Goal: Task Accomplishment & Management: Manage account settings

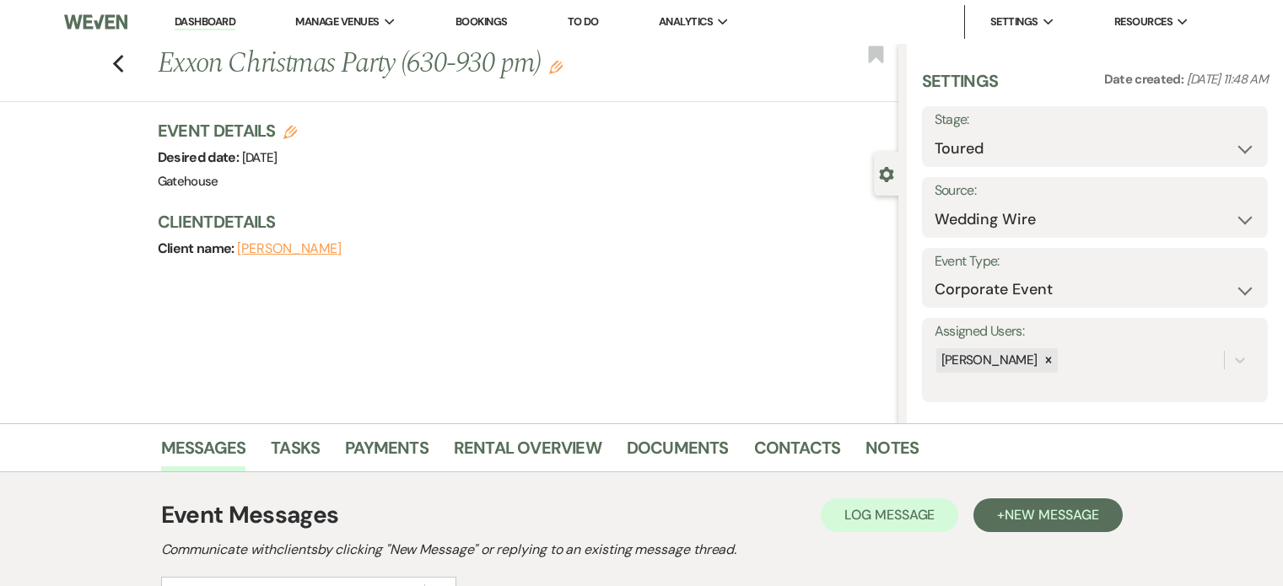
select select "5"
select select "3"
select select "9"
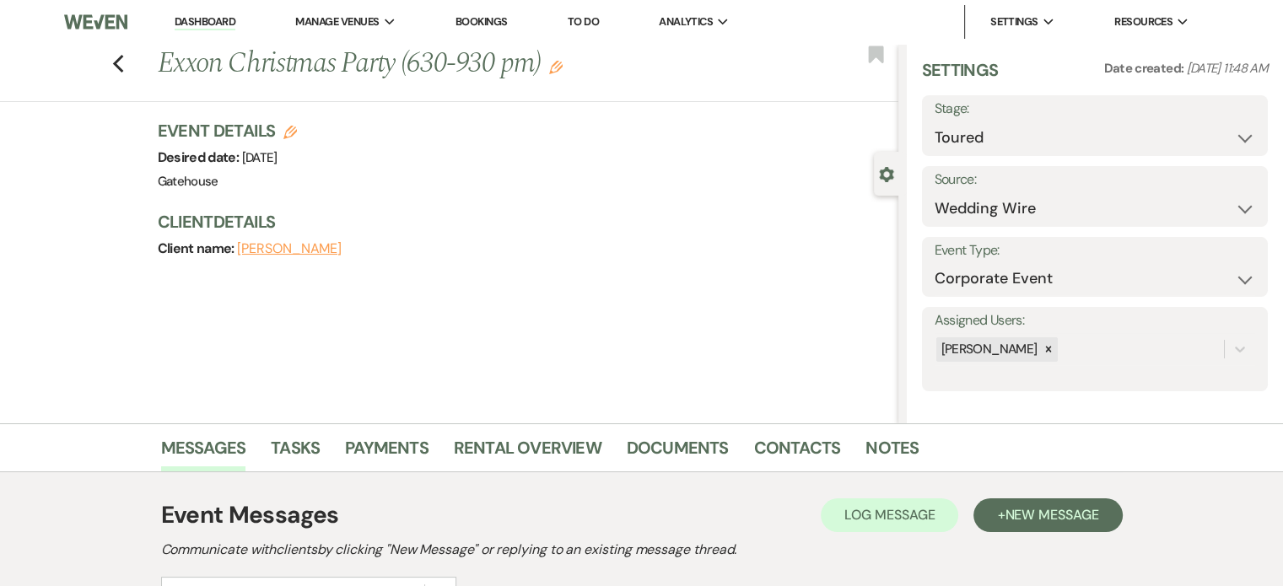
scroll to position [13, 0]
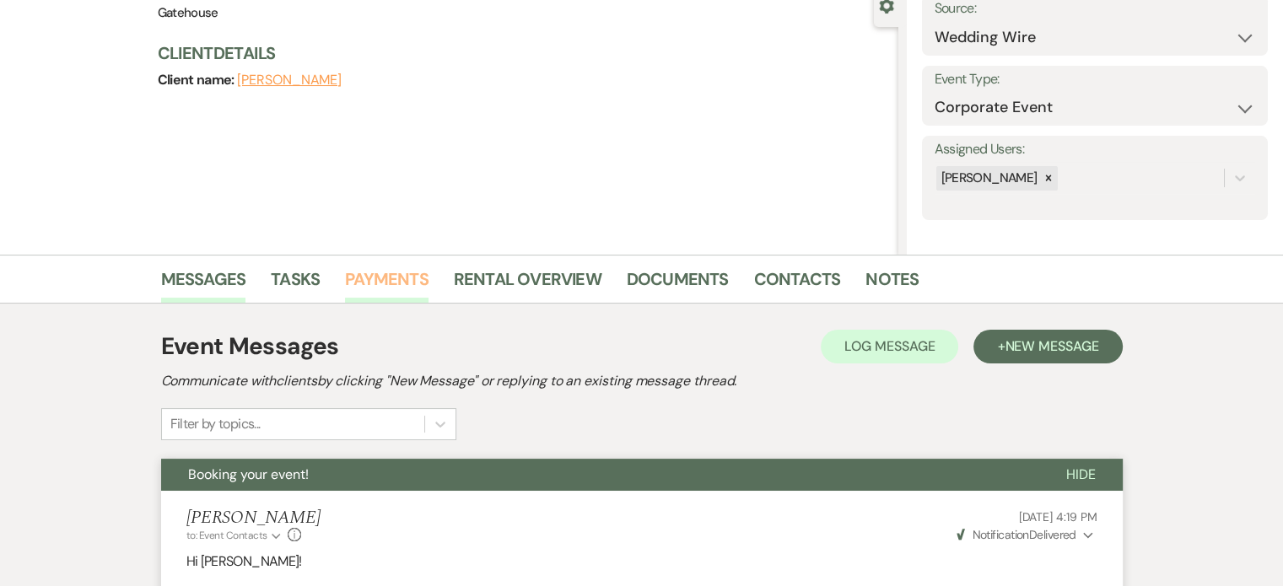
click at [397, 275] on link "Payments" at bounding box center [387, 284] width 84 height 37
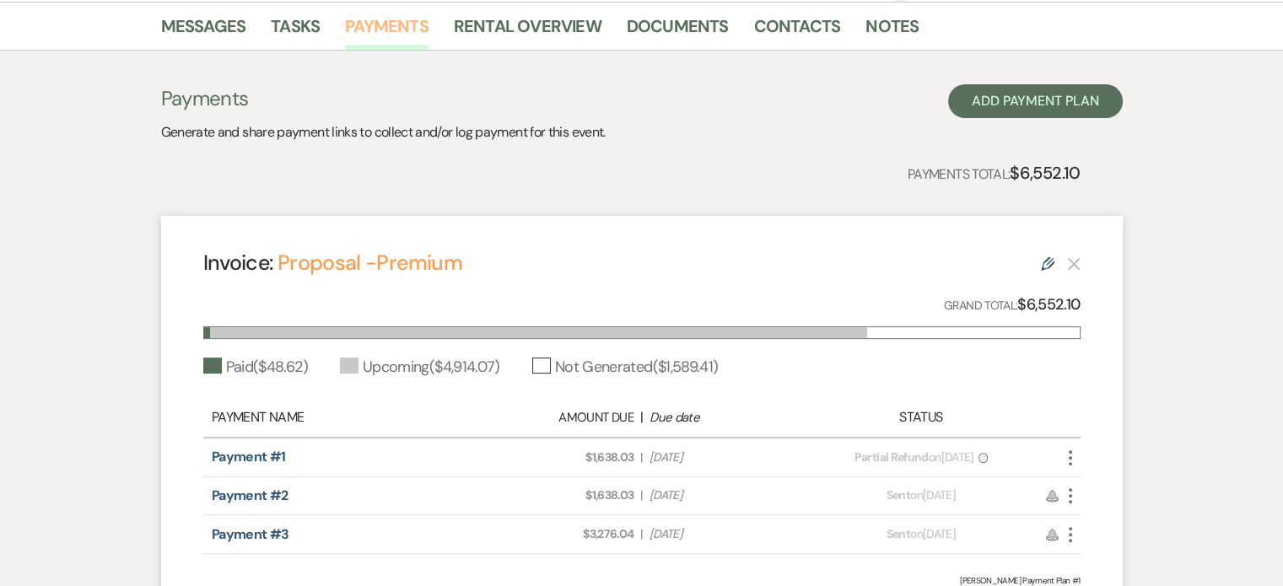
scroll to position [337, 0]
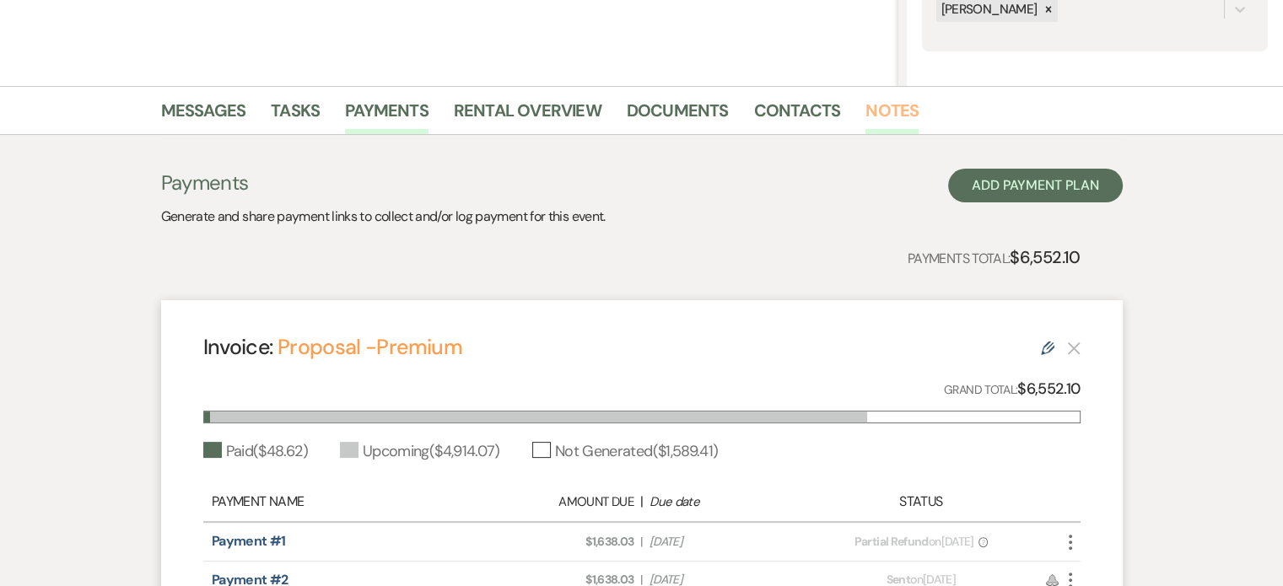
click at [894, 111] on link "Notes" at bounding box center [892, 115] width 53 height 37
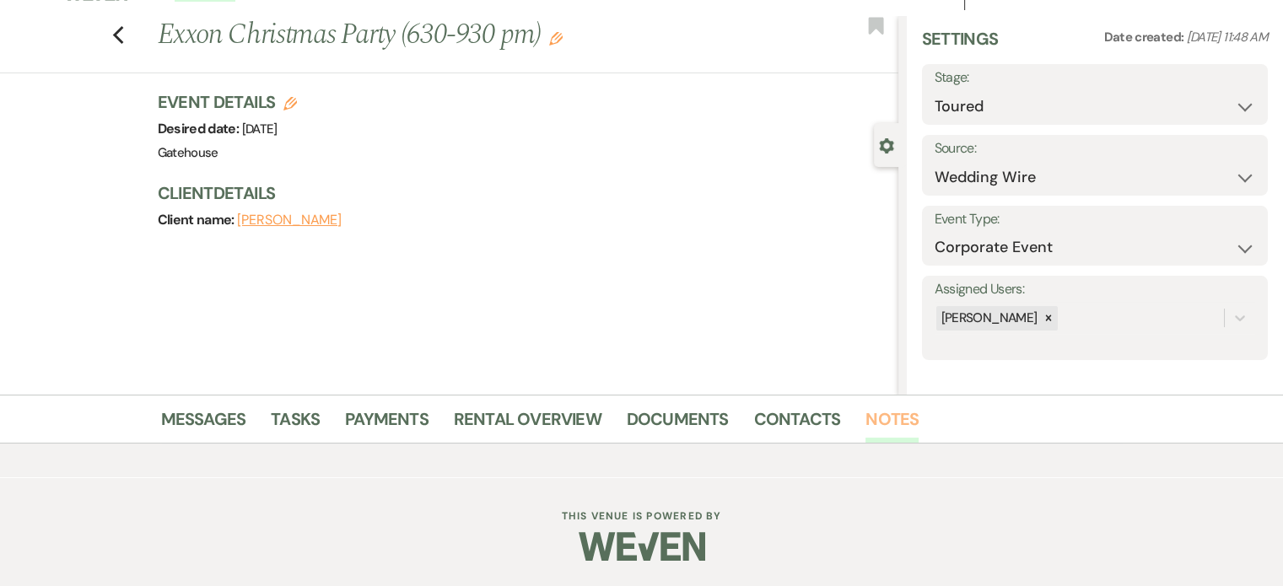
scroll to position [253, 0]
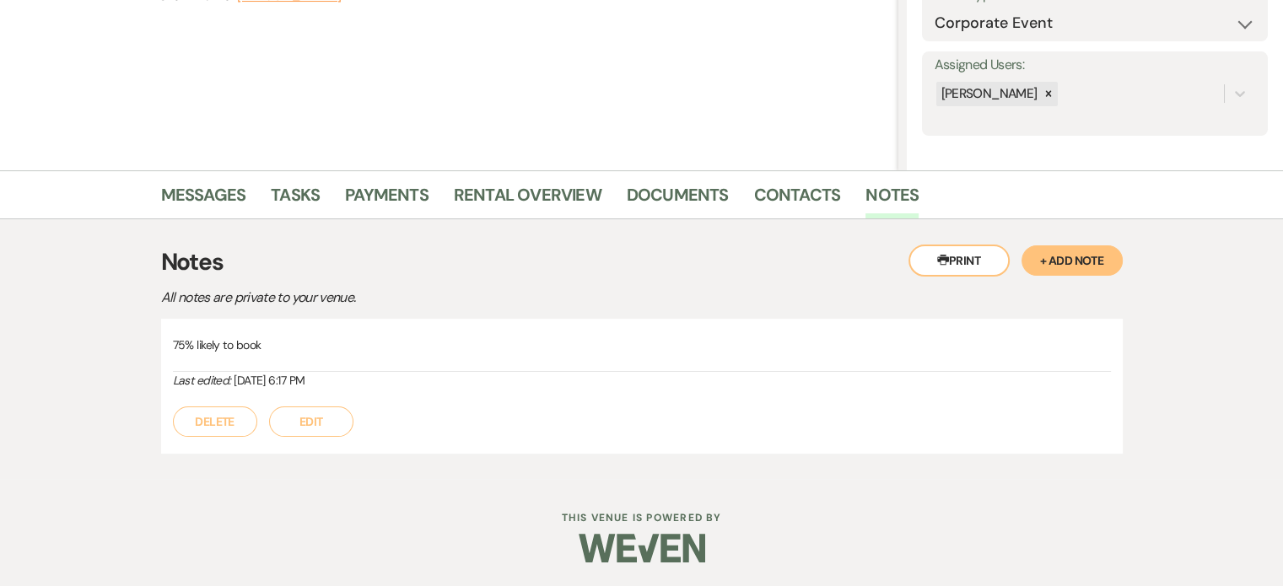
click at [1067, 258] on button "+ Add Note" at bounding box center [1072, 261] width 101 height 30
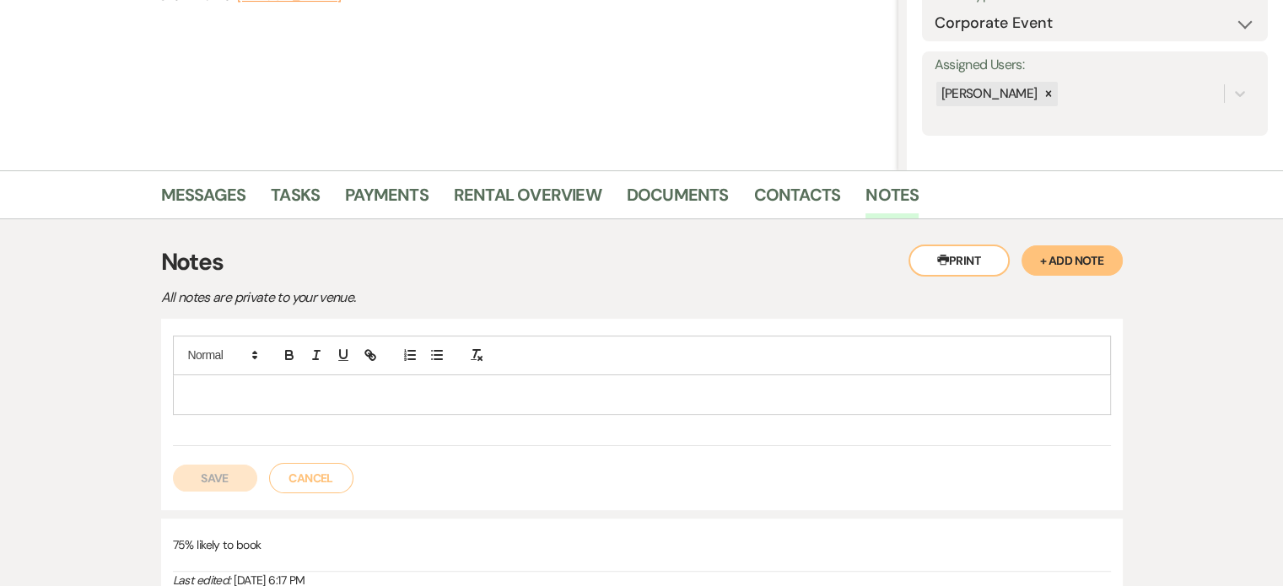
click at [275, 386] on p at bounding box center [641, 395] width 911 height 19
click at [219, 476] on button "Save" at bounding box center [215, 478] width 84 height 27
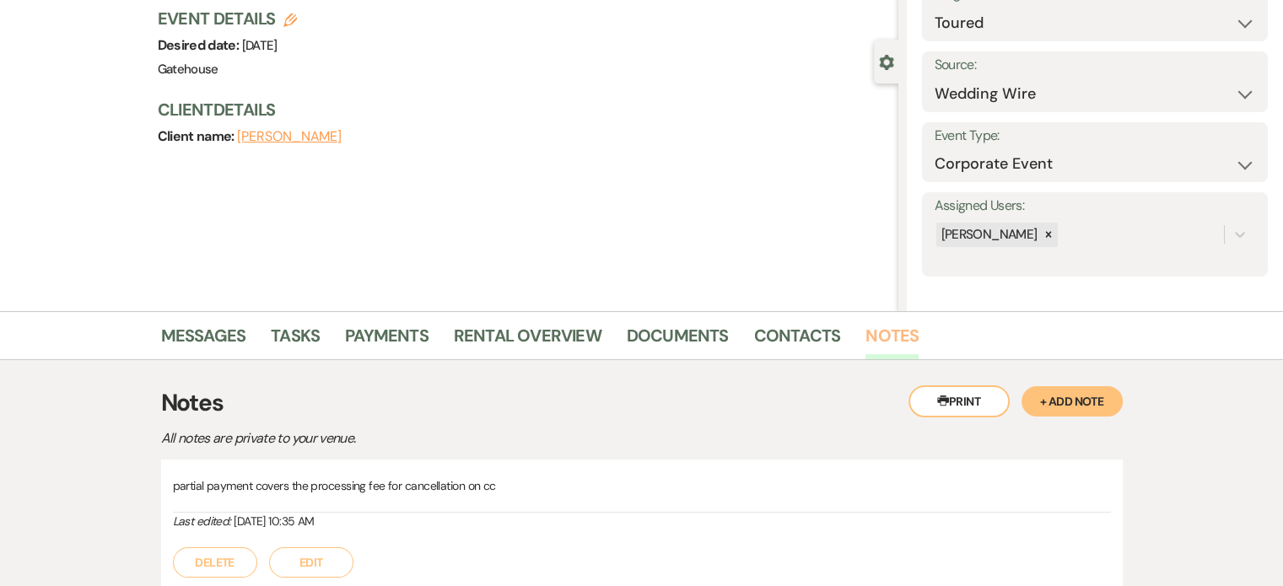
scroll to position [0, 0]
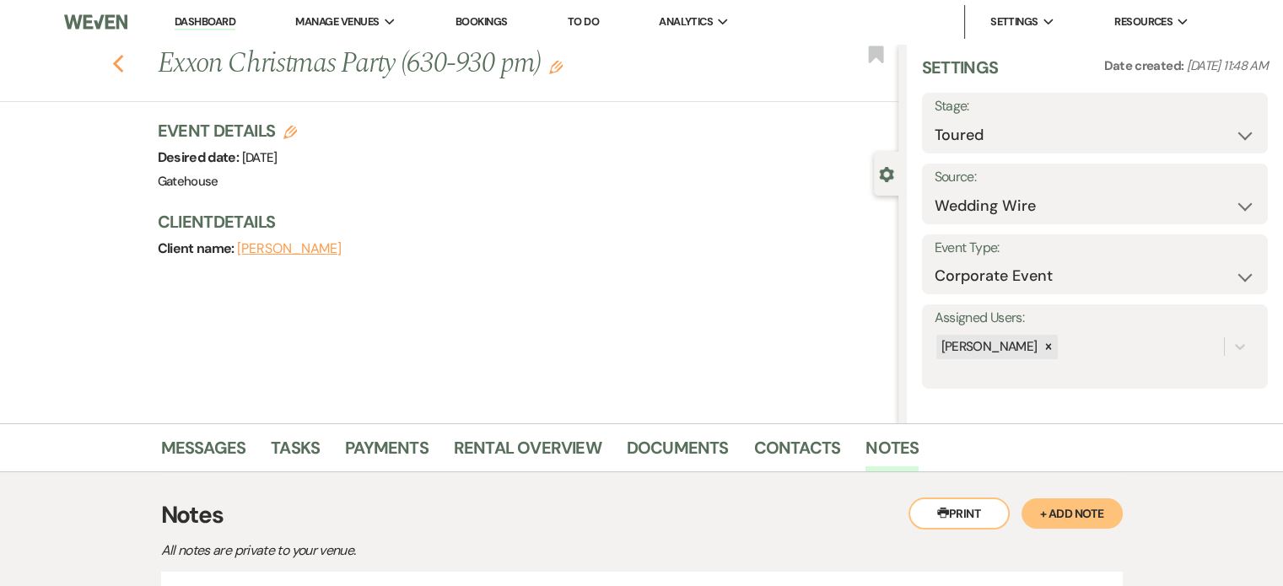
click at [125, 63] on icon "Previous" at bounding box center [118, 64] width 13 height 20
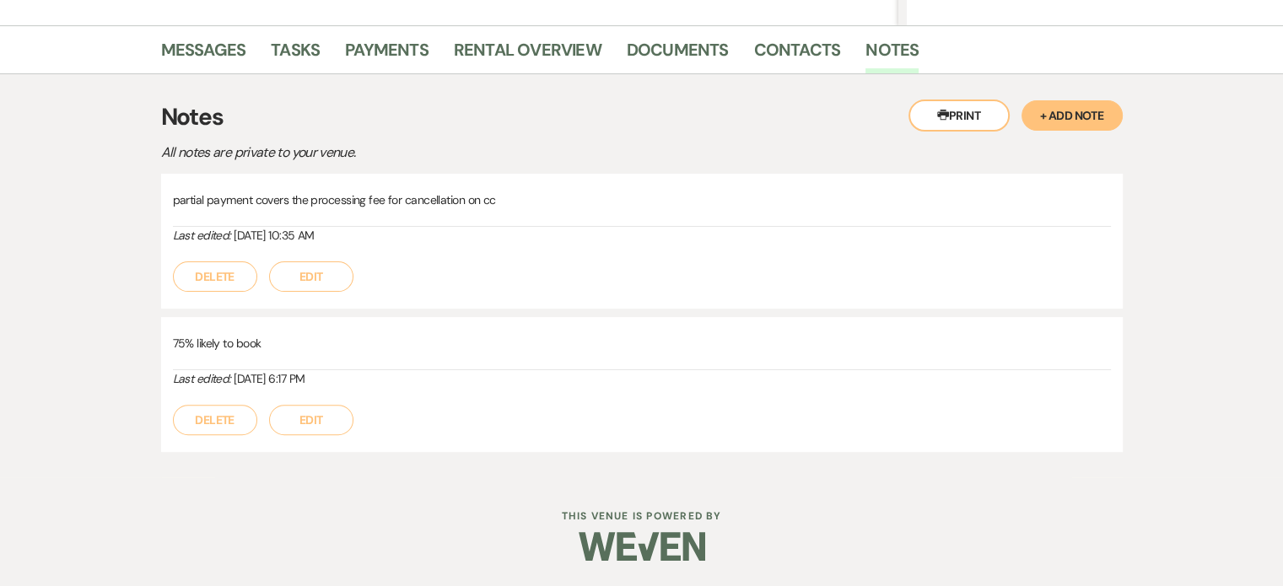
select select "5"
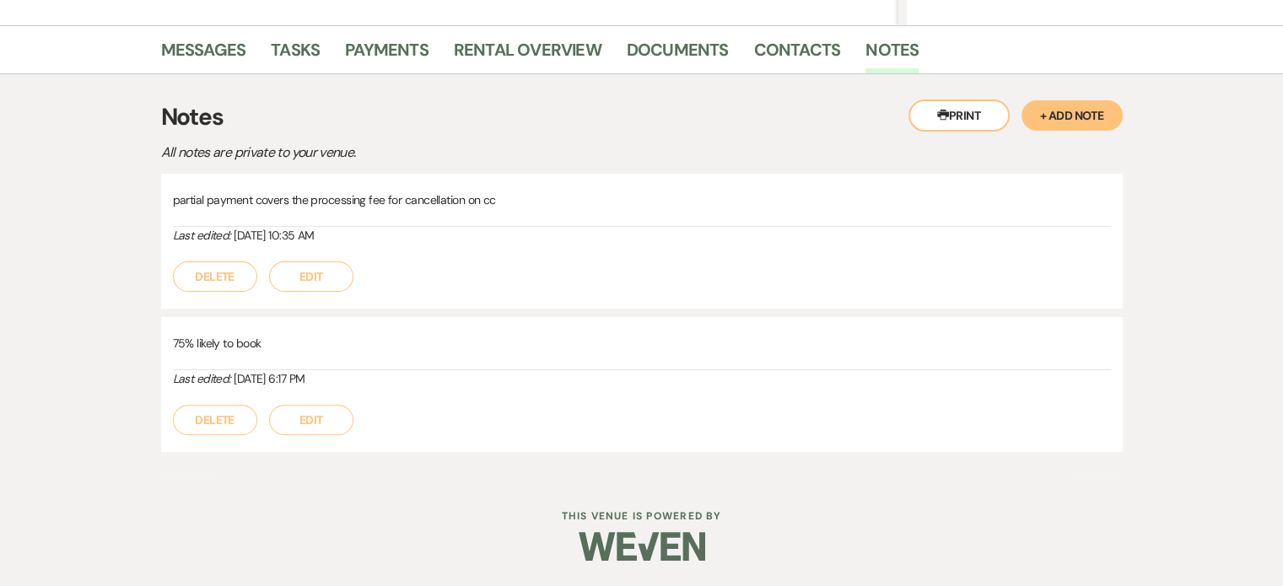
select select "5"
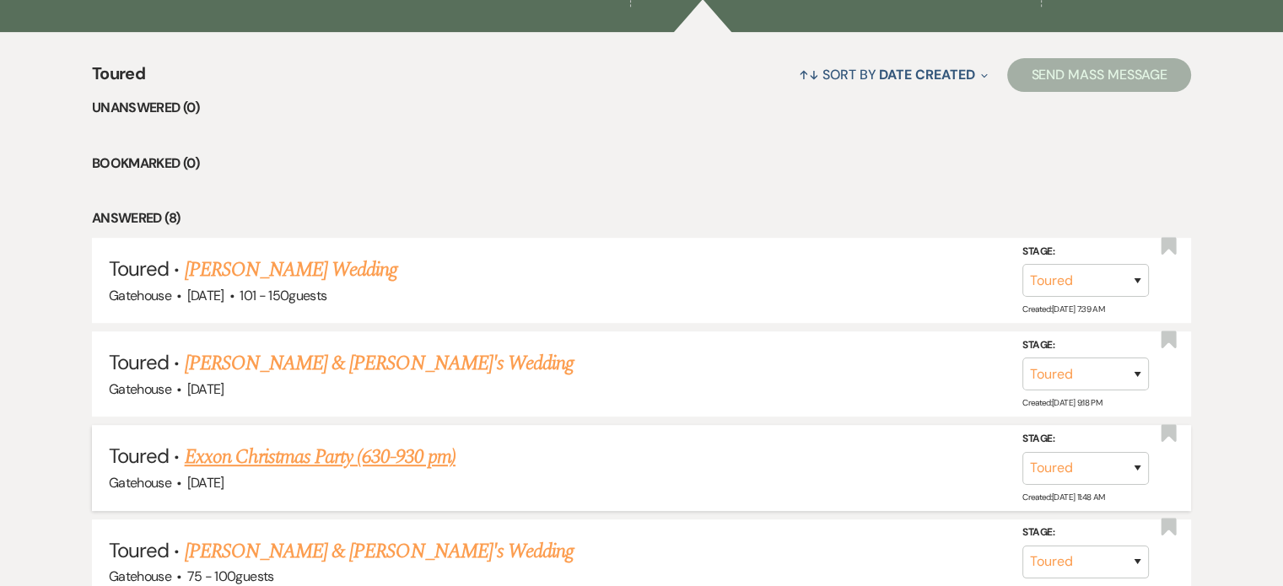
scroll to position [462, 0]
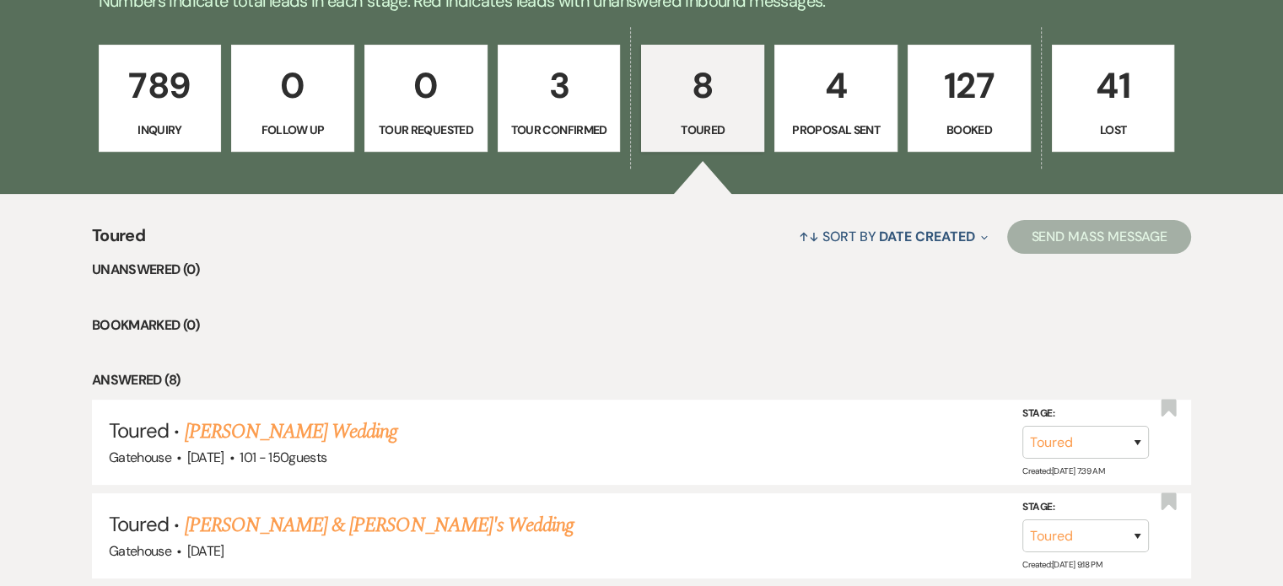
click at [712, 97] on p "8" at bounding box center [702, 85] width 101 height 57
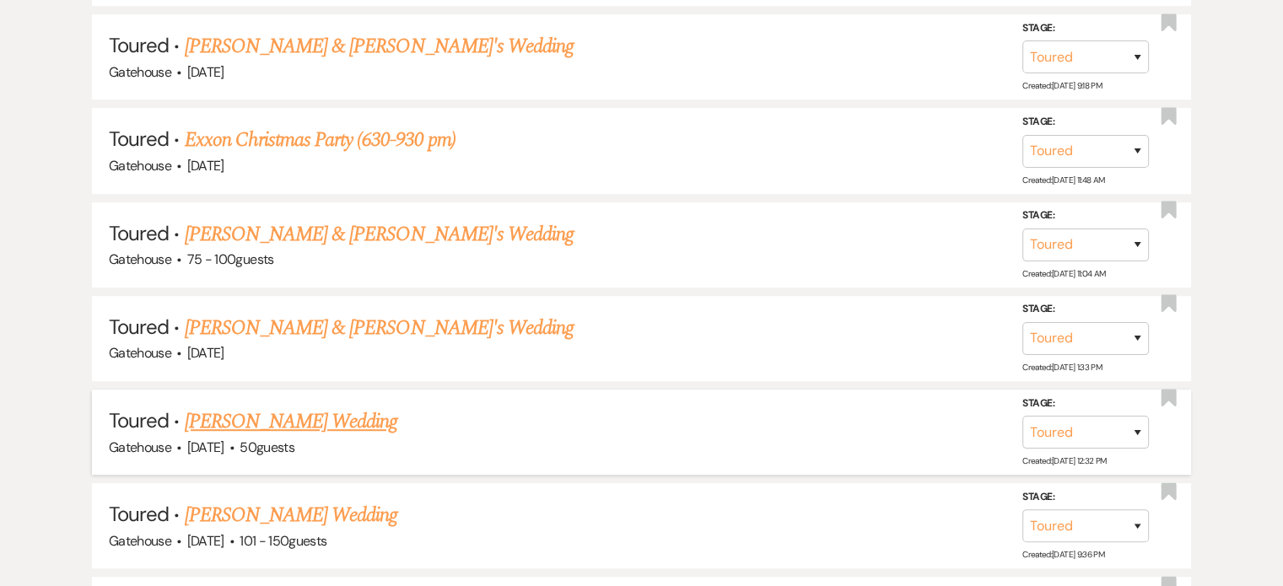
scroll to position [1053, 0]
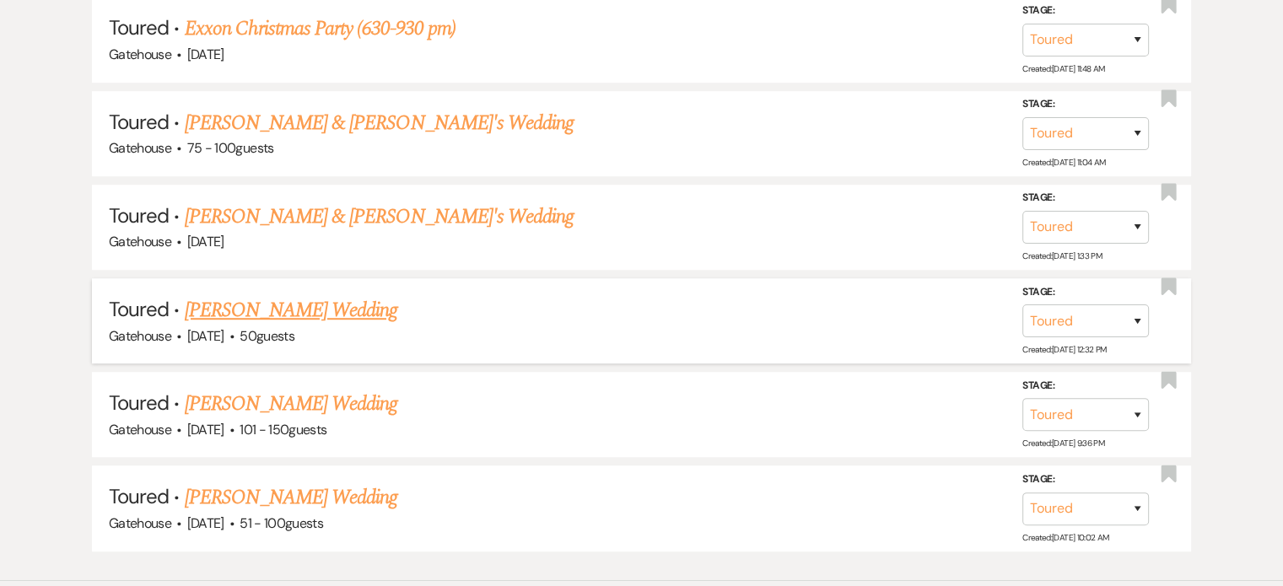
click at [324, 301] on link "Sarah Kimbel's Wedding" at bounding box center [291, 310] width 213 height 30
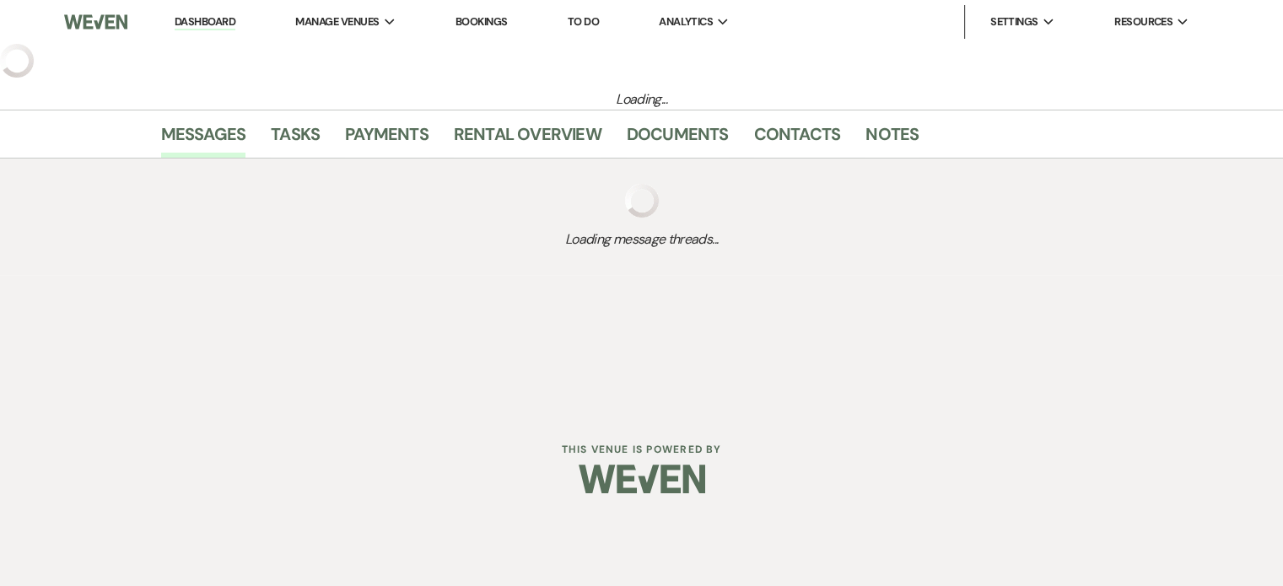
select select "5"
select select "2"
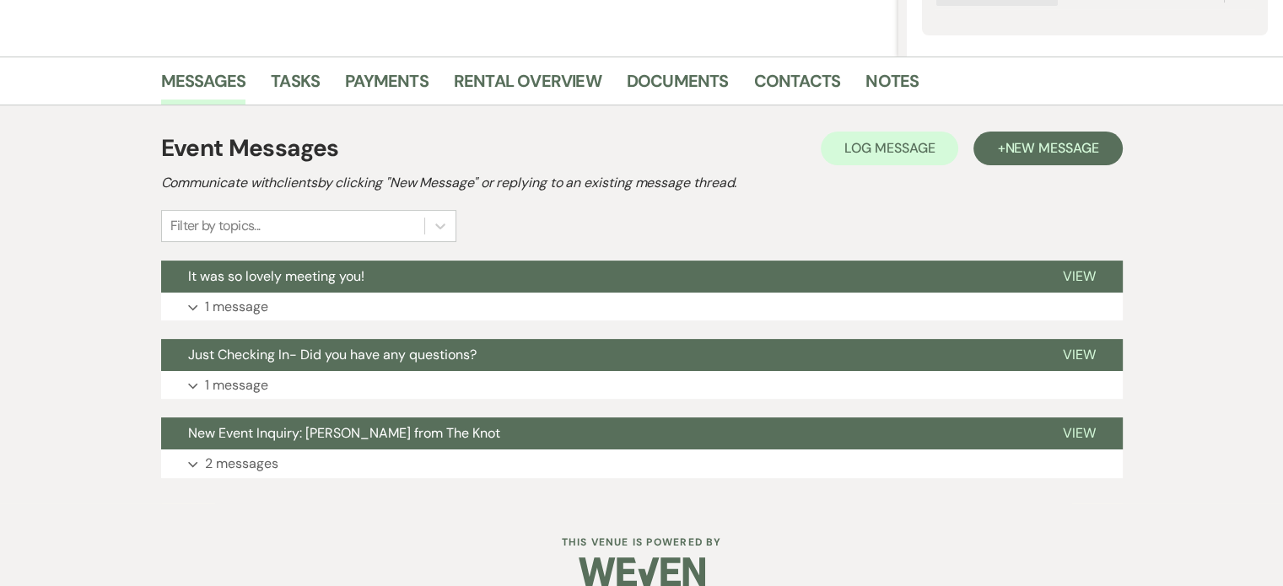
scroll to position [391, 0]
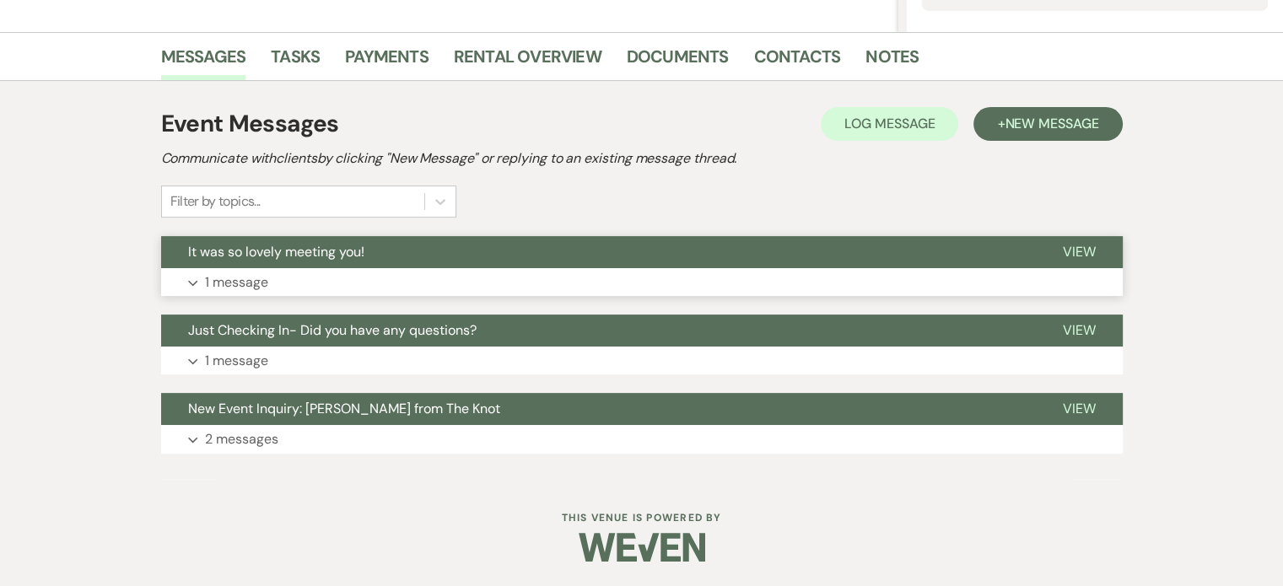
click at [239, 278] on p "1 message" at bounding box center [236, 283] width 63 height 22
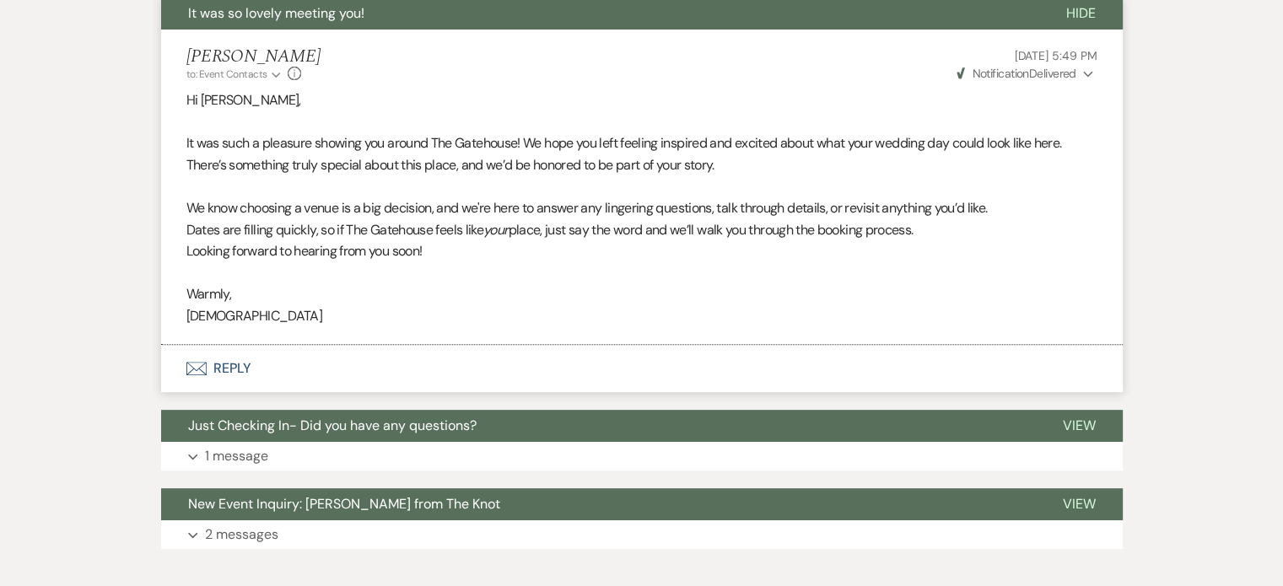
scroll to position [645, 0]
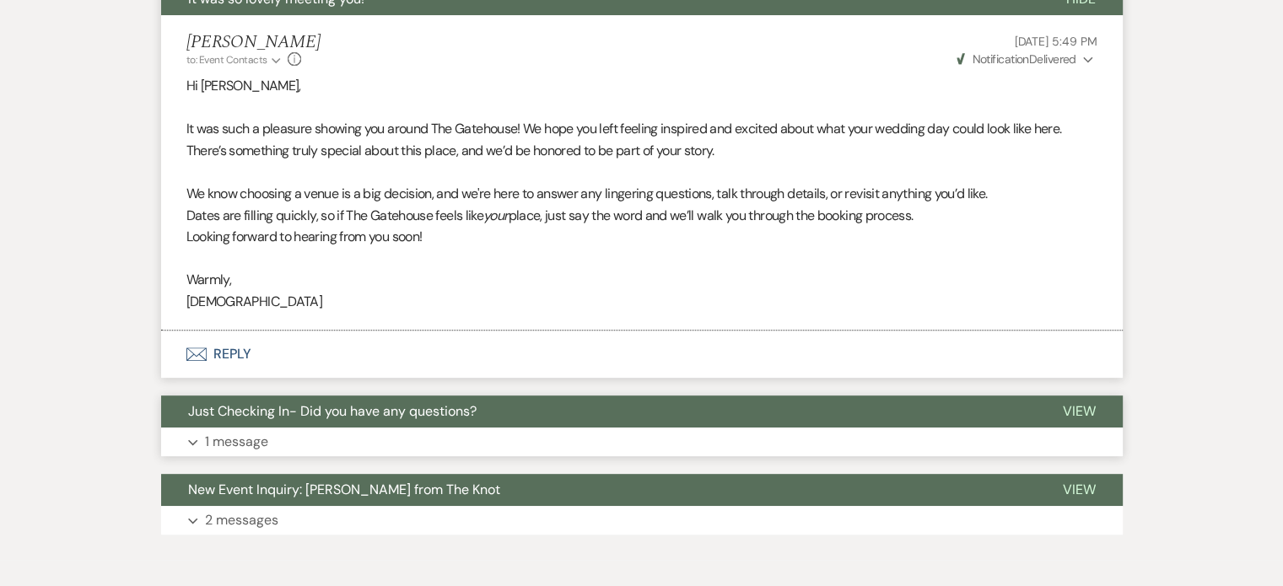
click at [243, 440] on p "1 message" at bounding box center [236, 442] width 63 height 22
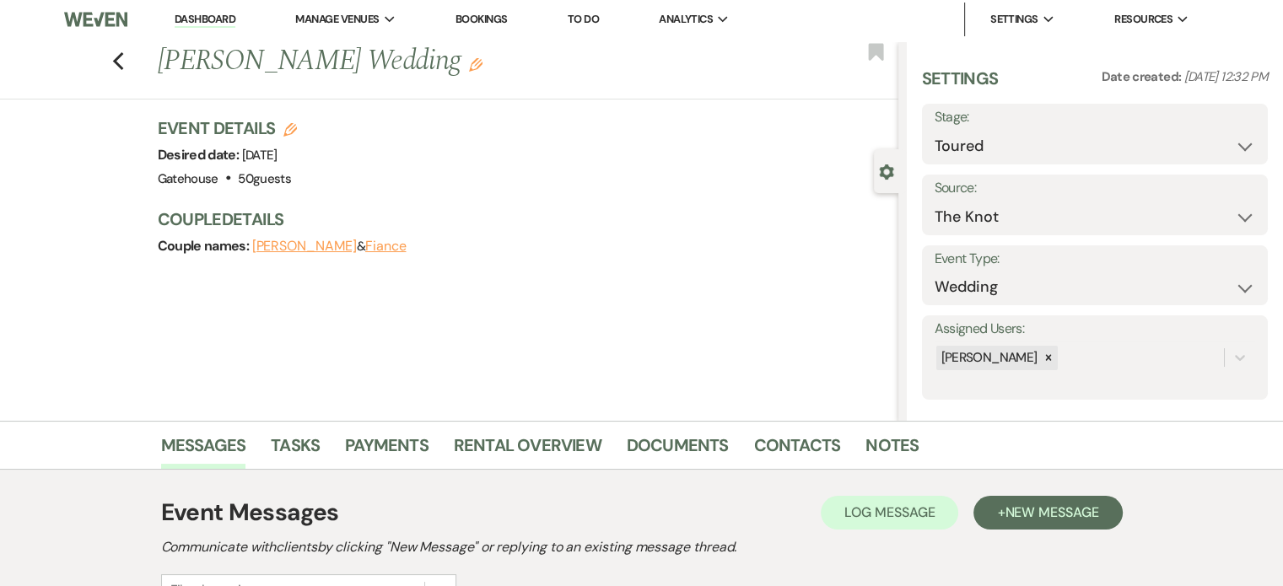
scroll to position [0, 0]
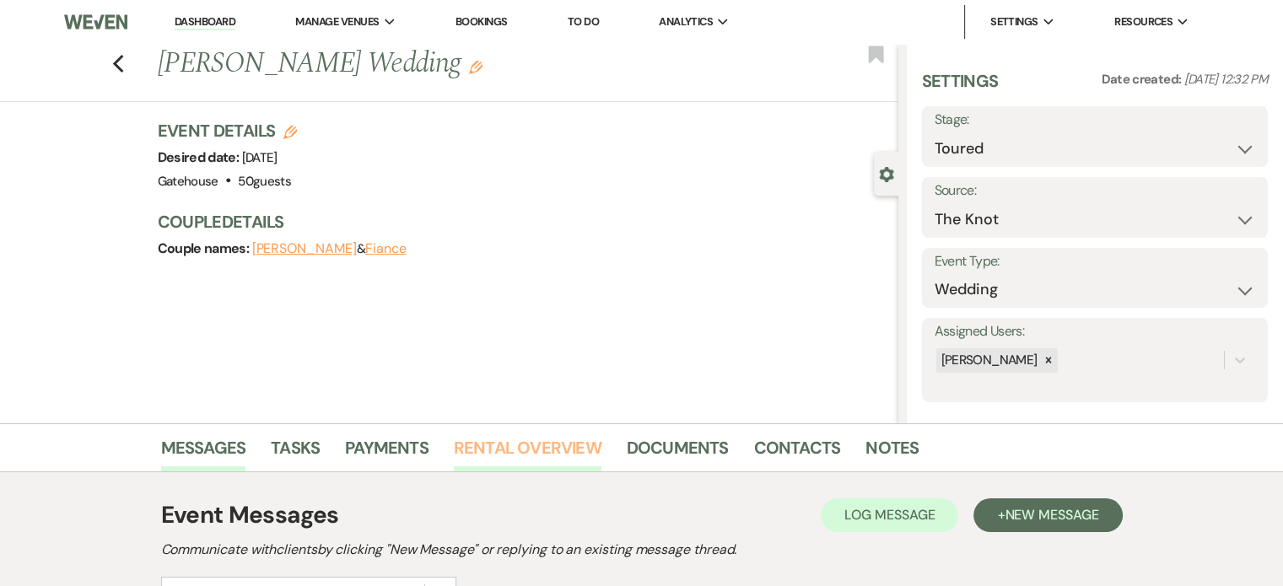
click at [552, 448] on link "Rental Overview" at bounding box center [528, 452] width 148 height 37
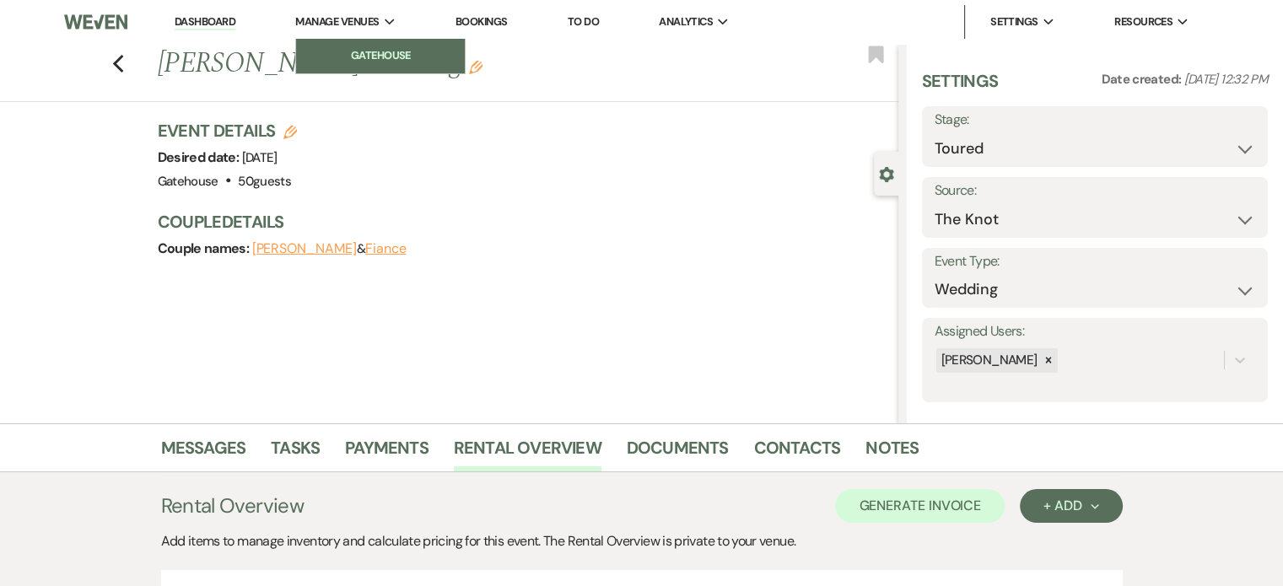
click at [350, 50] on li "Gatehouse" at bounding box center [381, 55] width 152 height 17
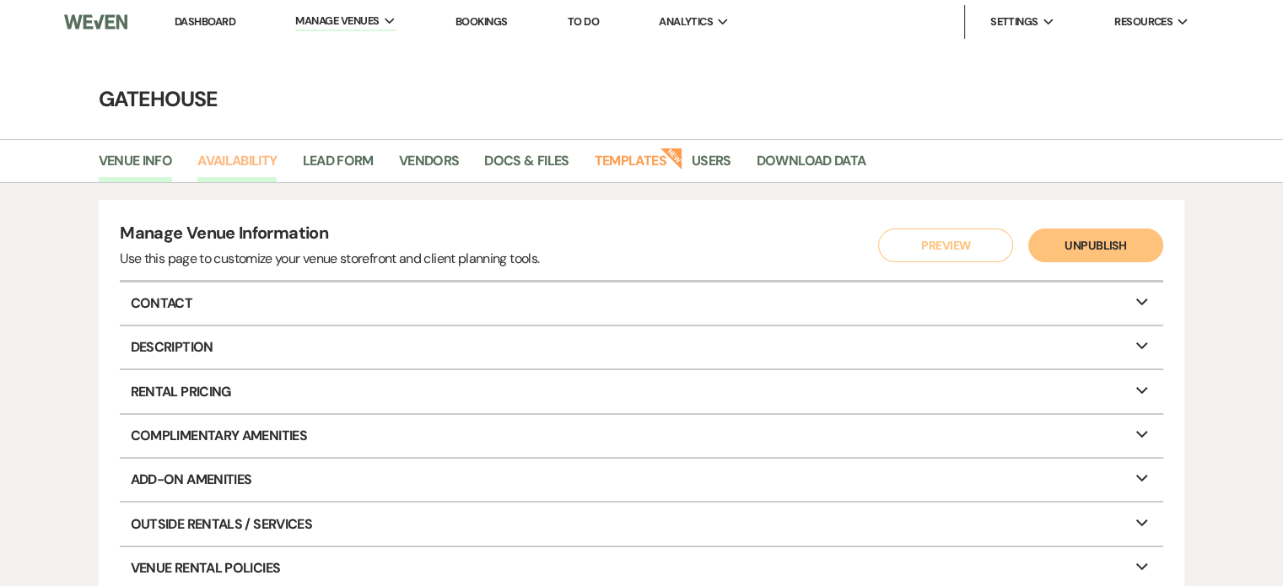
click at [233, 154] on link "Availability" at bounding box center [236, 166] width 79 height 32
select select "2"
select select "2026"
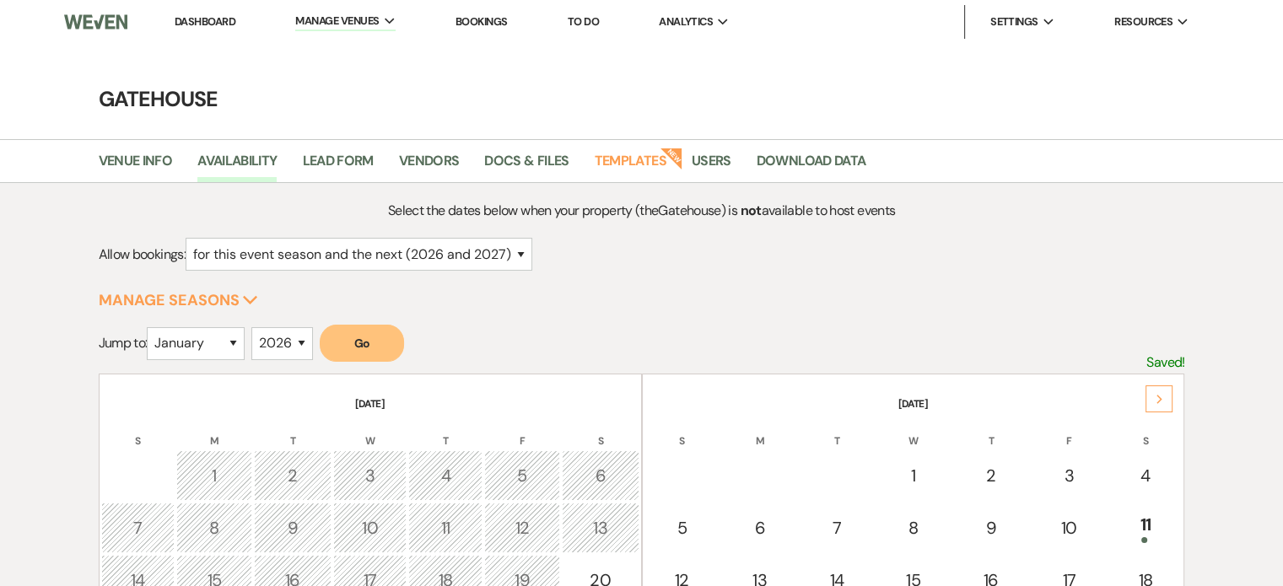
click at [1163, 398] on icon "Next" at bounding box center [1160, 400] width 8 height 10
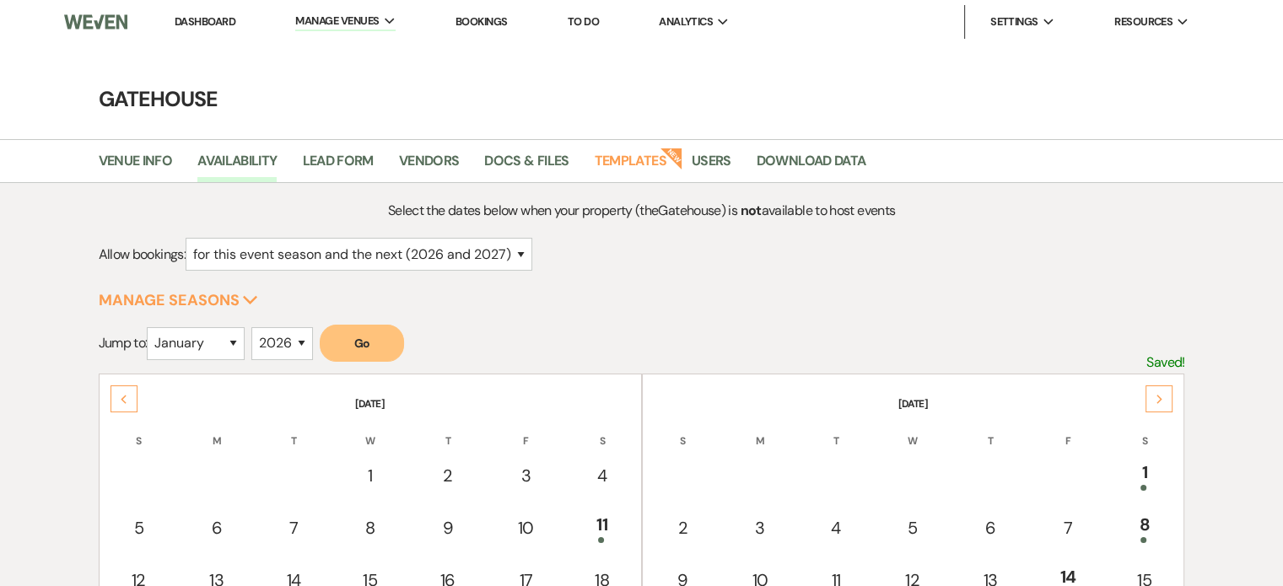
click at [1163, 399] on icon "Next" at bounding box center [1160, 400] width 8 height 10
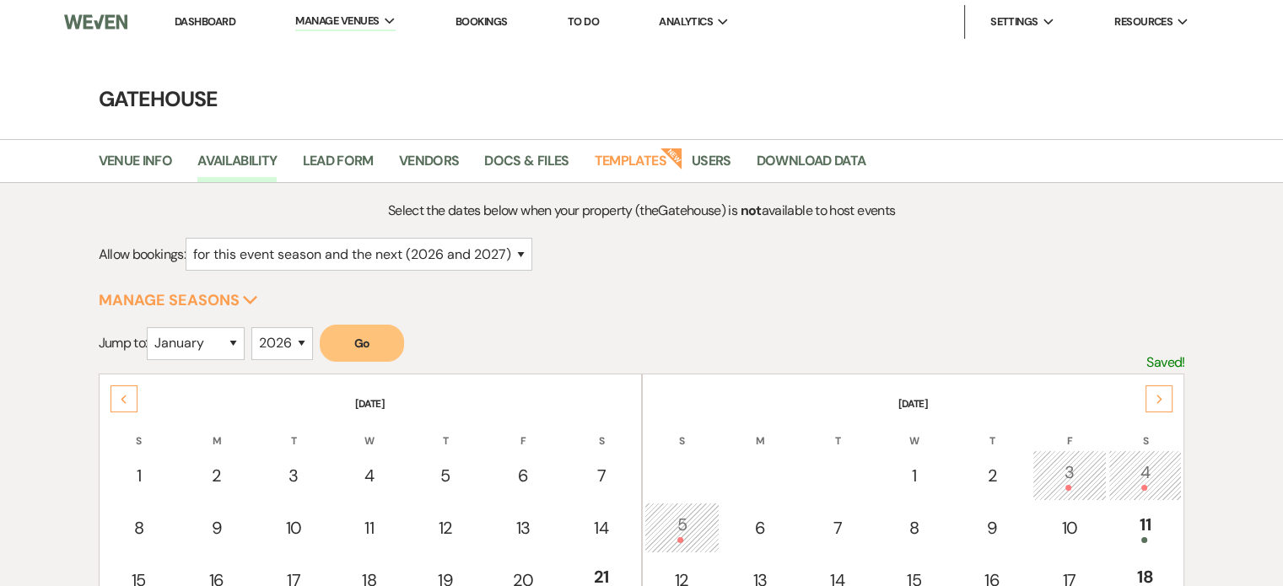
click at [1163, 399] on icon "Next" at bounding box center [1160, 400] width 8 height 10
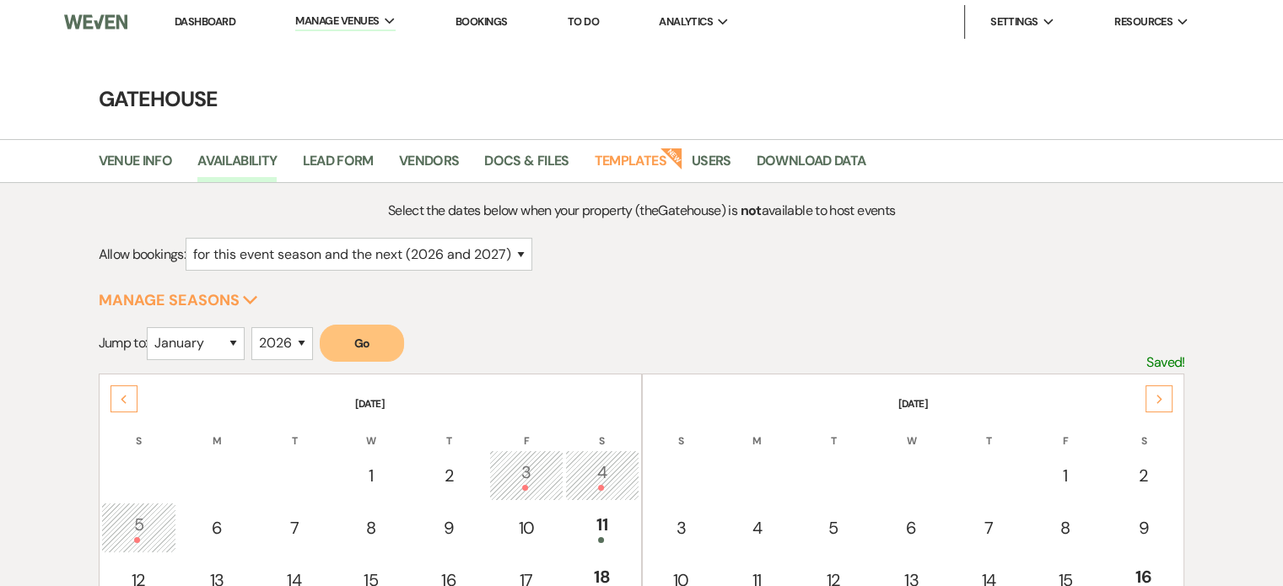
click at [1163, 399] on icon "Next" at bounding box center [1160, 400] width 8 height 10
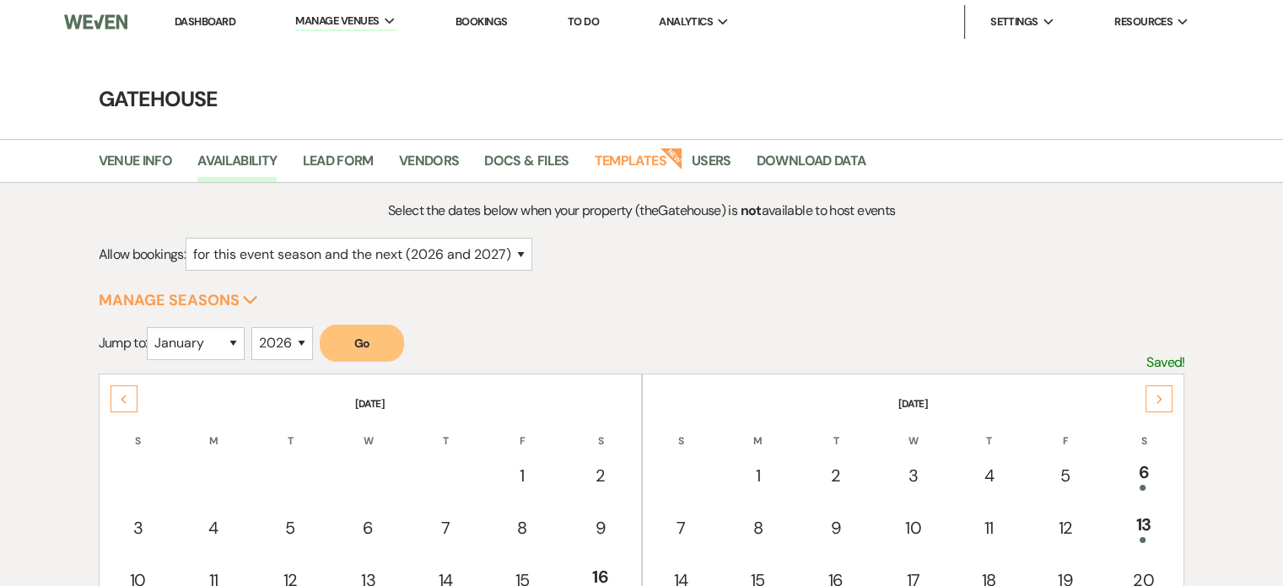
click at [1167, 396] on div "Next" at bounding box center [1159, 399] width 27 height 27
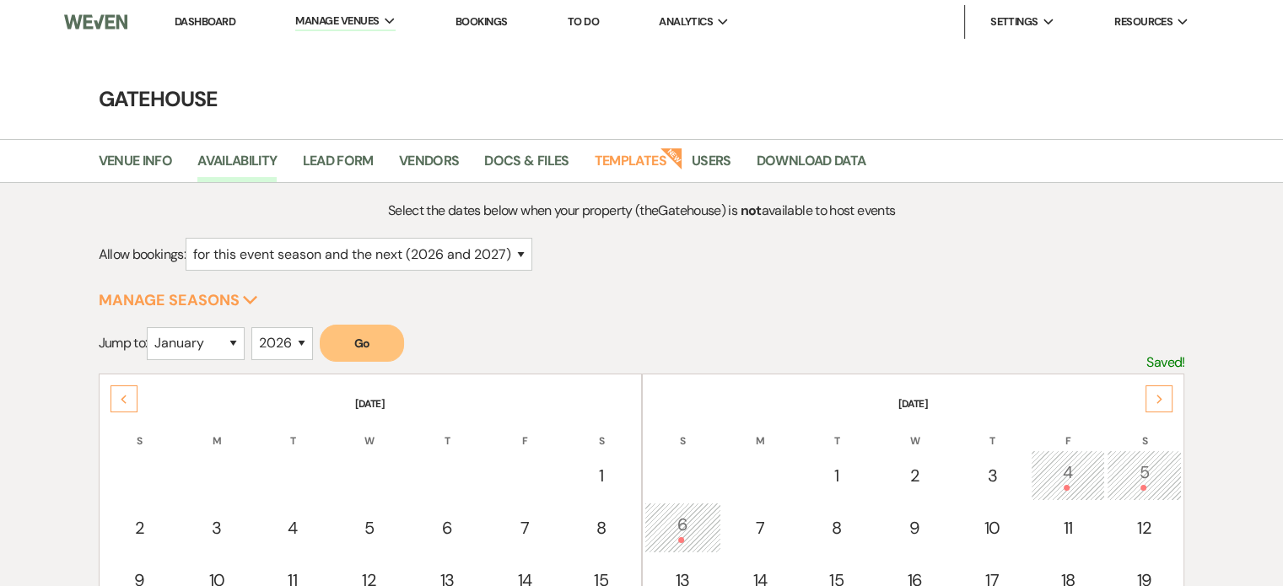
click at [1167, 396] on div "Next" at bounding box center [1159, 399] width 27 height 27
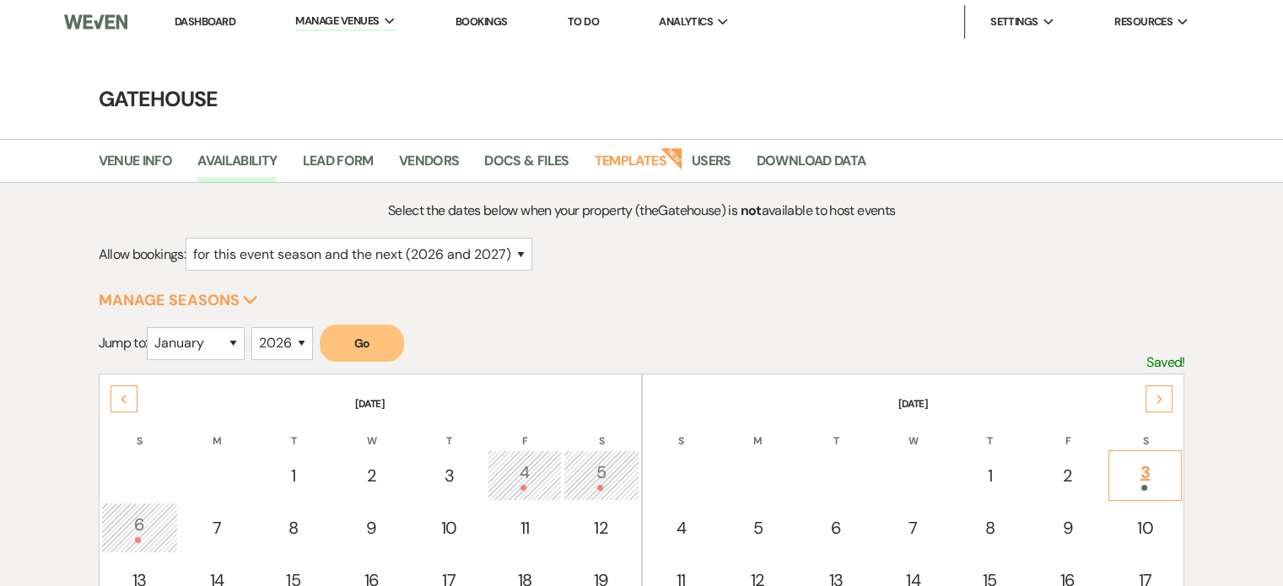
click at [1139, 468] on div "3" at bounding box center [1146, 475] width 56 height 31
click at [206, 24] on link "Dashboard" at bounding box center [205, 21] width 61 height 14
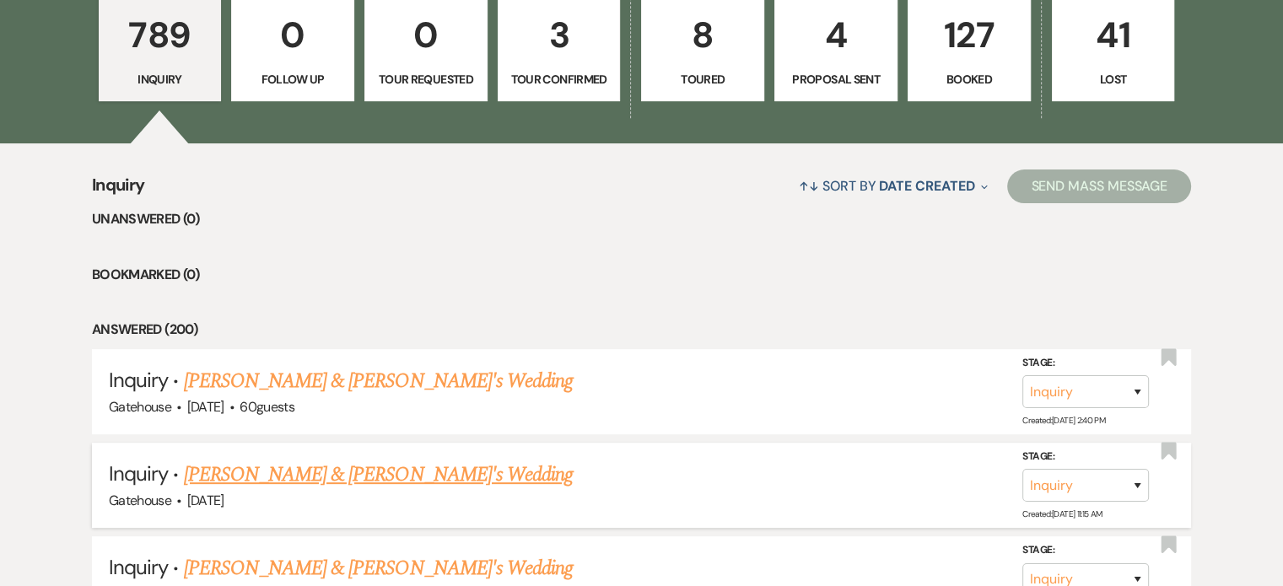
scroll to position [422, 0]
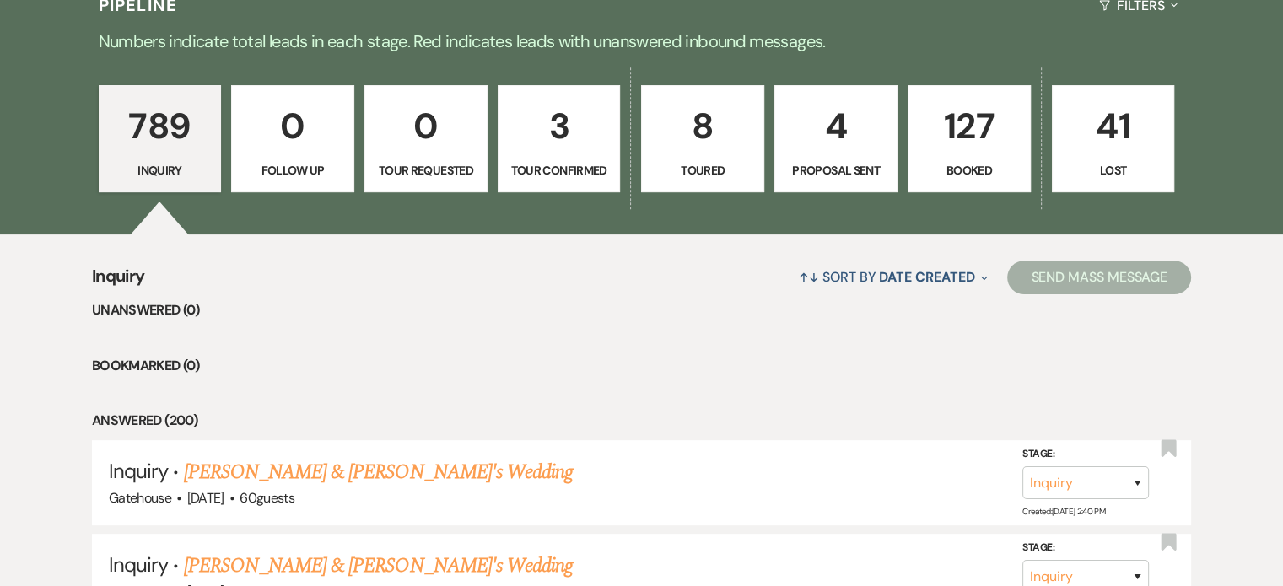
click at [704, 119] on p "8" at bounding box center [702, 126] width 101 height 57
select select "5"
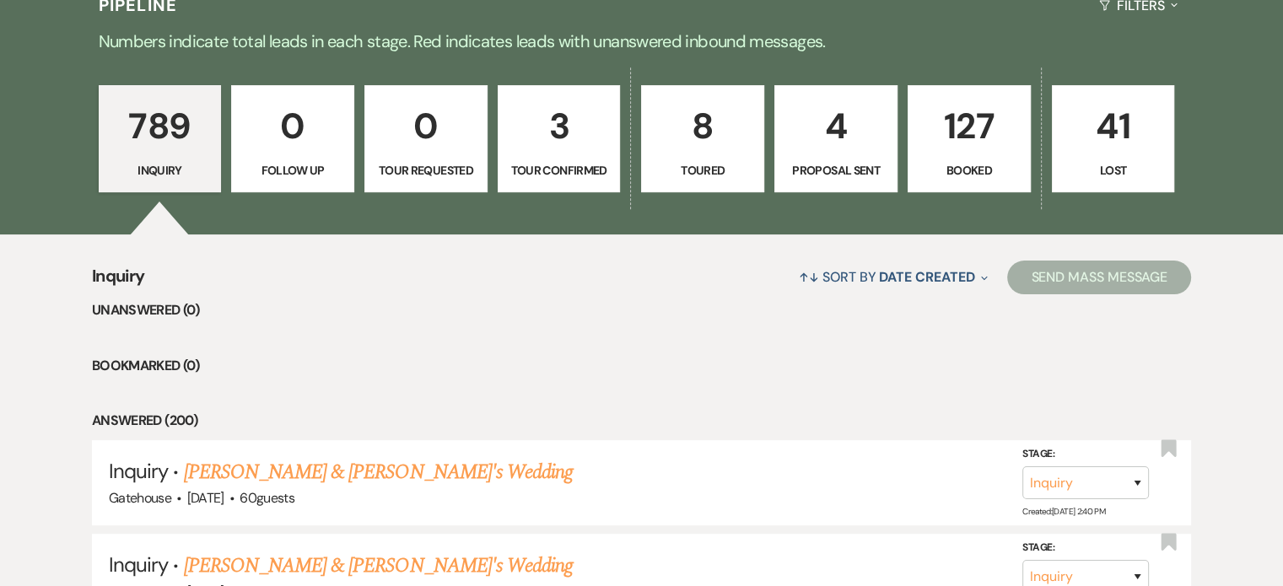
select select "5"
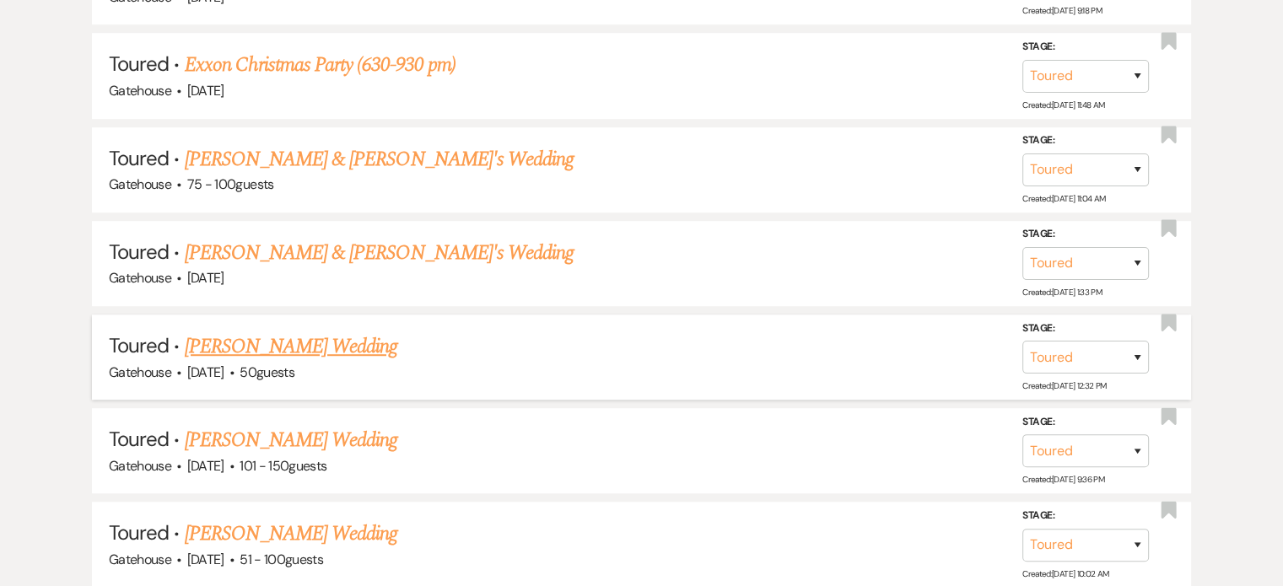
scroll to position [1097, 0]
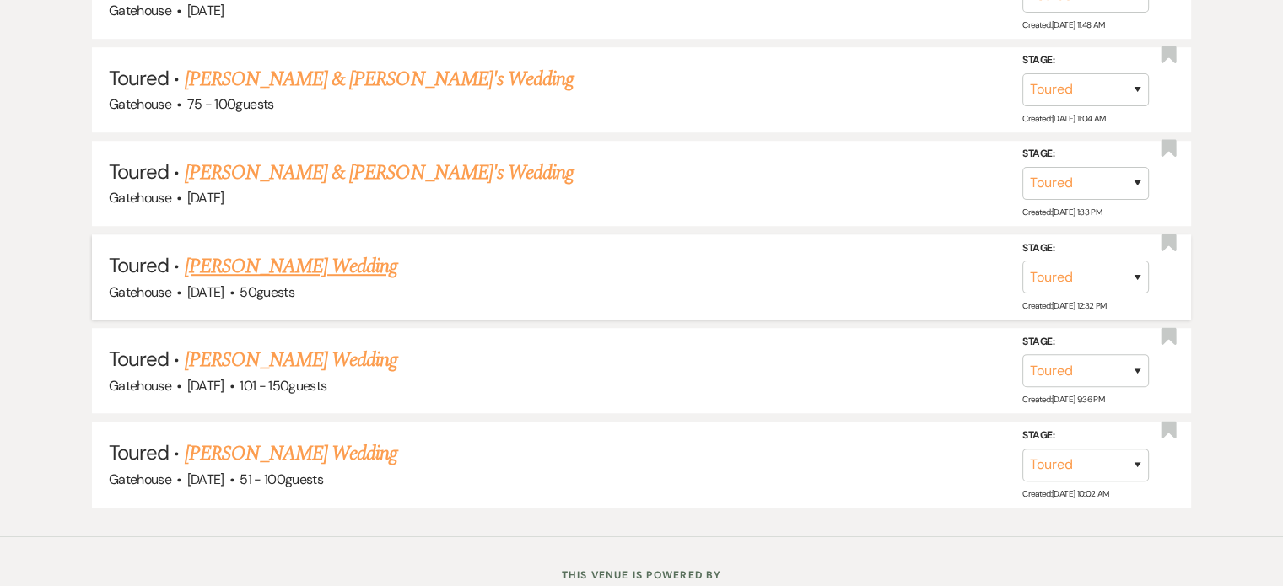
click at [317, 258] on link "Sarah Kimbel's Wedding" at bounding box center [291, 266] width 213 height 30
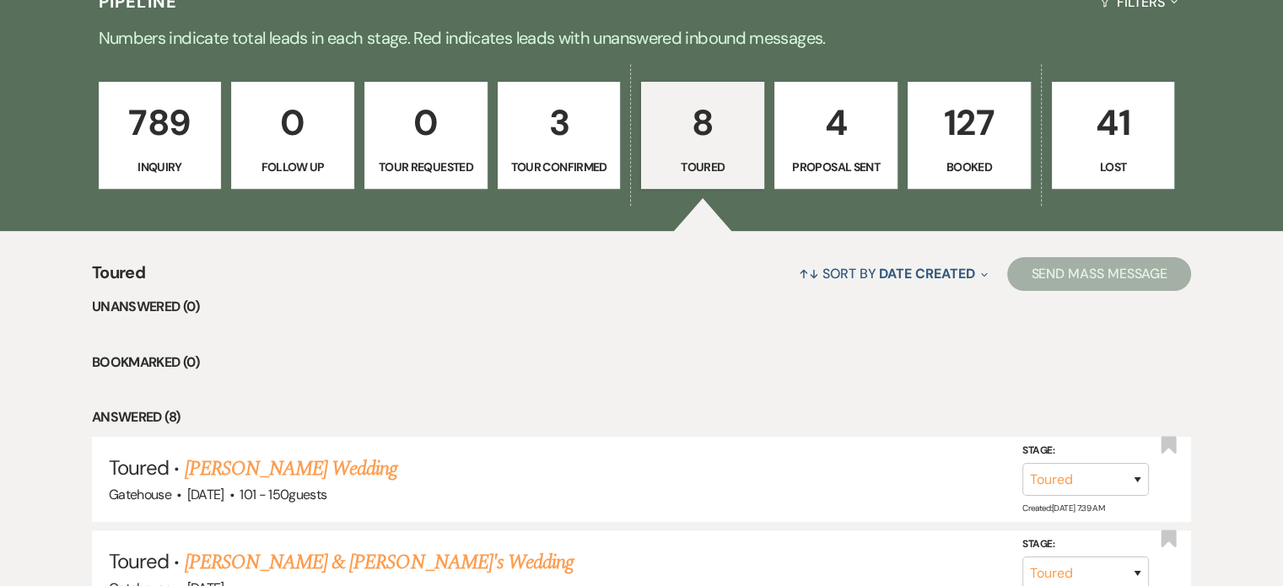
select select "5"
select select "2"
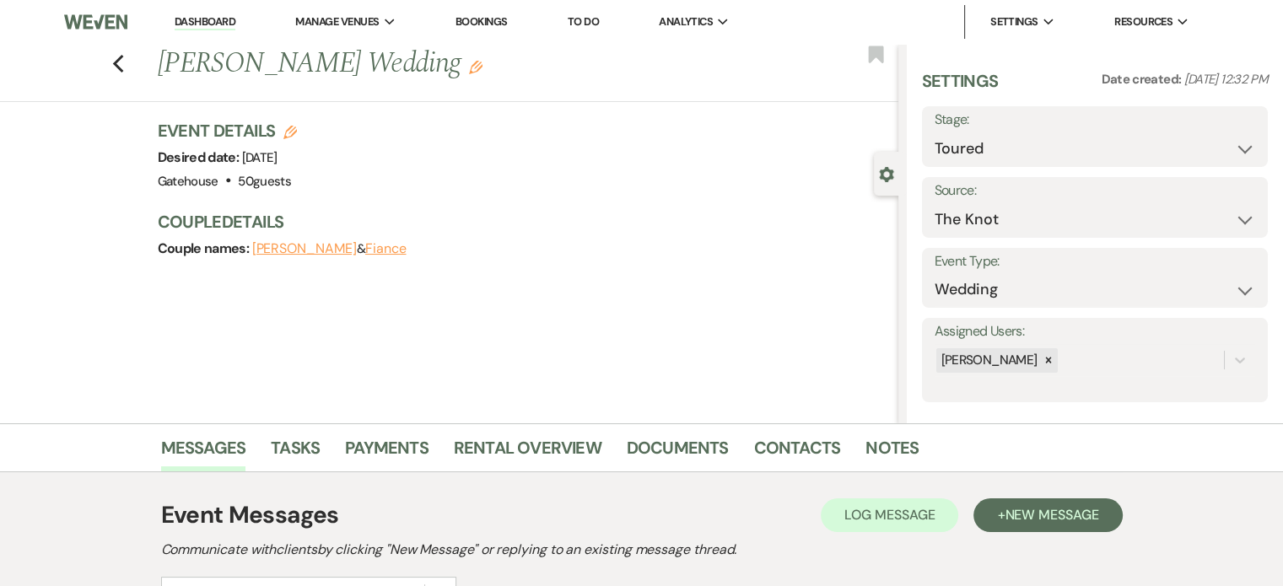
click at [297, 132] on icon "Edit" at bounding box center [289, 132] width 13 height 13
select select "669"
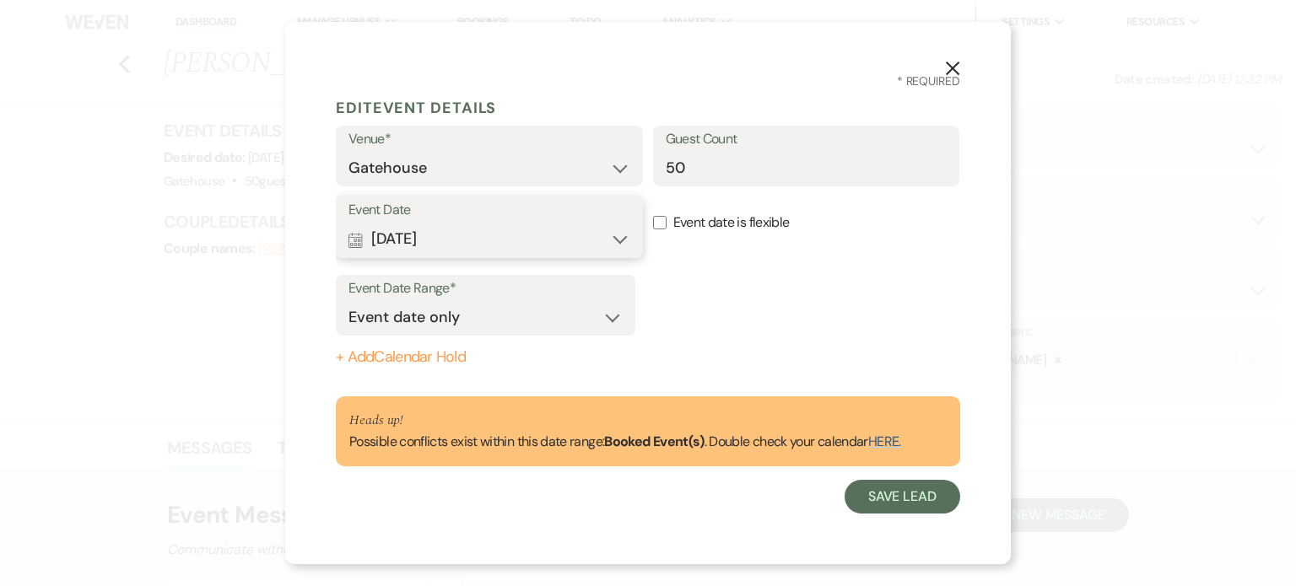
click at [618, 236] on button "Calendar Oct 03, 2026 Expand" at bounding box center [489, 240] width 282 height 34
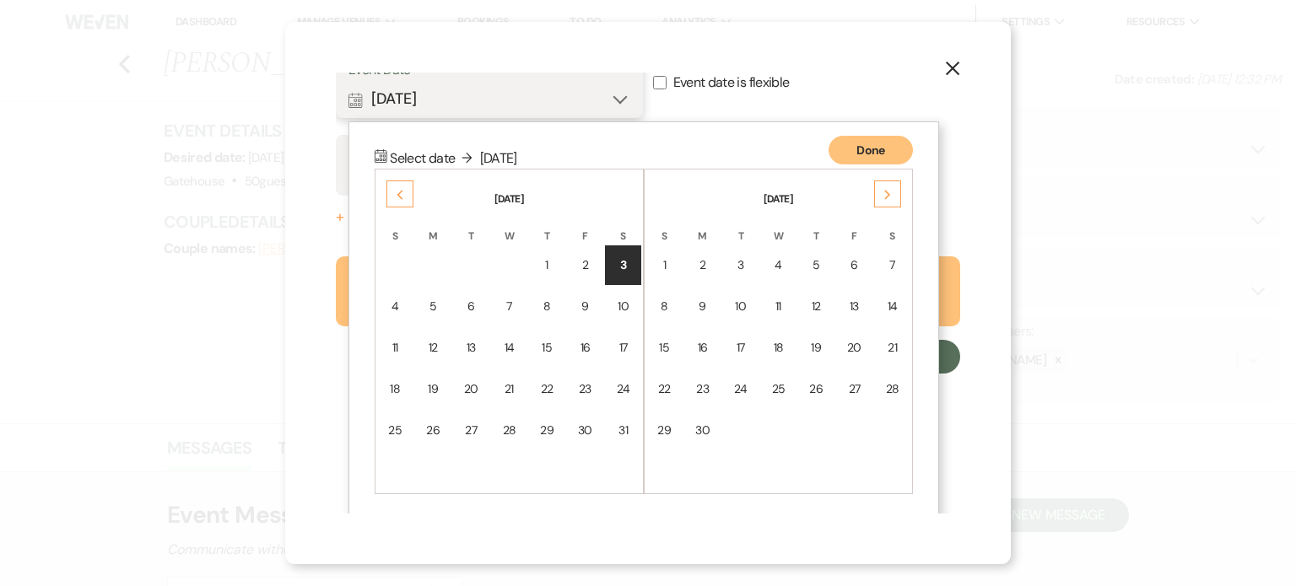
scroll to position [141, 0]
click at [683, 132] on div "Done Calendar Select date ↓ Sat, Oct 3, 2026 Previous October 2026 S M T W T F …" at bounding box center [643, 321] width 591 height 400
click at [864, 159] on button "Done" at bounding box center [870, 149] width 84 height 29
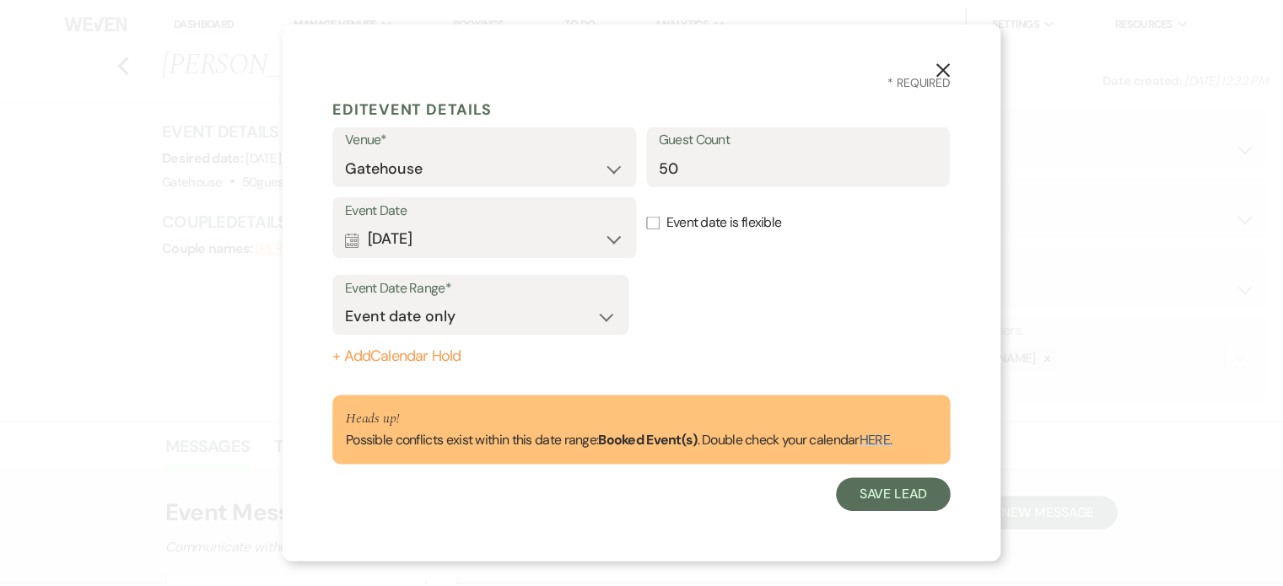
scroll to position [0, 0]
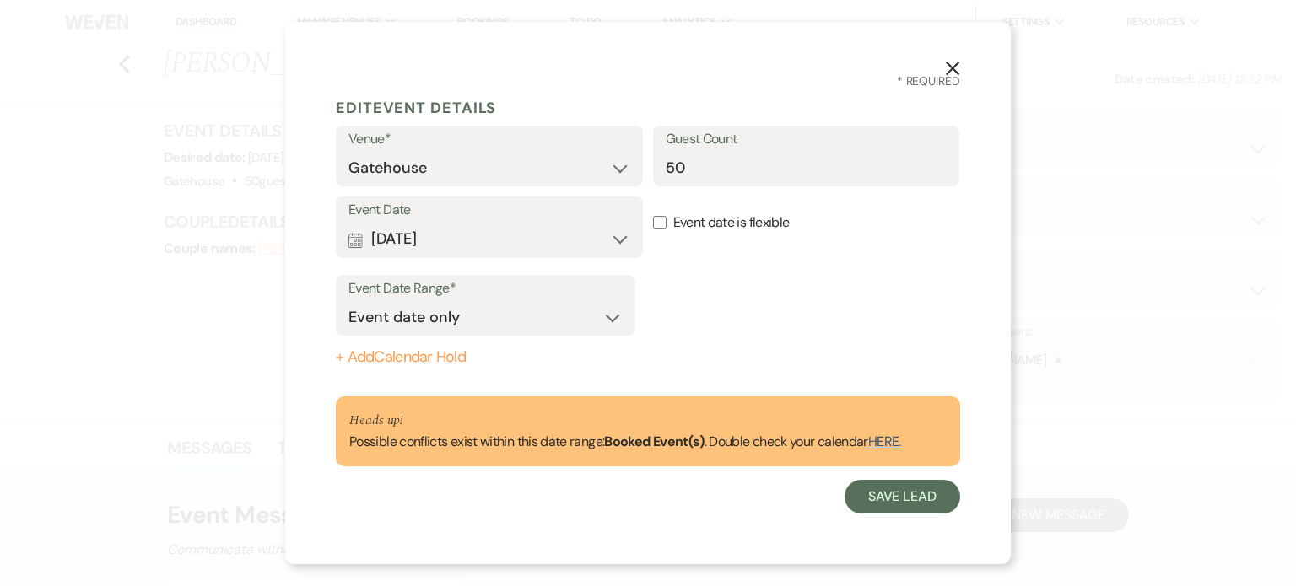
click at [657, 222] on input "Event date is flexible" at bounding box center [659, 222] width 13 height 13
checkbox input "true"
click at [614, 318] on select "Event date only Event date and" at bounding box center [485, 317] width 274 height 33
click at [348, 301] on select "Event date only Event date and" at bounding box center [485, 317] width 274 height 33
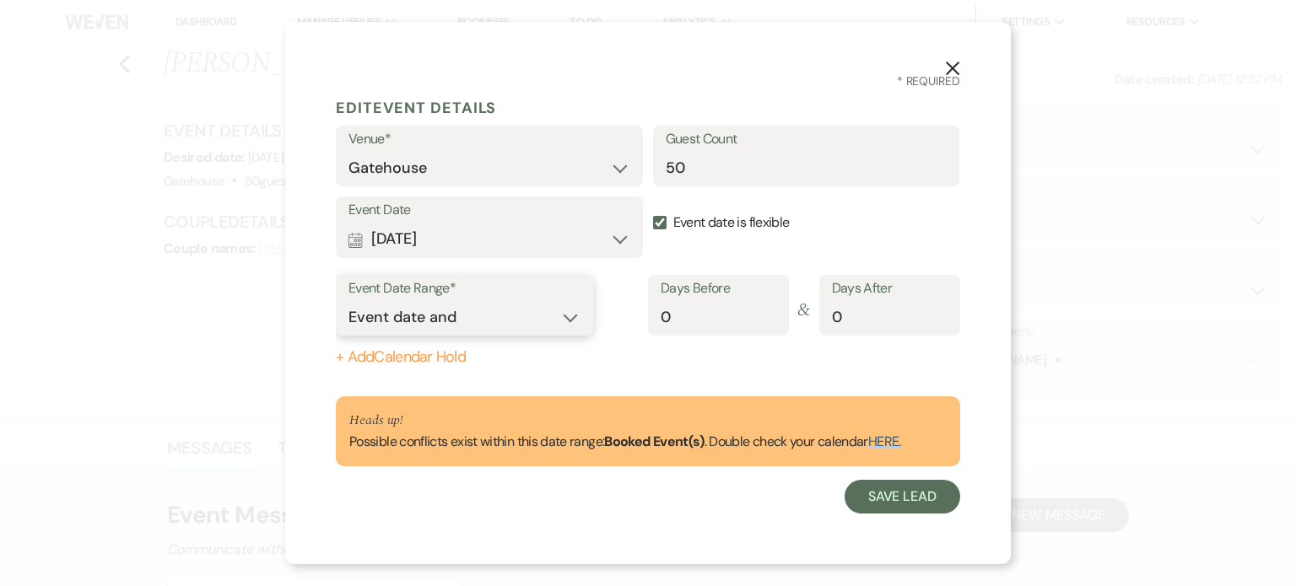
click at [570, 317] on select "Event date only Event date and" at bounding box center [464, 317] width 232 height 33
select select "eventDateOnly"
click at [348, 301] on select "Event date only Event date and" at bounding box center [464, 317] width 232 height 33
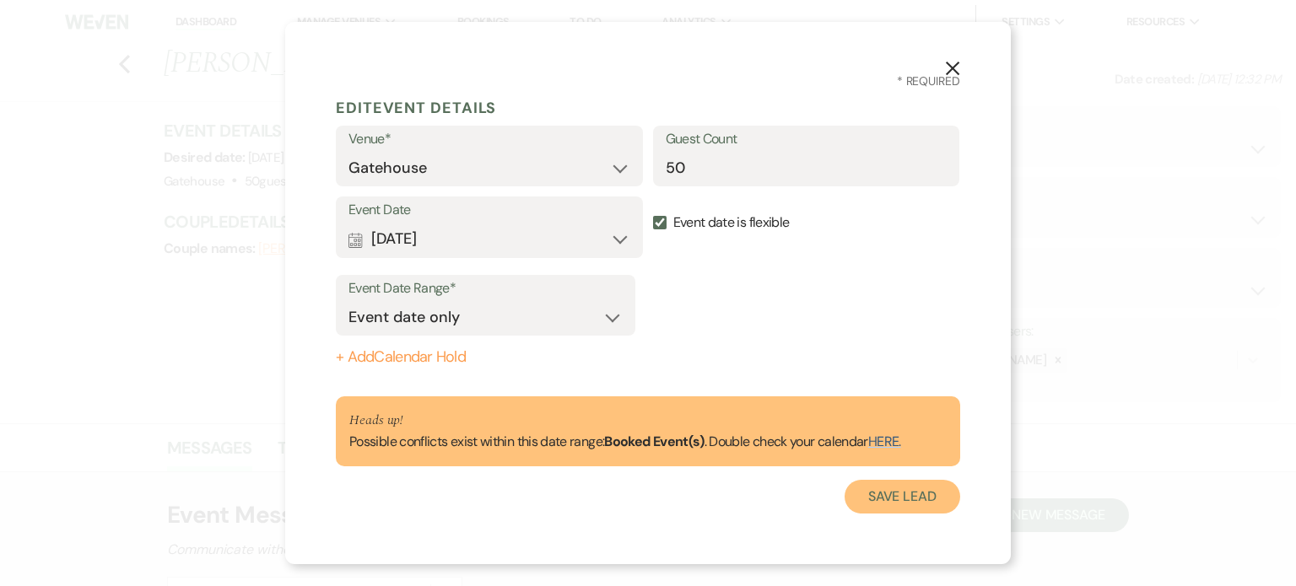
click at [915, 501] on button "Save Lead" at bounding box center [903, 497] width 116 height 34
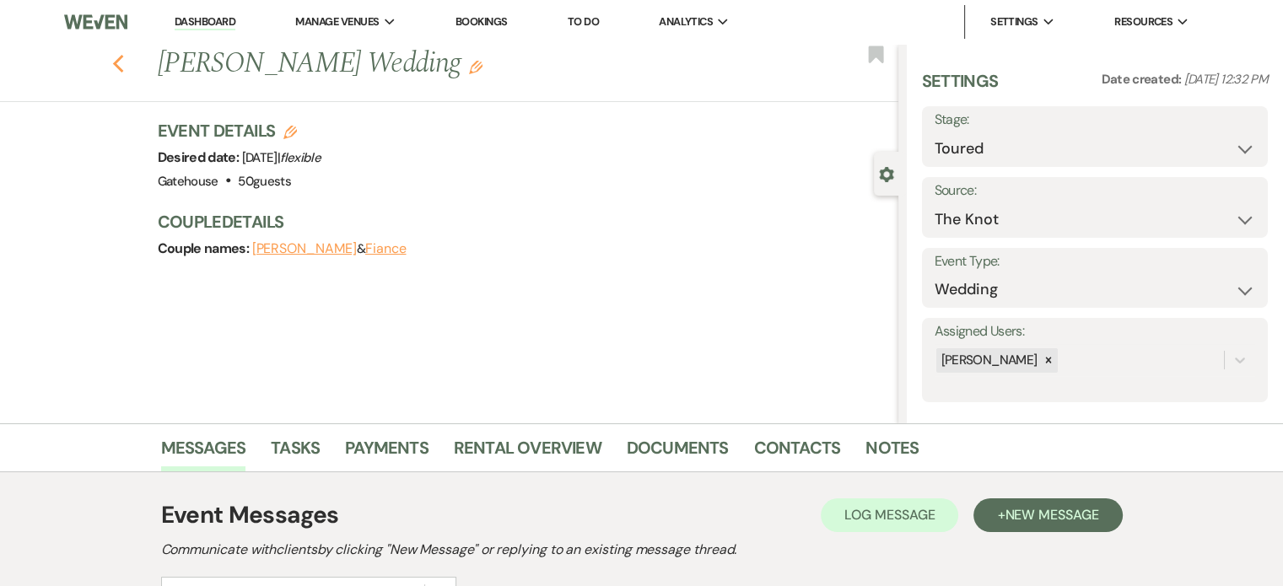
click at [125, 65] on icon "Previous" at bounding box center [118, 64] width 13 height 20
select select "5"
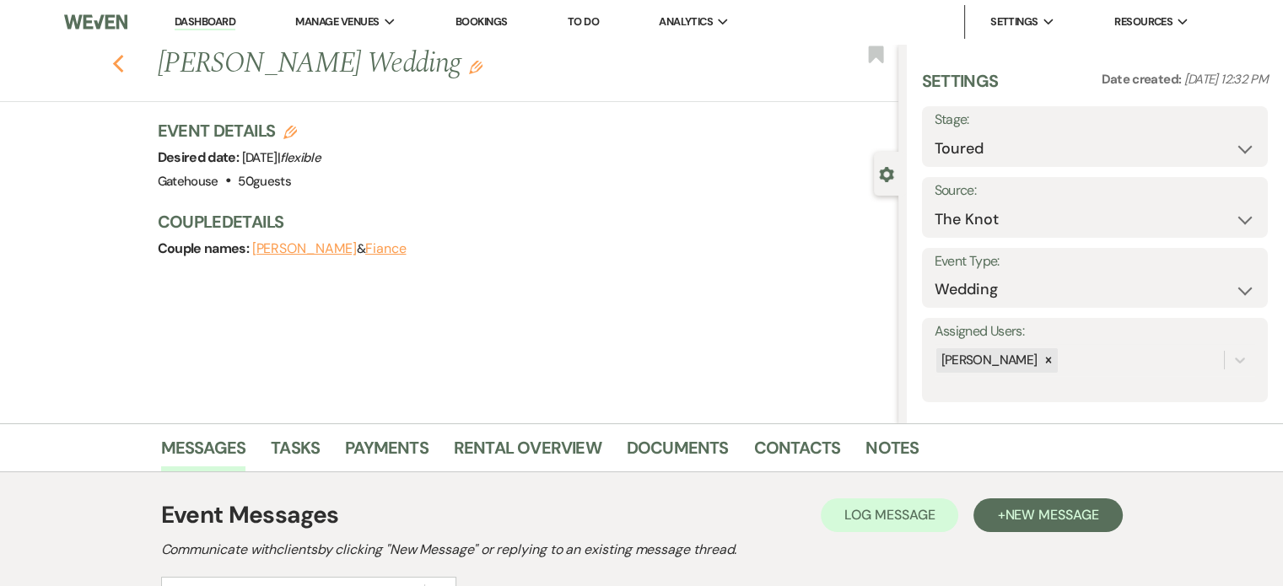
select select "5"
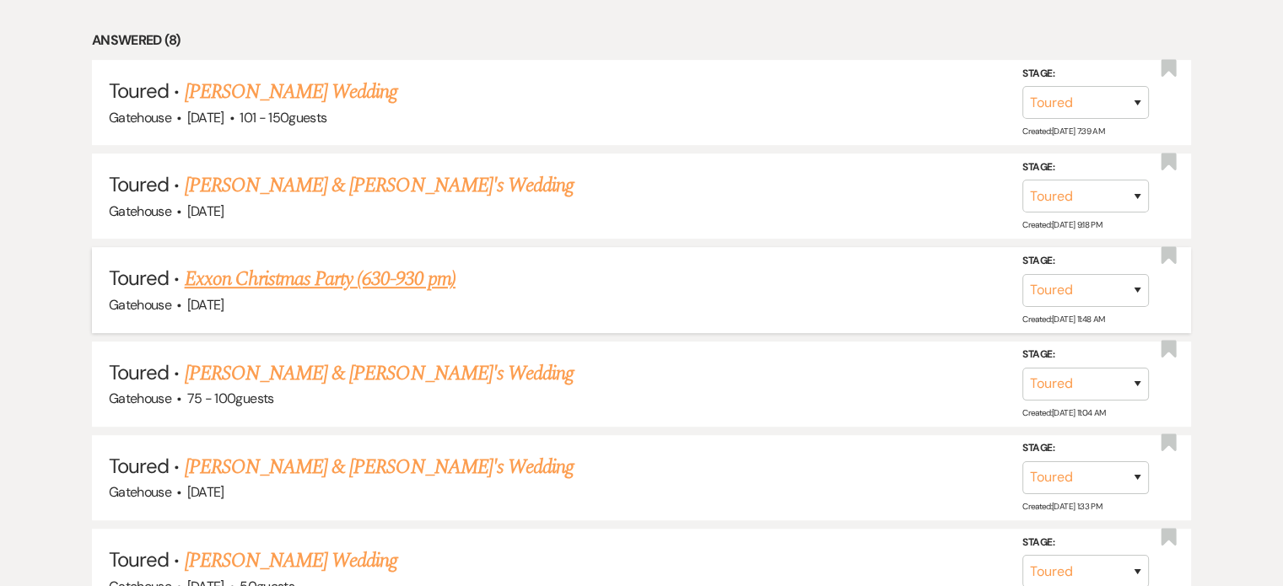
scroll to position [759, 0]
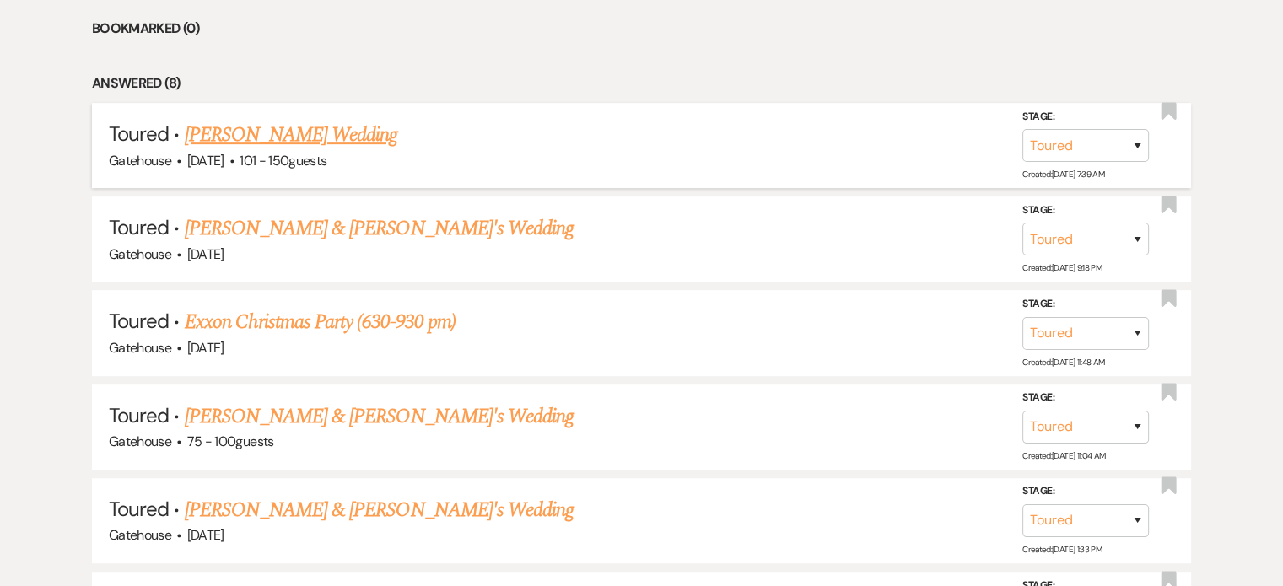
click at [267, 132] on link "Summer Jackson's Wedding" at bounding box center [291, 135] width 213 height 30
select select "5"
select select "2"
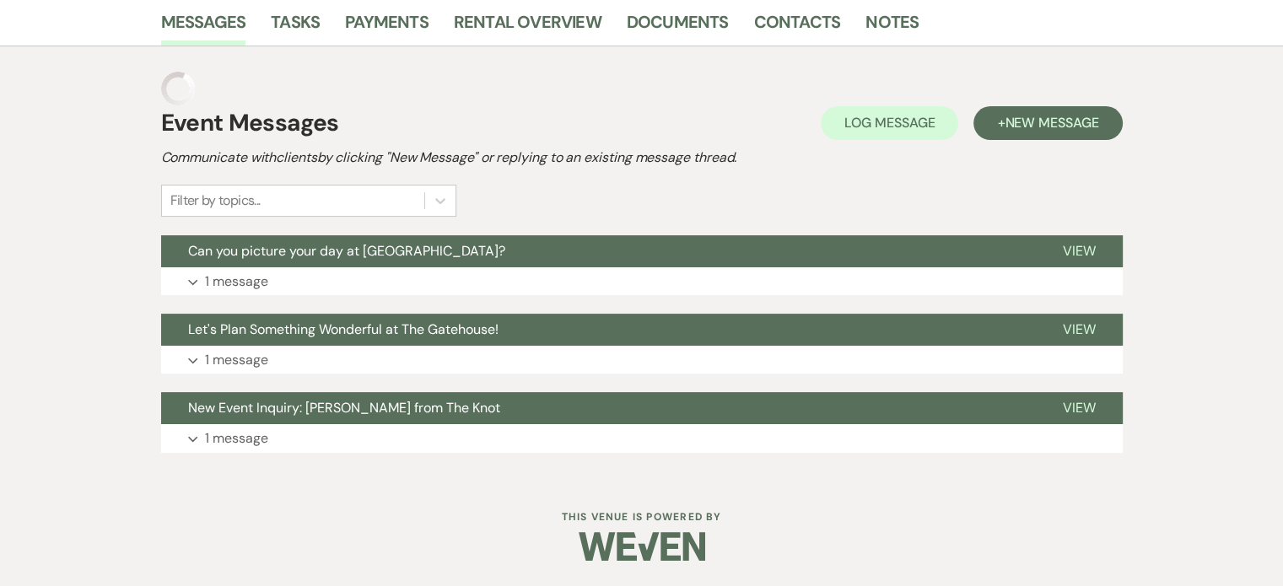
scroll to position [391, 0]
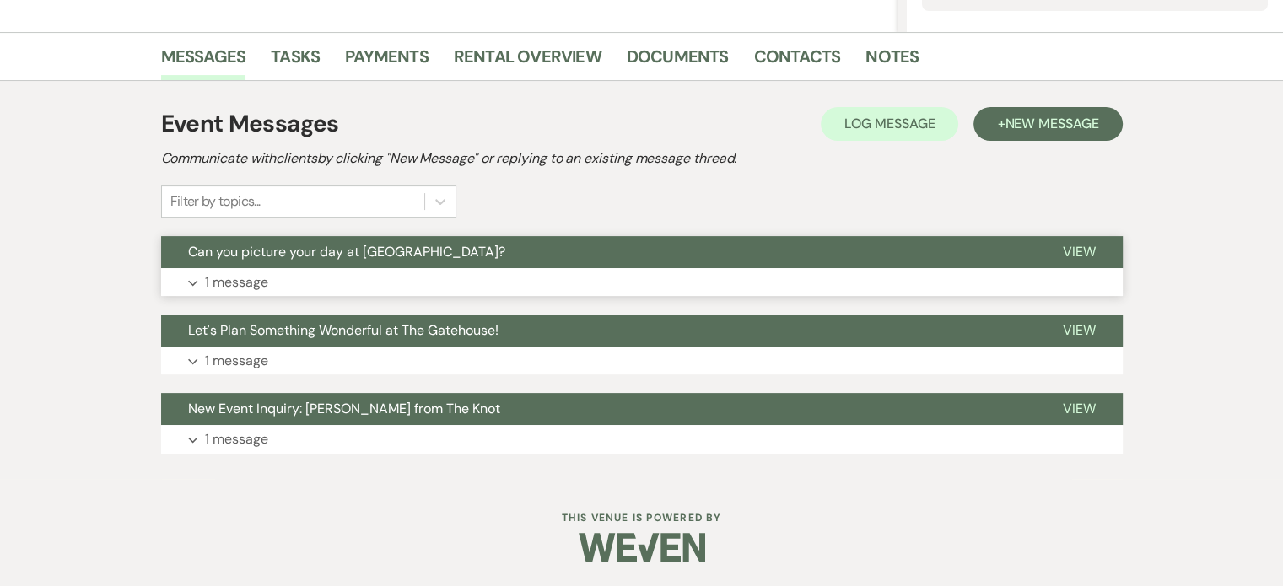
click at [226, 278] on p "1 message" at bounding box center [236, 283] width 63 height 22
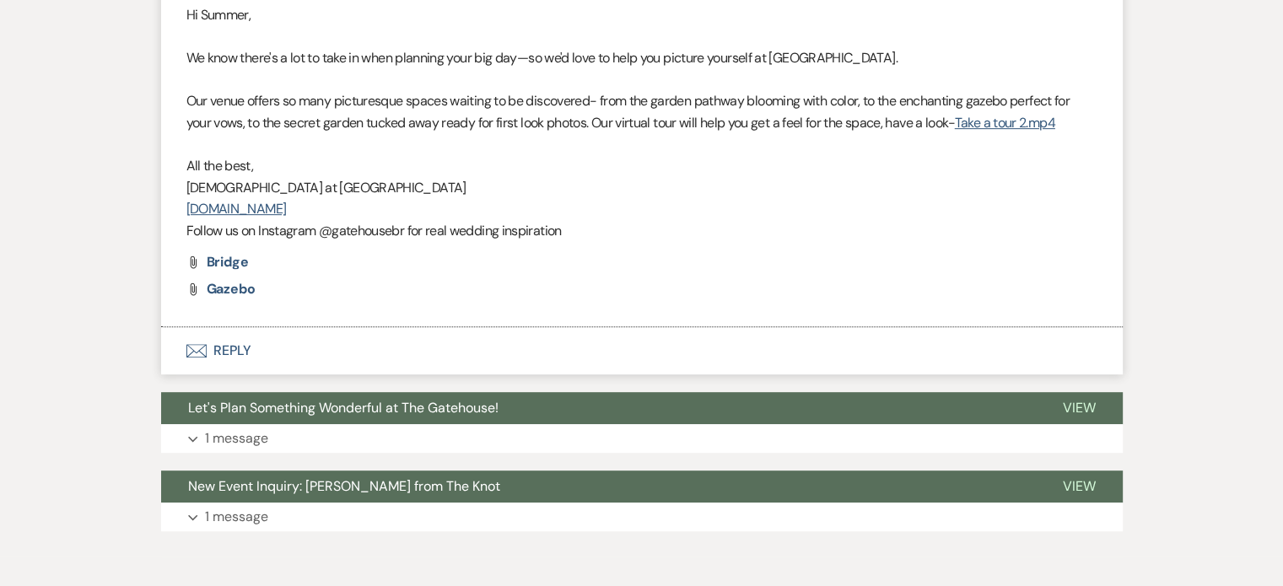
scroll to position [729, 0]
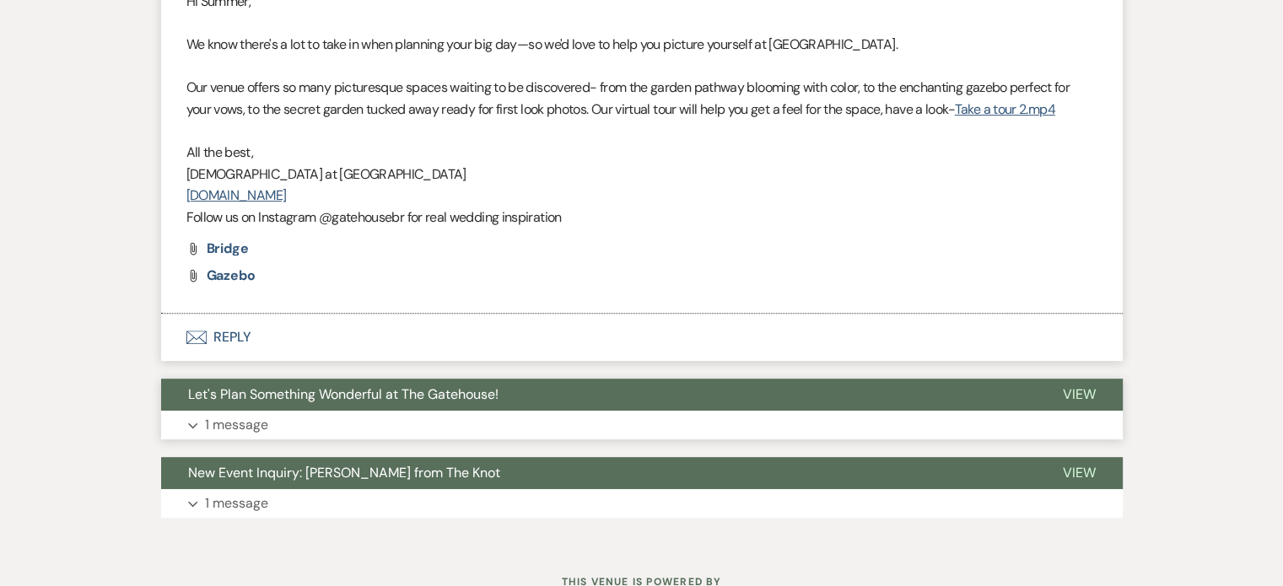
click at [256, 427] on p "1 message" at bounding box center [236, 425] width 63 height 22
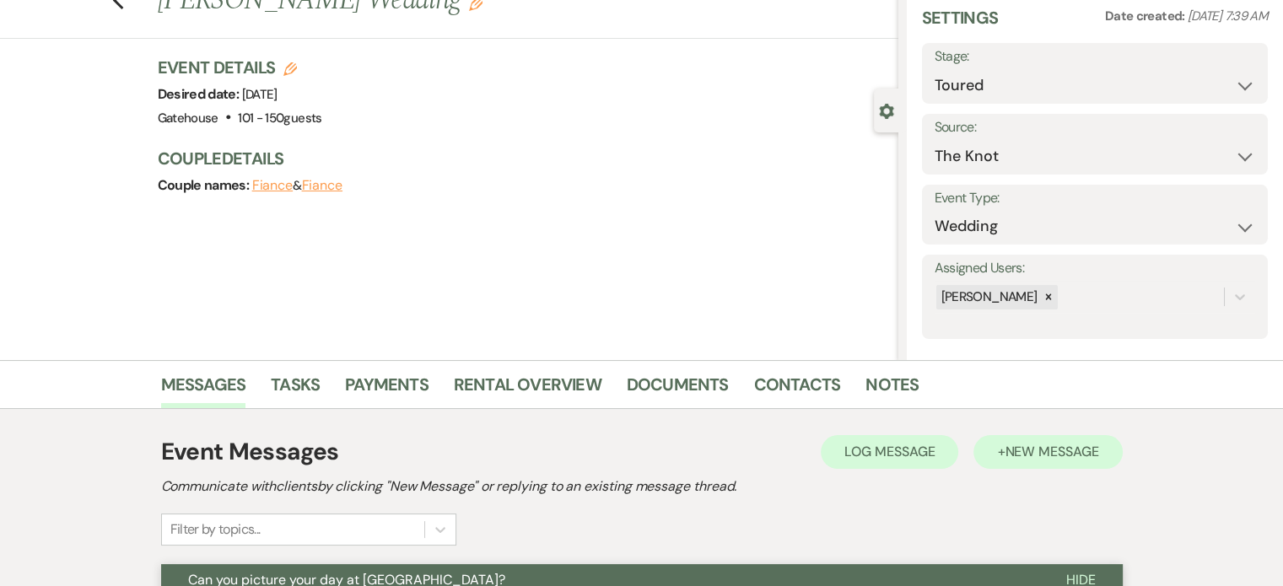
scroll to position [0, 0]
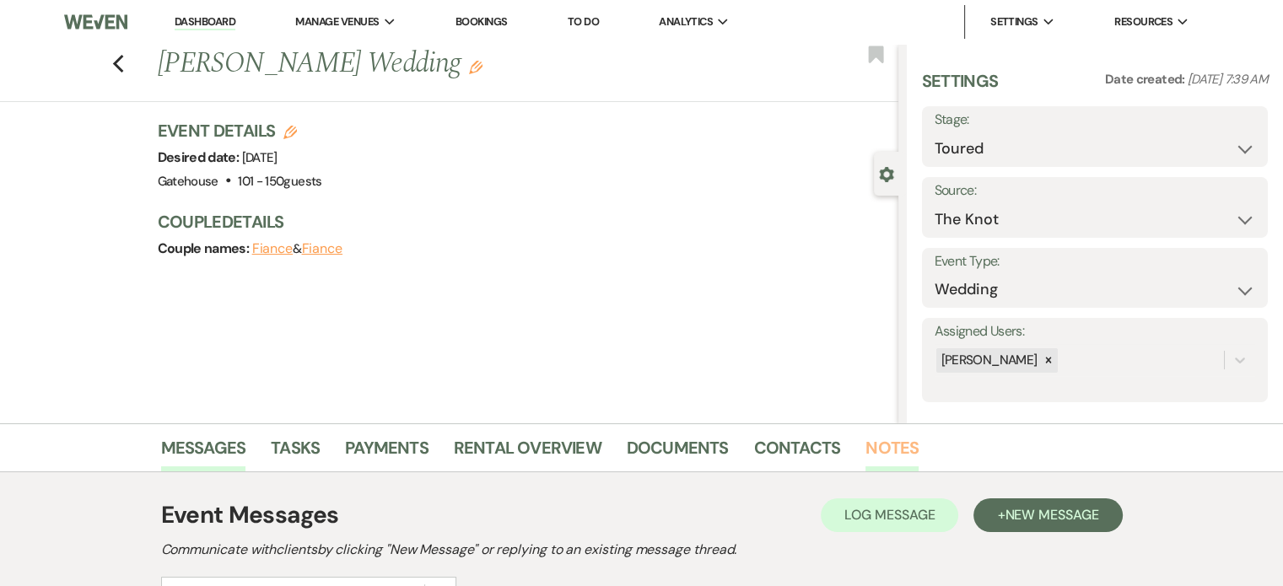
click at [882, 446] on link "Notes" at bounding box center [892, 452] width 53 height 37
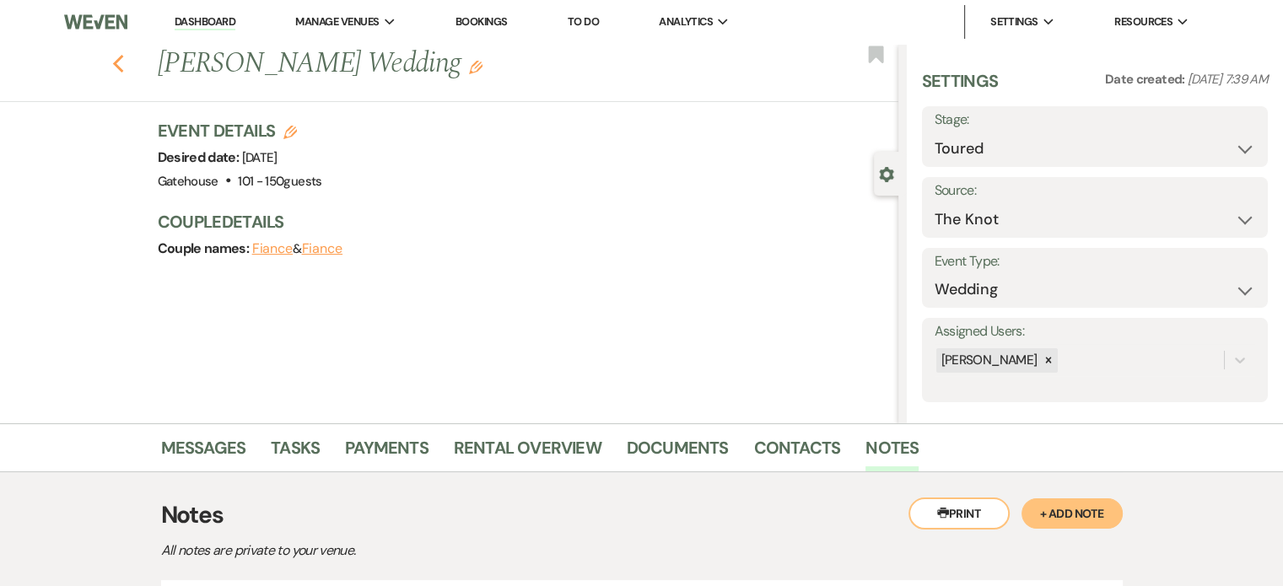
click at [125, 61] on icon "Previous" at bounding box center [118, 64] width 13 height 20
select select "5"
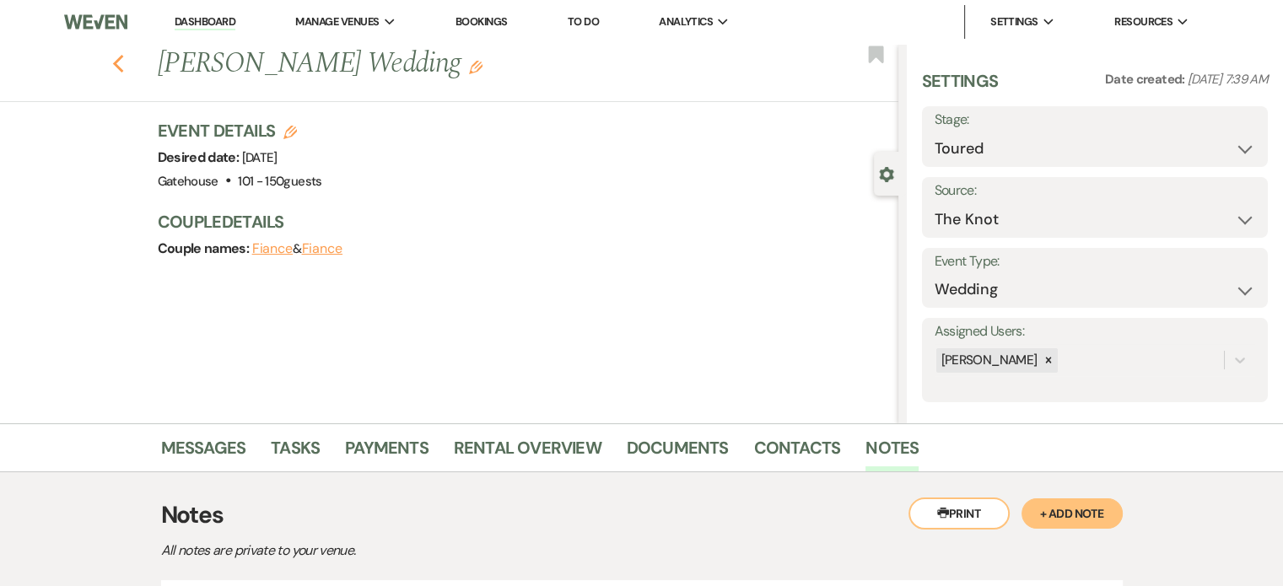
select select "5"
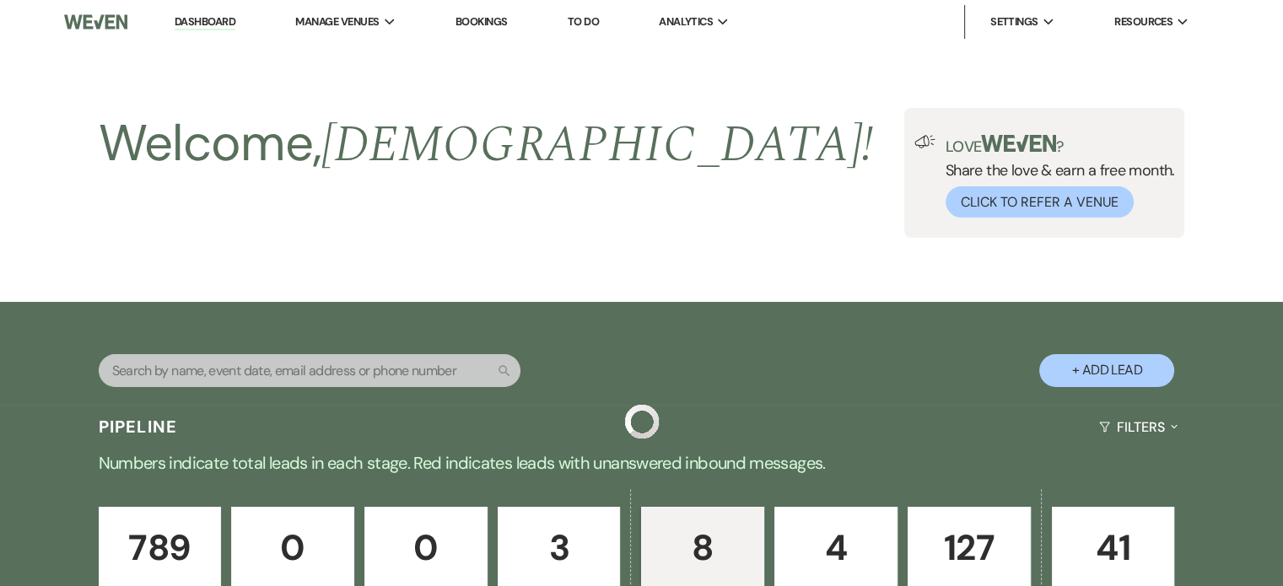
scroll to position [759, 0]
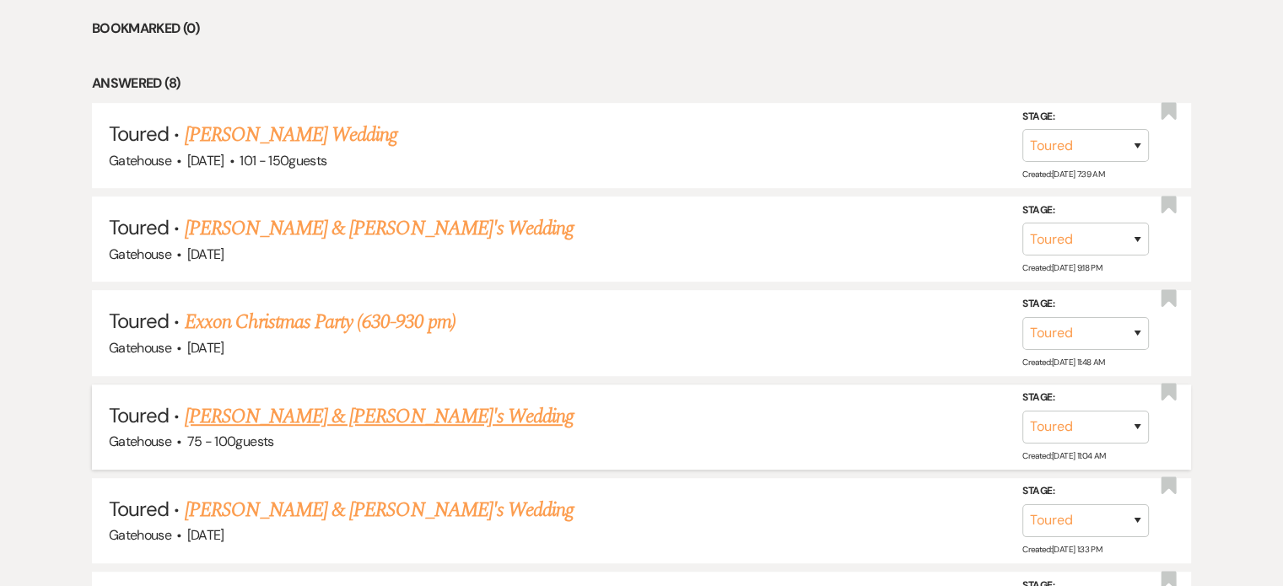
click at [320, 414] on link "Olivia Cerovec & Fiance's Wedding" at bounding box center [380, 417] width 390 height 30
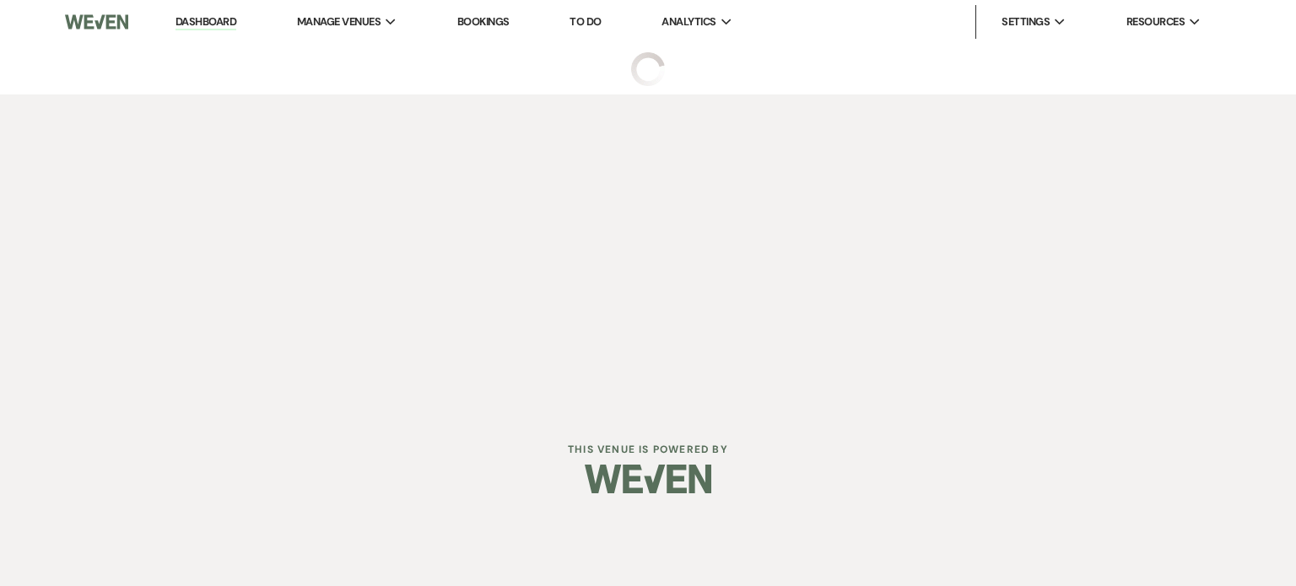
select select "5"
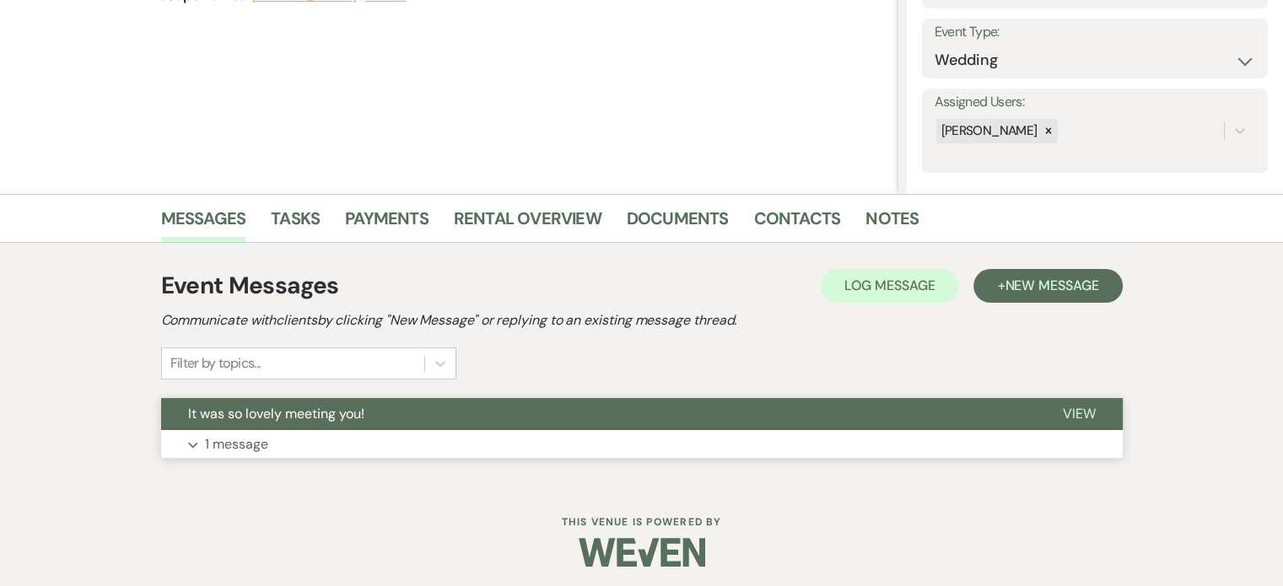
scroll to position [235, 0]
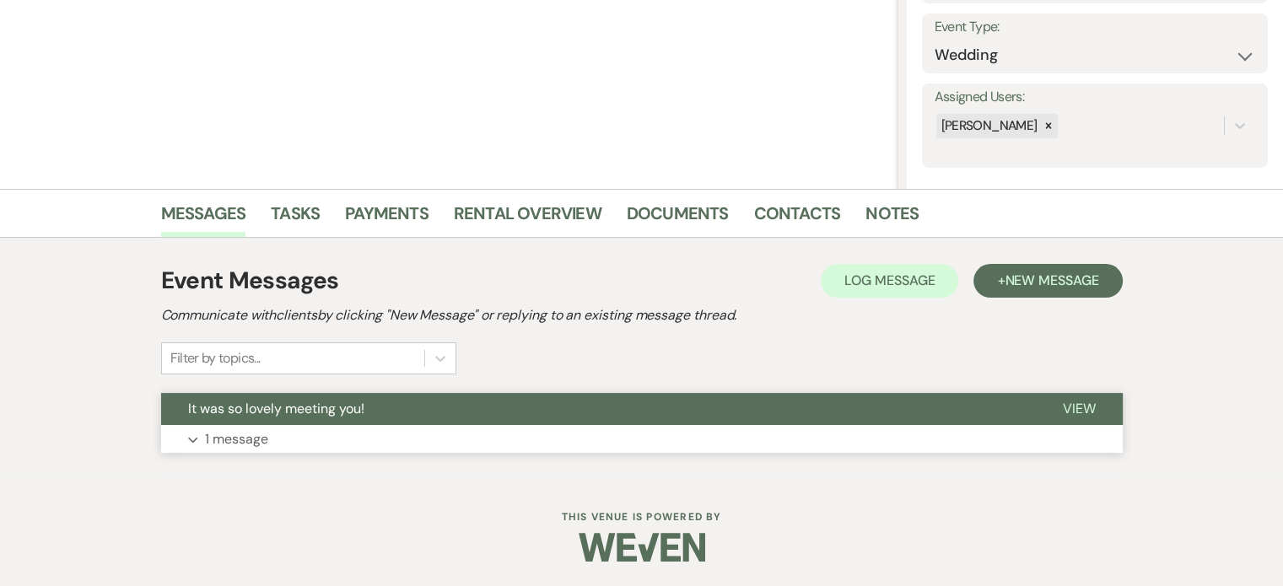
click at [239, 433] on p "1 message" at bounding box center [236, 440] width 63 height 22
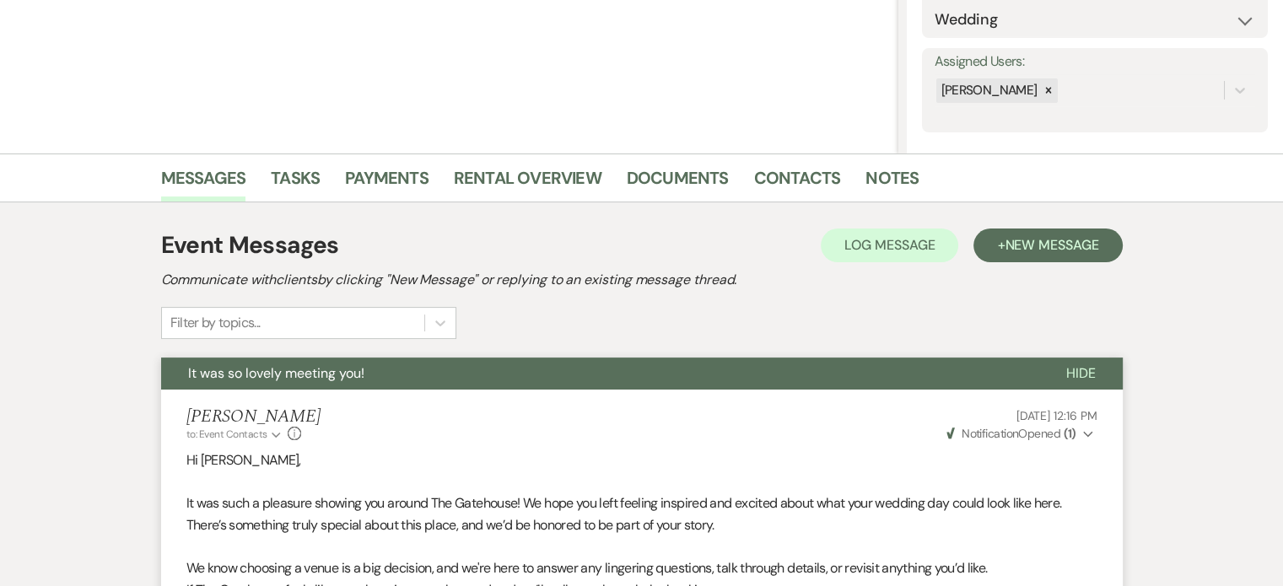
scroll to position [231, 0]
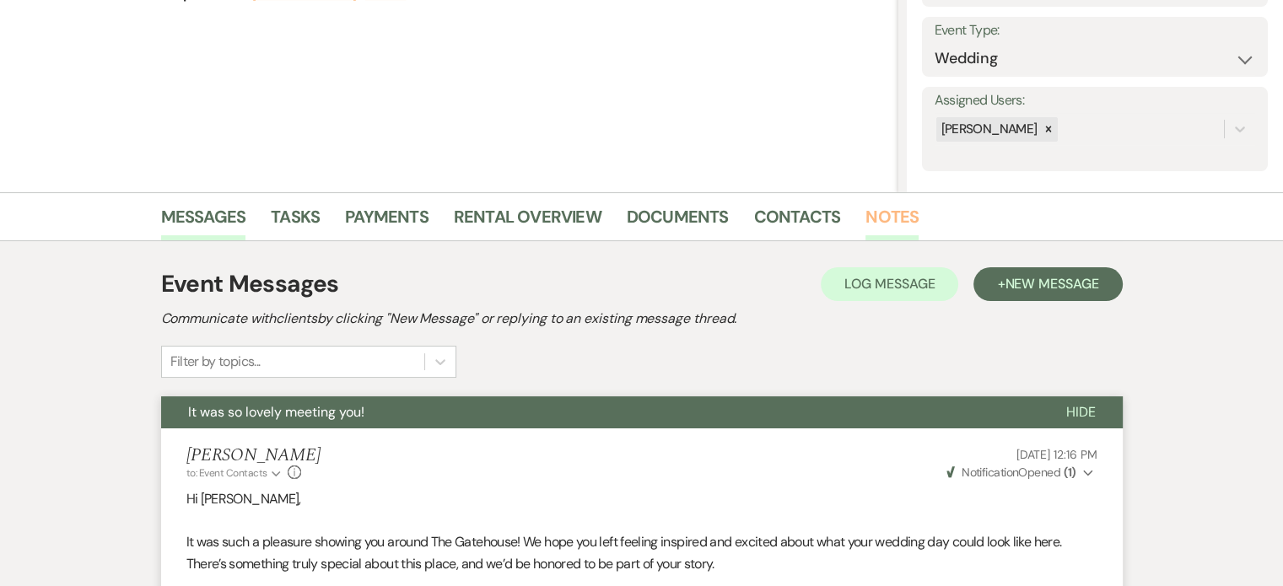
click at [871, 211] on link "Notes" at bounding box center [892, 221] width 53 height 37
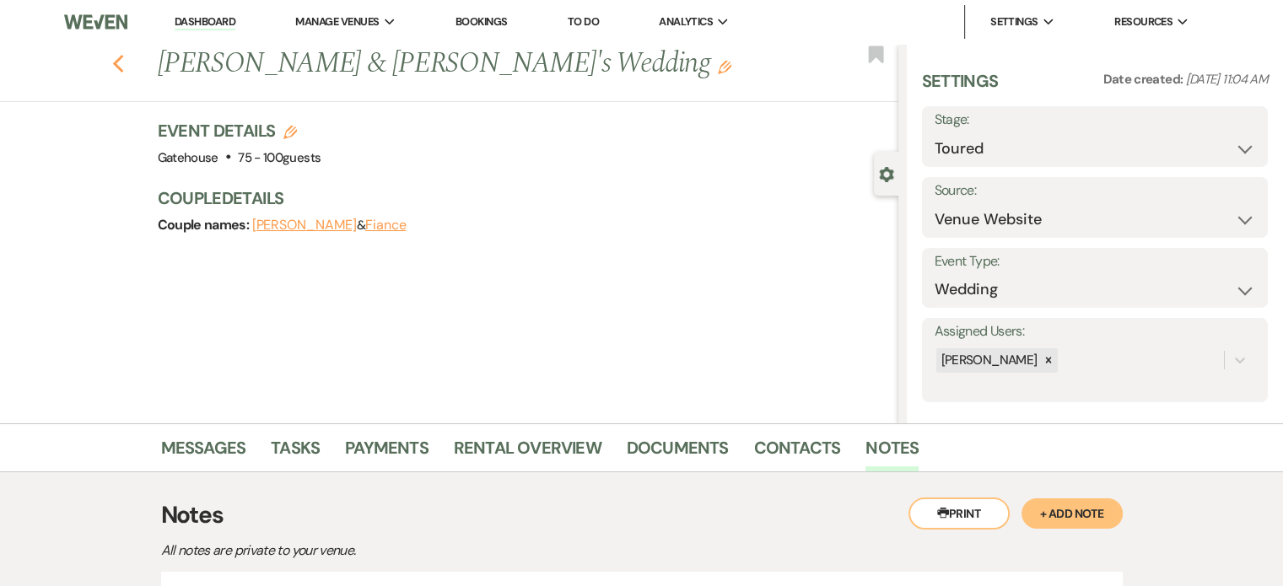
click at [121, 62] on use "button" at bounding box center [117, 64] width 11 height 19
select select "5"
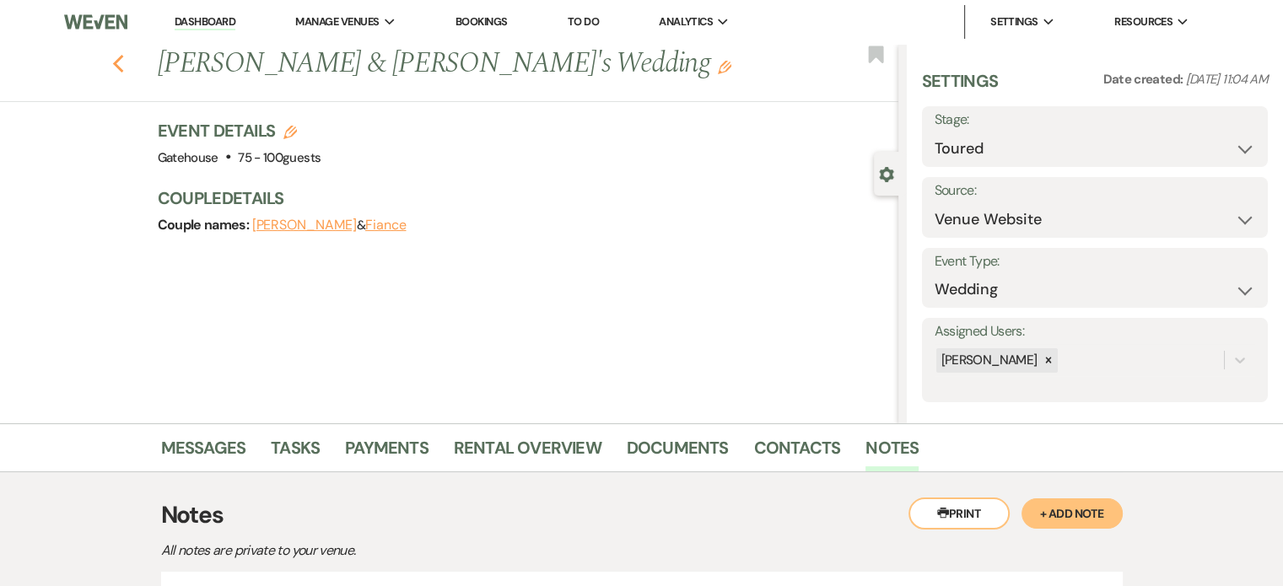
select select "5"
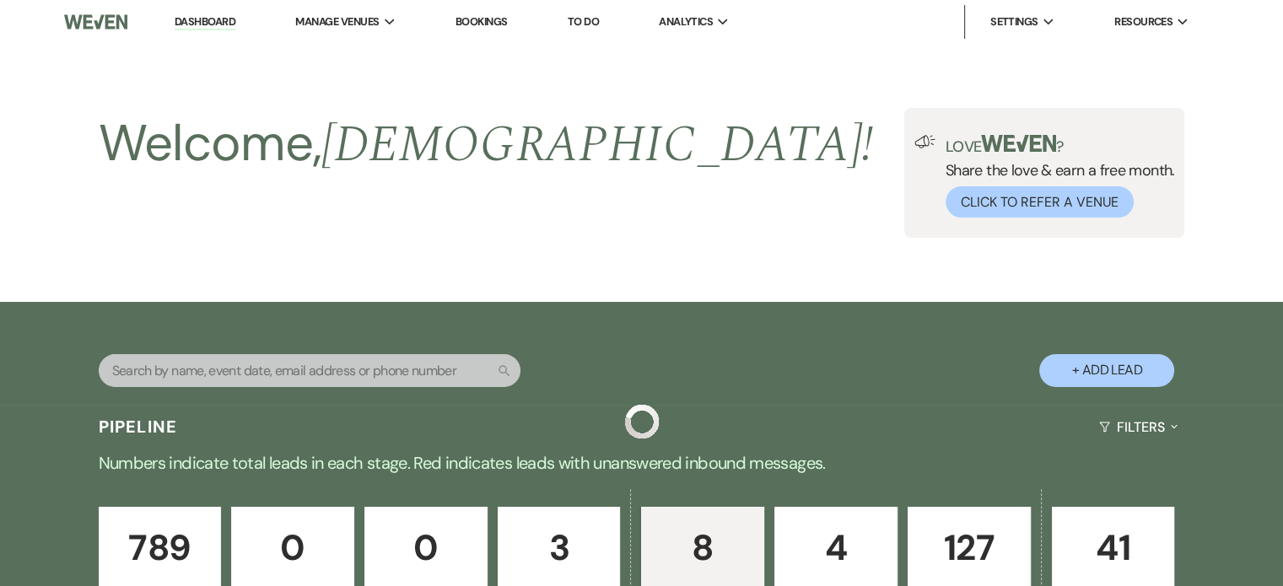
scroll to position [759, 0]
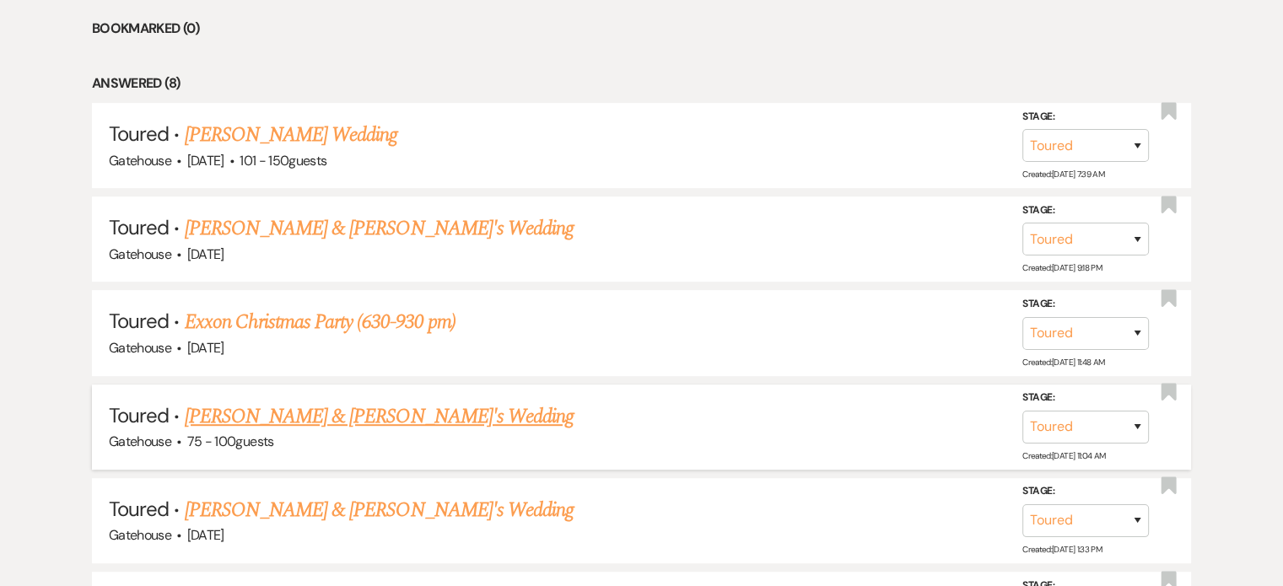
click at [379, 407] on link "Olivia Cerovec & Fiance's Wedding" at bounding box center [380, 417] width 390 height 30
select select "5"
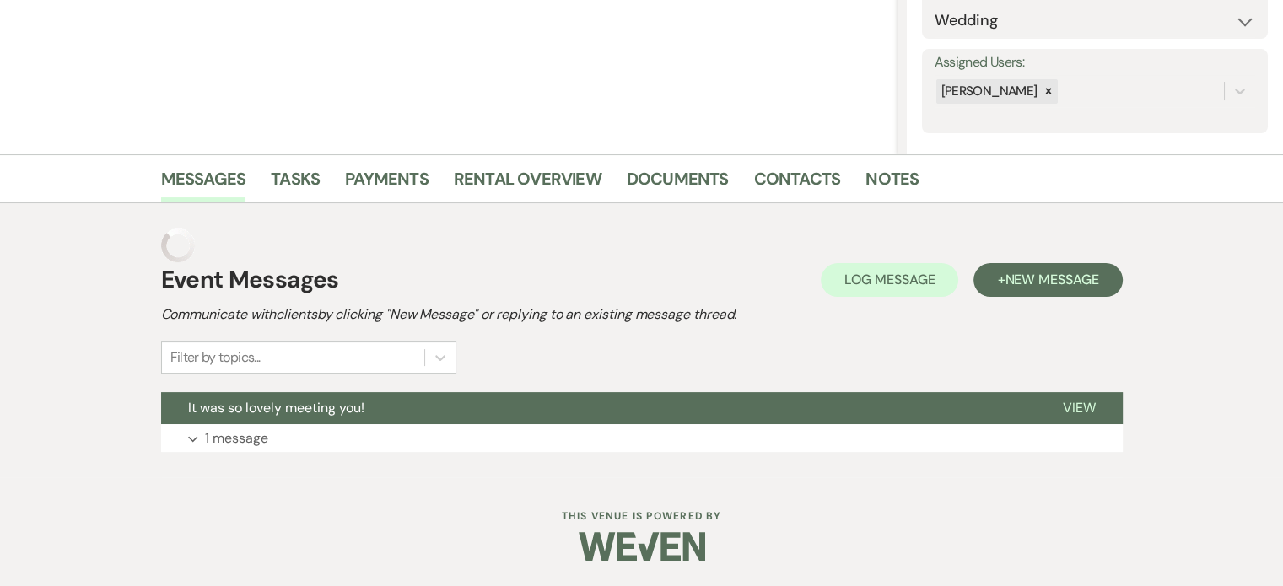
scroll to position [235, 0]
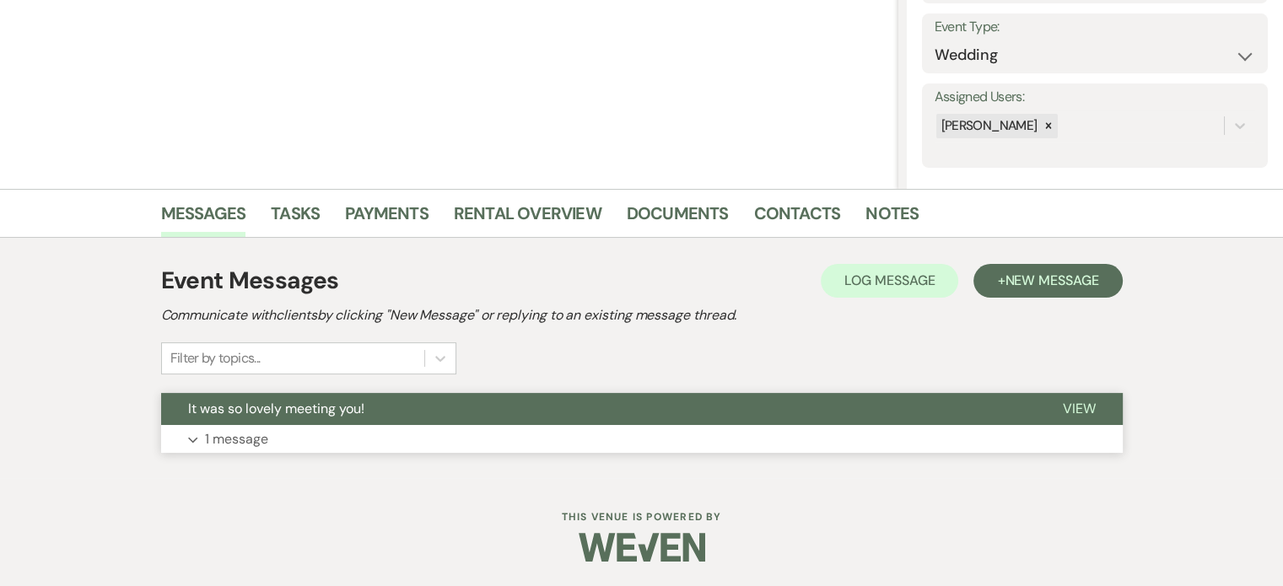
click at [235, 438] on p "1 message" at bounding box center [236, 440] width 63 height 22
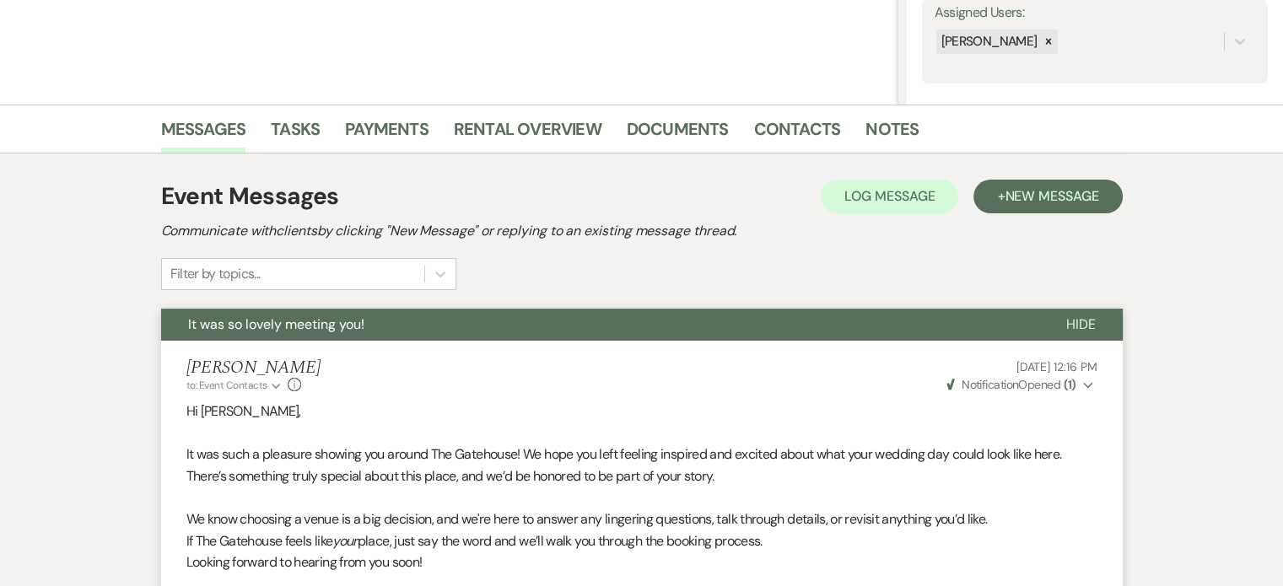
scroll to position [403, 0]
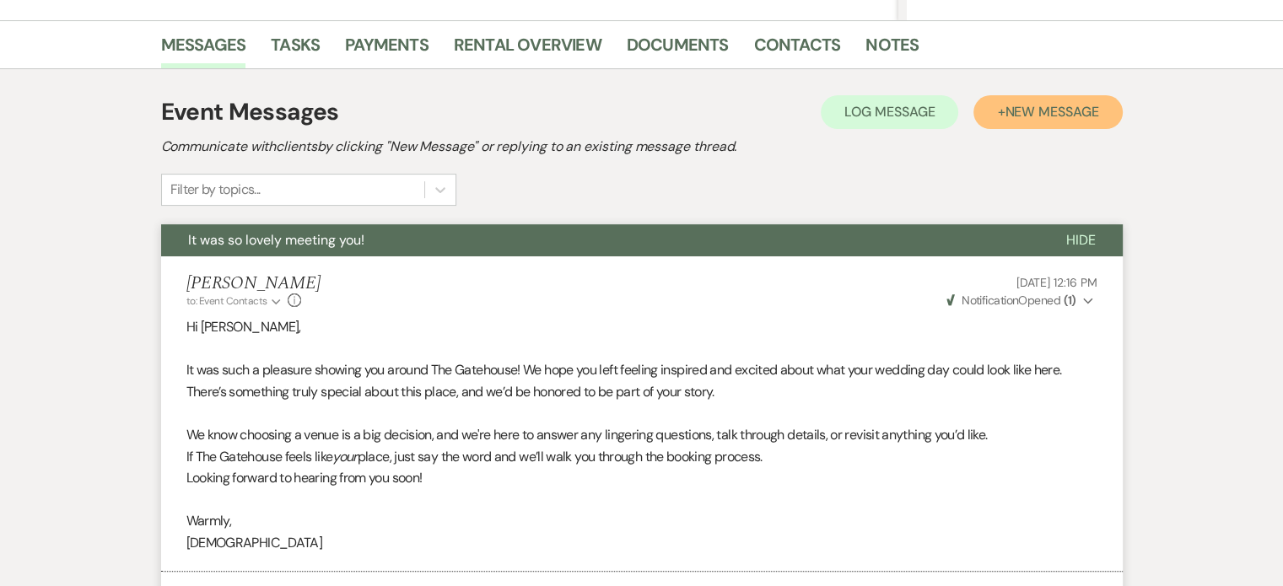
click at [1042, 111] on span "New Message" at bounding box center [1052, 112] width 94 height 18
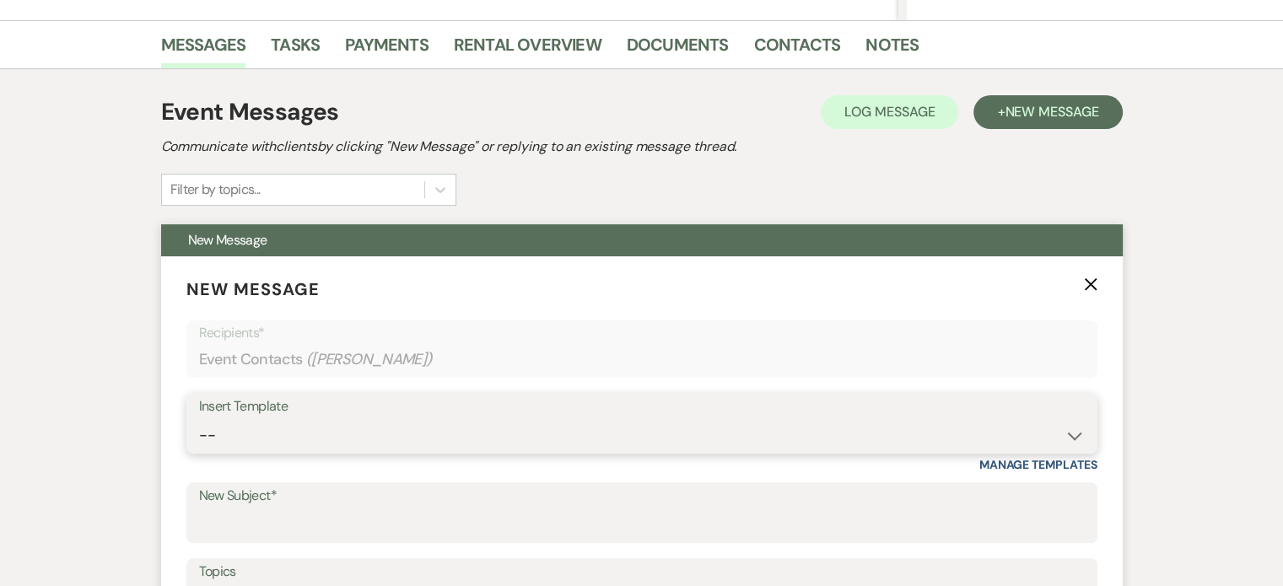
click at [402, 436] on select "-- Tour Request Response Proposal 6-9 Month Check-in Happy 1 Month Anniversary!…" at bounding box center [642, 435] width 886 height 33
select select "6138"
click at [199, 419] on select "-- Tour Request Response Proposal 6-9 Month Check-in Happy 1 Month Anniversary!…" at bounding box center [642, 435] width 886 height 33
type input "Is choosing your venue still on your to do list?"
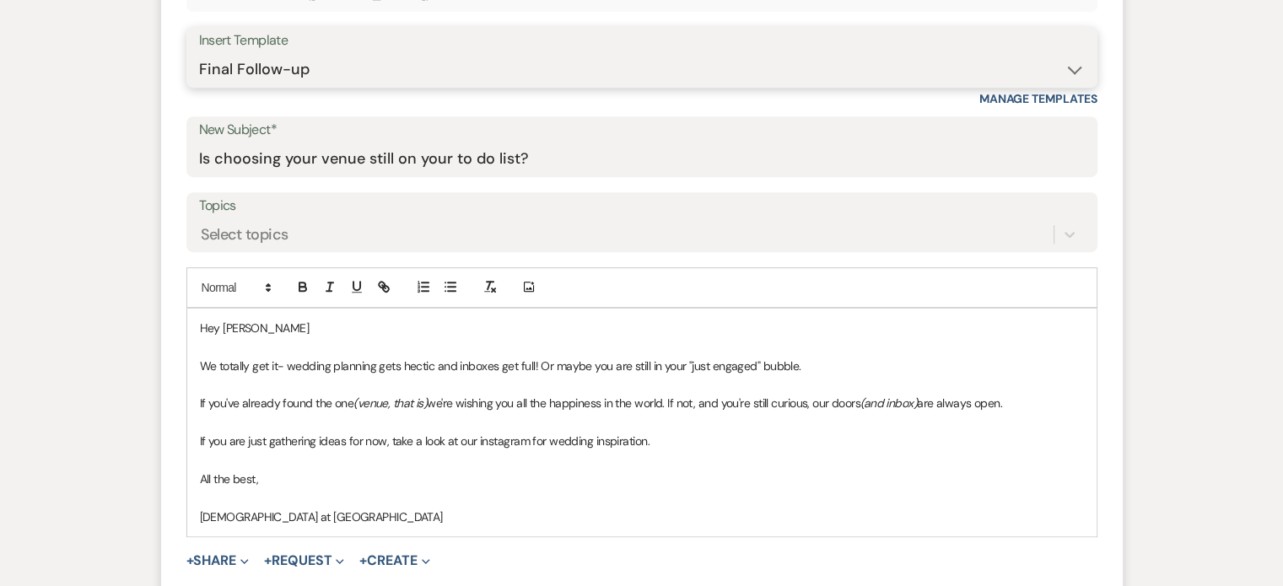
scroll to position [825, 0]
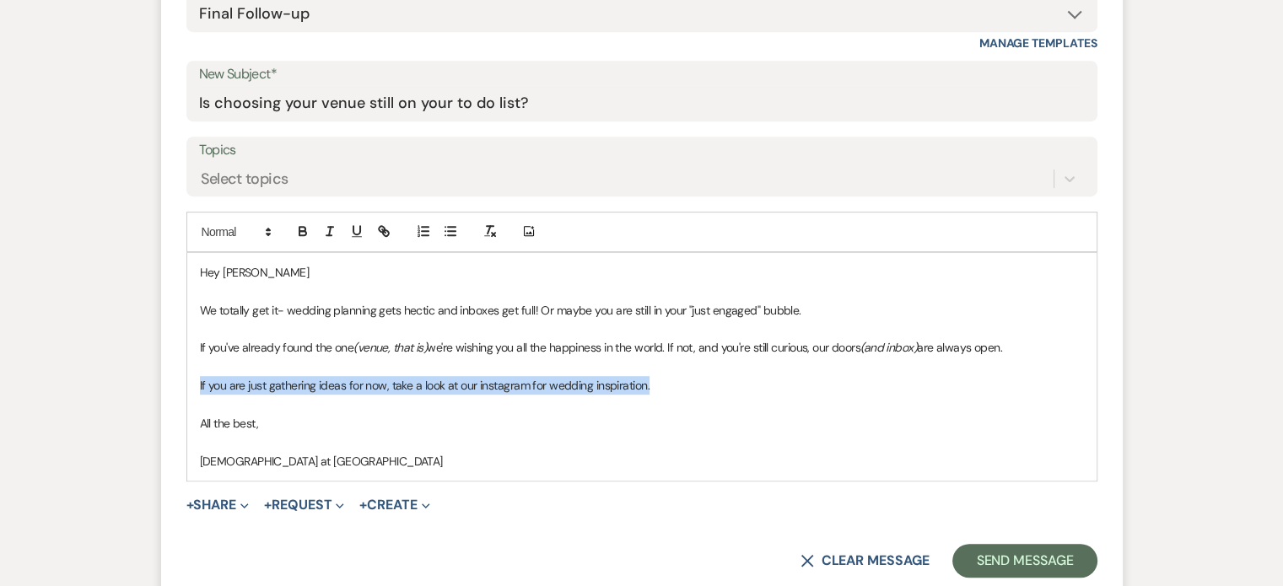
drag, startPoint x: 660, startPoint y: 381, endPoint x: 189, endPoint y: 375, distance: 470.8
click at [189, 375] on div "Hey Olivia We totally get it- wedding planning gets hectic and inboxes get full…" at bounding box center [641, 367] width 909 height 228
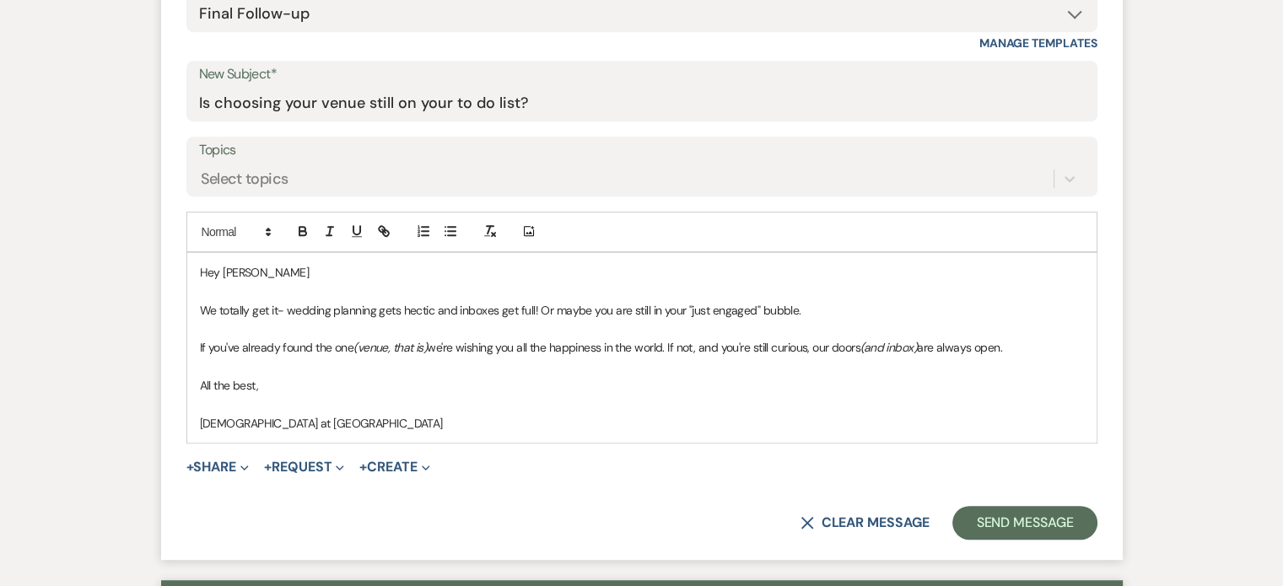
click at [257, 273] on p "Hey Olivia" at bounding box center [642, 272] width 884 height 19
click at [1042, 522] on button "Send Message" at bounding box center [1025, 523] width 144 height 34
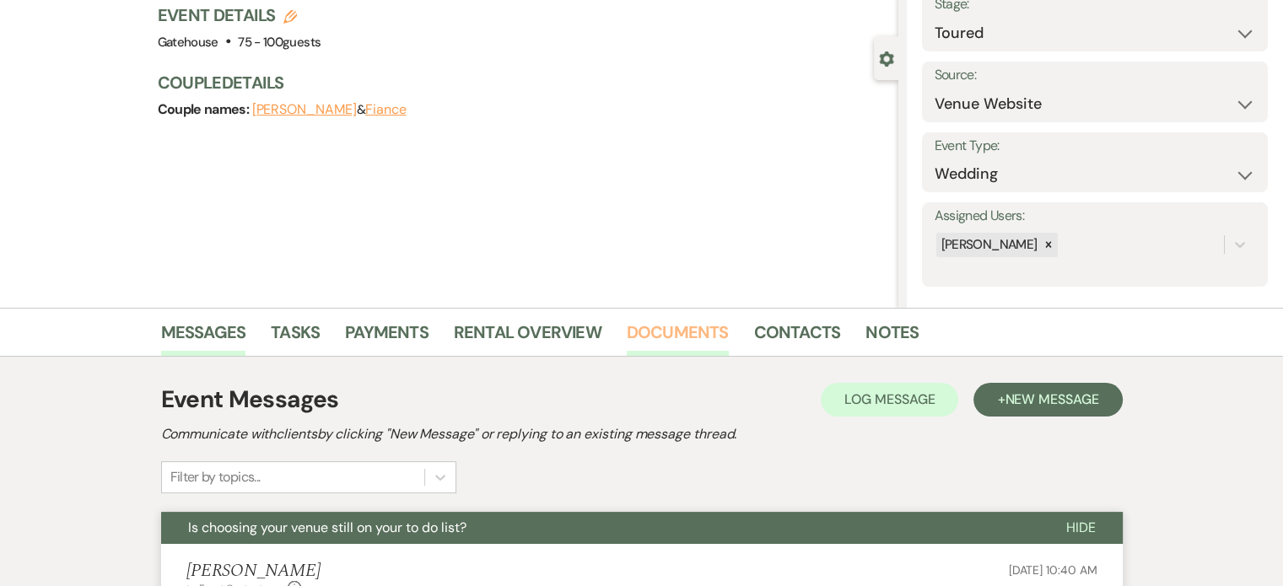
scroll to position [0, 0]
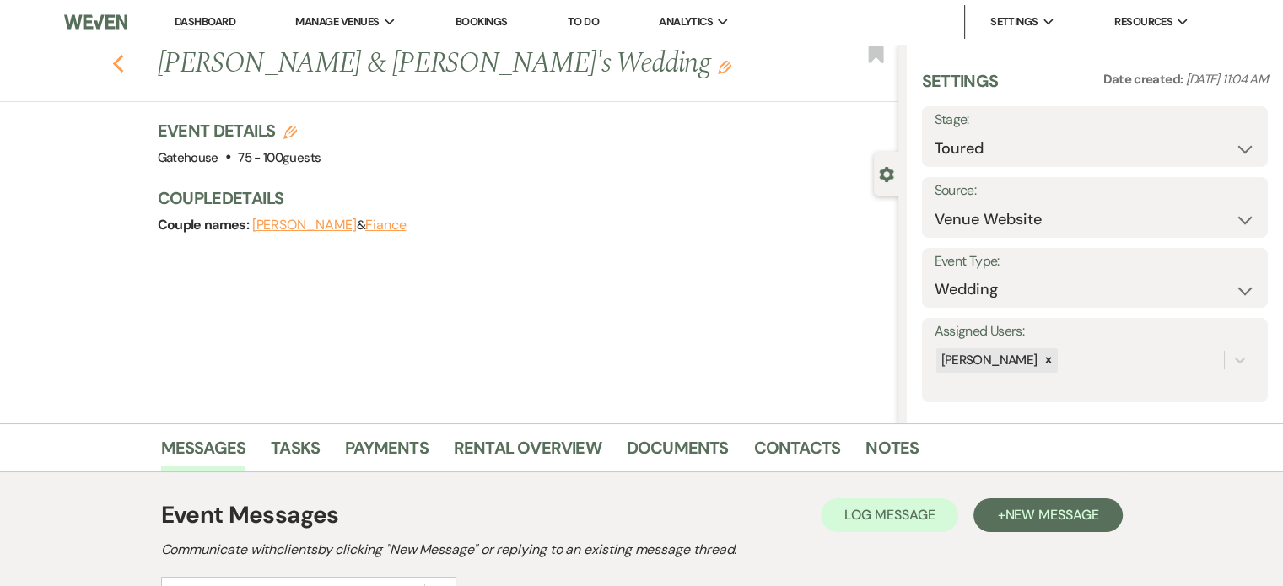
click at [122, 64] on use "button" at bounding box center [117, 64] width 11 height 19
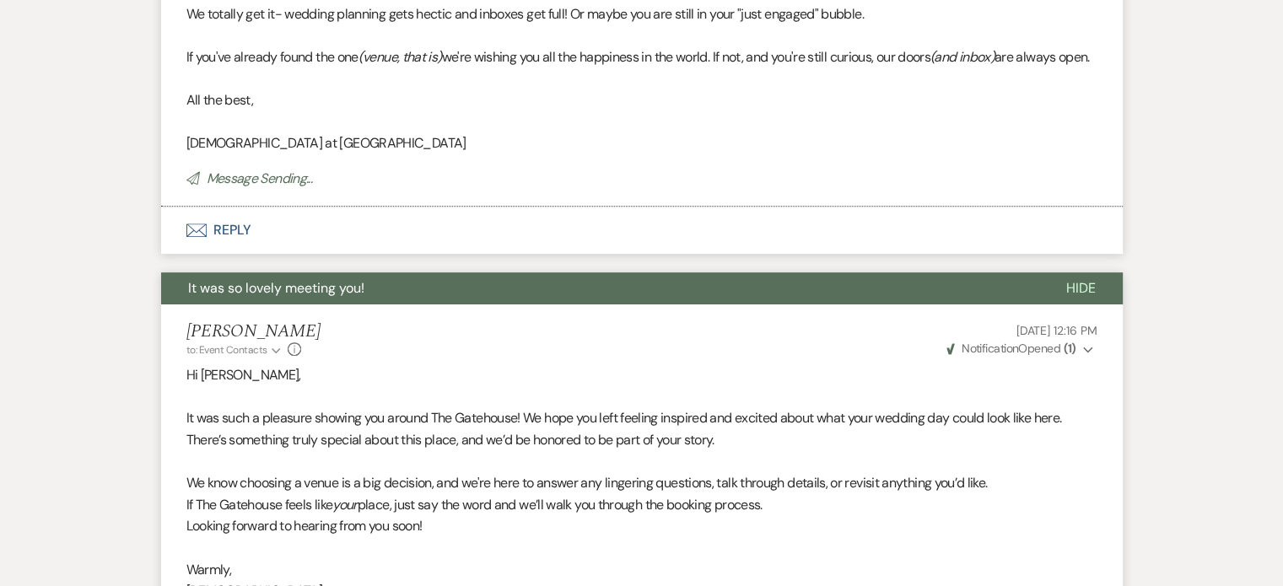
select select "5"
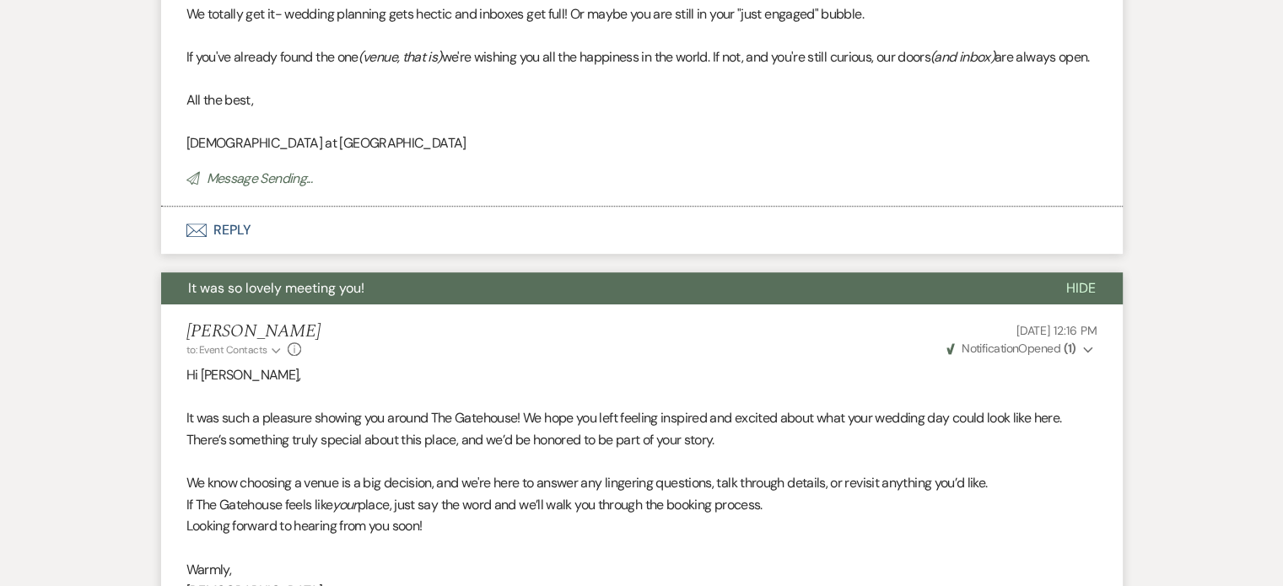
select select "5"
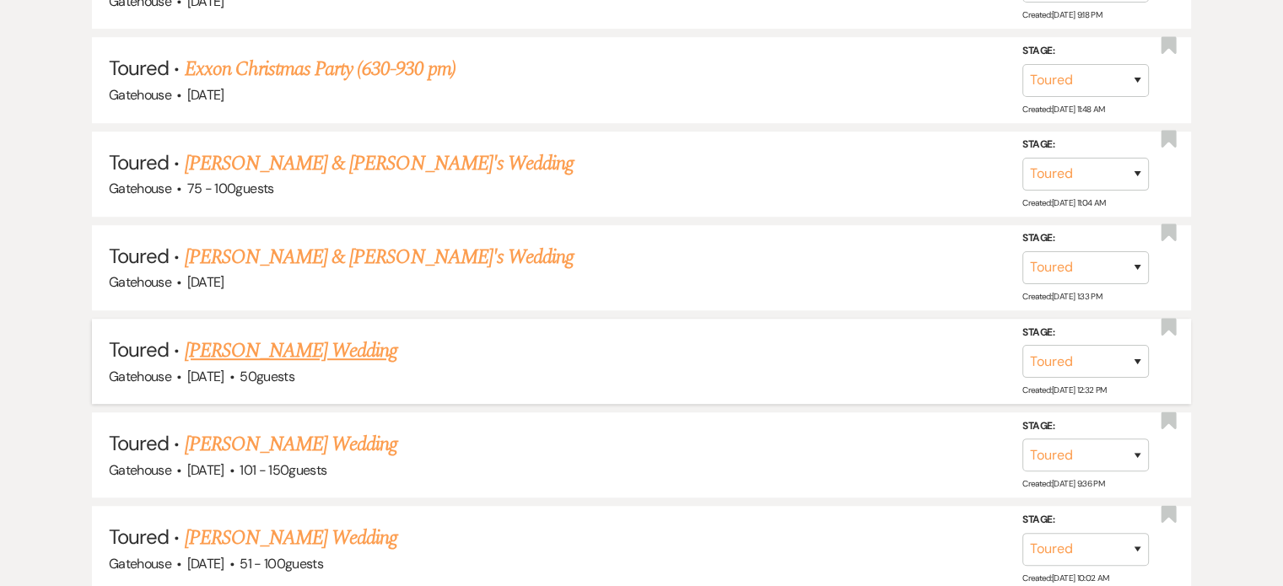
scroll to position [1097, 0]
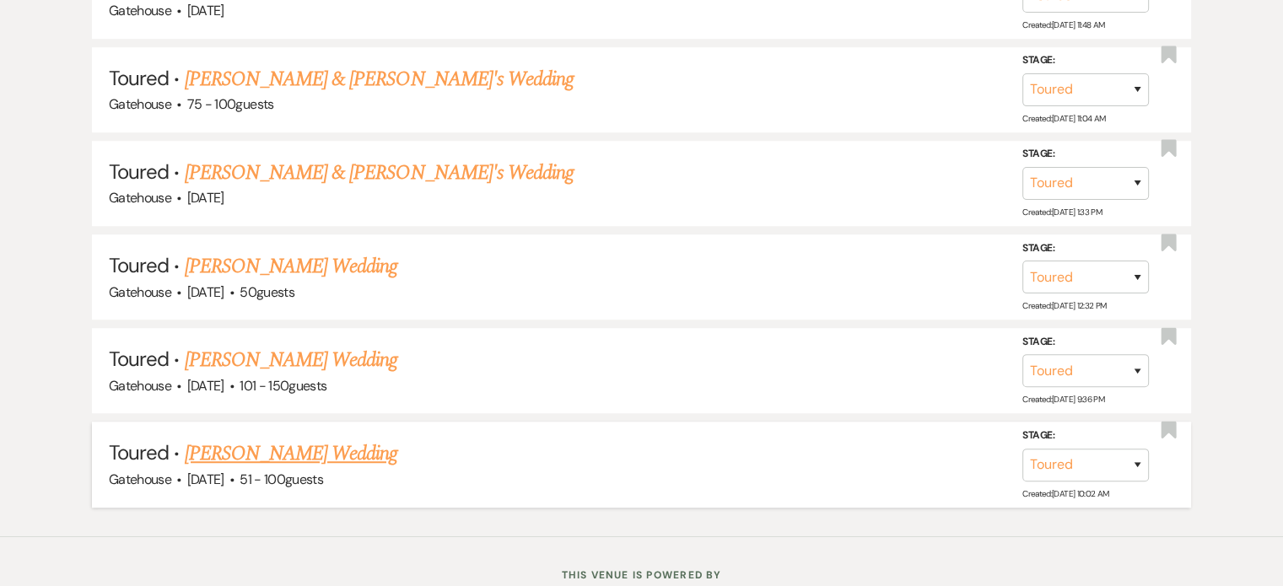
click at [251, 445] on link "Priscilla Fore's Wedding" at bounding box center [291, 454] width 213 height 30
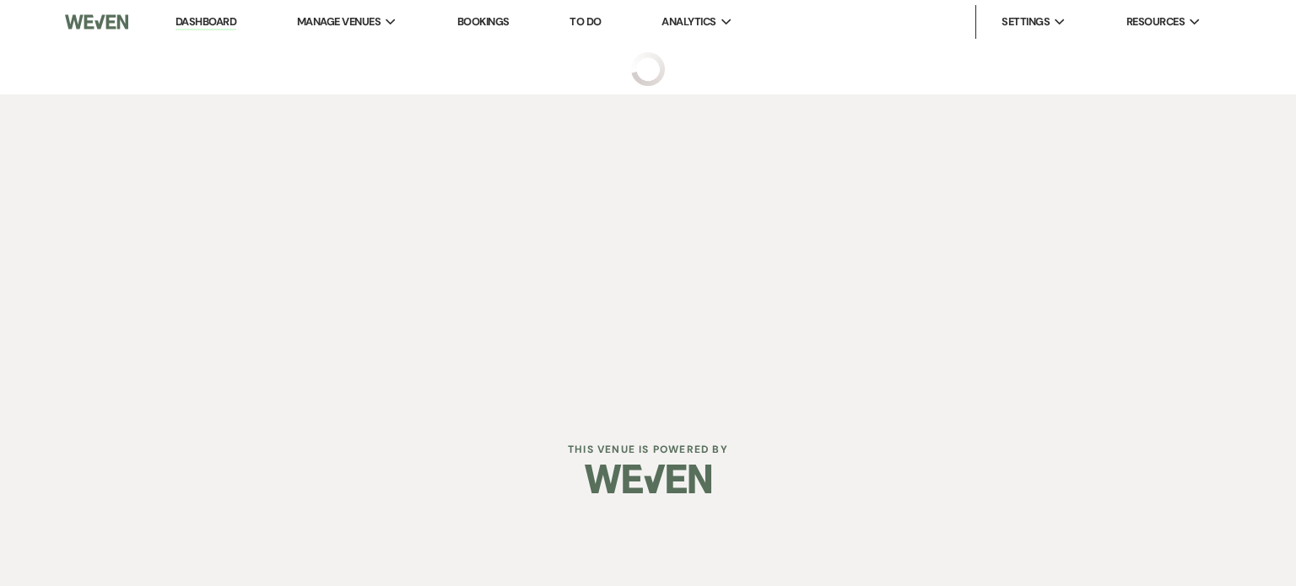
select select "5"
select select "2"
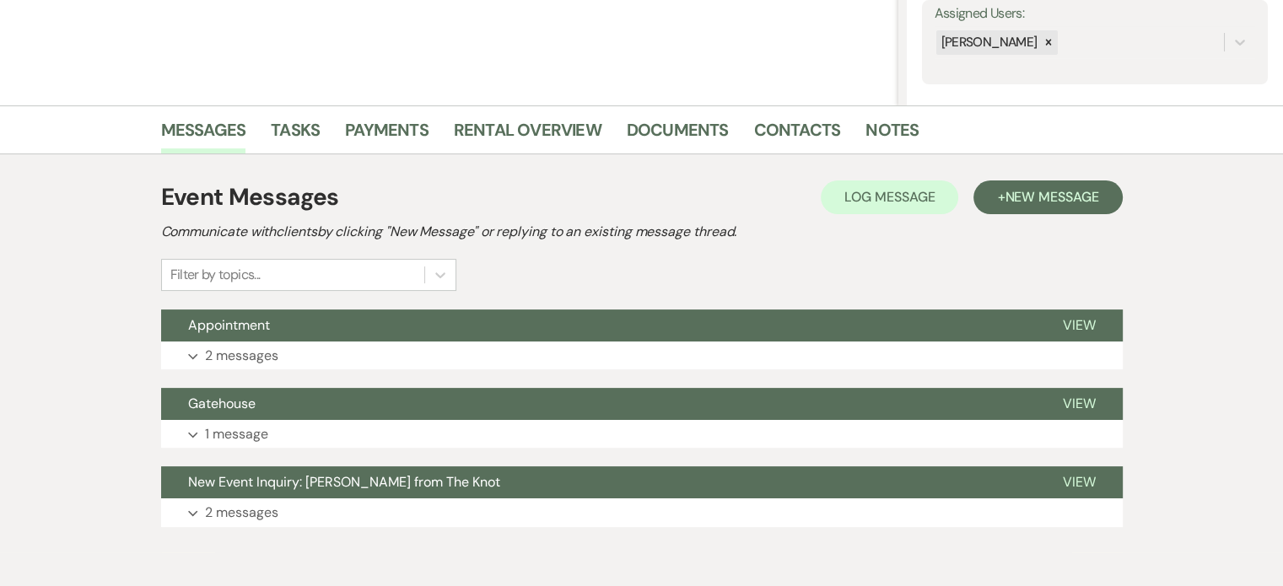
scroll to position [337, 0]
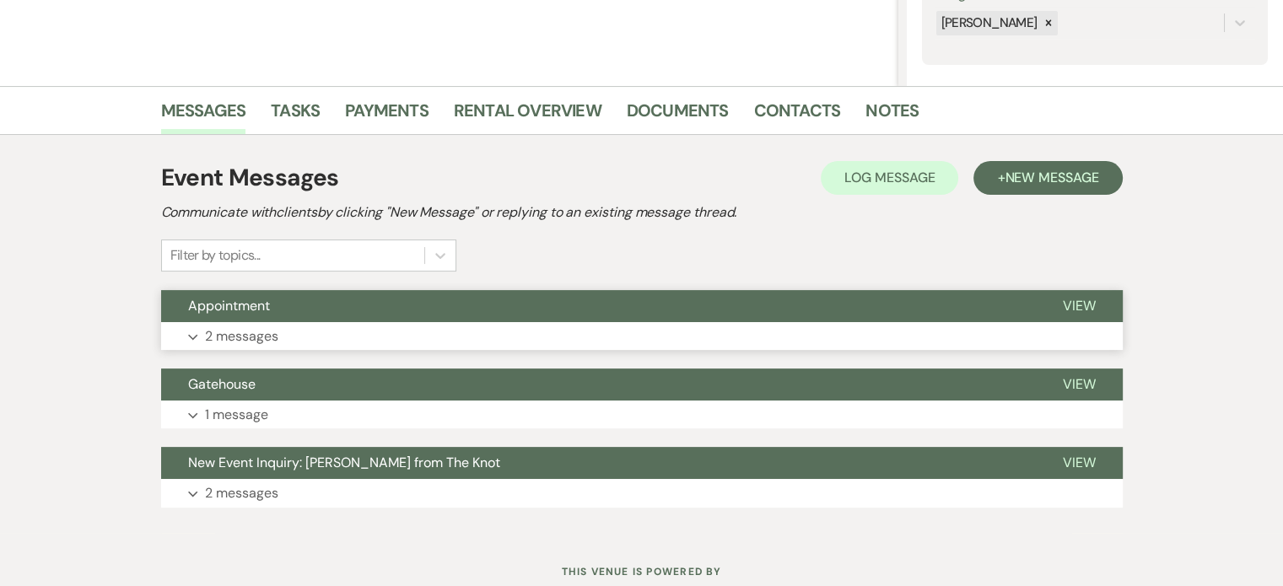
click at [235, 333] on p "2 messages" at bounding box center [241, 337] width 73 height 22
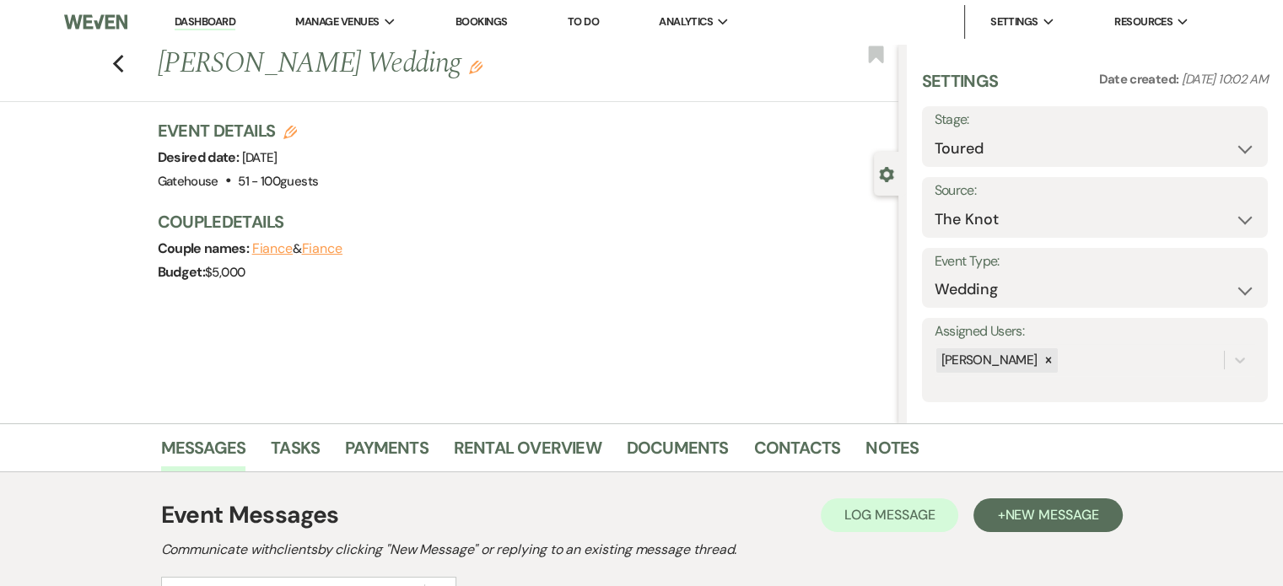
scroll to position [169, 0]
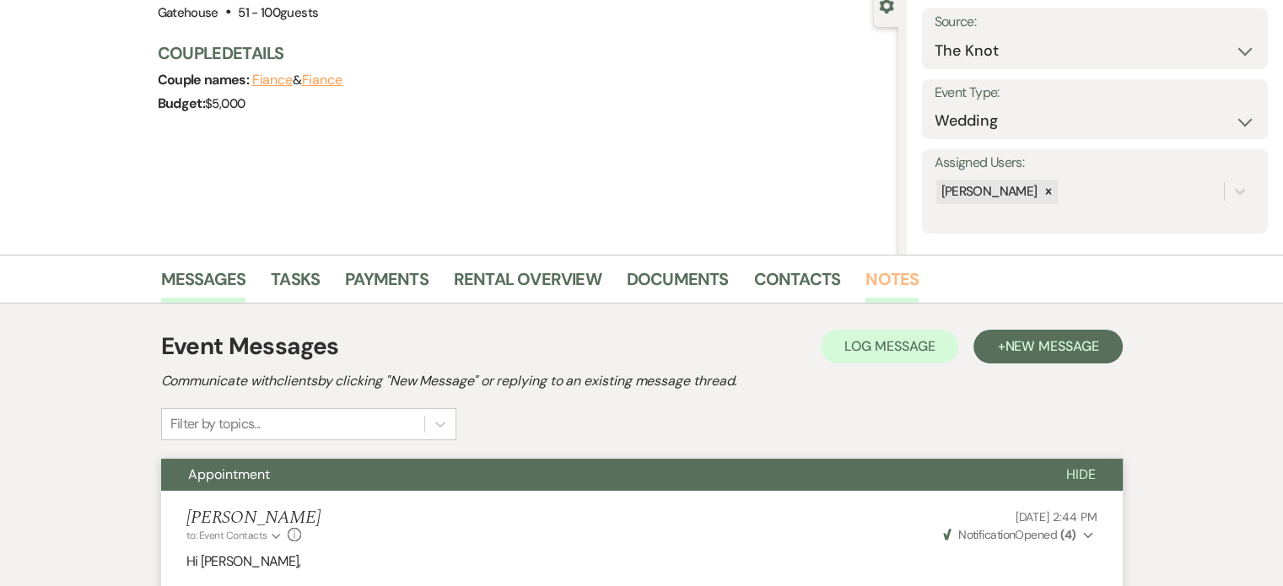
click at [884, 277] on link "Notes" at bounding box center [892, 284] width 53 height 37
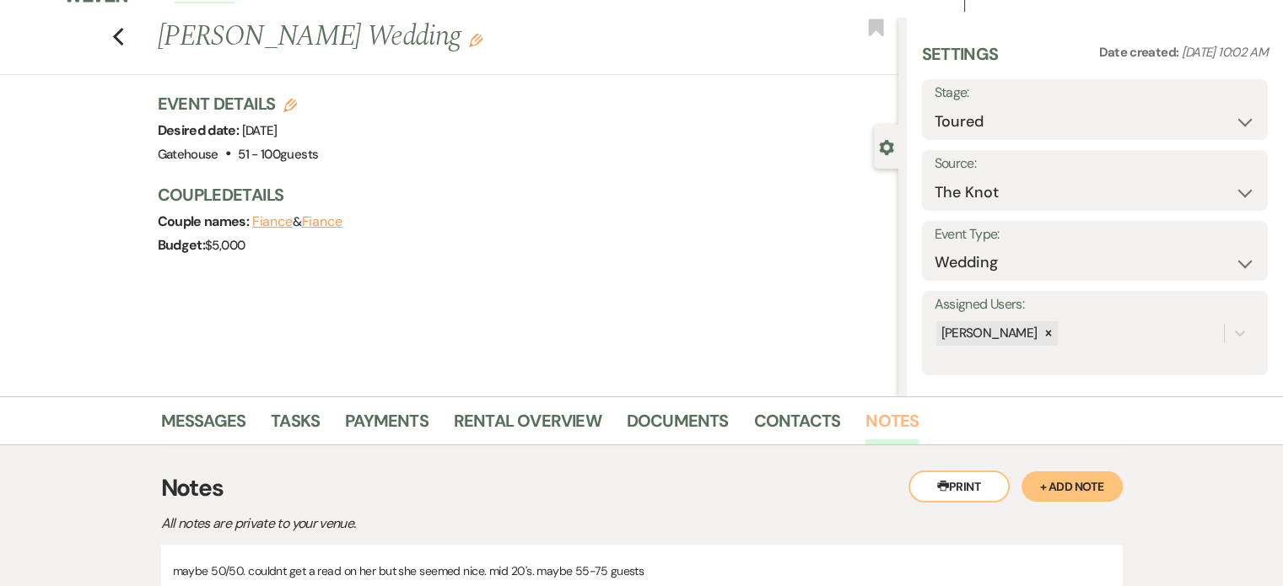
scroll to position [169, 0]
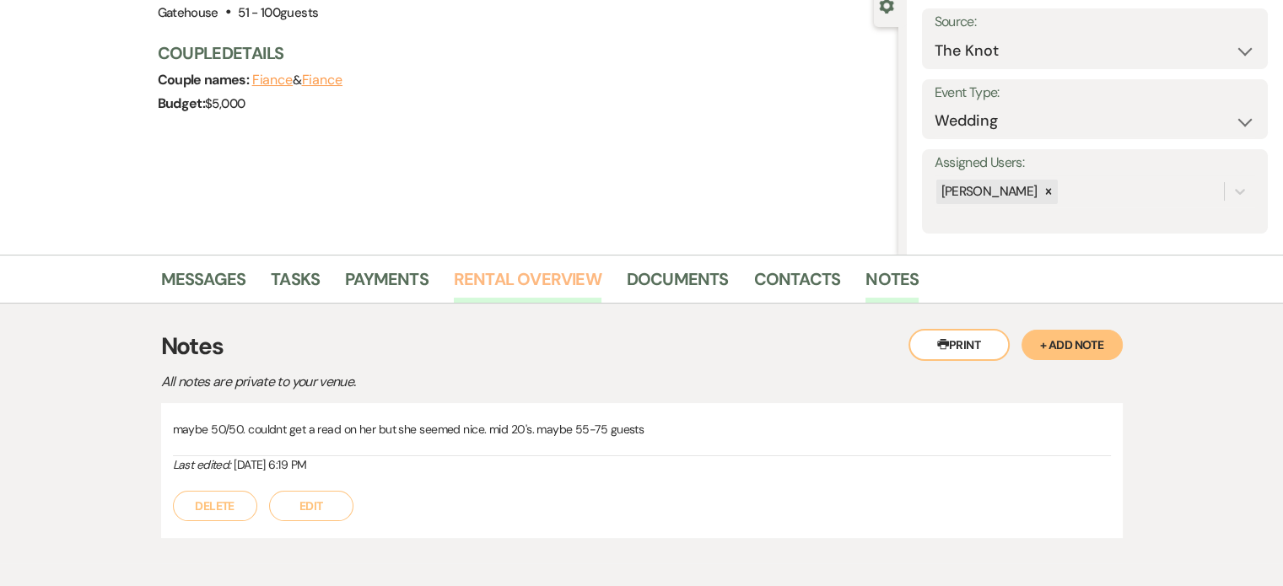
click at [550, 281] on link "Rental Overview" at bounding box center [528, 284] width 148 height 37
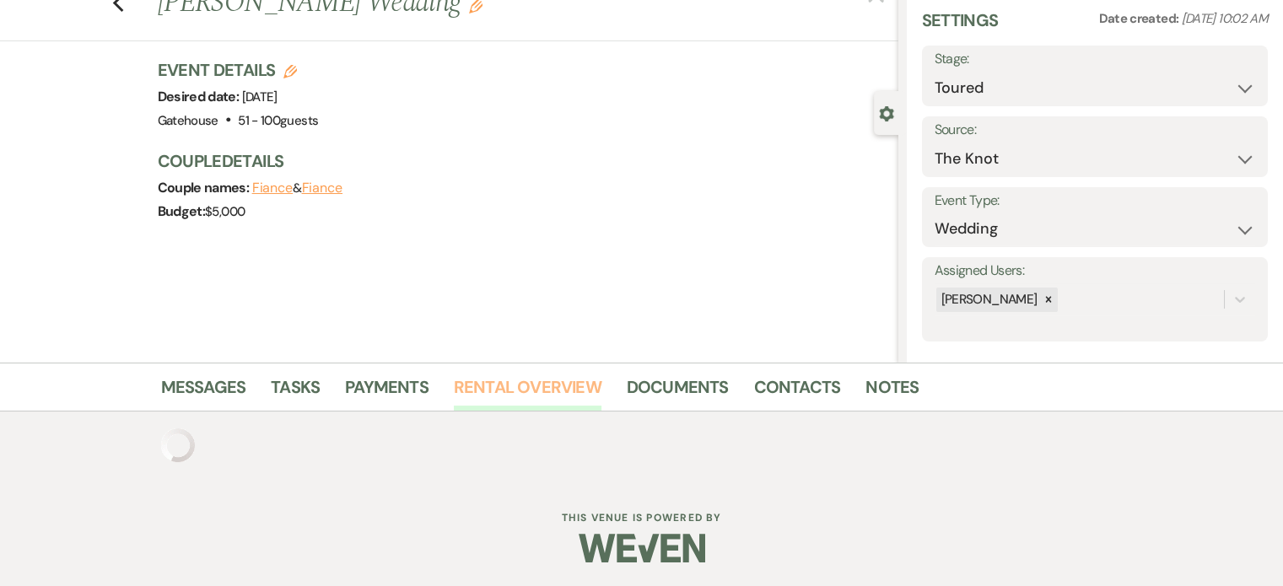
scroll to position [169, 0]
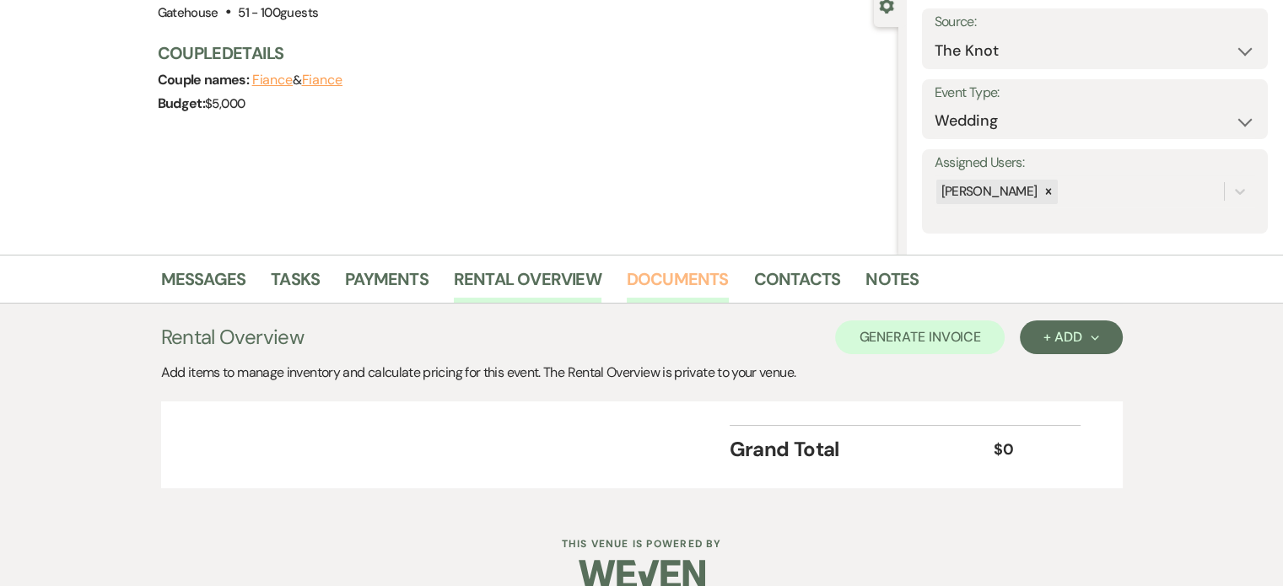
click at [690, 286] on link "Documents" at bounding box center [678, 284] width 102 height 37
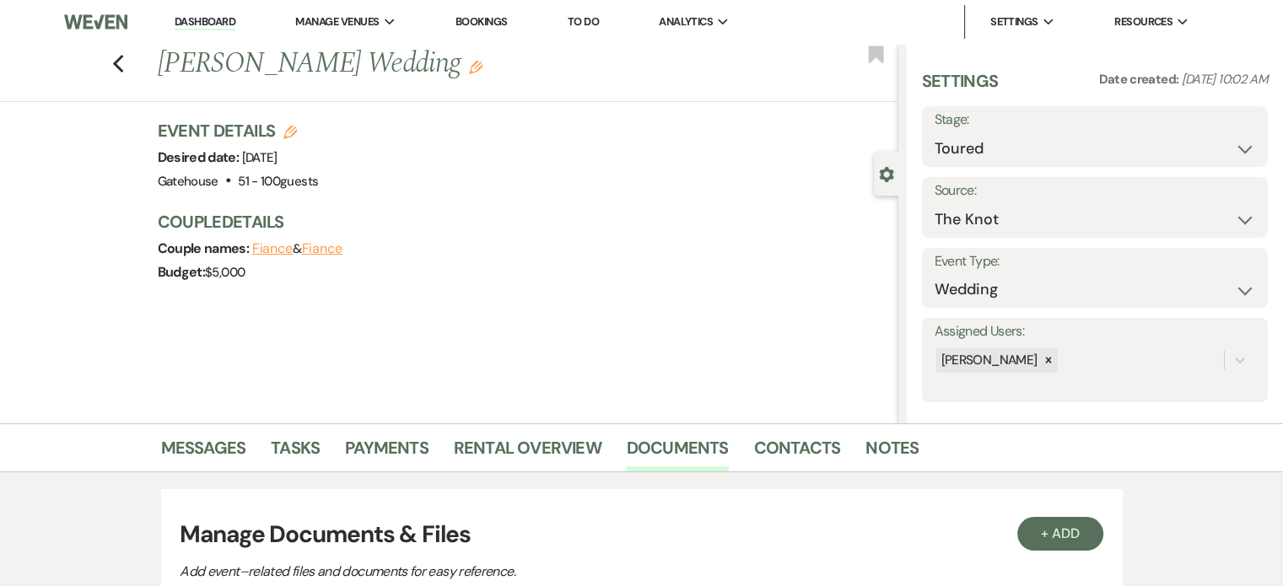
click at [295, 127] on use "button" at bounding box center [289, 132] width 13 height 13
select select "669"
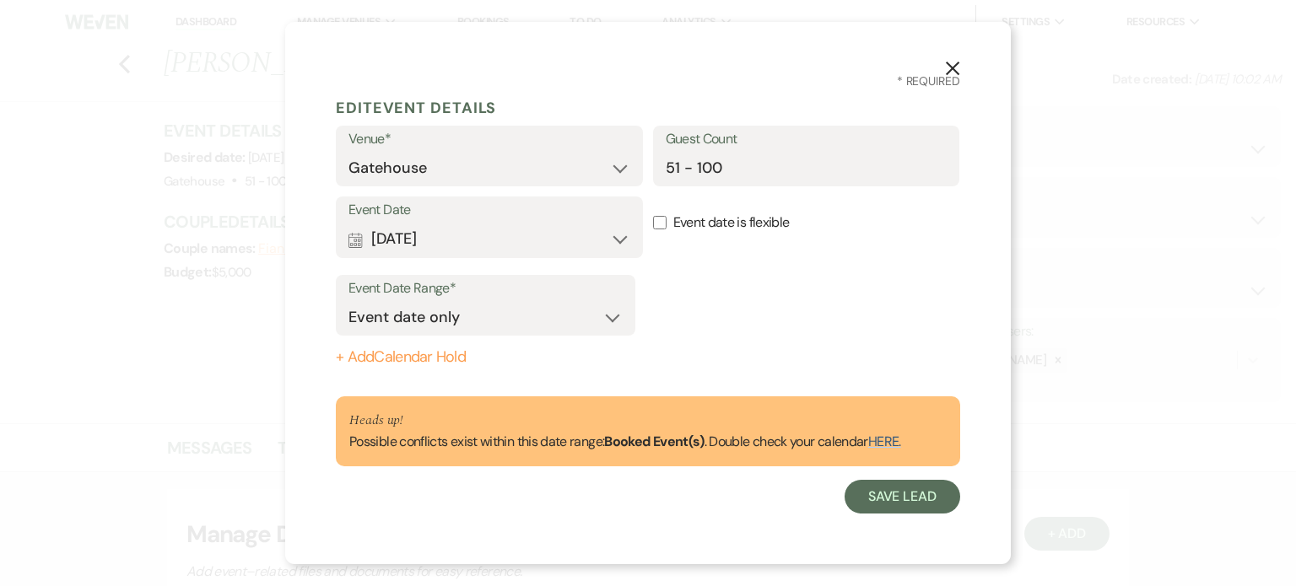
click at [947, 65] on icon "X" at bounding box center [952, 68] width 15 height 15
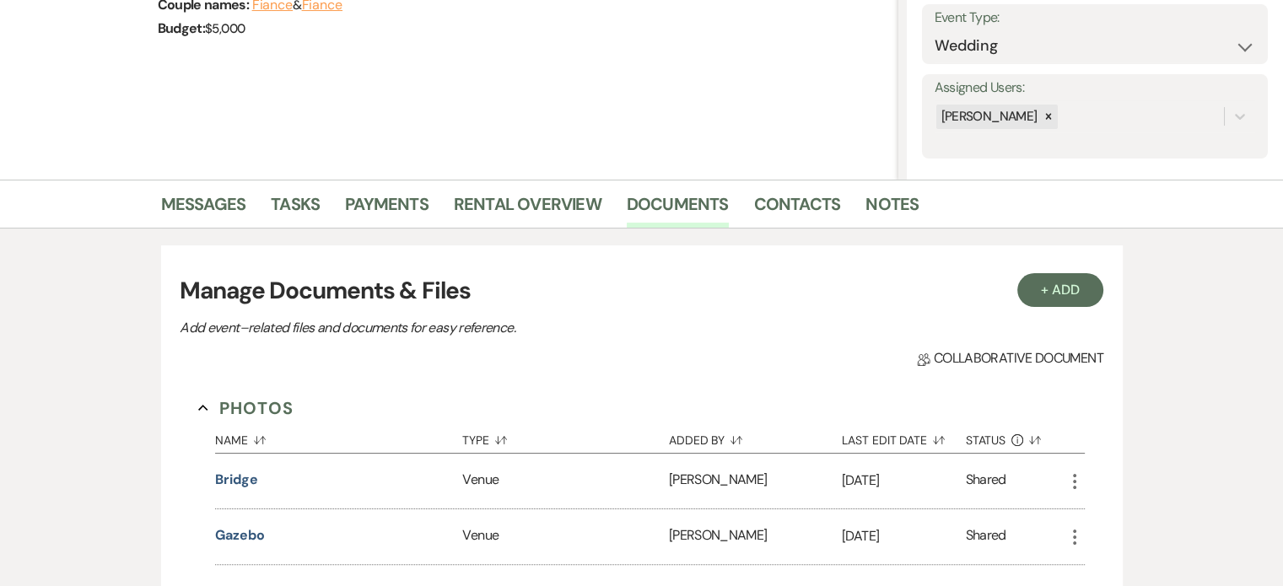
scroll to position [253, 0]
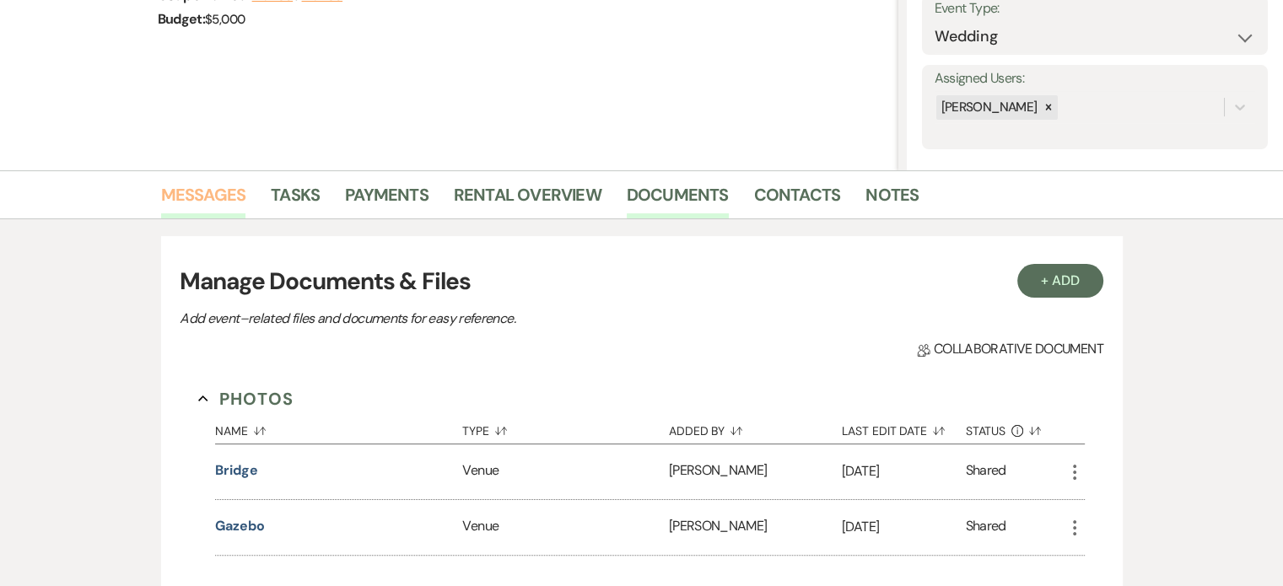
click at [197, 188] on link "Messages" at bounding box center [203, 199] width 85 height 37
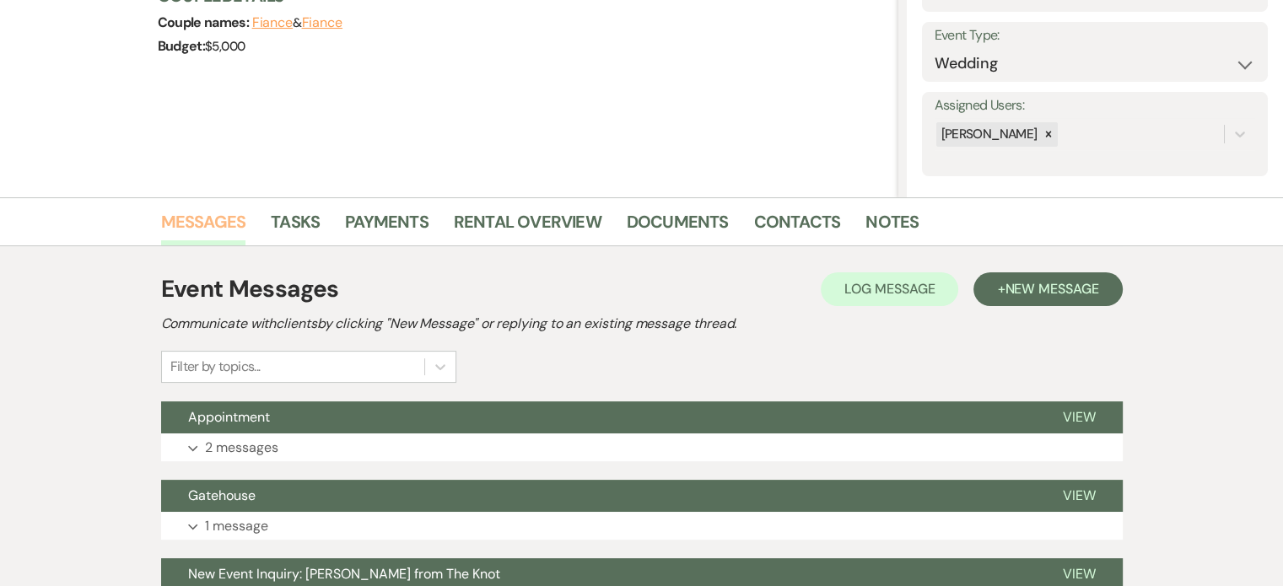
scroll to position [223, 0]
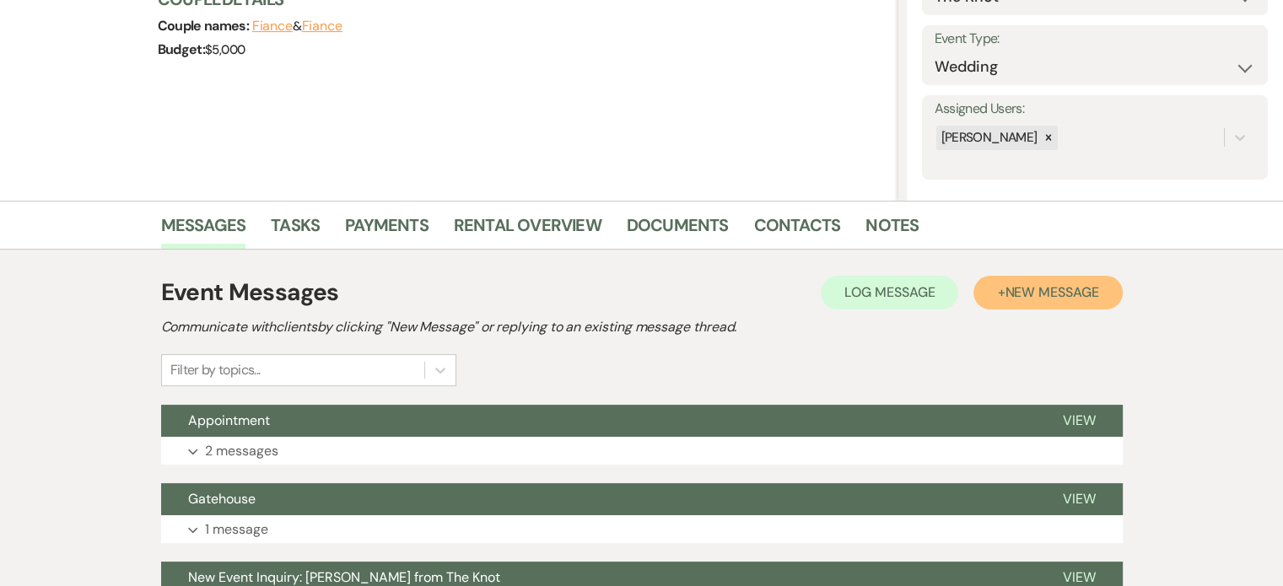
click at [1070, 289] on span "New Message" at bounding box center [1052, 292] width 94 height 18
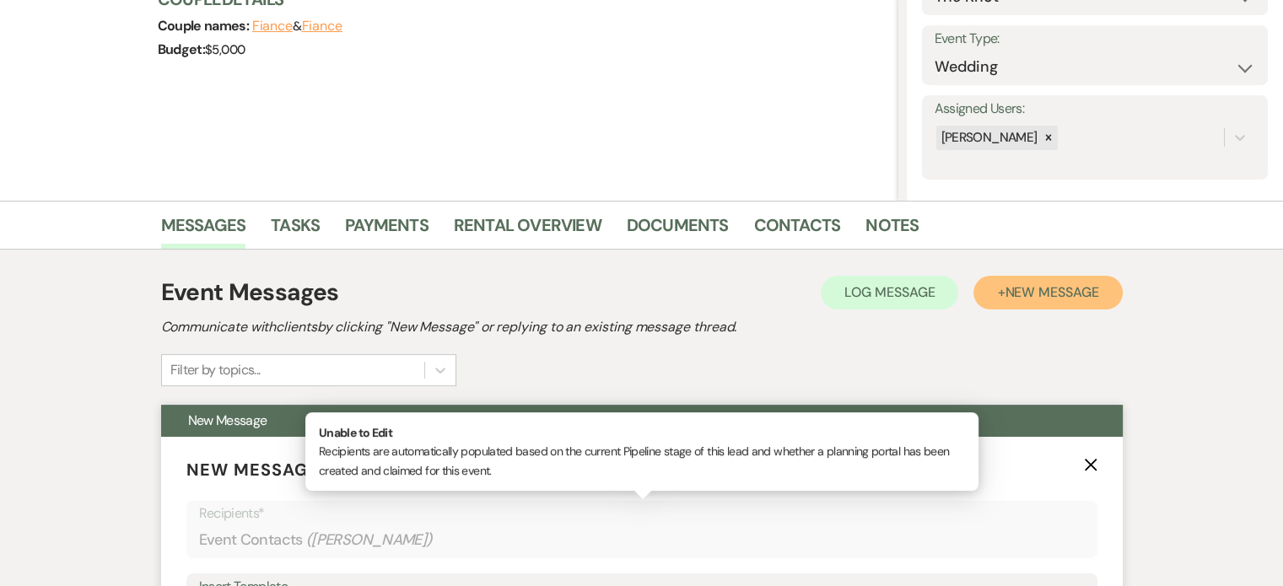
scroll to position [476, 0]
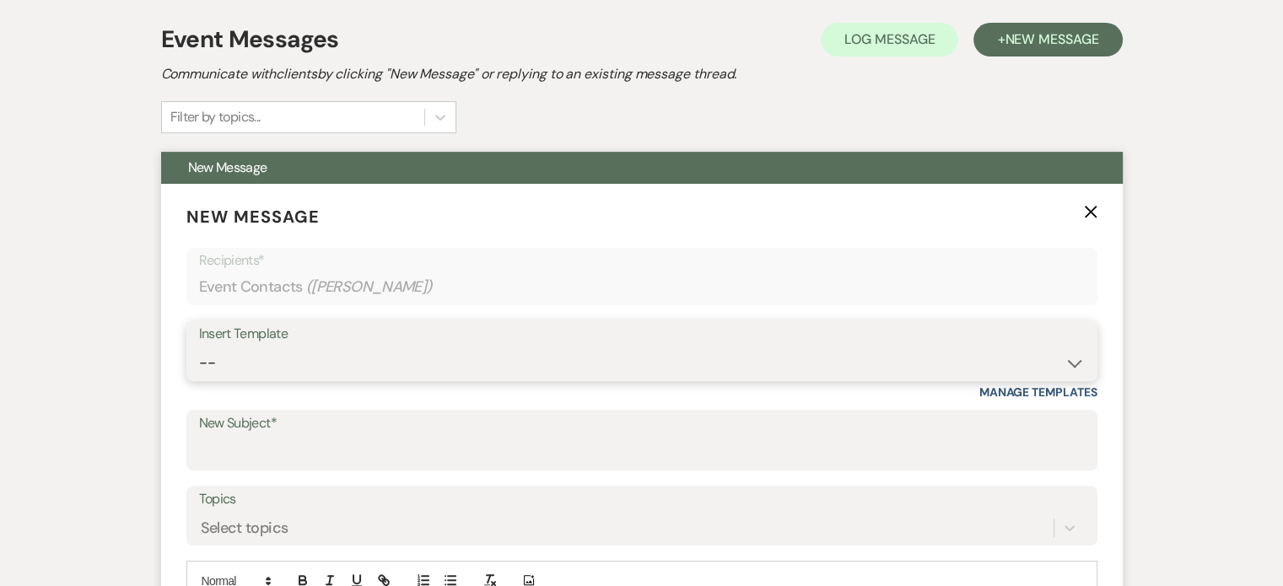
click at [289, 360] on select "-- Tour Request Response Proposal 6-9 Month Check-in Happy 1 Month Anniversary!…" at bounding box center [642, 363] width 886 height 33
select select "6050"
click at [199, 347] on select "-- Tour Request Response Proposal 6-9 Month Check-in Happy 1 Month Anniversary!…" at bounding box center [642, 363] width 886 height 33
type input "It was so lovely meeting you!"
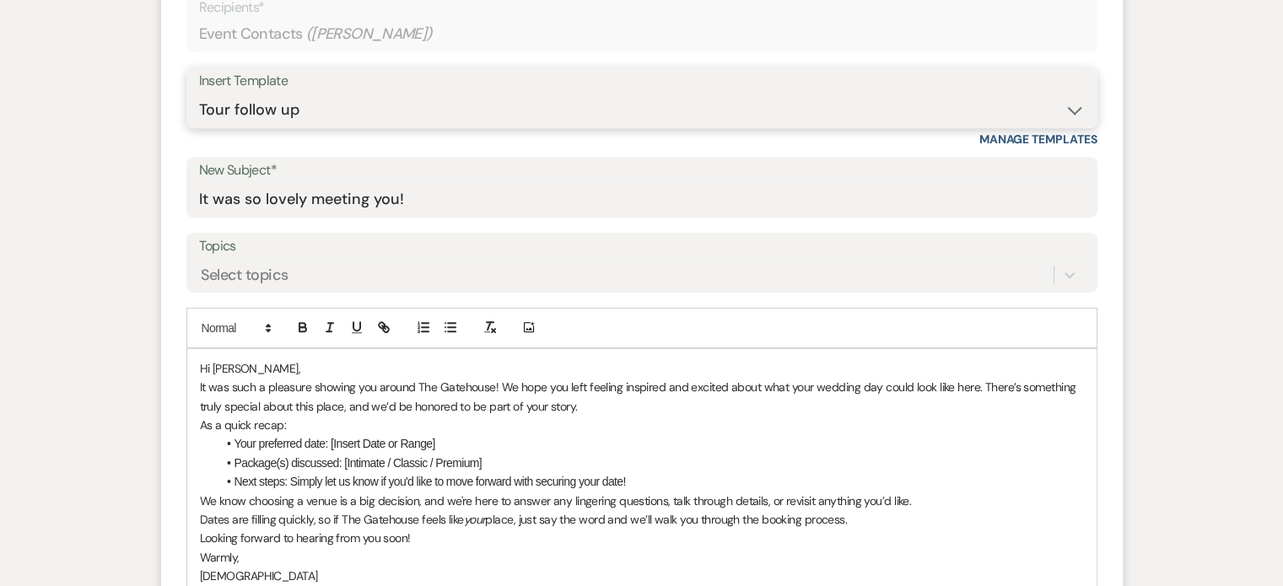
scroll to position [813, 0]
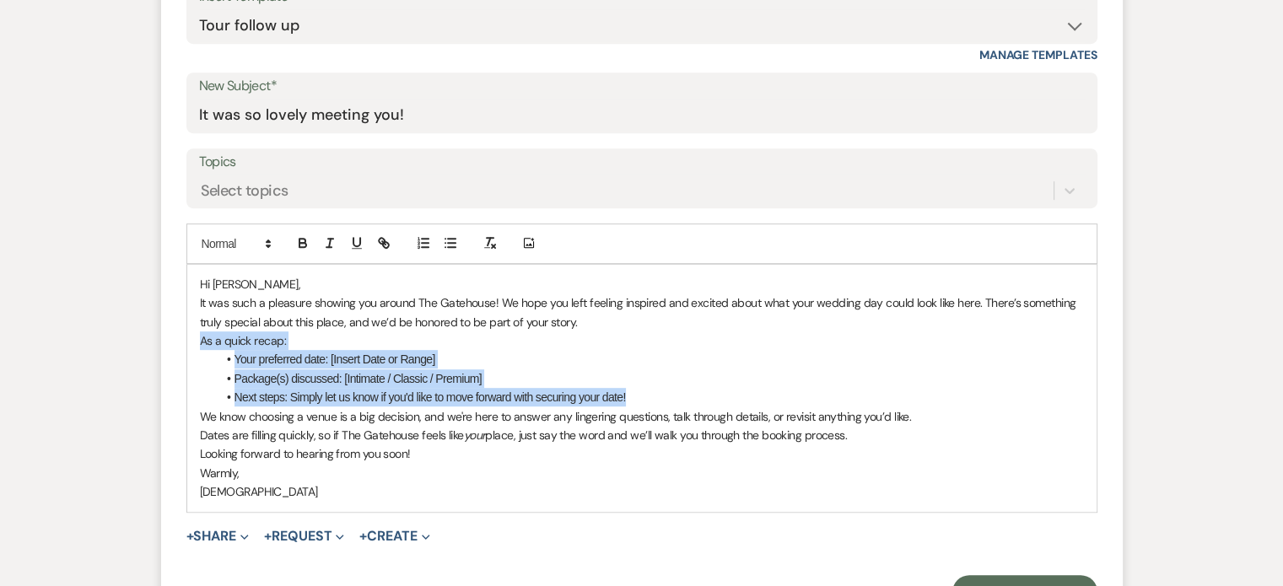
drag, startPoint x: 611, startPoint y: 392, endPoint x: 166, endPoint y: 343, distance: 447.4
click at [166, 343] on form "New Message X Draft saved! Recipients* Event Contacts ( Priscilla Fore ) Insert…" at bounding box center [642, 237] width 962 height 783
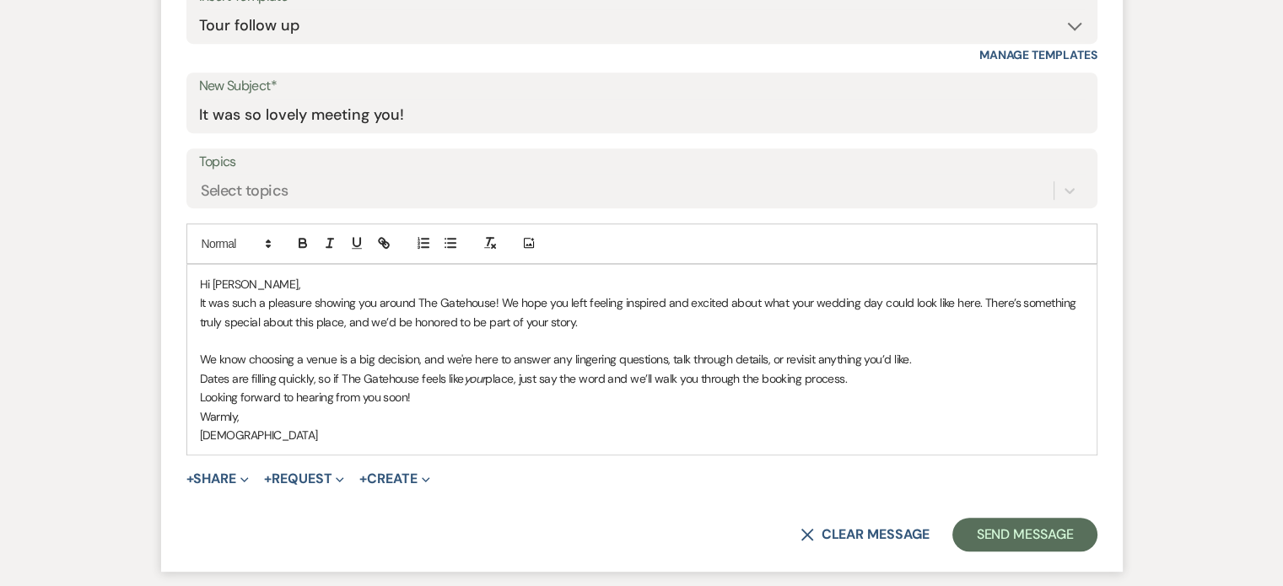
click at [292, 275] on p "Hi Priscilla," at bounding box center [642, 284] width 884 height 19
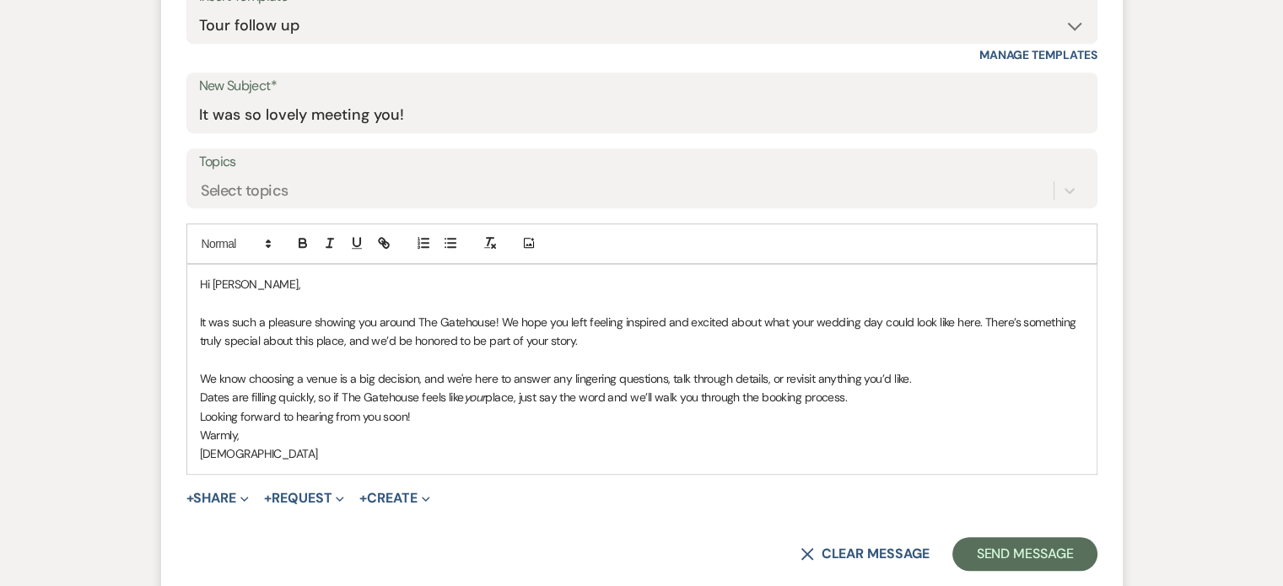
click at [435, 412] on p "Looking forward to hearing from you soon!" at bounding box center [642, 416] width 884 height 19
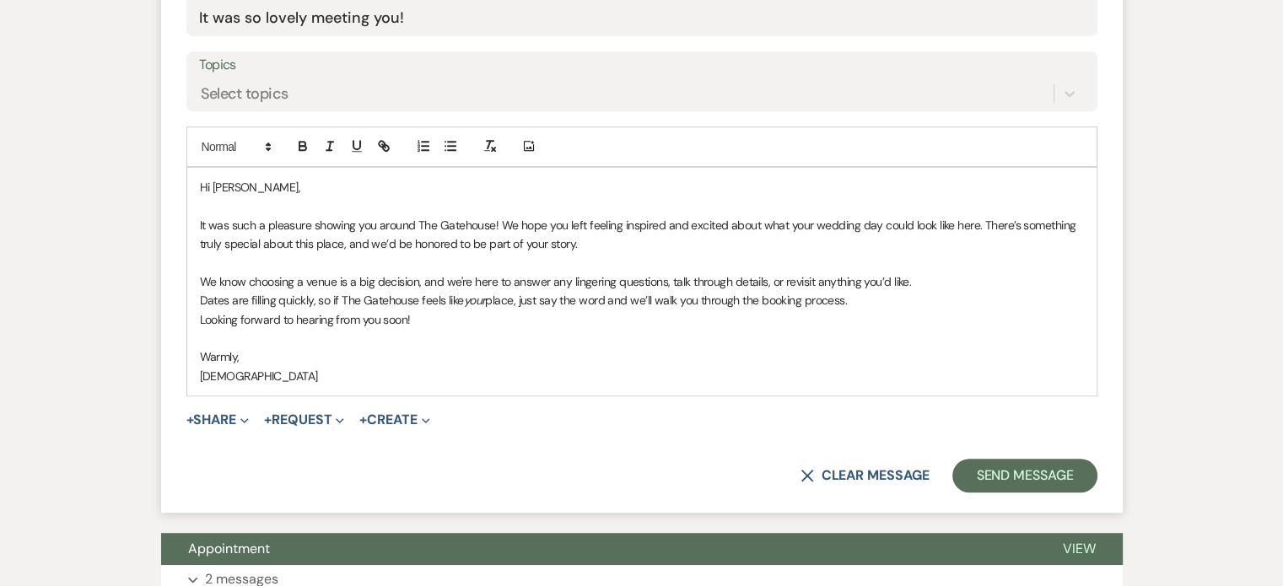
scroll to position [982, 0]
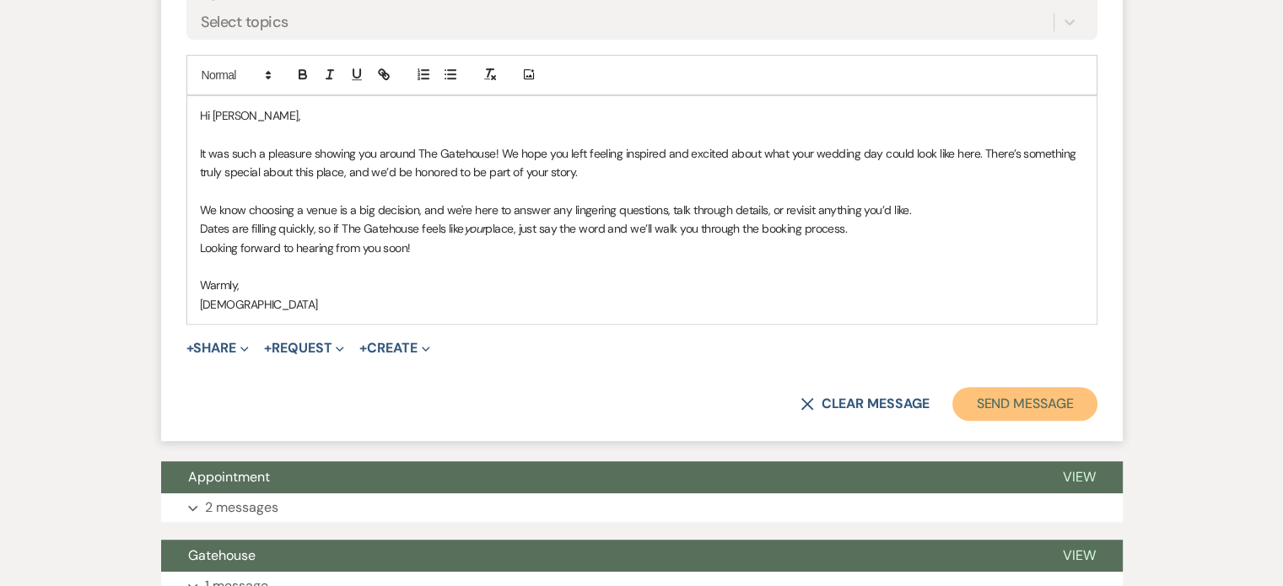
click at [1030, 400] on button "Send Message" at bounding box center [1025, 404] width 144 height 34
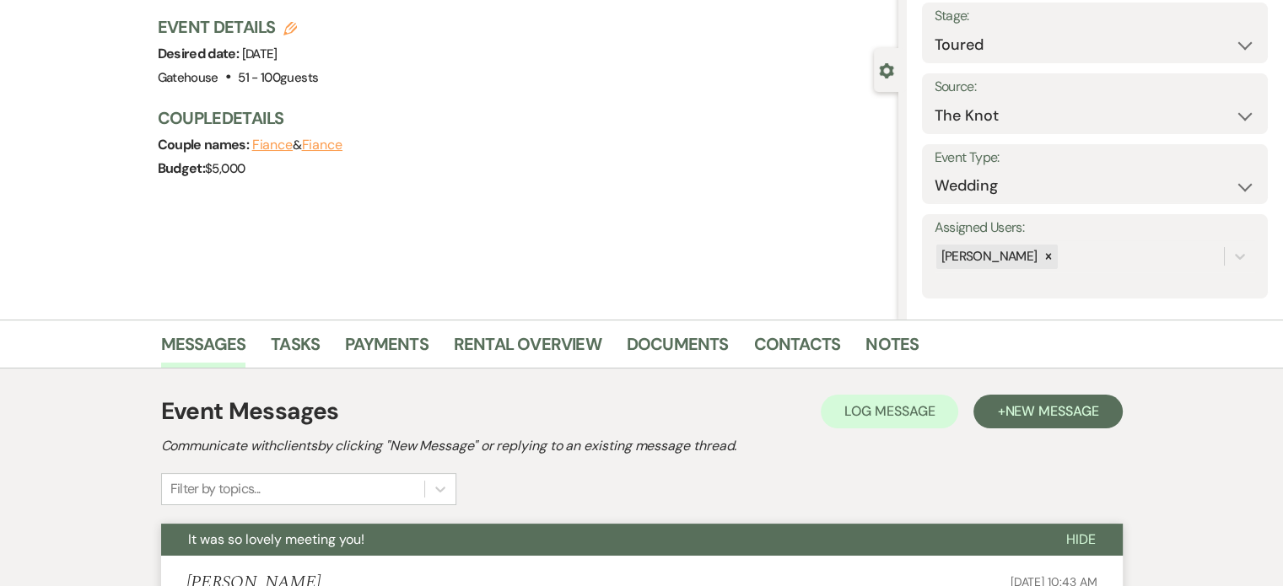
scroll to position [0, 0]
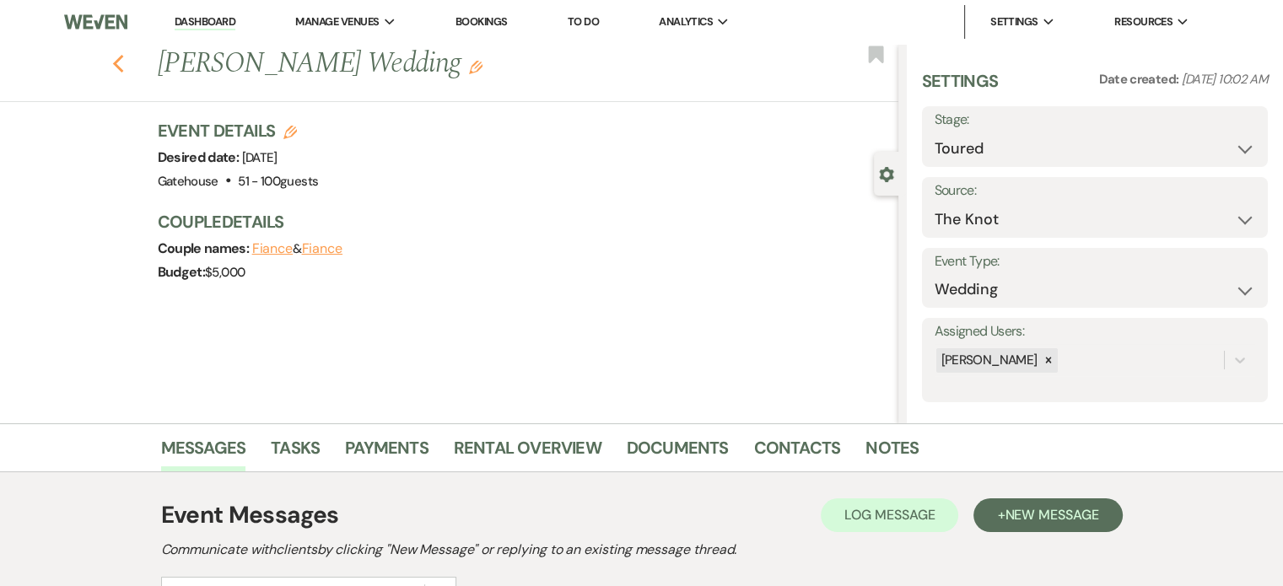
click at [125, 66] on icon "Previous" at bounding box center [118, 64] width 13 height 20
select select "5"
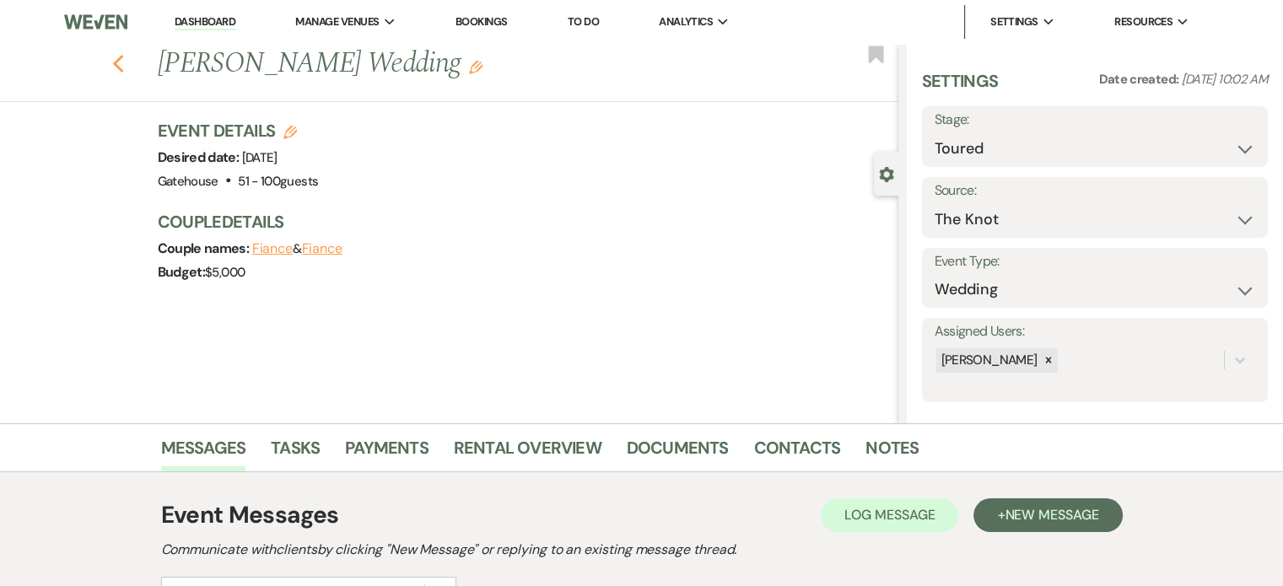
select select "5"
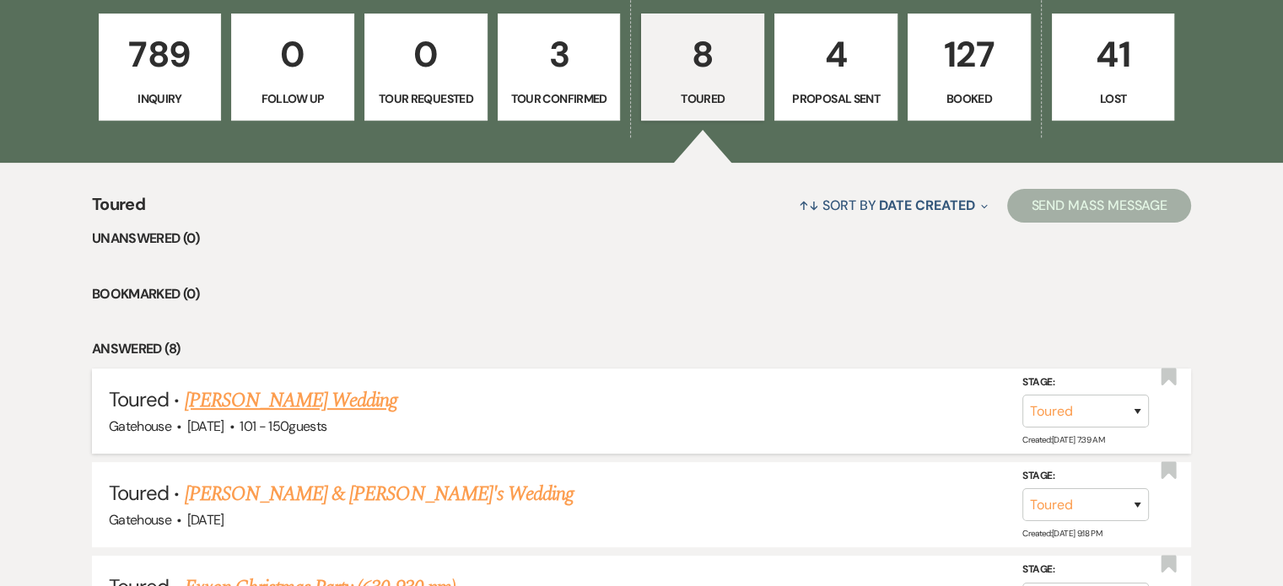
scroll to position [388, 0]
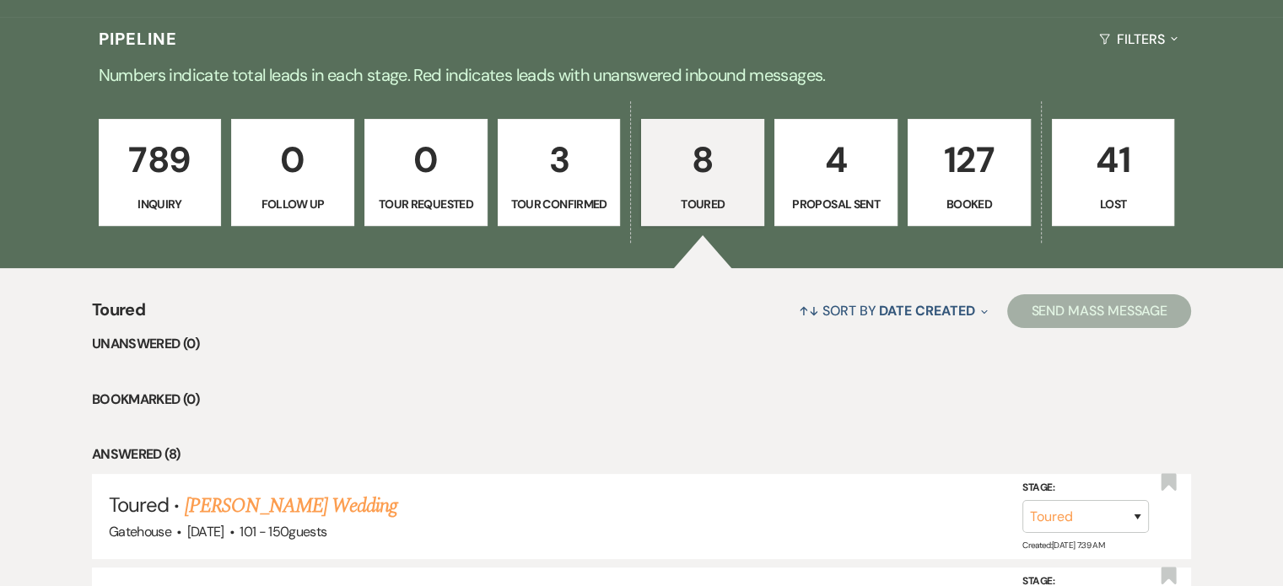
click at [842, 173] on p "4" at bounding box center [835, 160] width 101 height 57
select select "6"
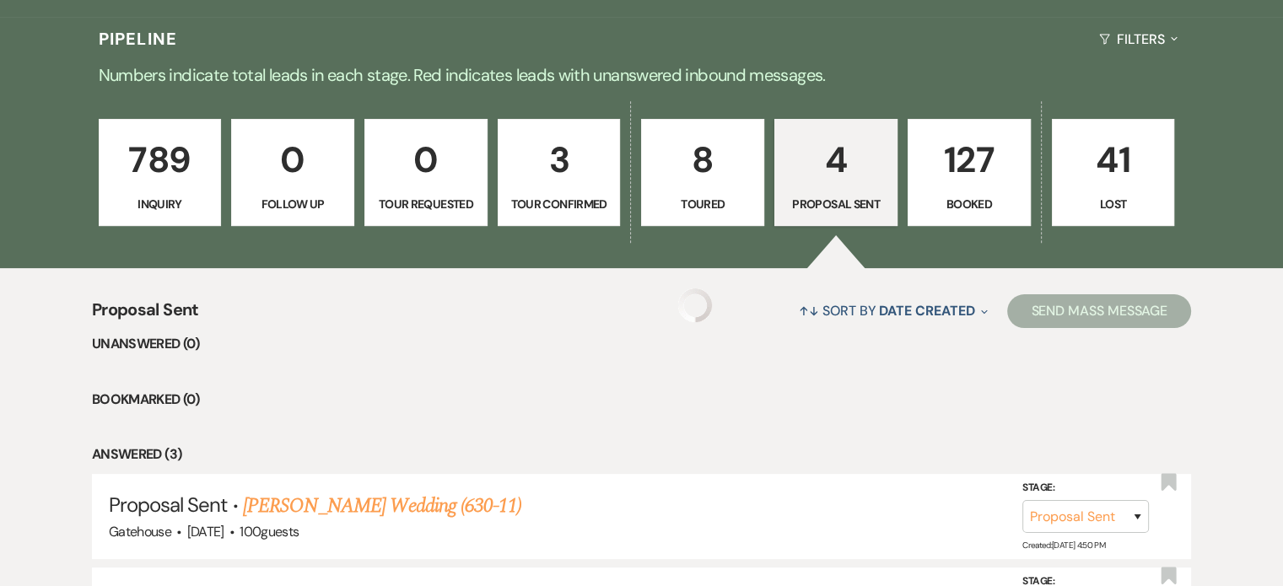
select select "6"
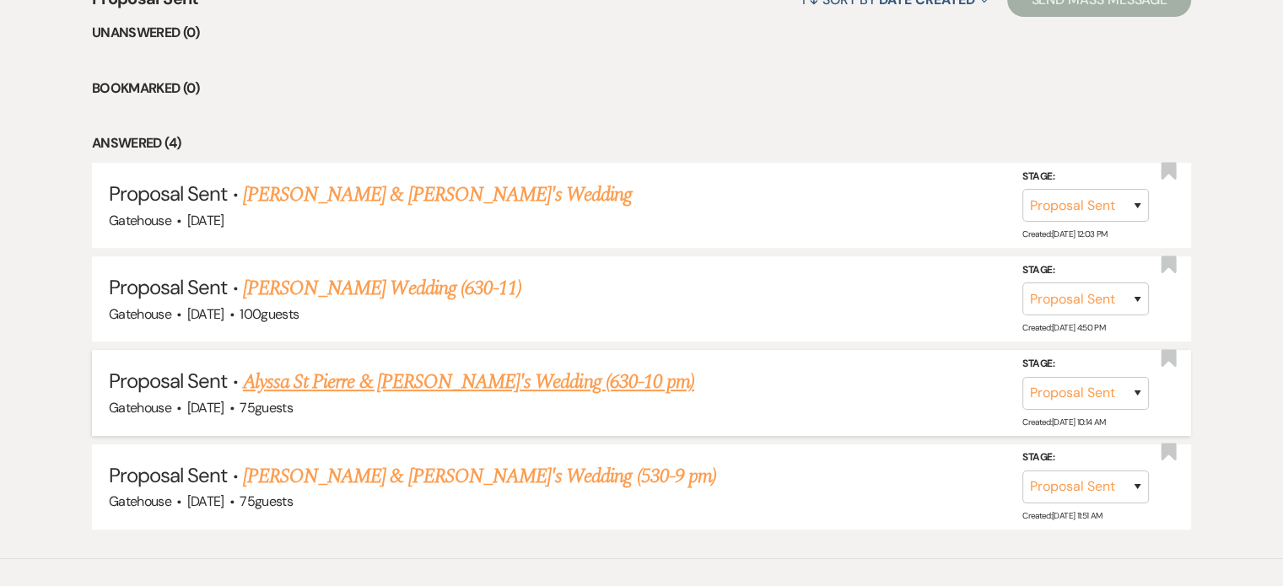
scroll to position [726, 0]
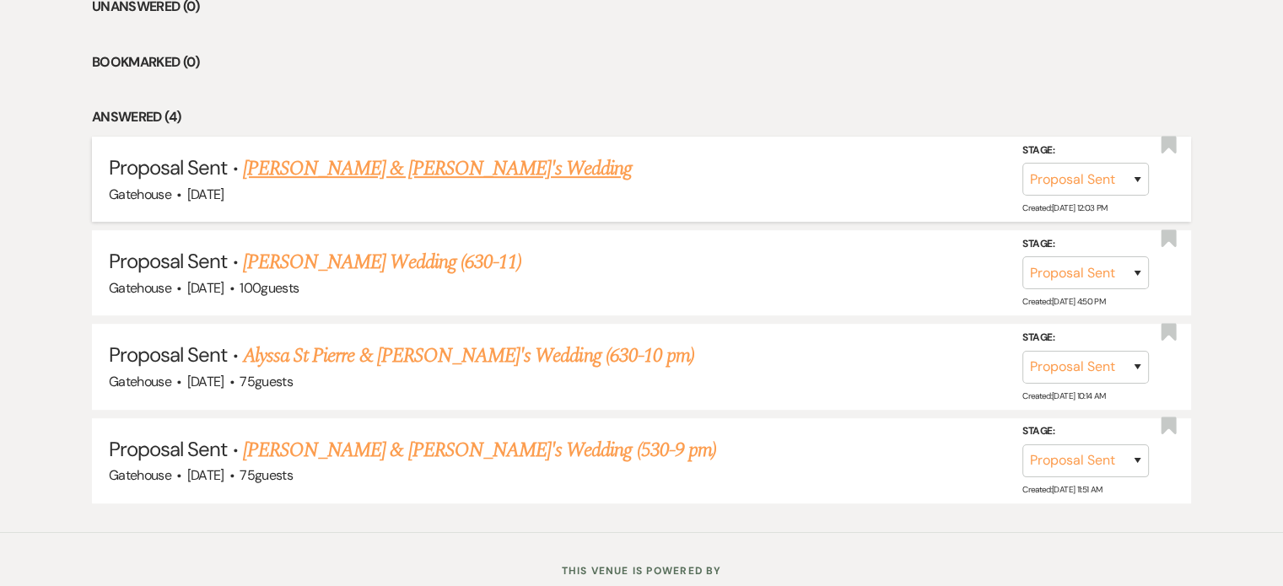
click at [386, 163] on link "Nicole Collier & Fiance's Wedding" at bounding box center [438, 169] width 390 height 30
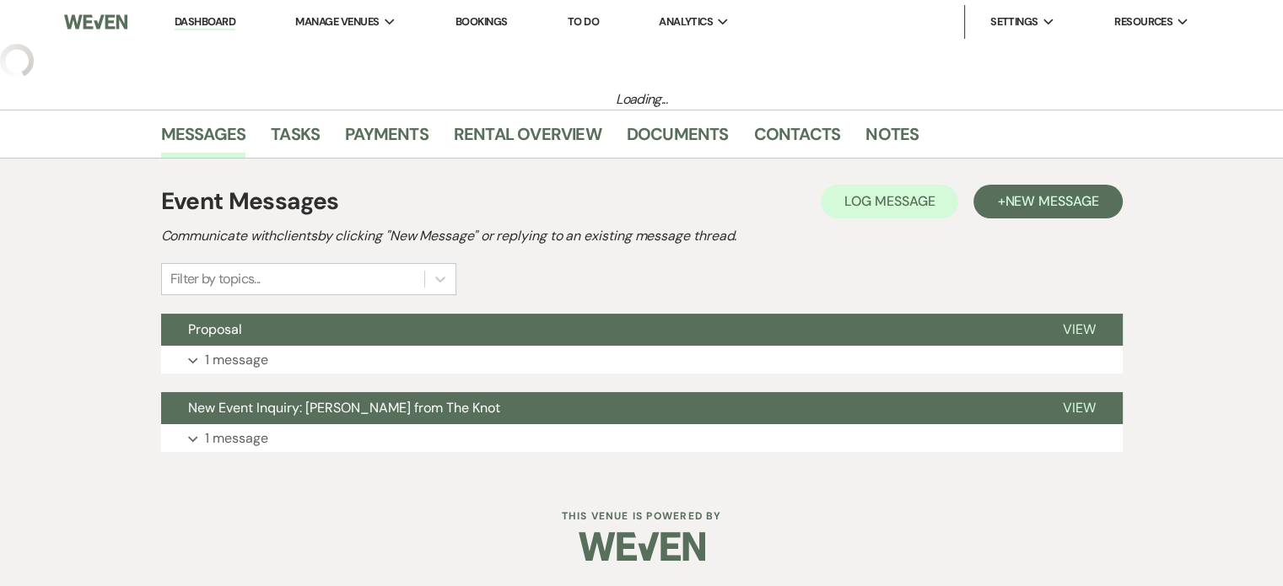
select select "6"
select select "2"
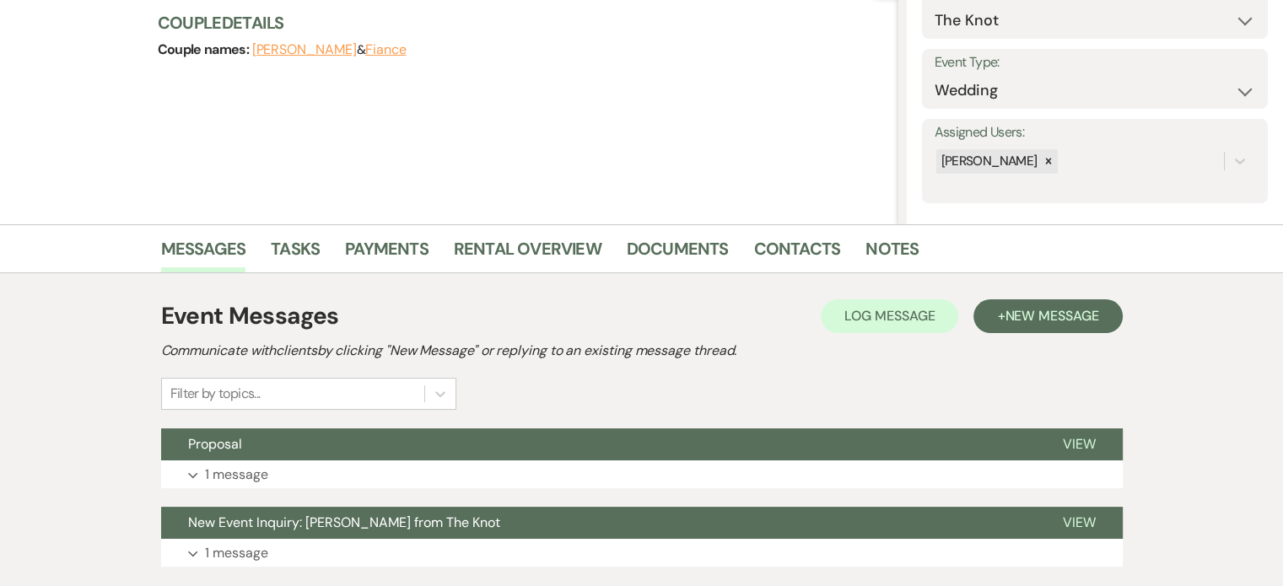
scroll to position [253, 0]
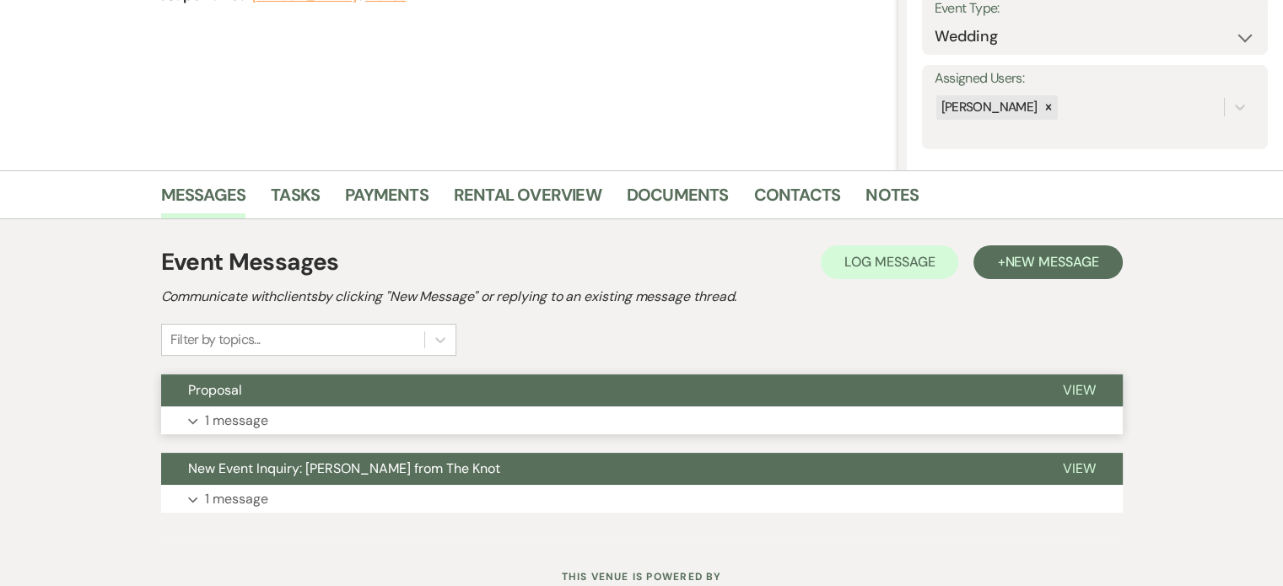
click at [224, 417] on p "1 message" at bounding box center [236, 421] width 63 height 22
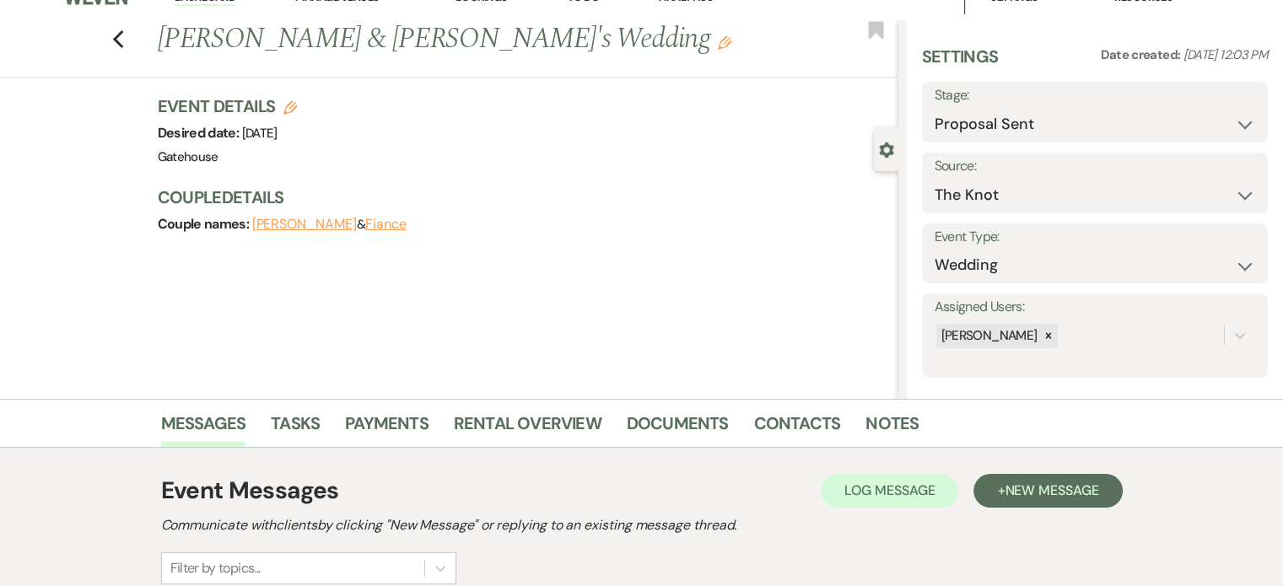
scroll to position [0, 0]
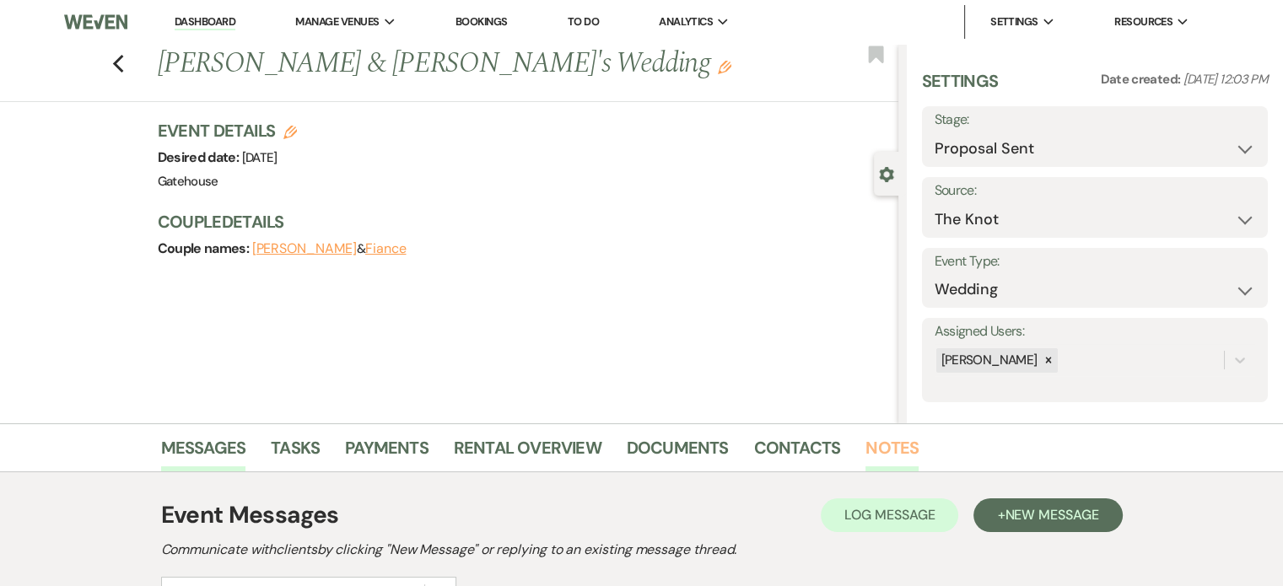
click at [877, 444] on link "Notes" at bounding box center [892, 452] width 53 height 37
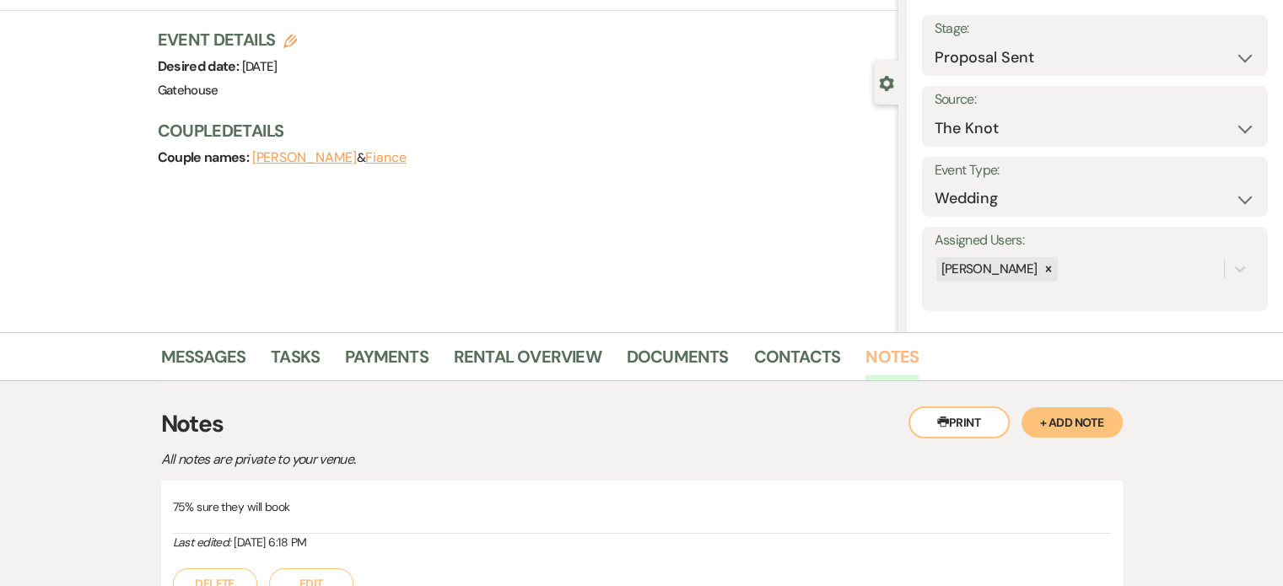
scroll to position [253, 0]
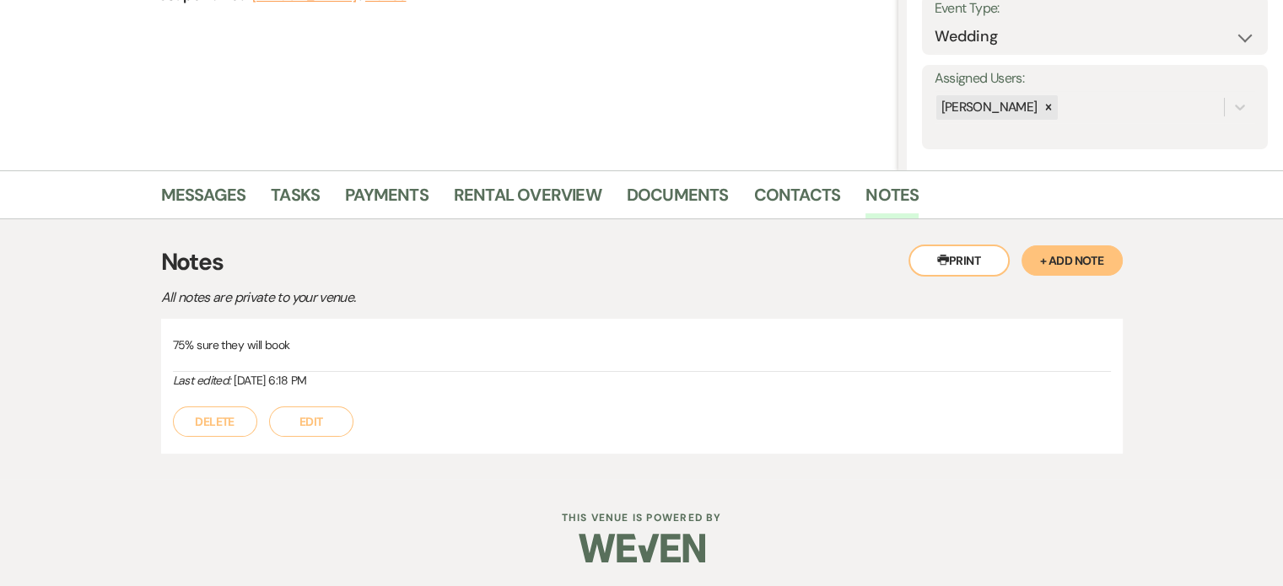
click at [1066, 256] on button "+ Add Note" at bounding box center [1072, 261] width 101 height 30
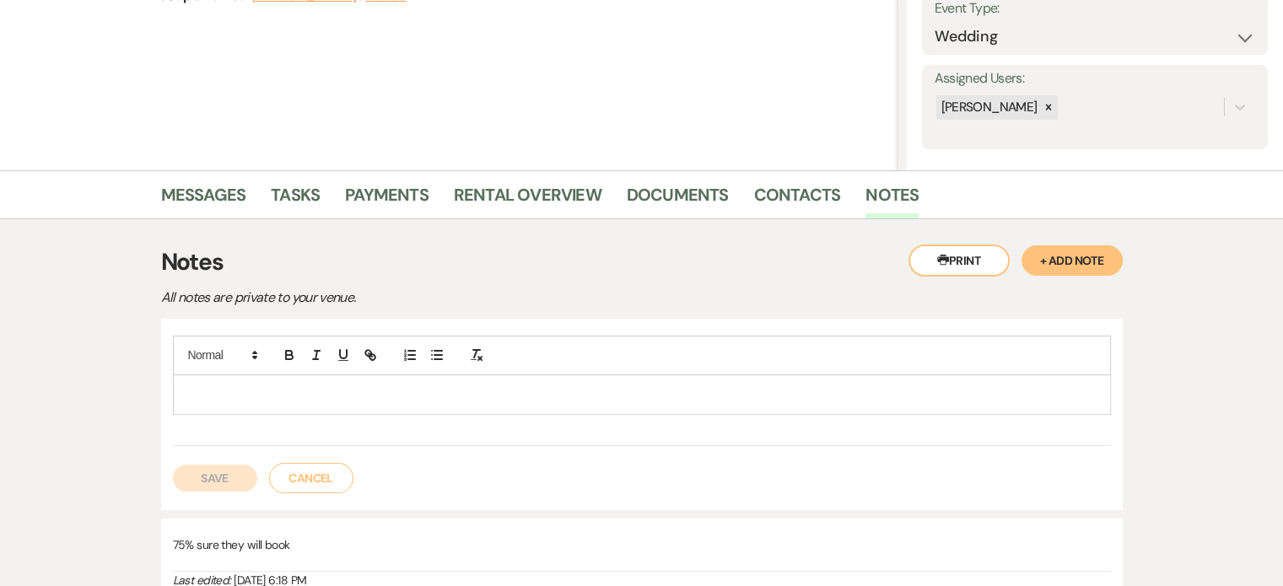
click at [264, 380] on div at bounding box center [642, 394] width 936 height 39
click at [213, 477] on button "Save" at bounding box center [215, 478] width 84 height 27
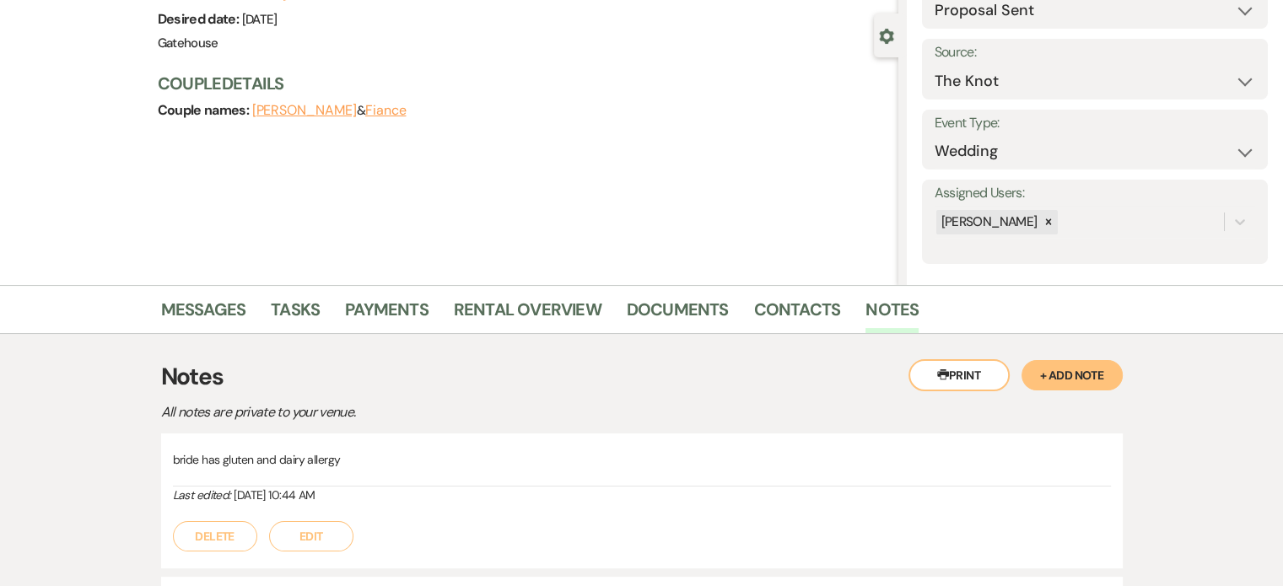
scroll to position [0, 0]
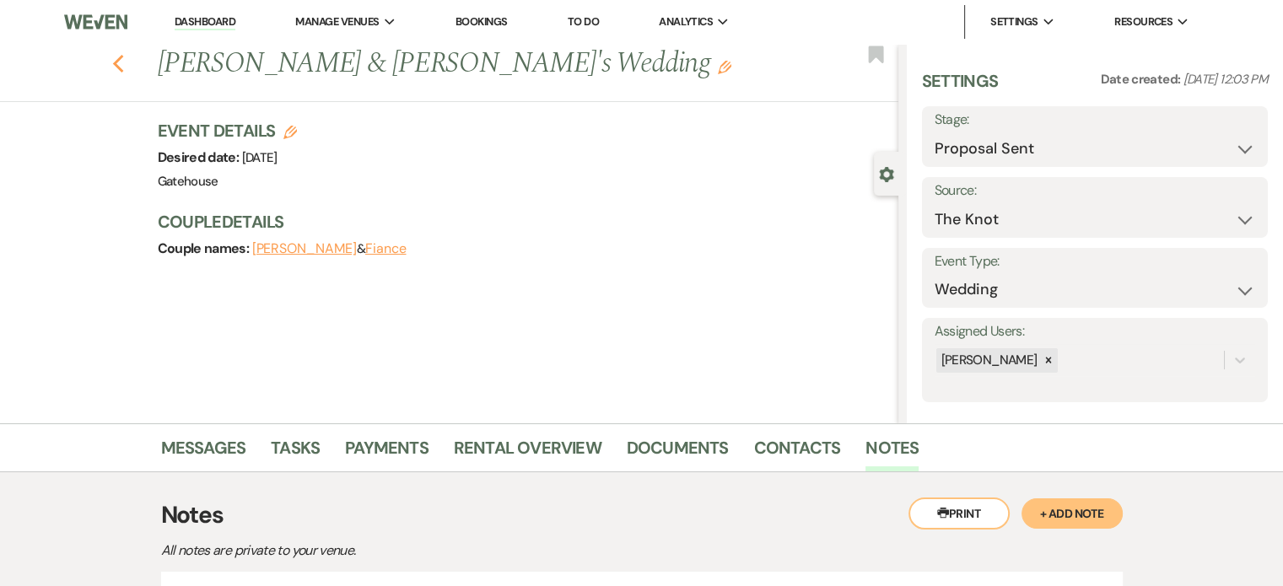
click at [123, 62] on use "button" at bounding box center [117, 64] width 11 height 19
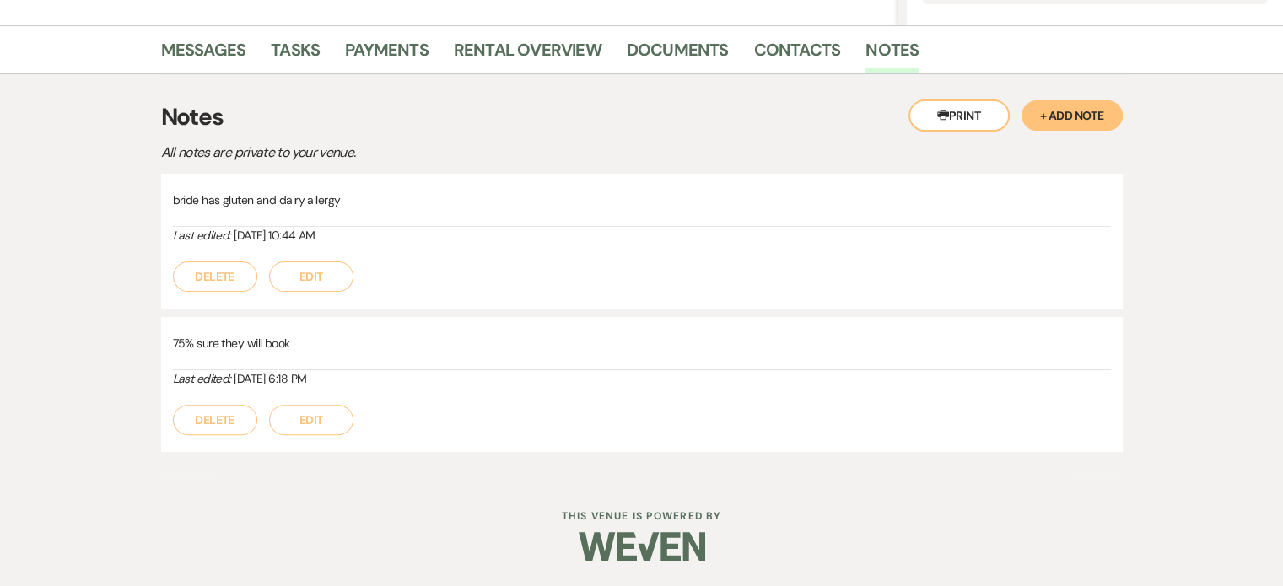
select select "6"
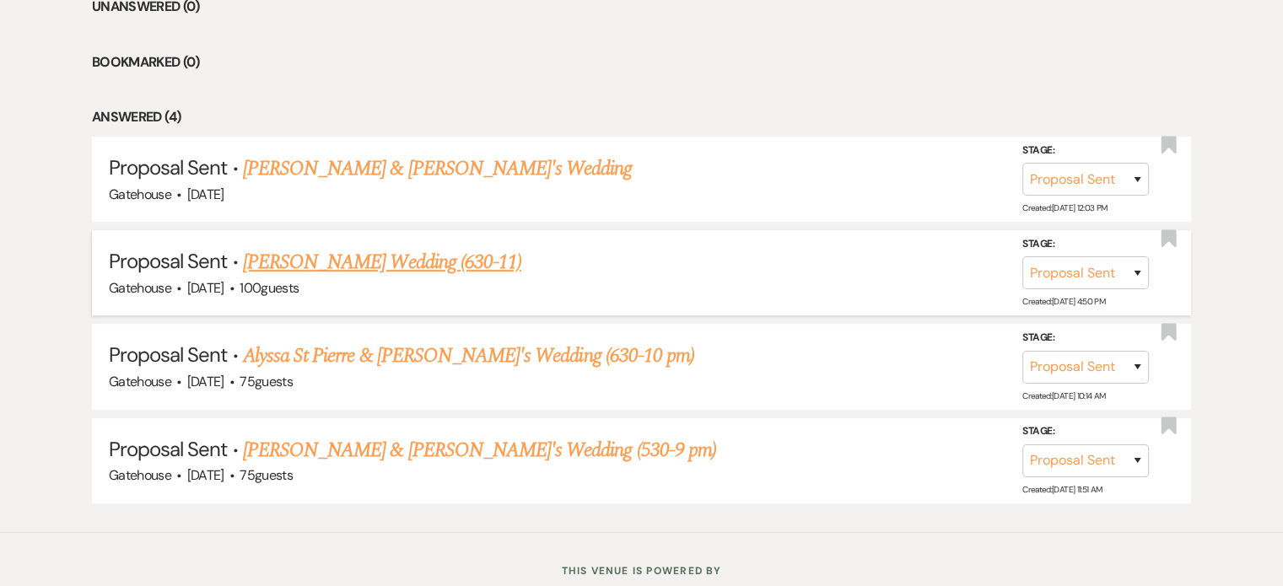
click at [418, 262] on link "[PERSON_NAME] Wedding (630-11)" at bounding box center [382, 262] width 278 height 30
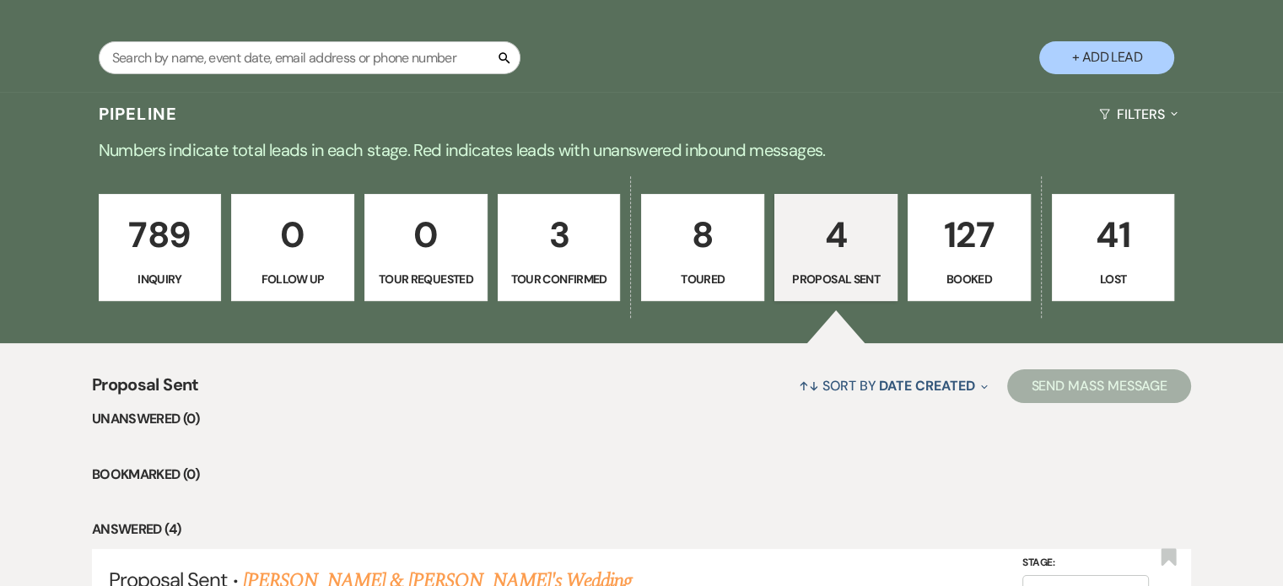
select select "6"
select select "2"
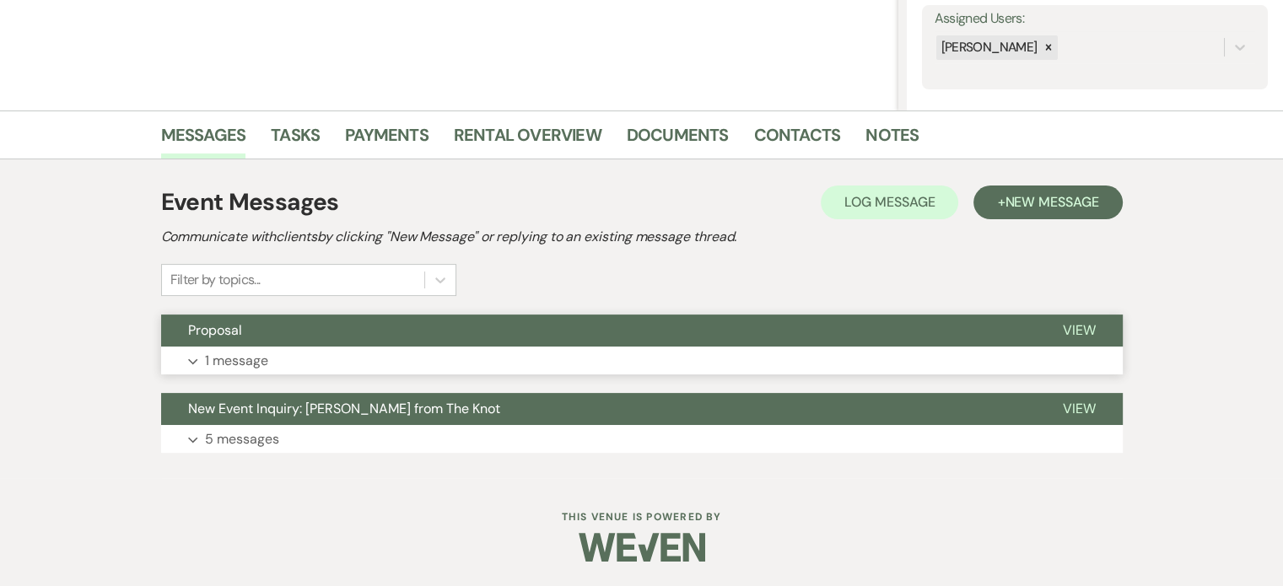
click at [250, 357] on p "1 message" at bounding box center [236, 361] width 63 height 22
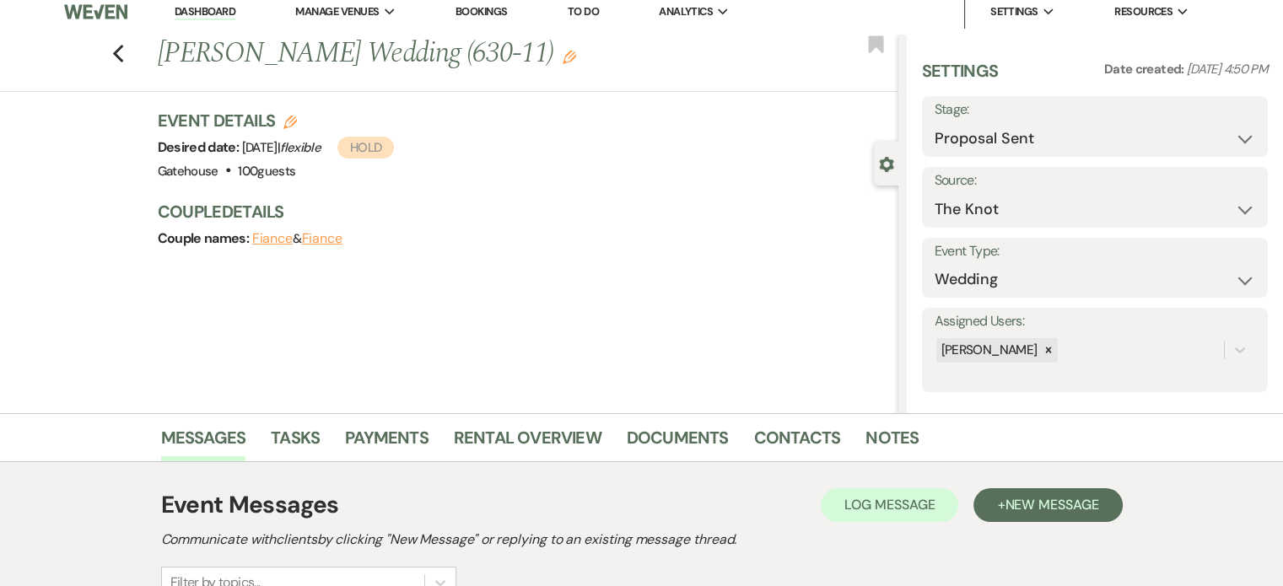
scroll to position [0, 0]
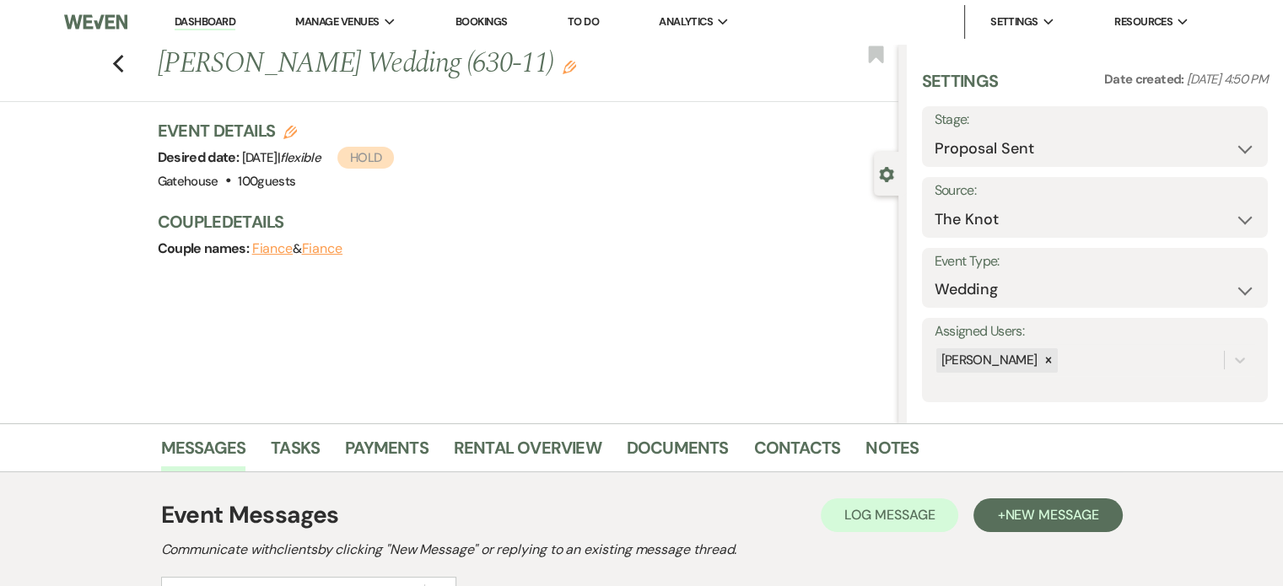
click at [267, 249] on button "Fiance" at bounding box center [272, 248] width 41 height 13
select select "1"
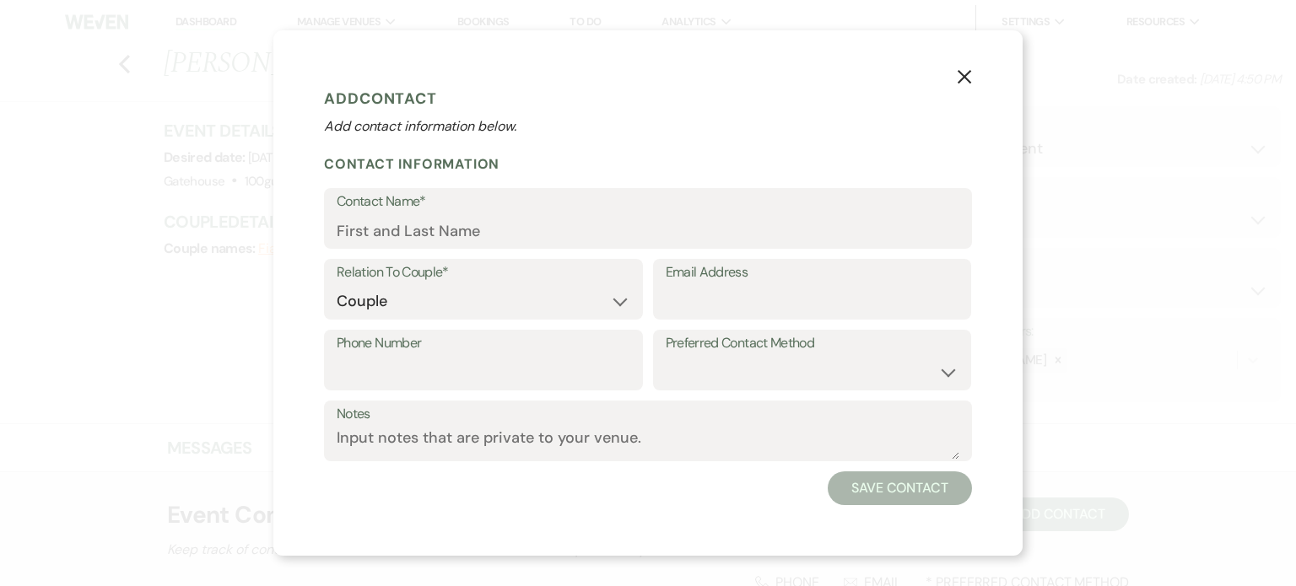
click at [965, 71] on icon "X" at bounding box center [964, 76] width 15 height 15
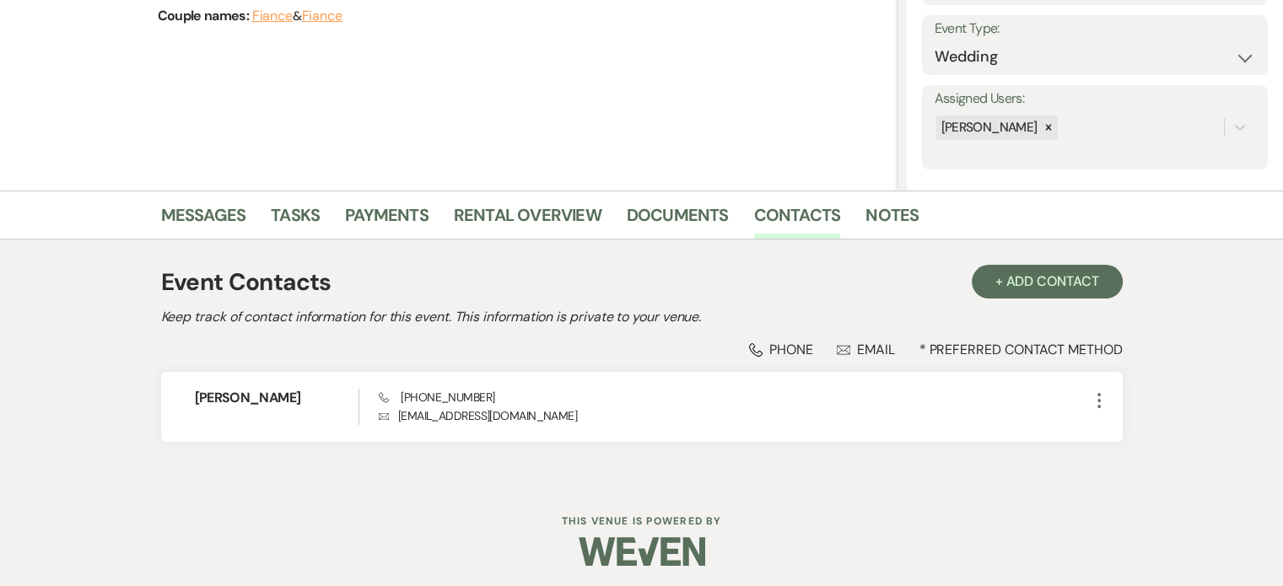
scroll to position [237, 0]
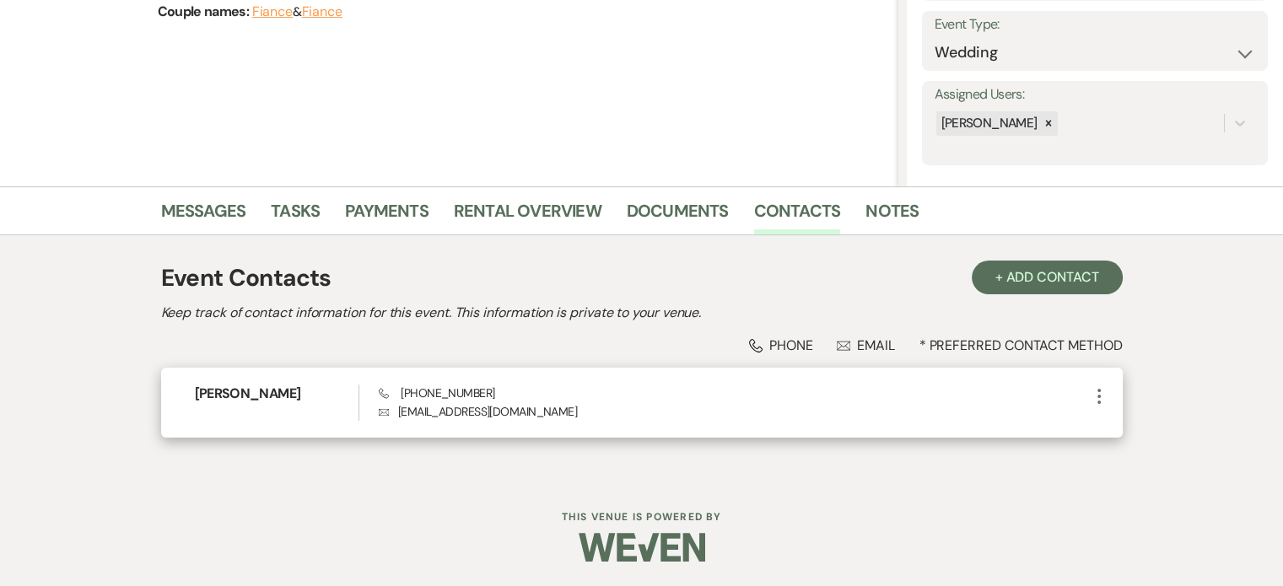
click at [1101, 392] on icon "More" at bounding box center [1099, 396] width 20 height 20
click at [1134, 427] on button "Pencil Edit" at bounding box center [1139, 429] width 100 height 29
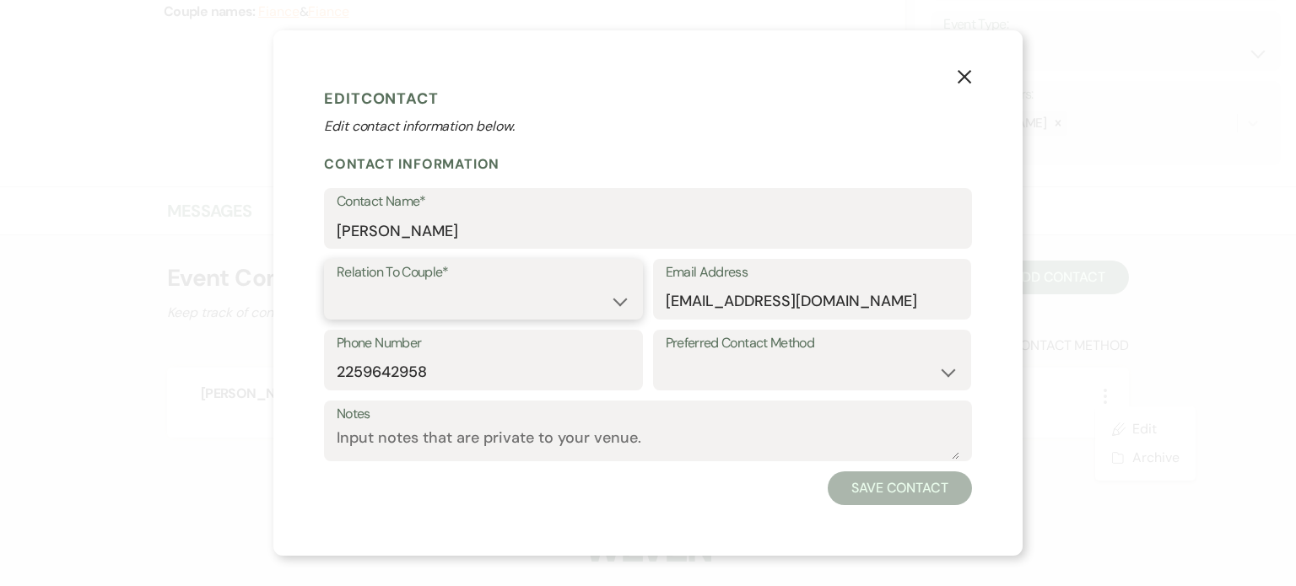
click at [610, 301] on select "Couple Planner Parent of Couple Family Member Friend Other" at bounding box center [484, 301] width 294 height 33
select select "1"
click at [337, 285] on select "Couple Planner Parent of Couple Family Member Friend Other" at bounding box center [484, 301] width 294 height 33
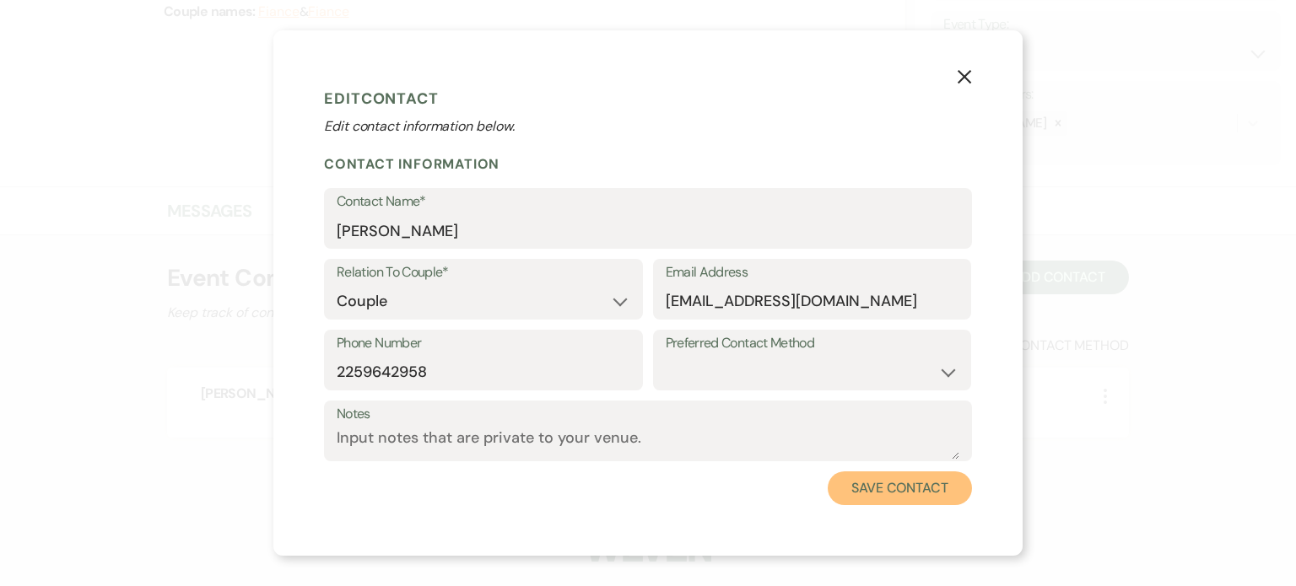
click at [922, 484] on button "Save Contact" at bounding box center [900, 489] width 144 height 34
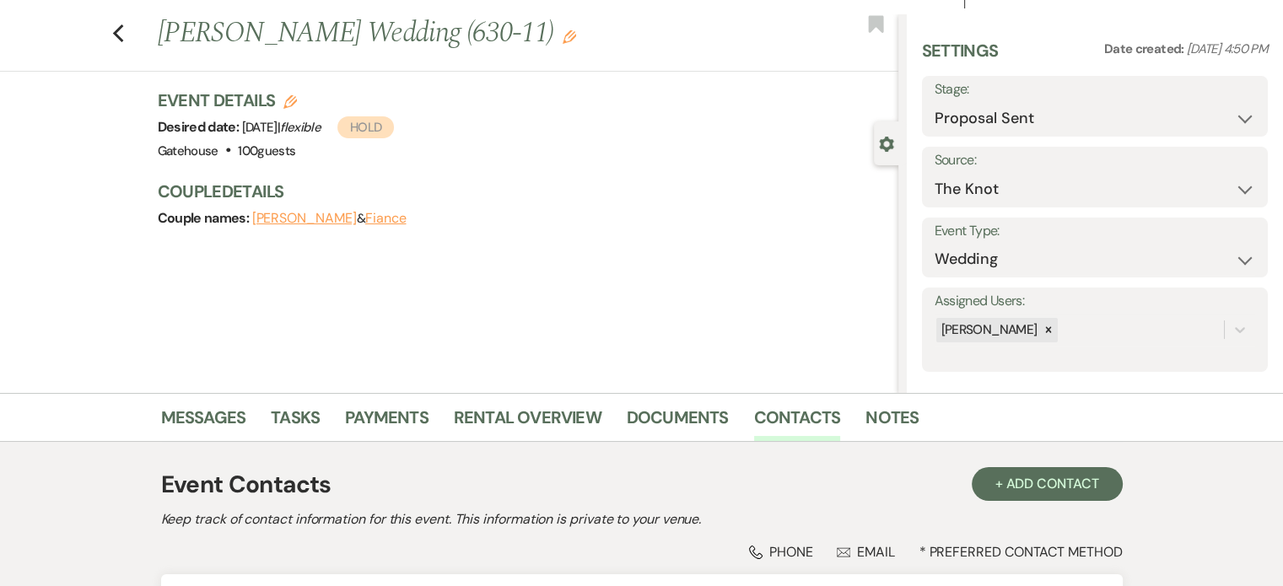
scroll to position [0, 0]
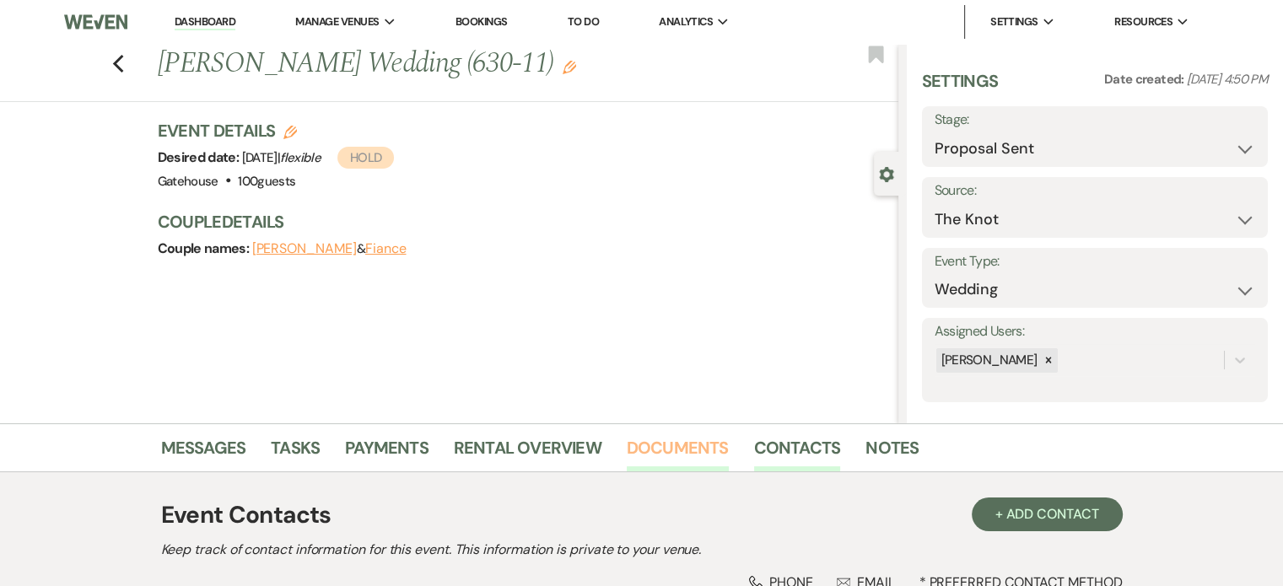
click at [649, 444] on link "Documents" at bounding box center [678, 452] width 102 height 37
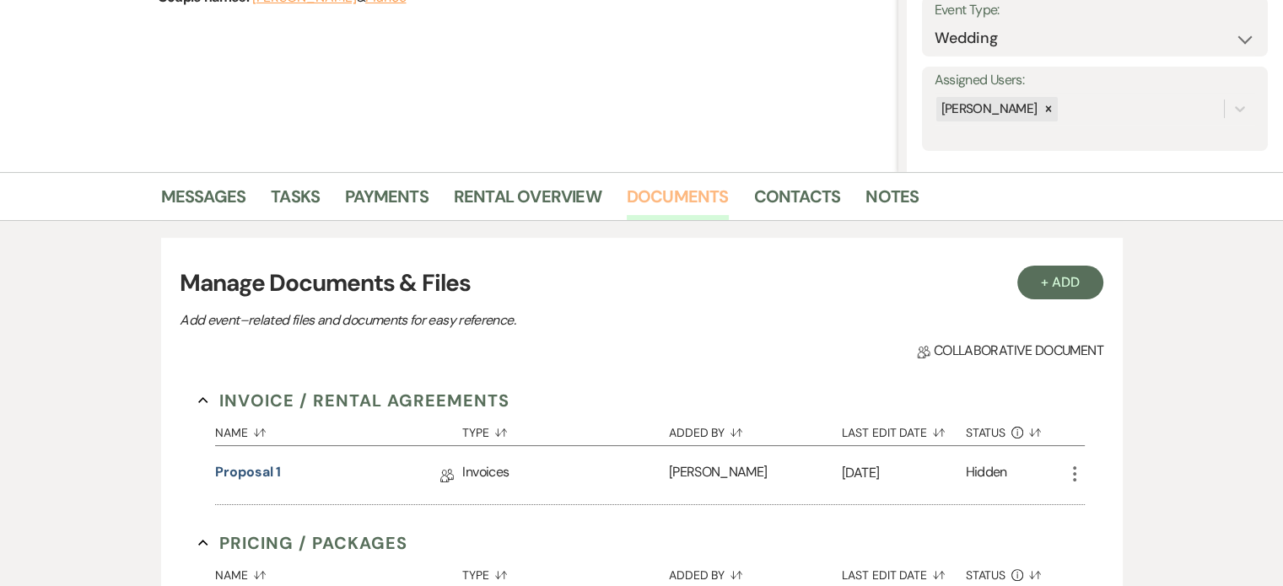
scroll to position [253, 0]
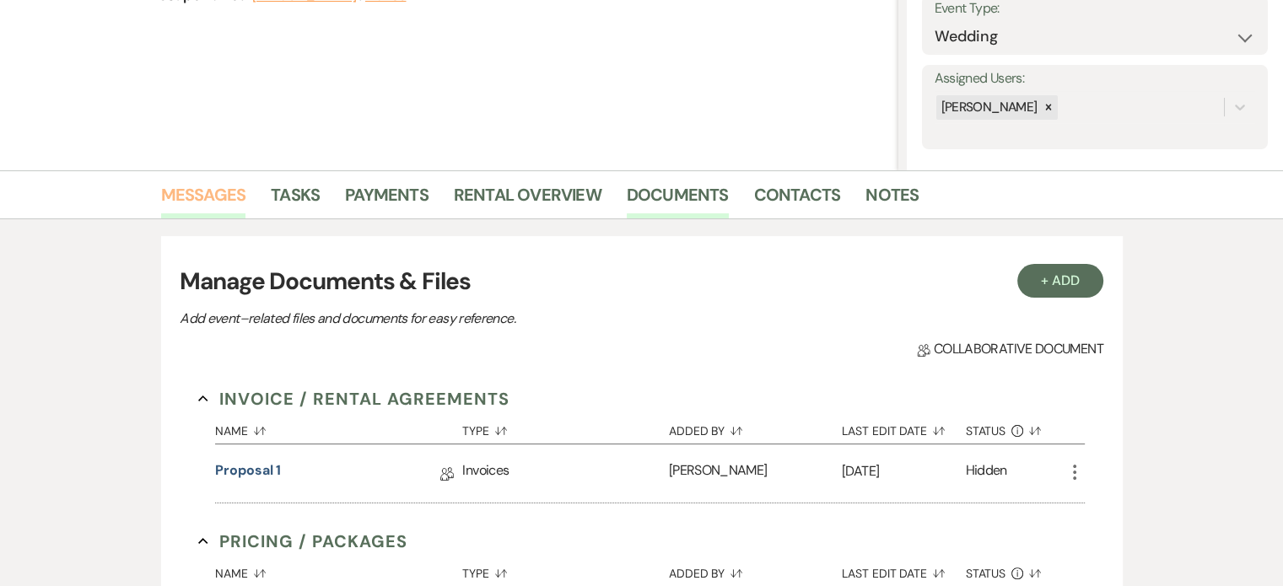
click at [202, 197] on link "Messages" at bounding box center [203, 199] width 85 height 37
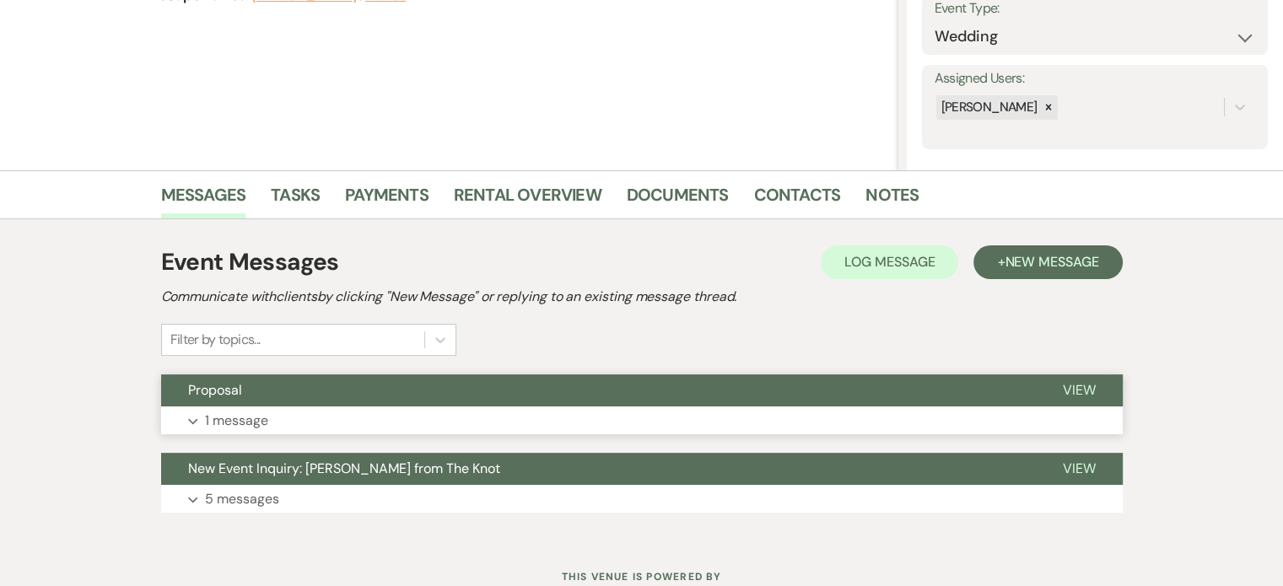
click at [226, 419] on p "1 message" at bounding box center [236, 421] width 63 height 22
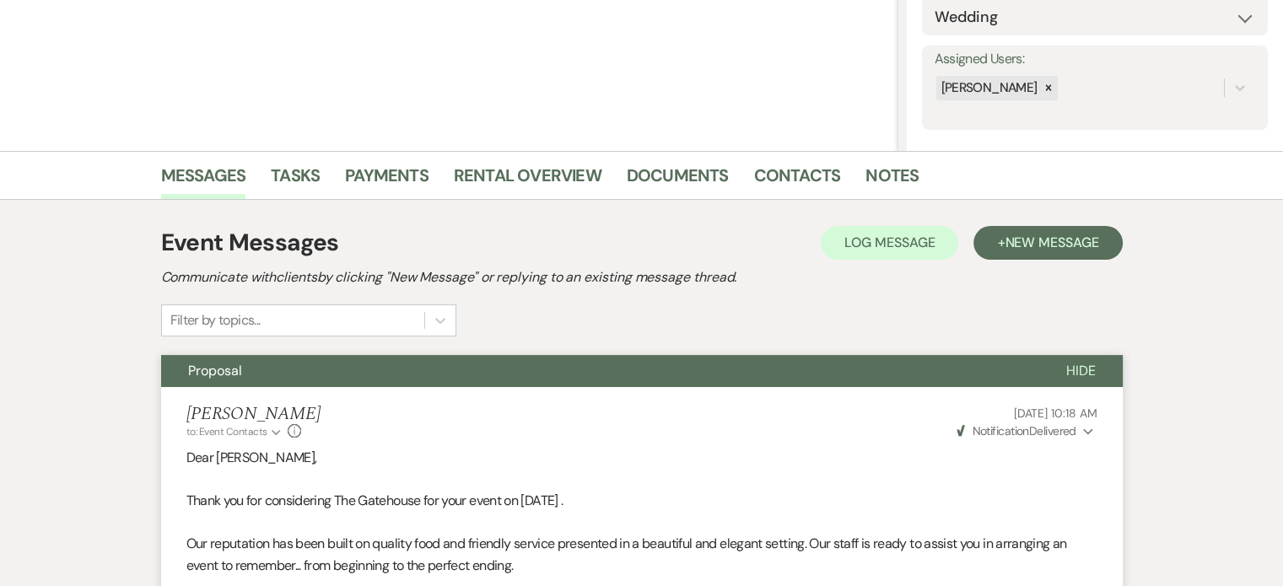
scroll to position [253, 0]
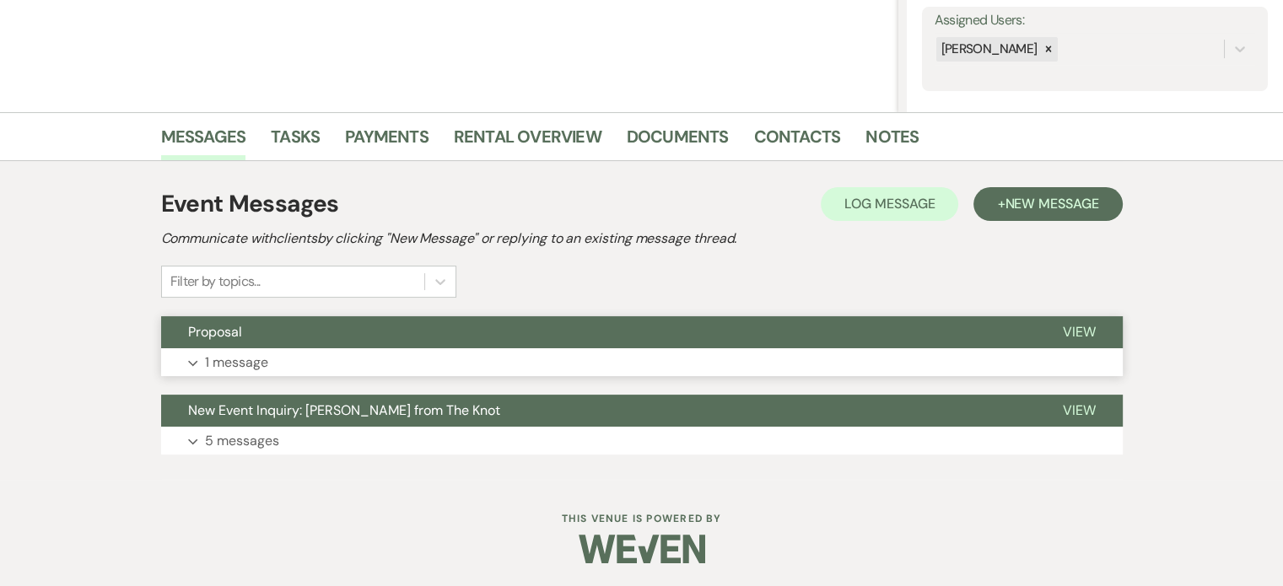
scroll to position [313, 0]
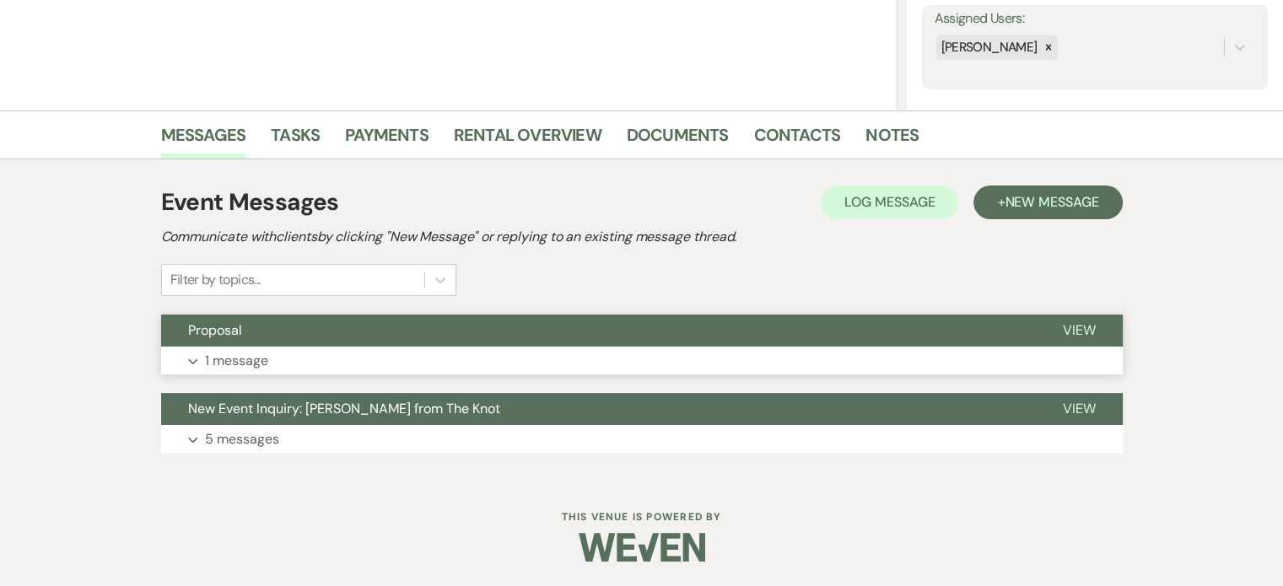
click at [233, 359] on p "1 message" at bounding box center [236, 361] width 63 height 22
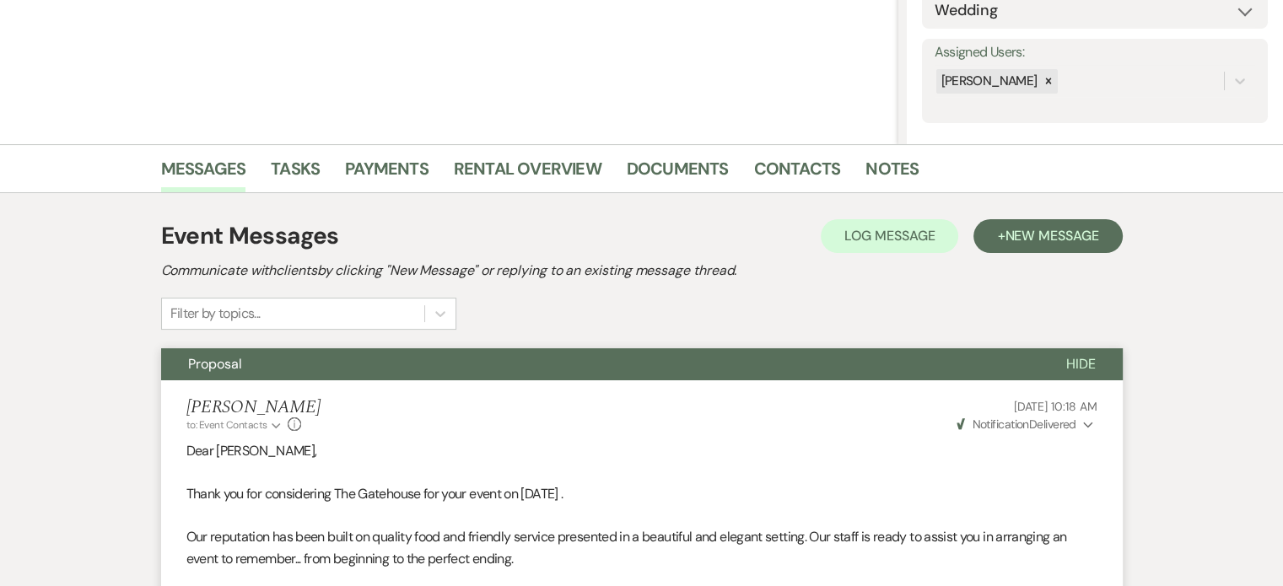
scroll to position [165, 0]
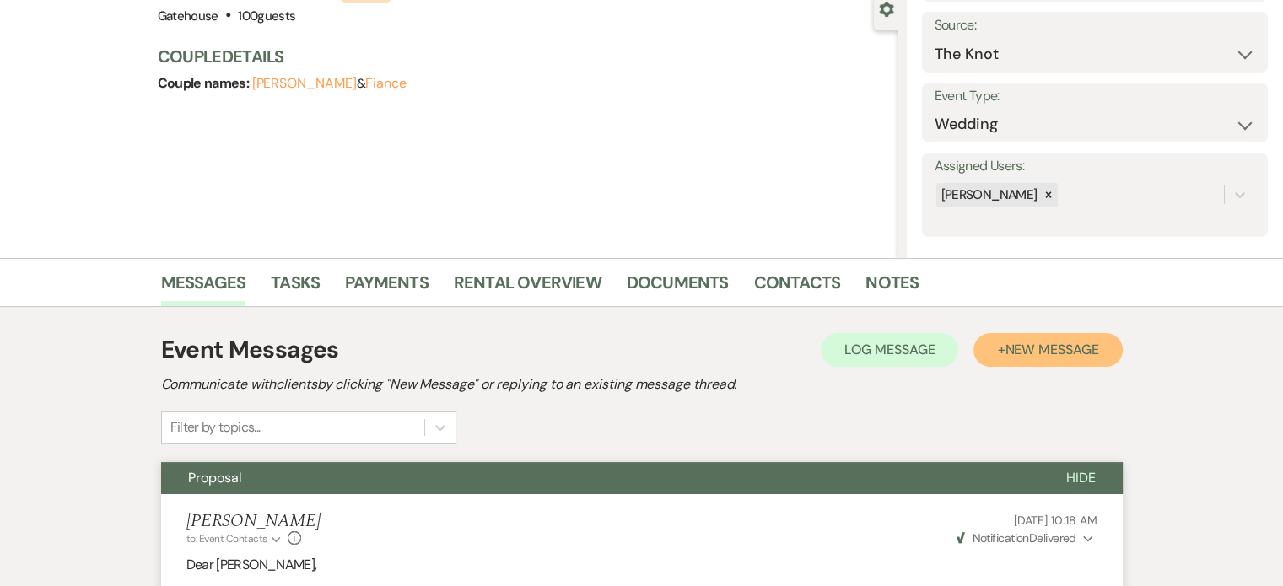
click at [1041, 343] on span "New Message" at bounding box center [1052, 350] width 94 height 18
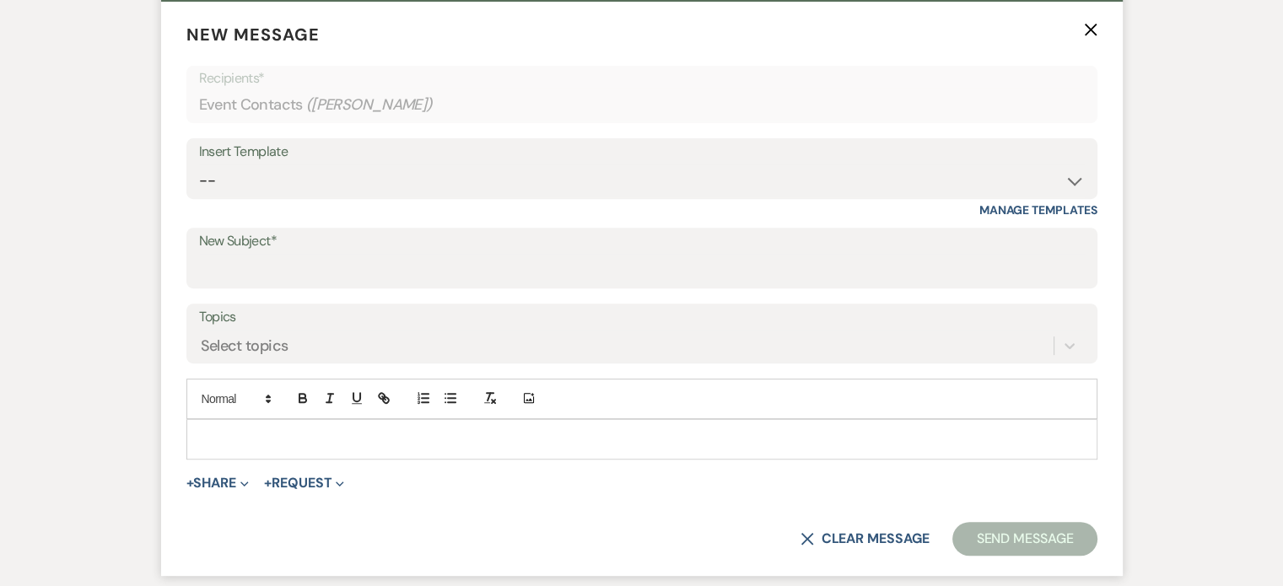
scroll to position [672, 0]
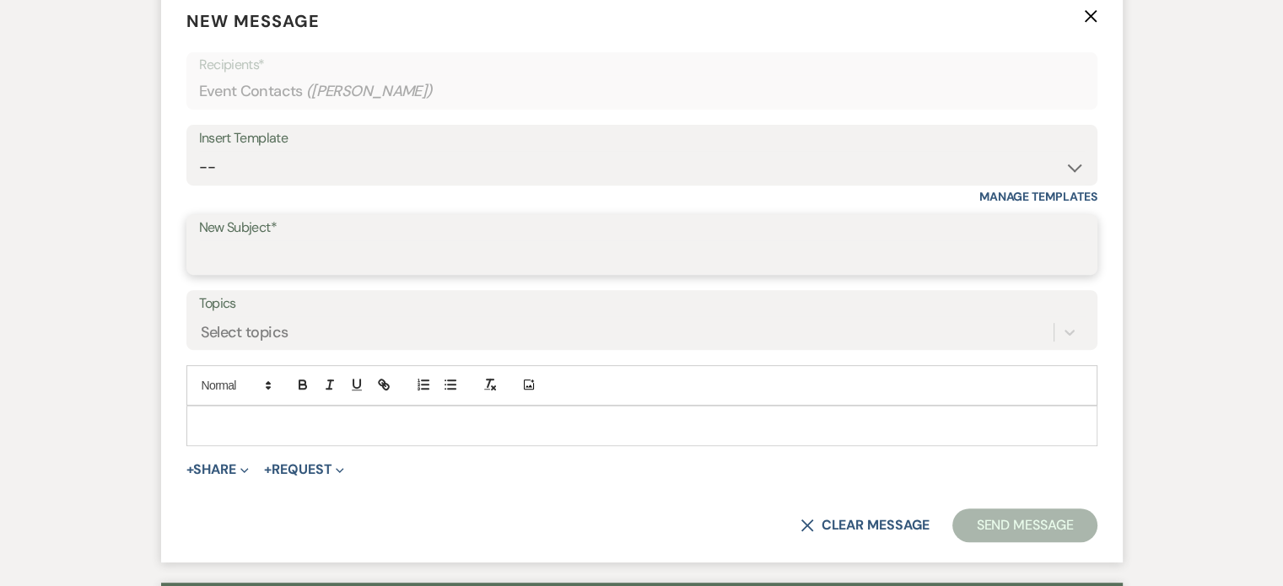
click at [256, 262] on input "New Subject*" at bounding box center [642, 256] width 886 height 33
type input "proposal"
click at [231, 418] on p at bounding box center [642, 426] width 884 height 19
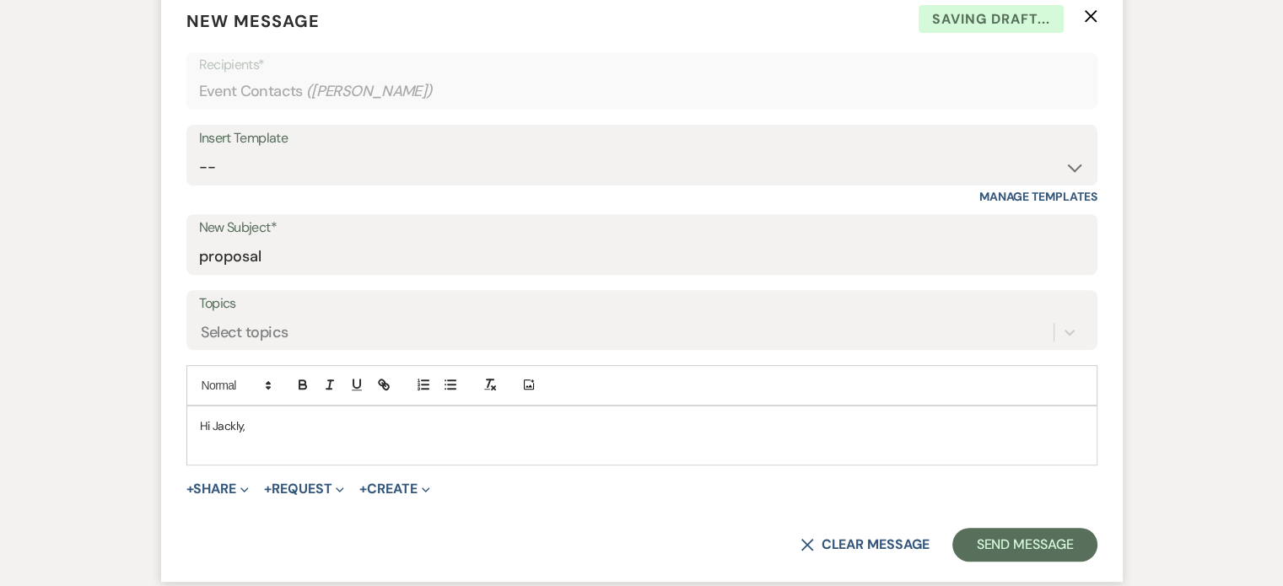
click at [245, 417] on p "Hi Jackly," at bounding box center [642, 426] width 884 height 19
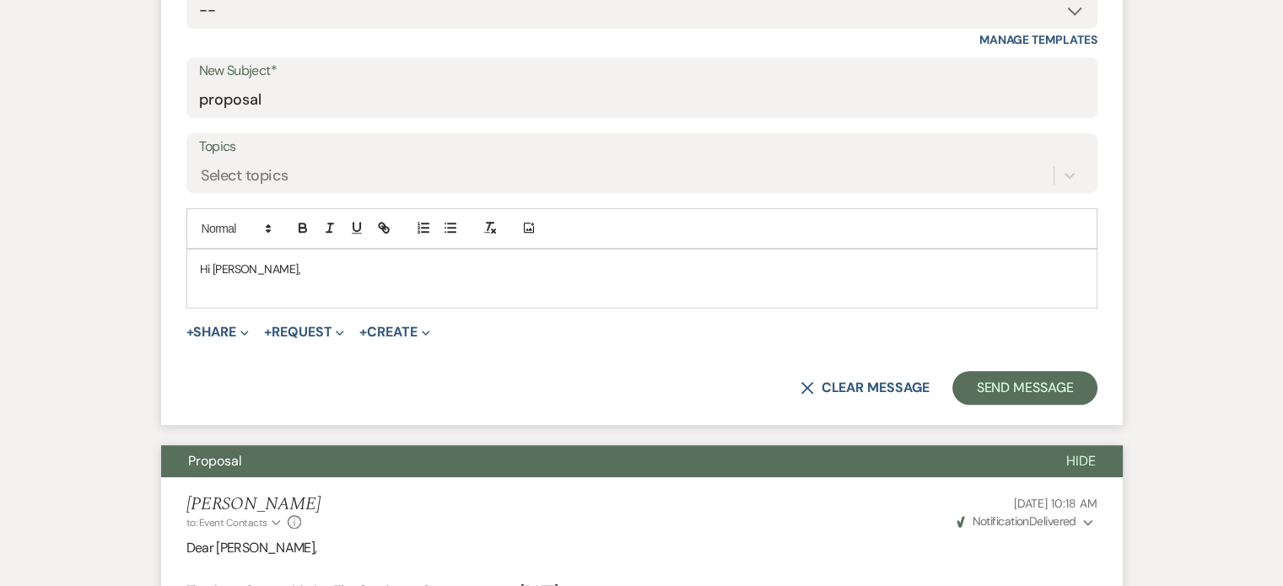
scroll to position [840, 0]
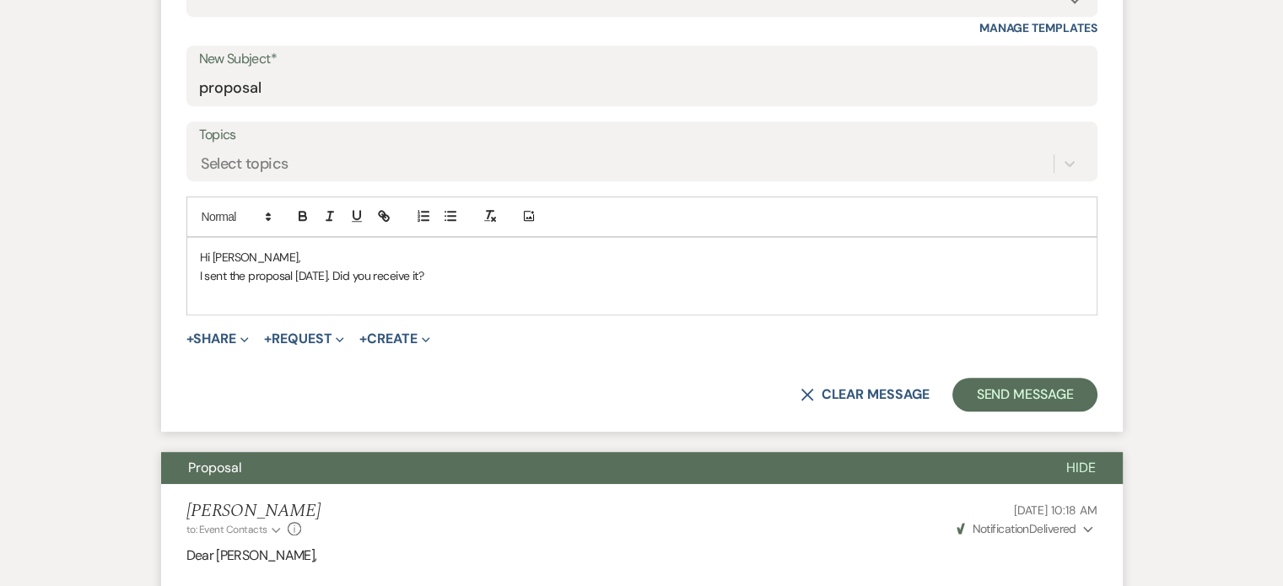
click at [344, 273] on p "I sent the proposal yesterday. Did you receive it?" at bounding box center [642, 276] width 884 height 19
click at [644, 273] on p "I sent the proposal yesterday but am uncertain if it went through. Did you rece…" at bounding box center [642, 276] width 884 height 19
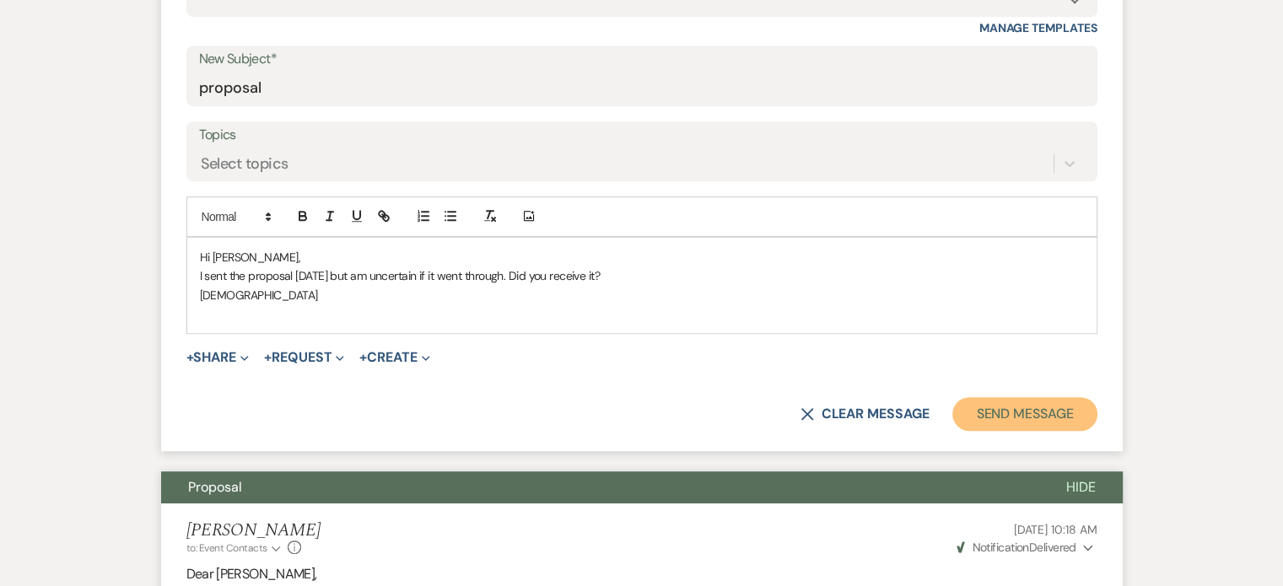
click at [1046, 413] on button "Send Message" at bounding box center [1025, 414] width 144 height 34
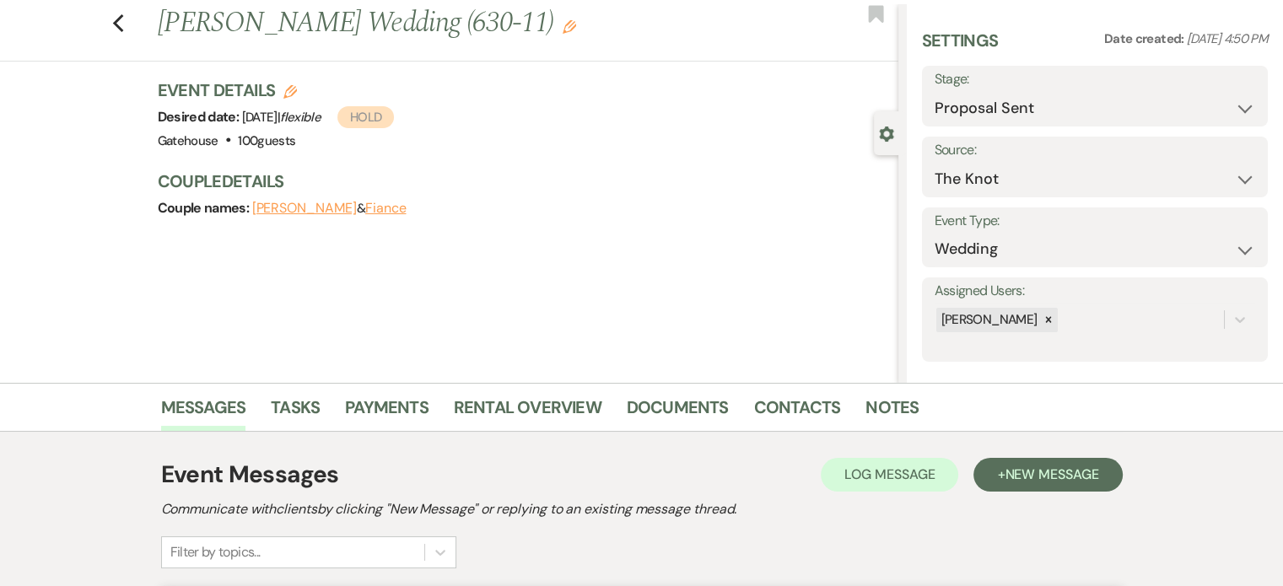
scroll to position [0, 0]
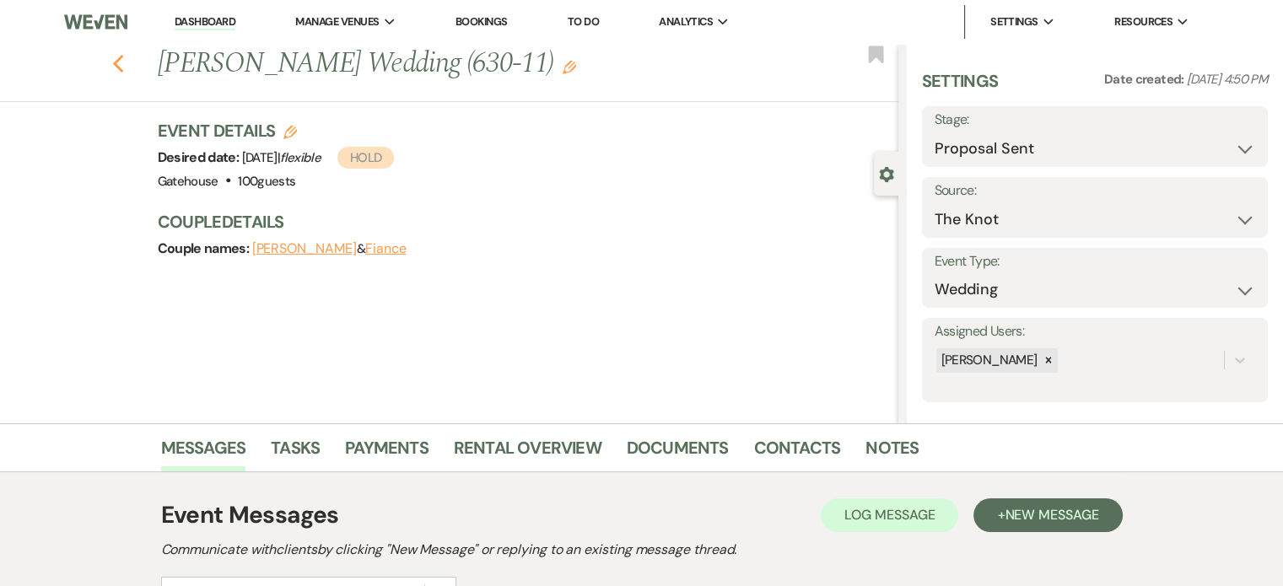
click at [122, 64] on use "button" at bounding box center [117, 64] width 11 height 19
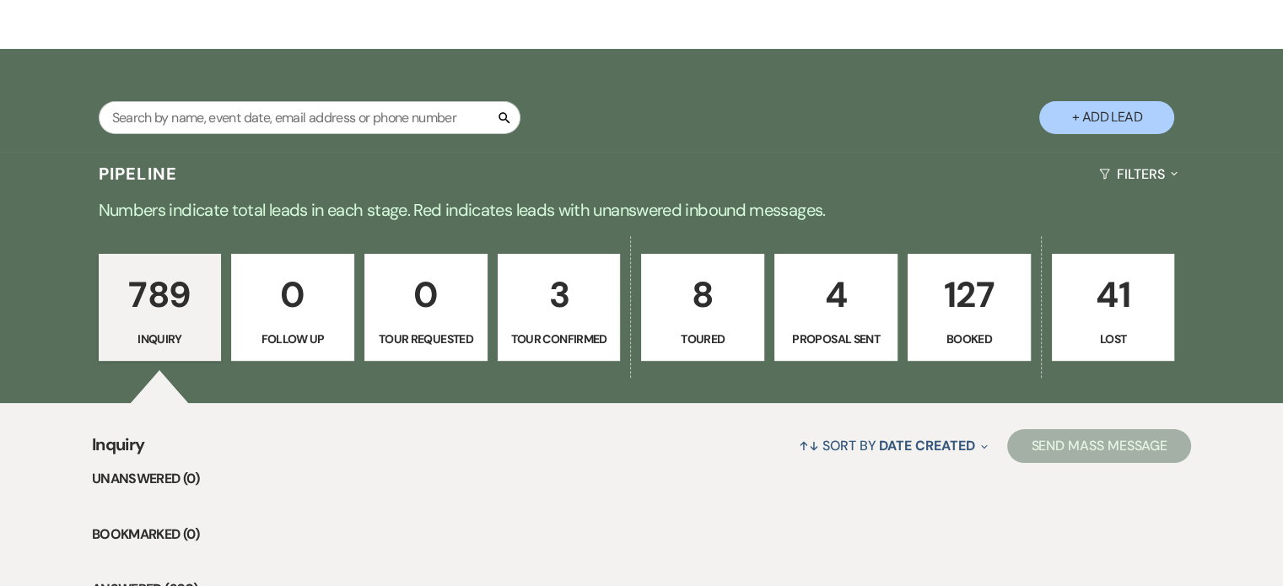
click at [703, 297] on p "8" at bounding box center [702, 295] width 101 height 57
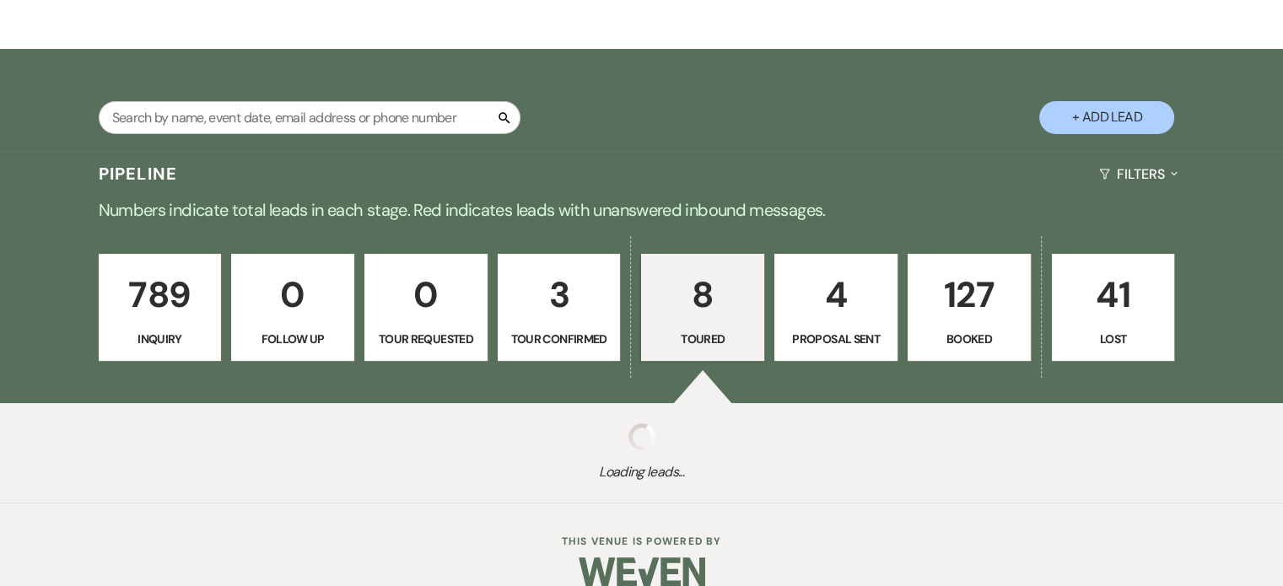
select select "5"
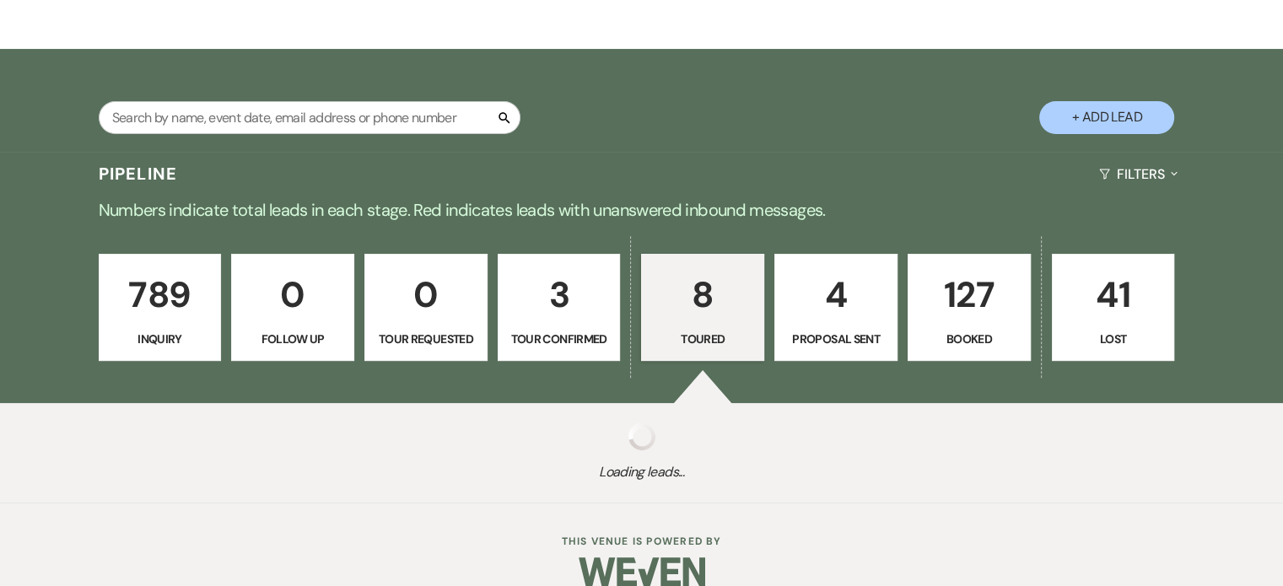
select select "5"
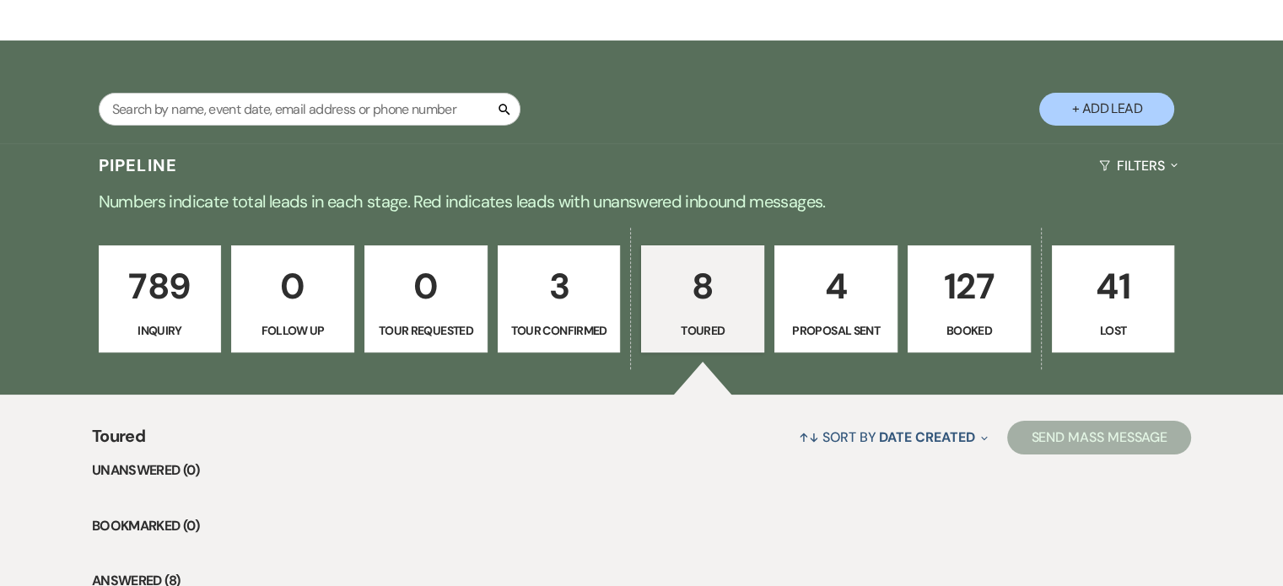
scroll to position [253, 0]
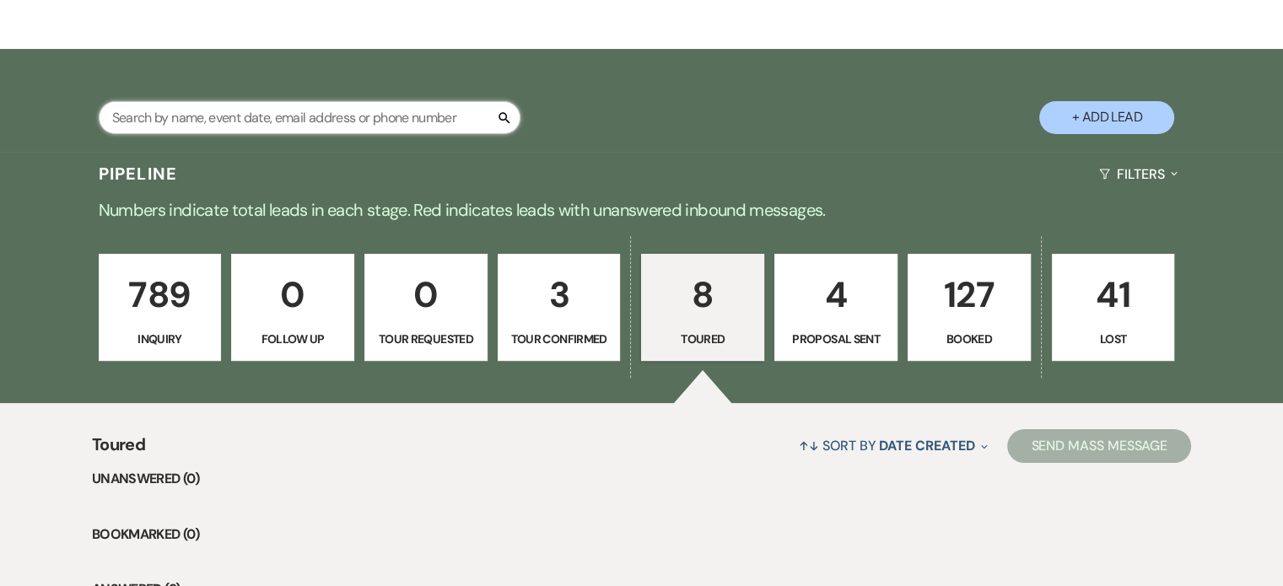
click at [363, 121] on input "text" at bounding box center [310, 117] width 422 height 33
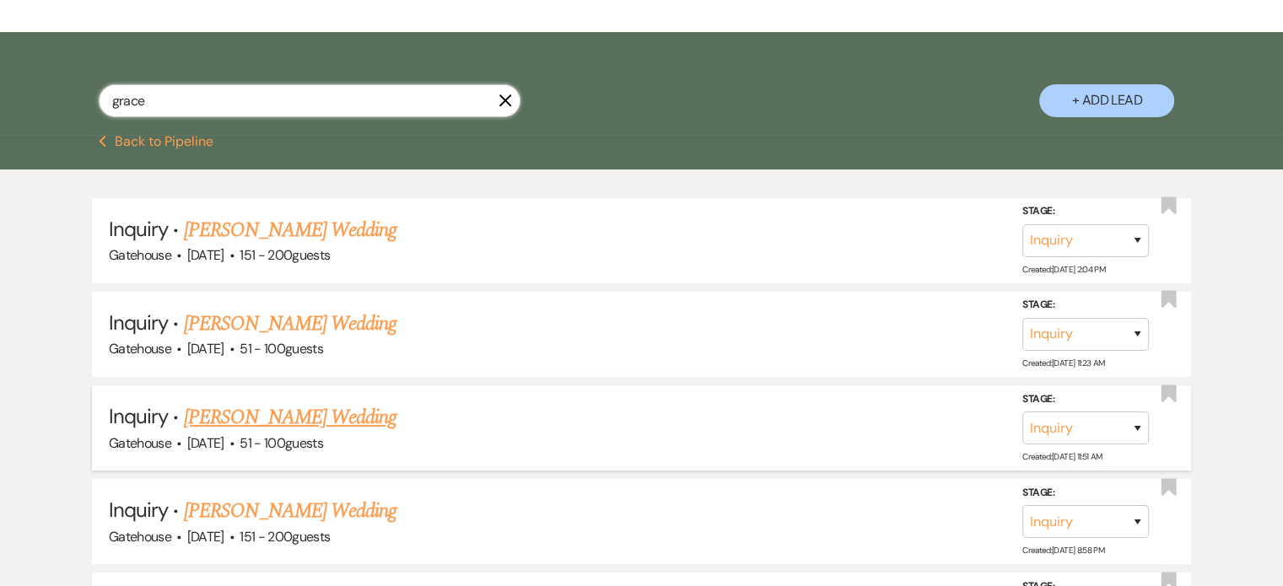
scroll to position [84, 0]
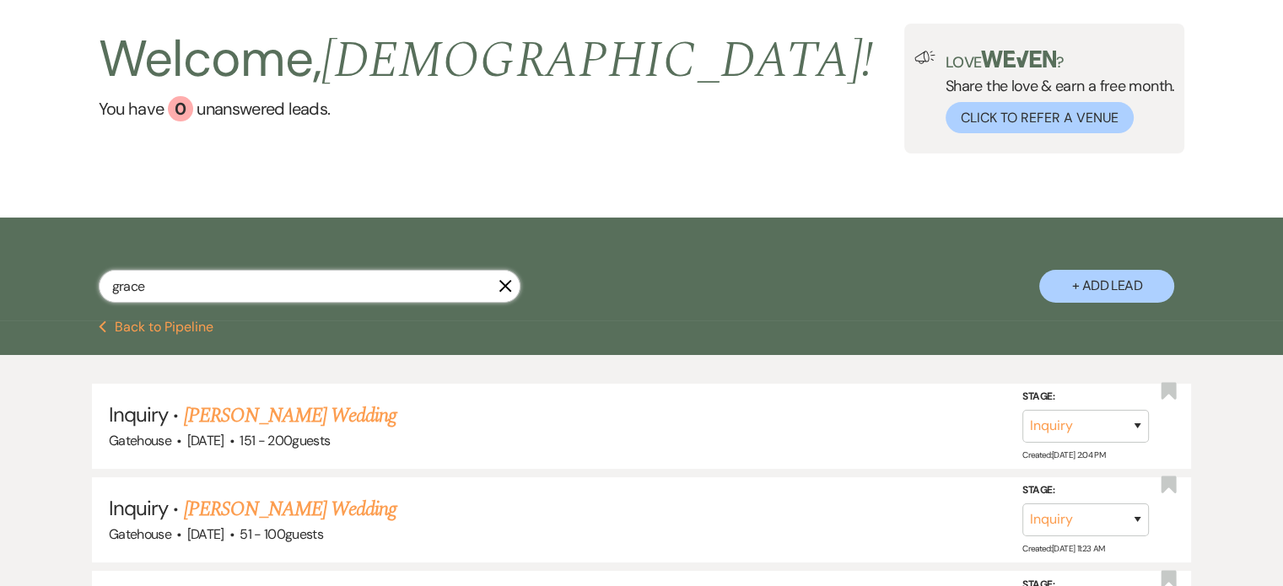
drag, startPoint x: 159, startPoint y: 287, endPoint x: 51, endPoint y: 283, distance: 108.0
click at [53, 283] on div "grace X + Add Lead" at bounding box center [642, 271] width 1215 height 90
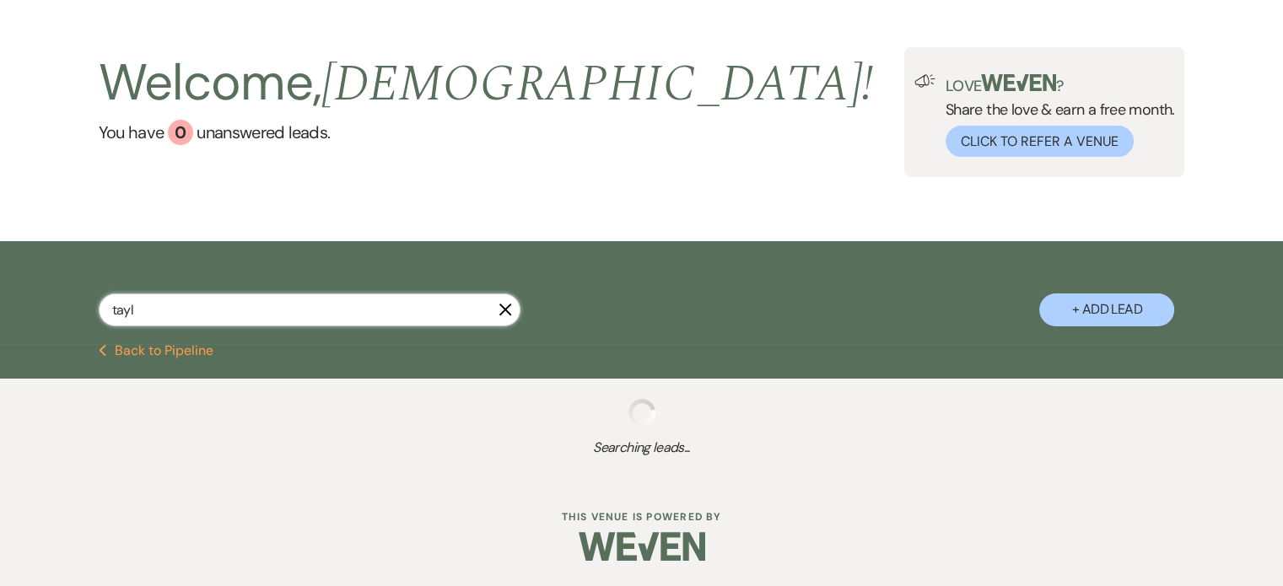
type input "taylo"
select select "8"
select select "11"
select select "8"
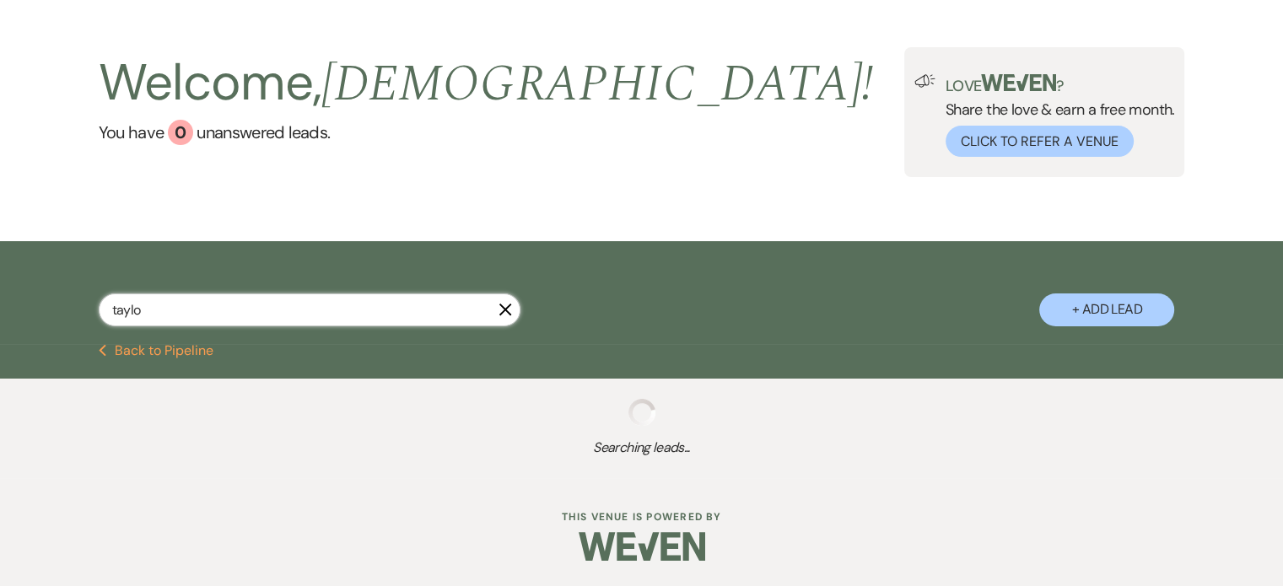
select select "8"
select select "4"
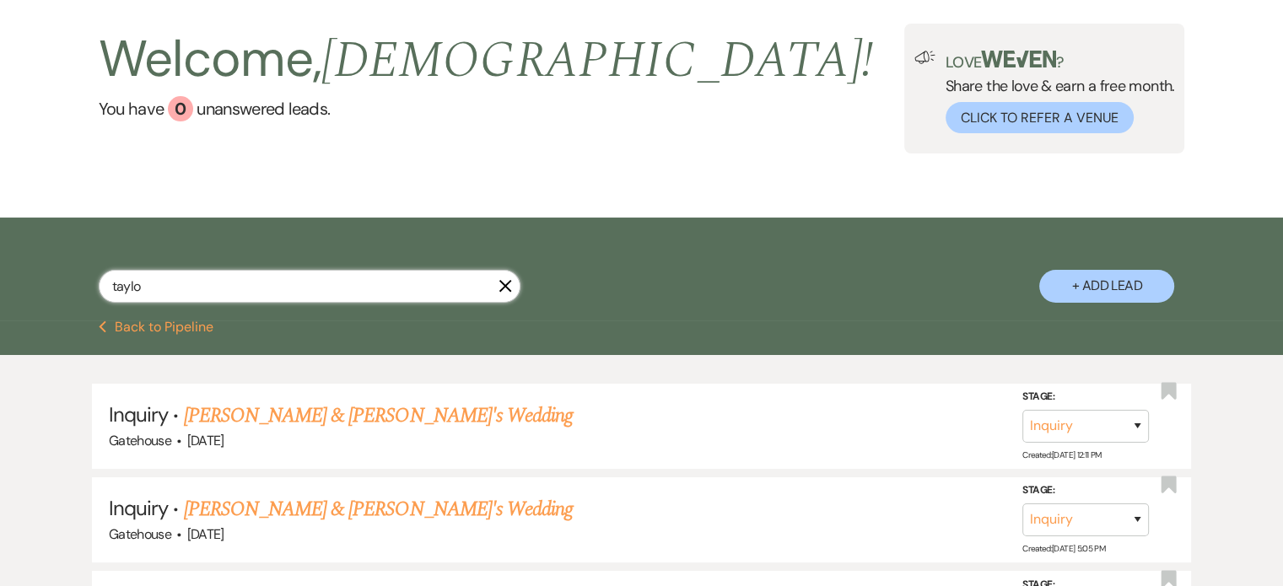
type input "taylor"
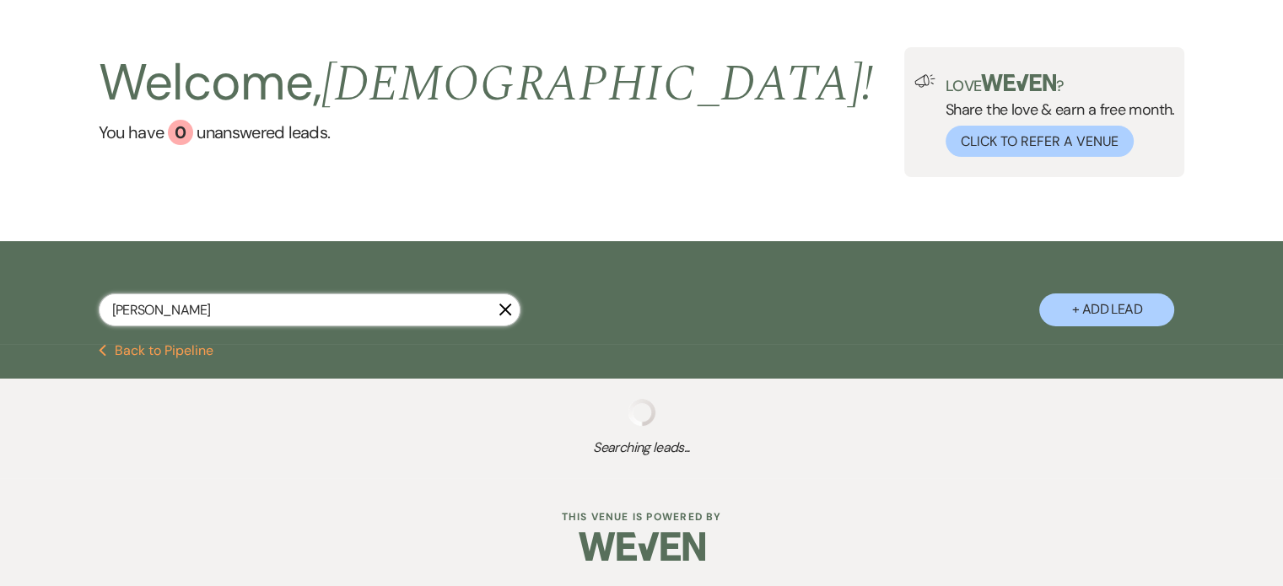
select select "8"
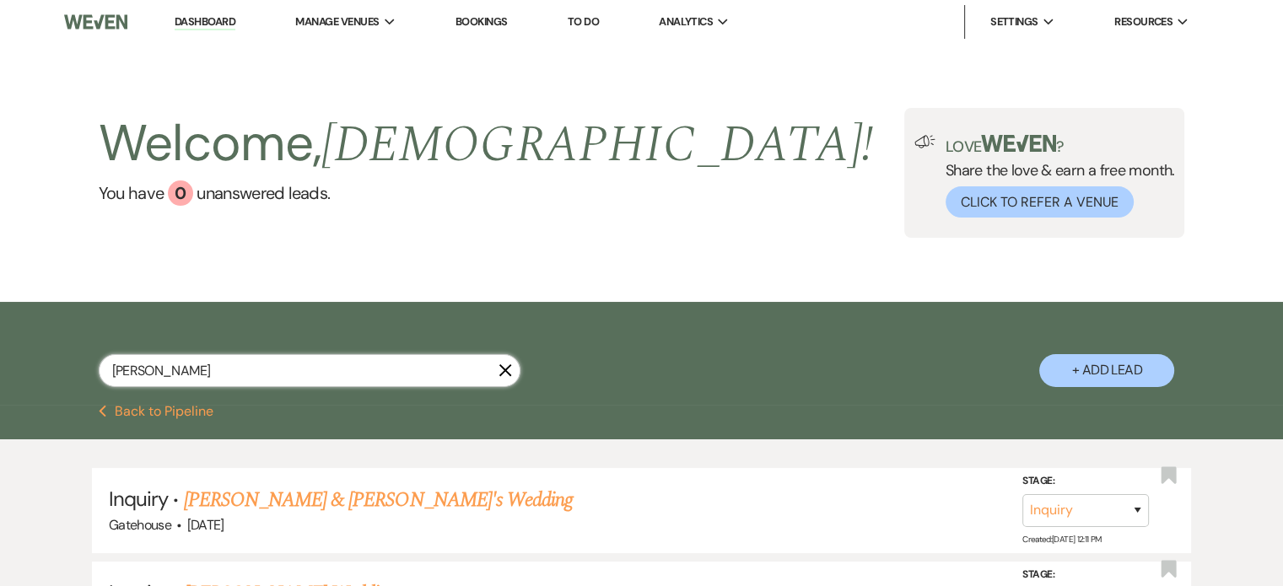
type input "taylor"
click at [506, 367] on icon "X" at bounding box center [505, 370] width 13 height 13
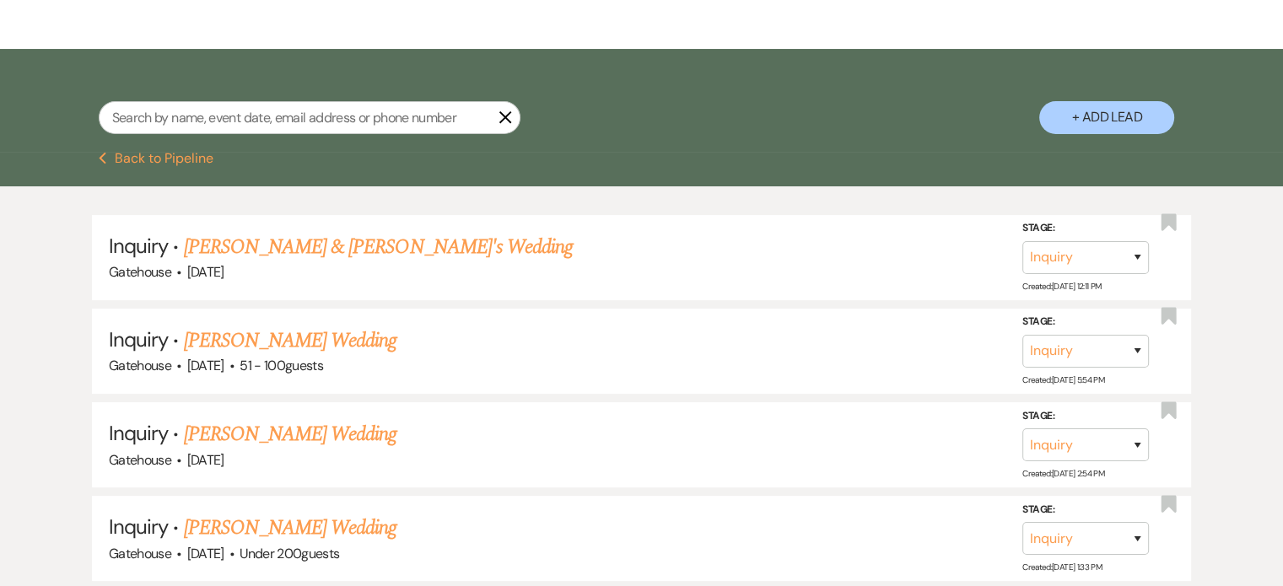
select select "5"
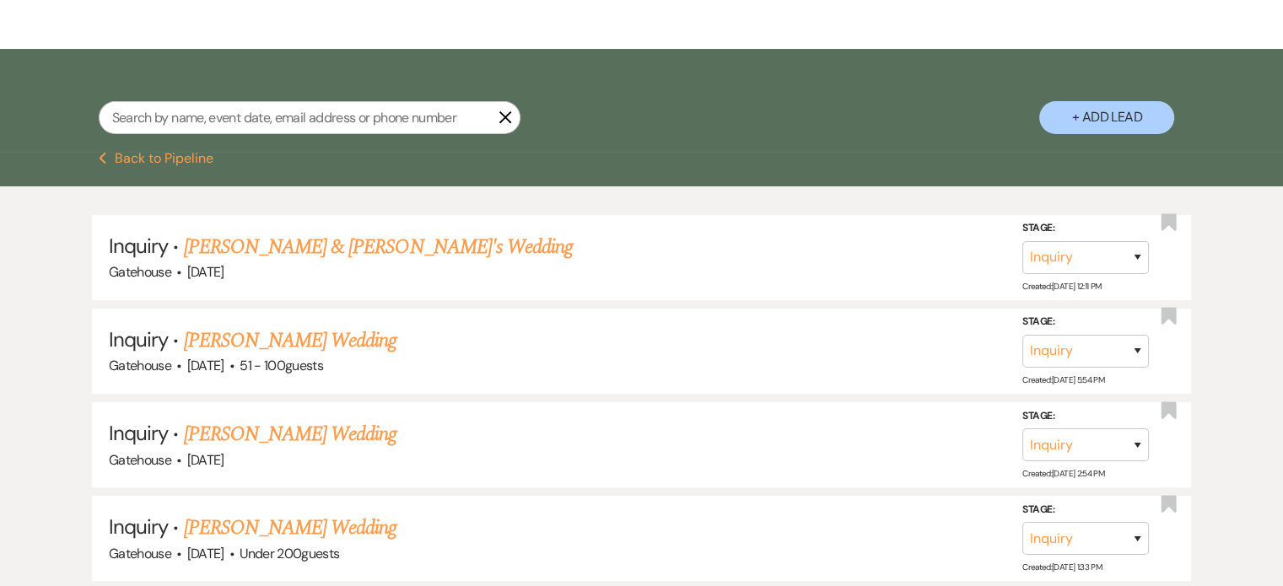
select select "5"
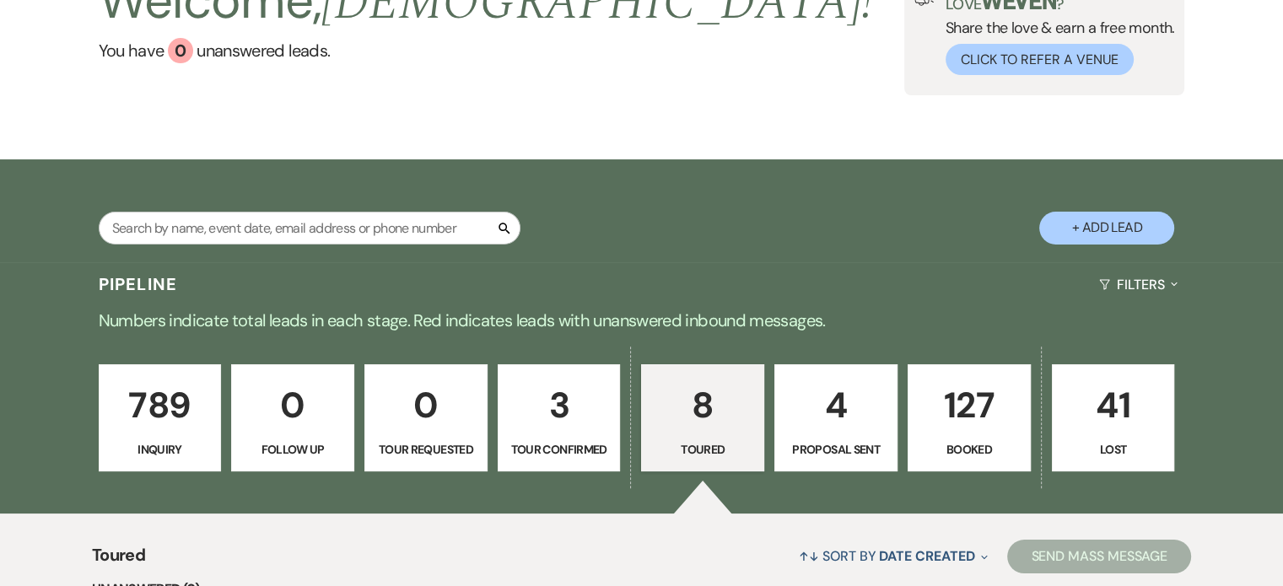
scroll to position [0, 0]
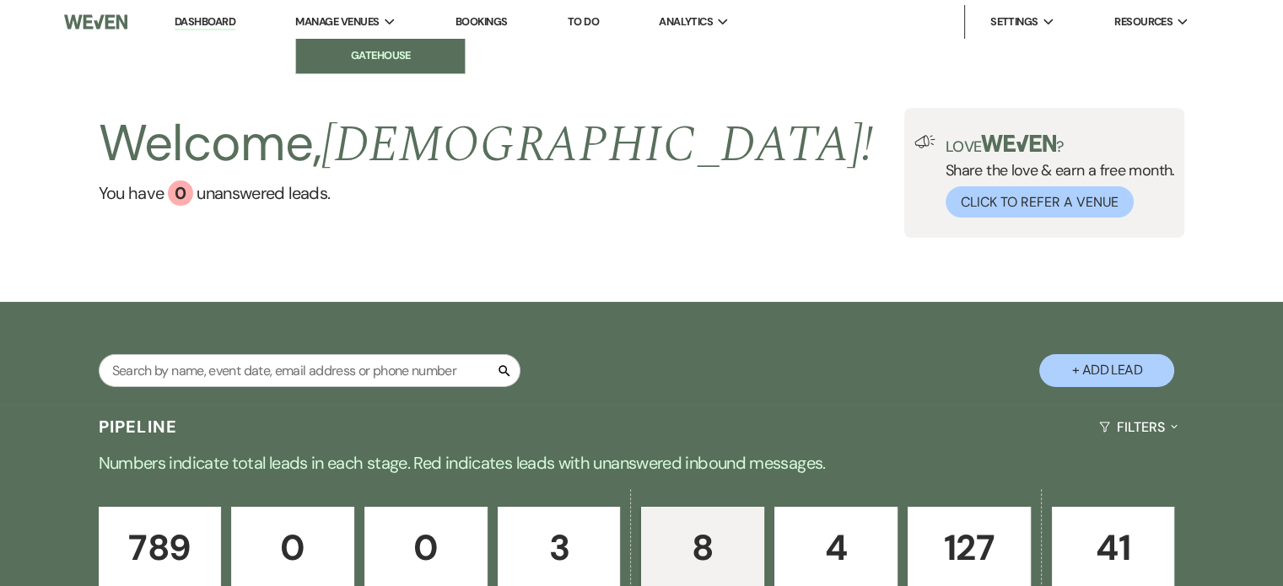
click at [360, 48] on li "Gatehouse" at bounding box center [381, 55] width 152 height 17
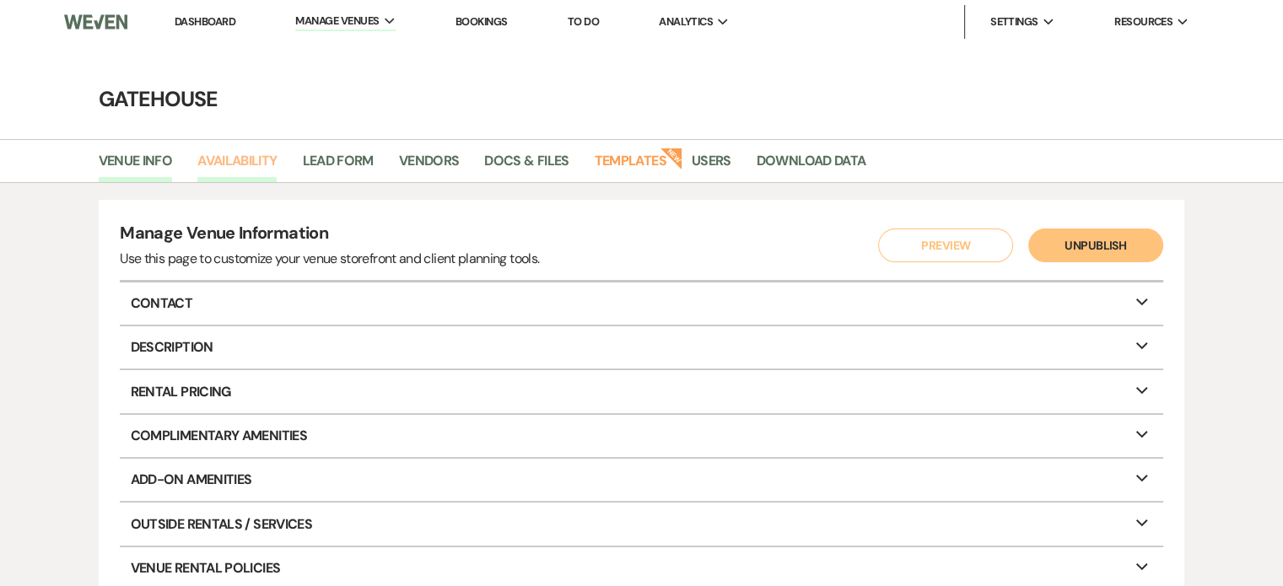
click at [250, 163] on link "Availability" at bounding box center [236, 166] width 79 height 32
select select "2"
select select "2026"
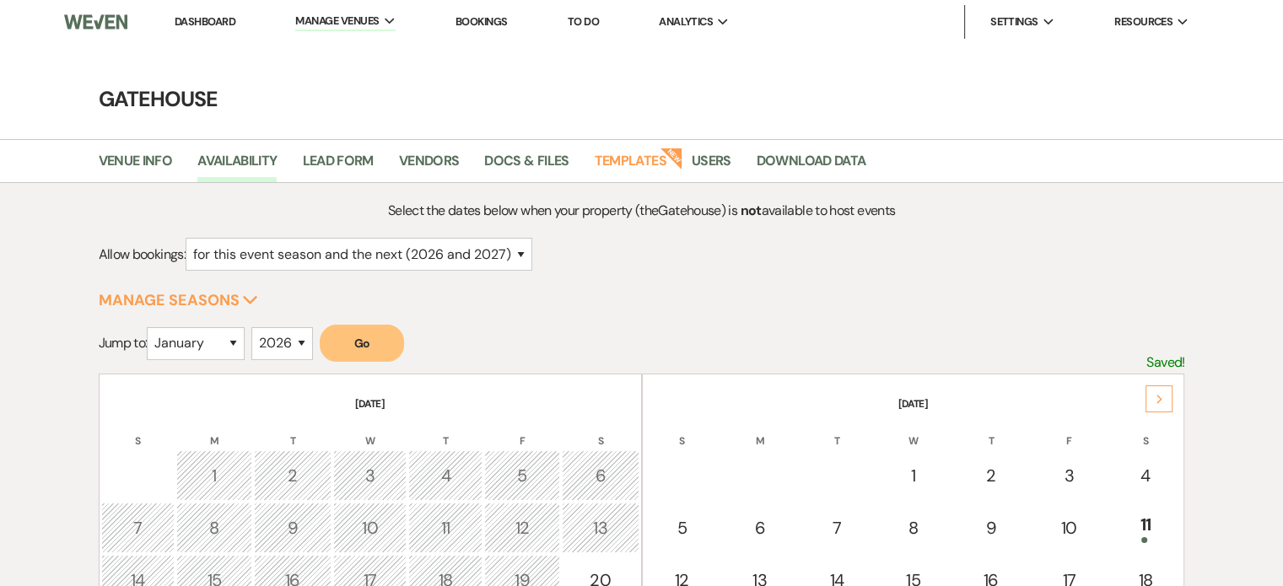
click at [1162, 398] on icon "Next" at bounding box center [1160, 400] width 8 height 10
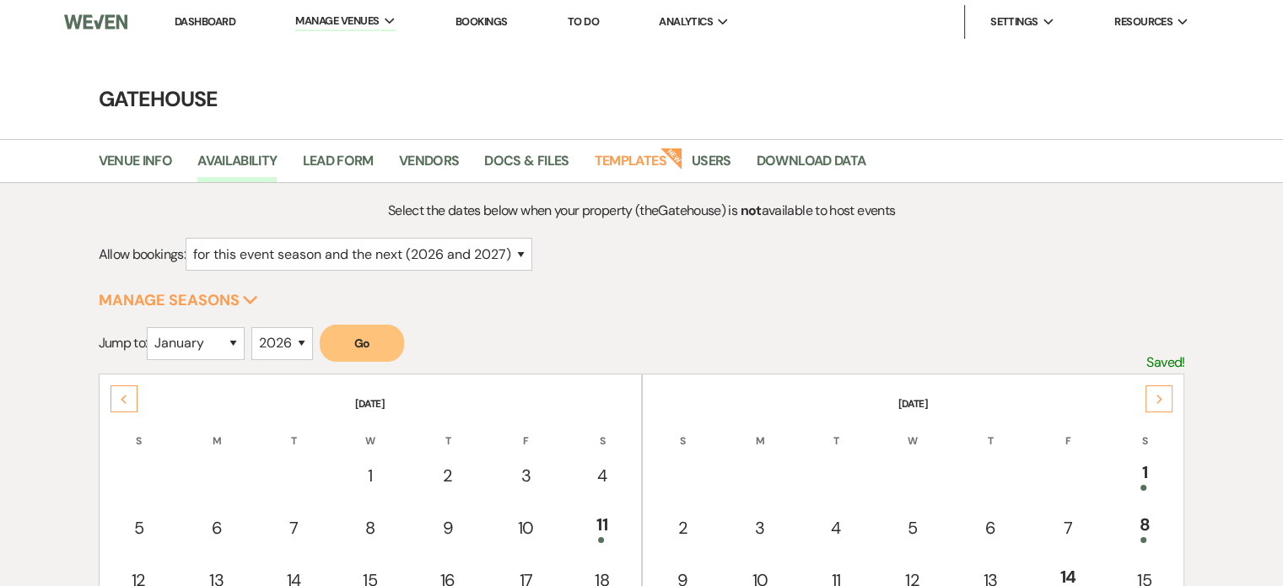
click at [1162, 398] on icon "Next" at bounding box center [1160, 400] width 8 height 10
click at [1163, 396] on icon "Next" at bounding box center [1160, 400] width 8 height 10
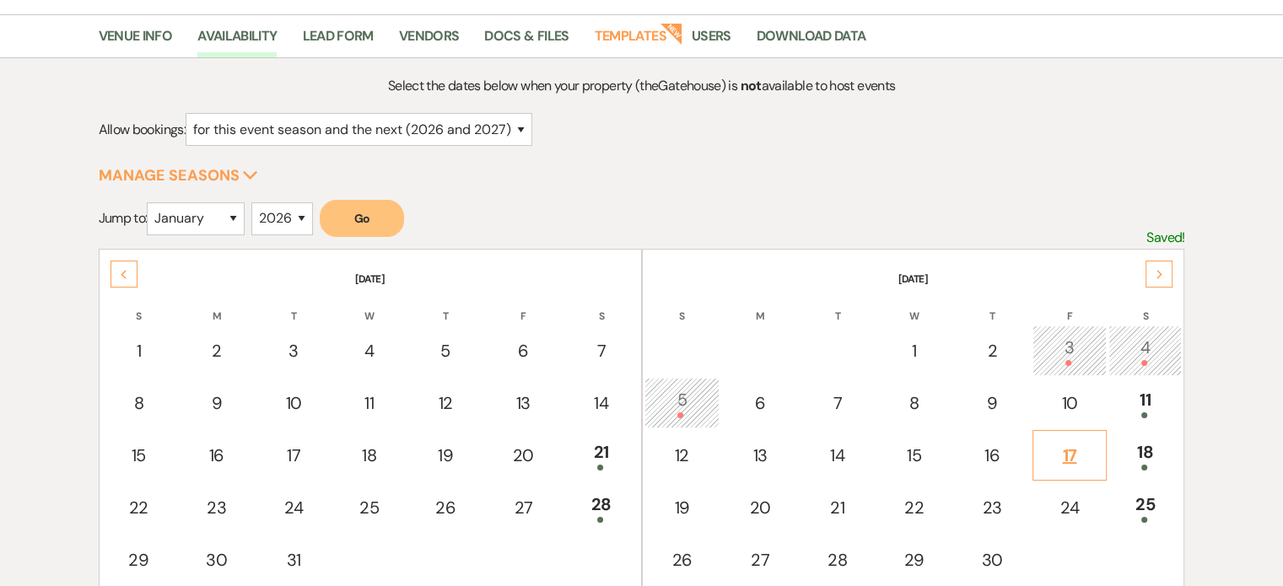
scroll to position [169, 0]
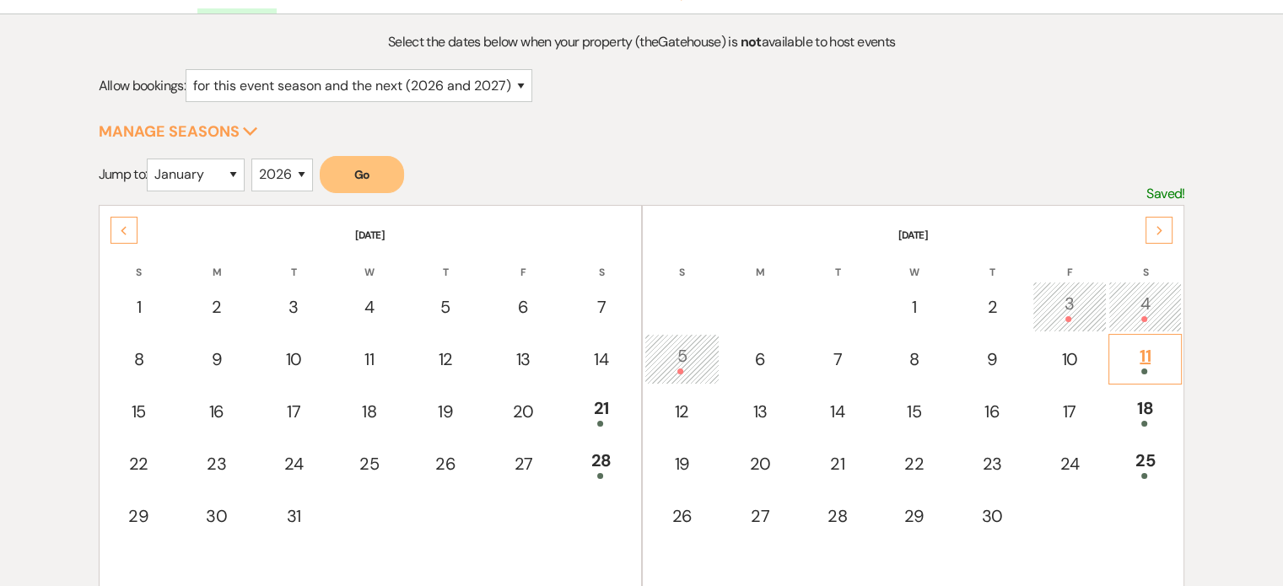
click at [1145, 347] on div "11" at bounding box center [1146, 358] width 56 height 31
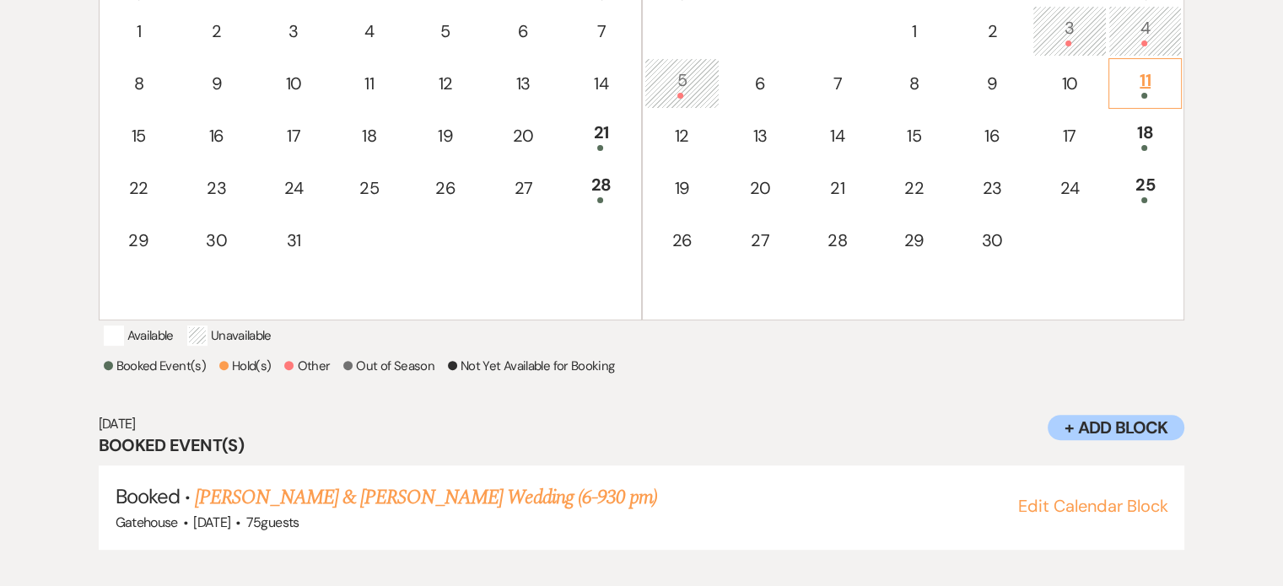
scroll to position [457, 0]
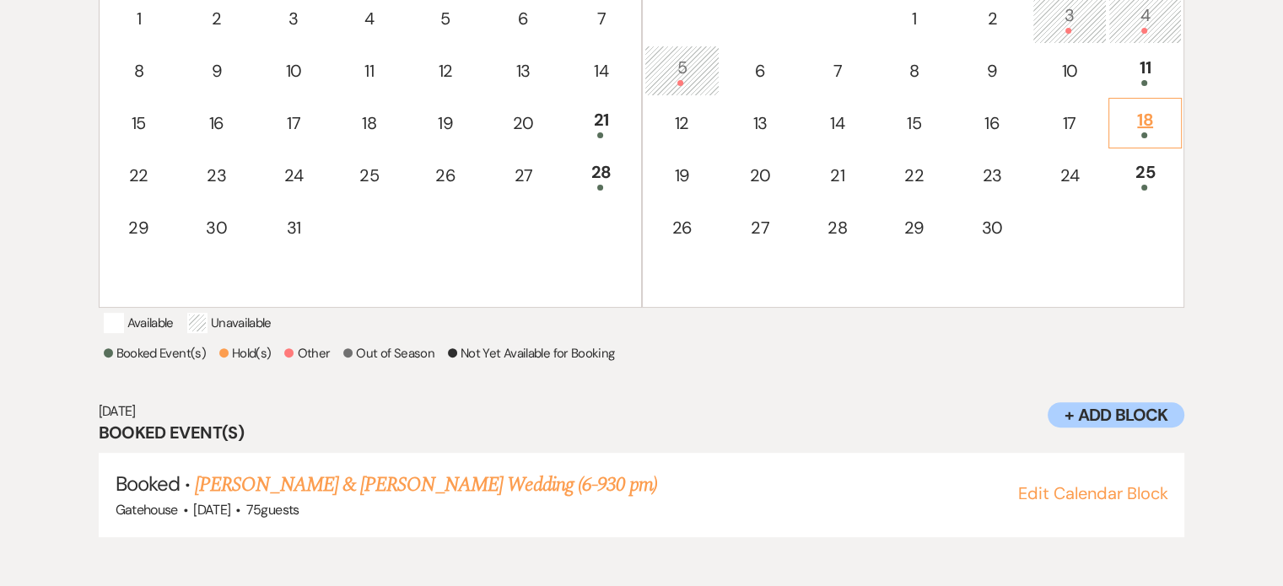
click at [1142, 114] on div "18" at bounding box center [1146, 122] width 56 height 31
click at [1150, 174] on div "25" at bounding box center [1146, 174] width 56 height 31
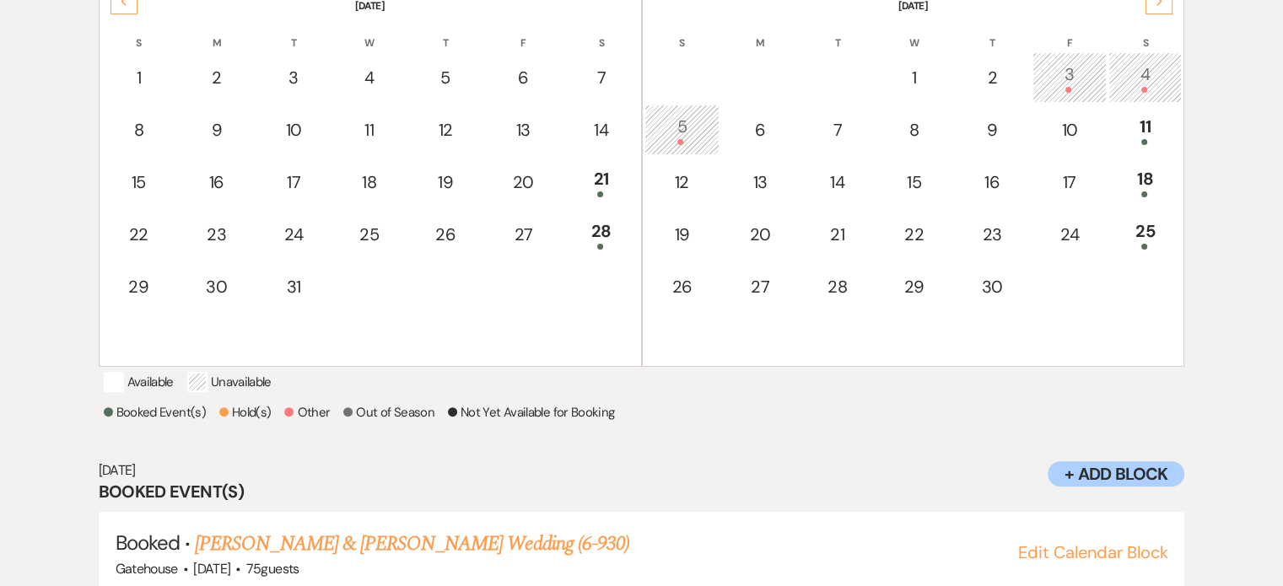
scroll to position [373, 0]
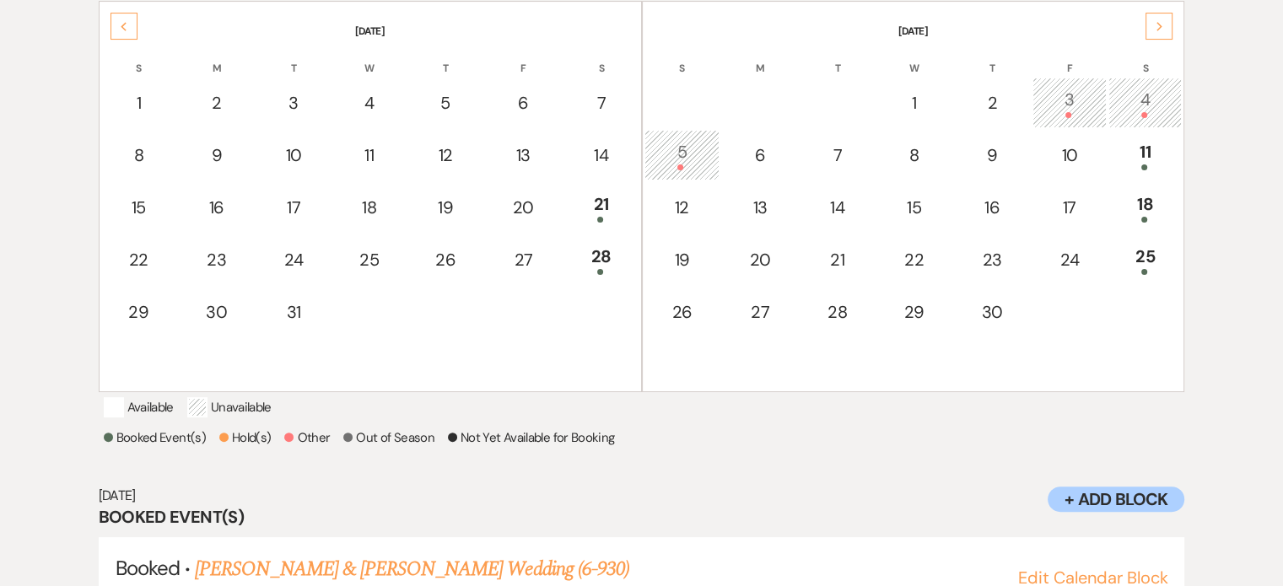
click at [1167, 21] on div "Next" at bounding box center [1159, 26] width 27 height 27
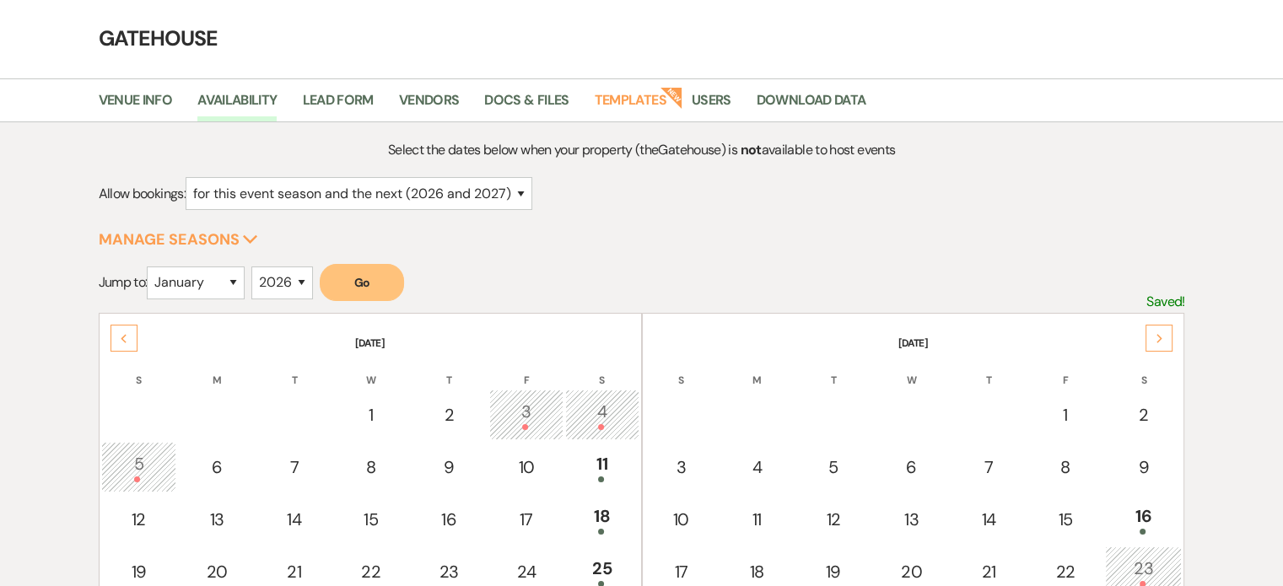
scroll to position [0, 0]
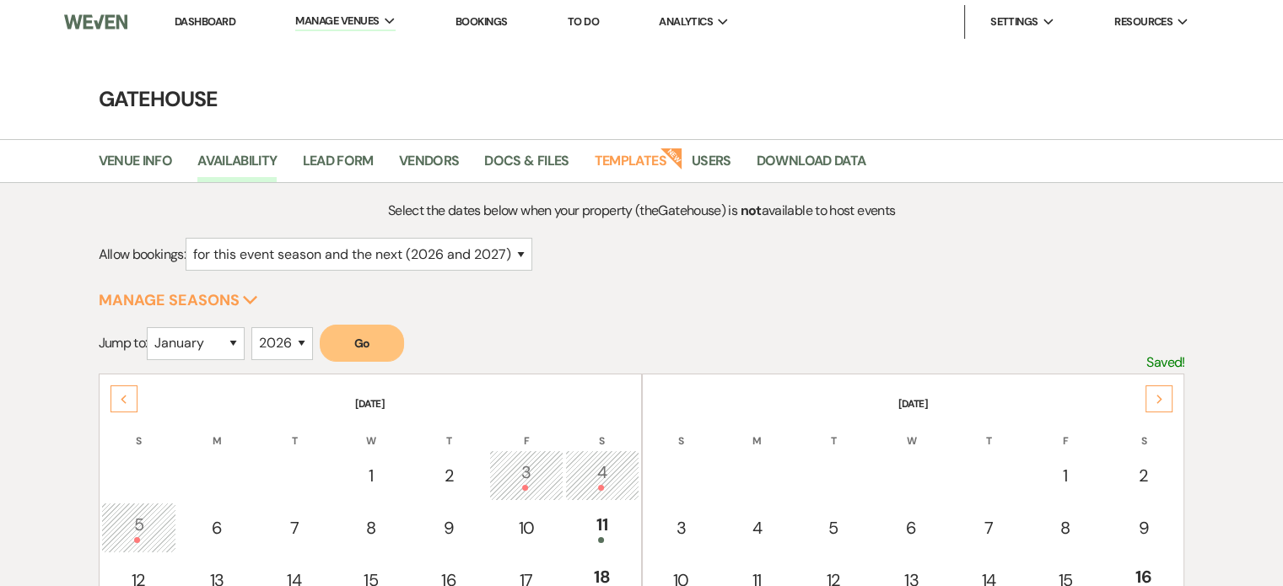
click at [210, 25] on link "Dashboard" at bounding box center [205, 21] width 61 height 14
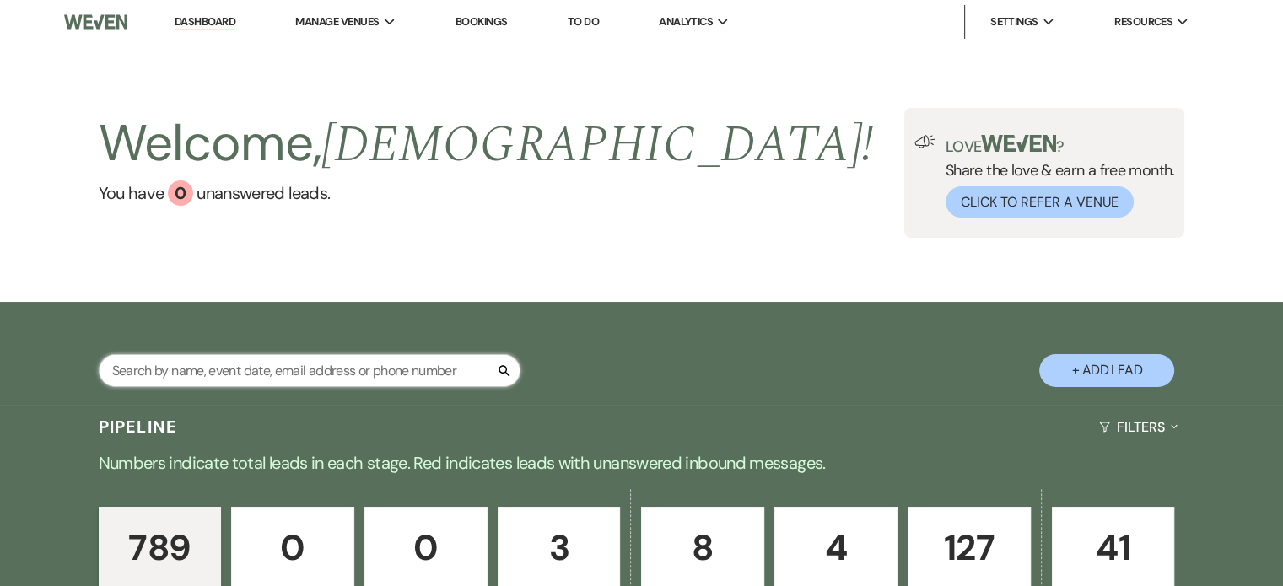
click at [384, 370] on input "text" at bounding box center [310, 370] width 422 height 33
type input "taylor"
select select "8"
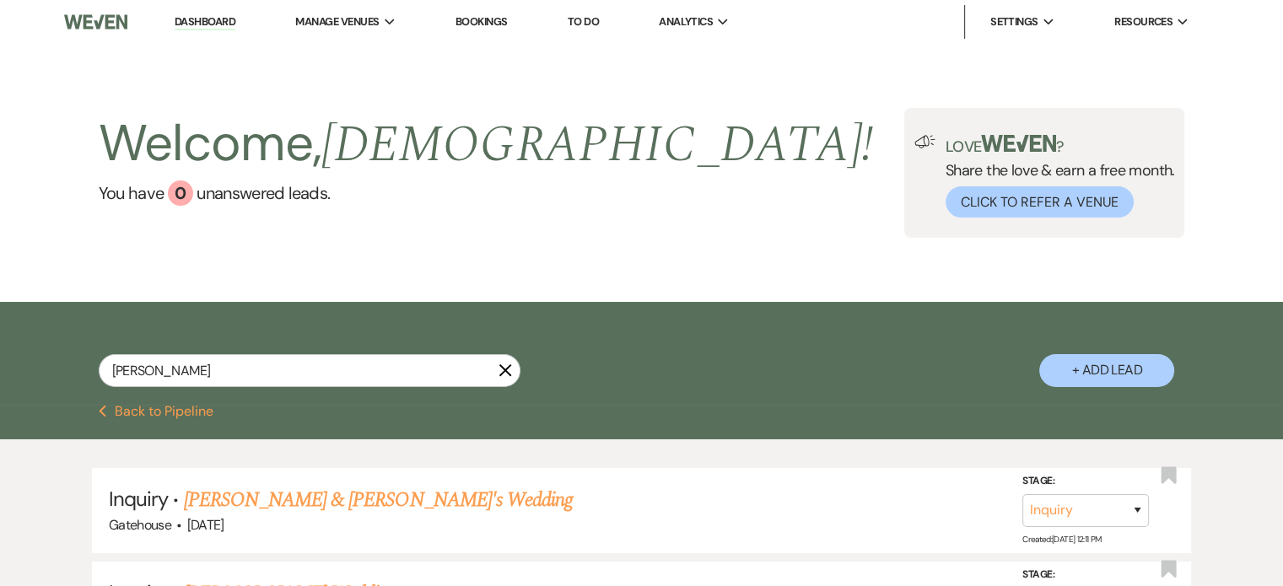
drag, startPoint x: 214, startPoint y: 24, endPoint x: 876, endPoint y: 256, distance: 701.2
click at [214, 24] on link "Dashboard" at bounding box center [205, 22] width 61 height 16
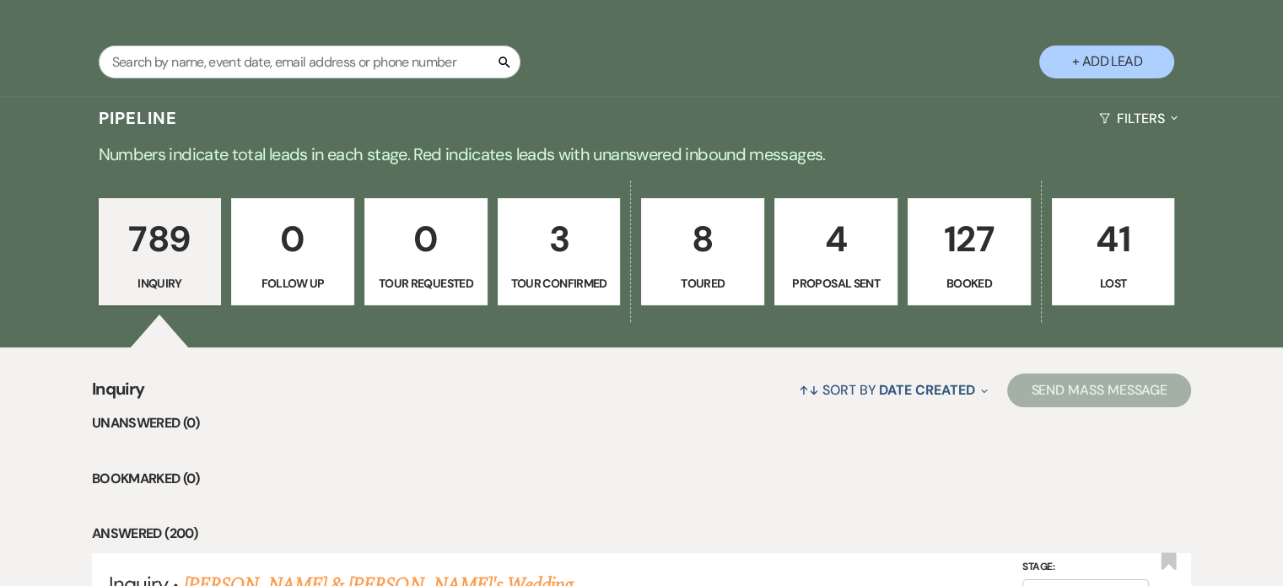
scroll to position [337, 0]
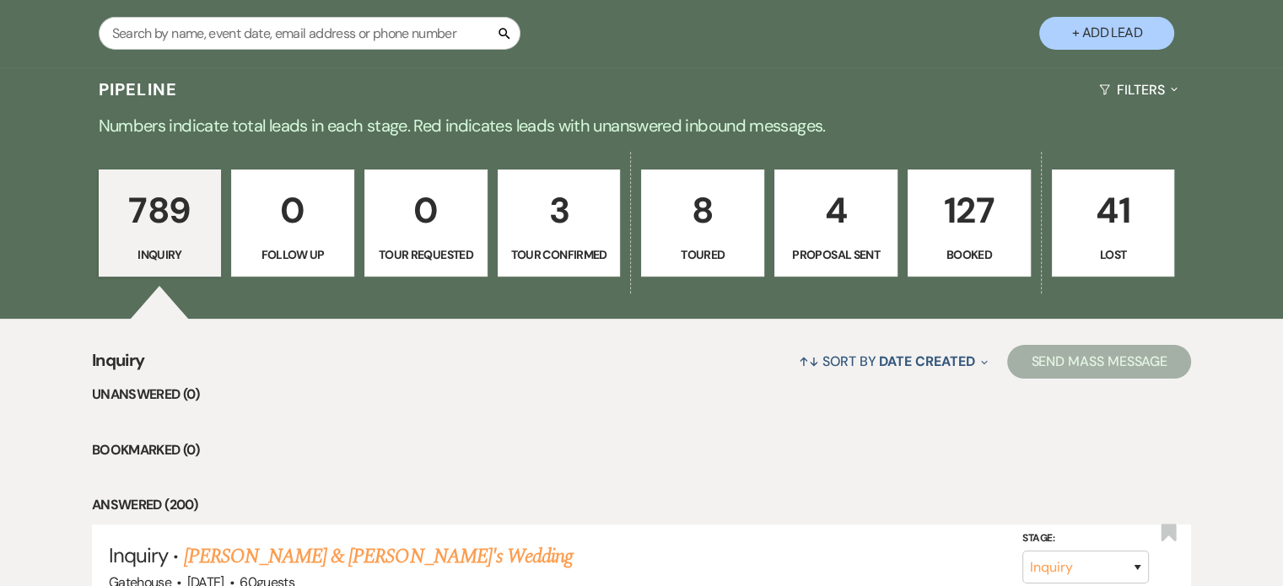
click at [707, 224] on p "8" at bounding box center [702, 210] width 101 height 57
select select "5"
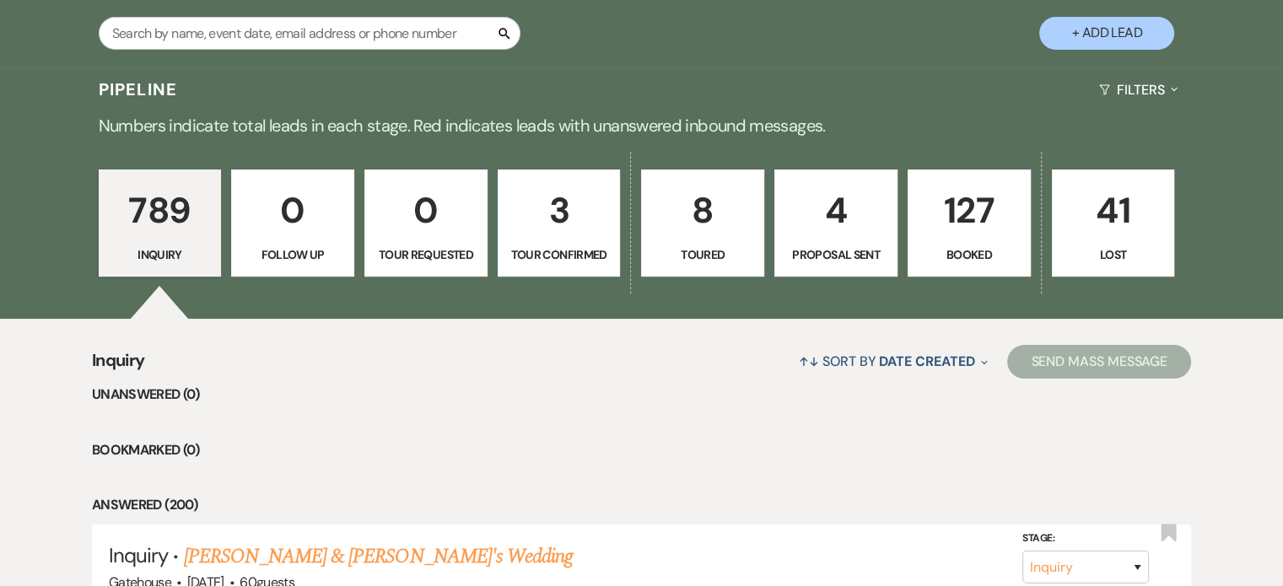
select select "5"
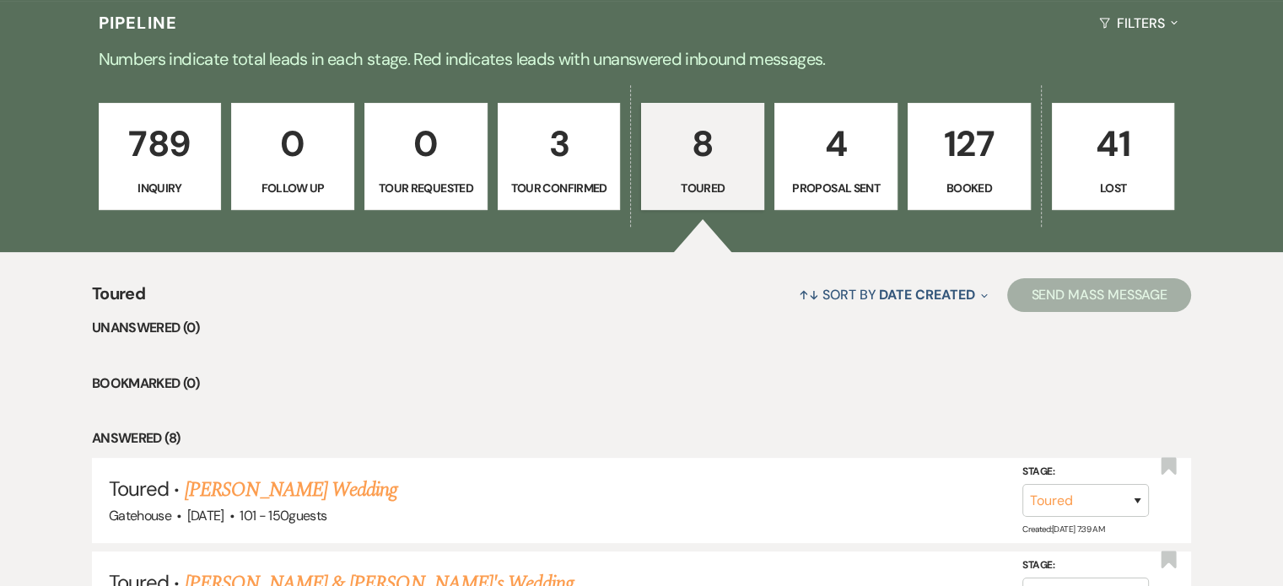
scroll to position [304, 0]
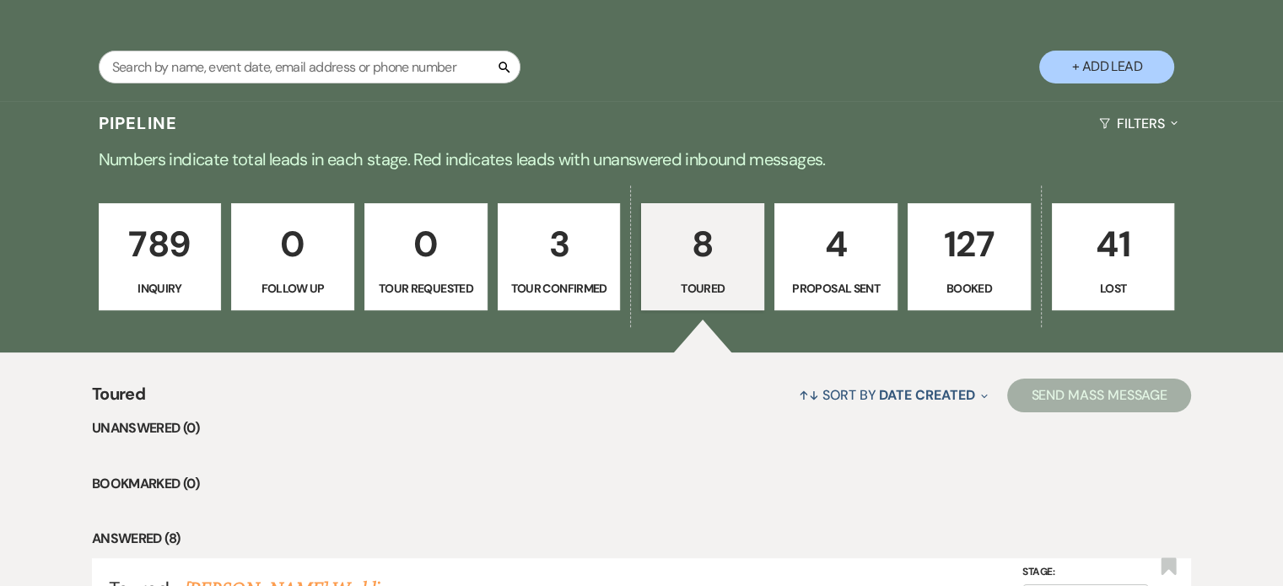
click at [557, 241] on p "3" at bounding box center [559, 244] width 101 height 57
select select "4"
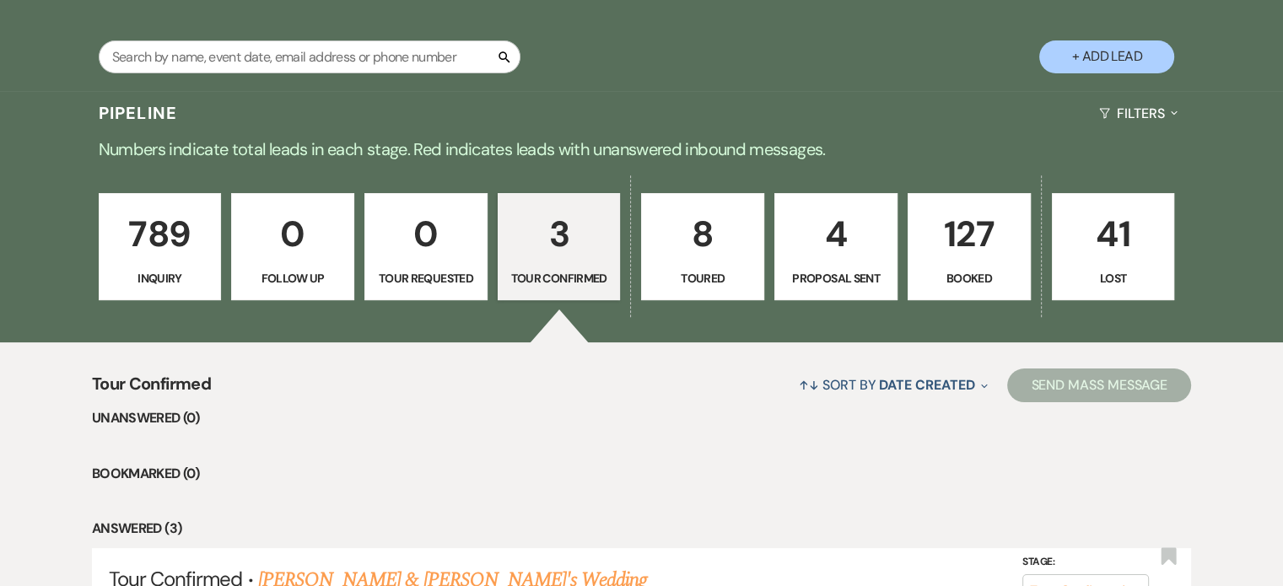
scroll to position [304, 0]
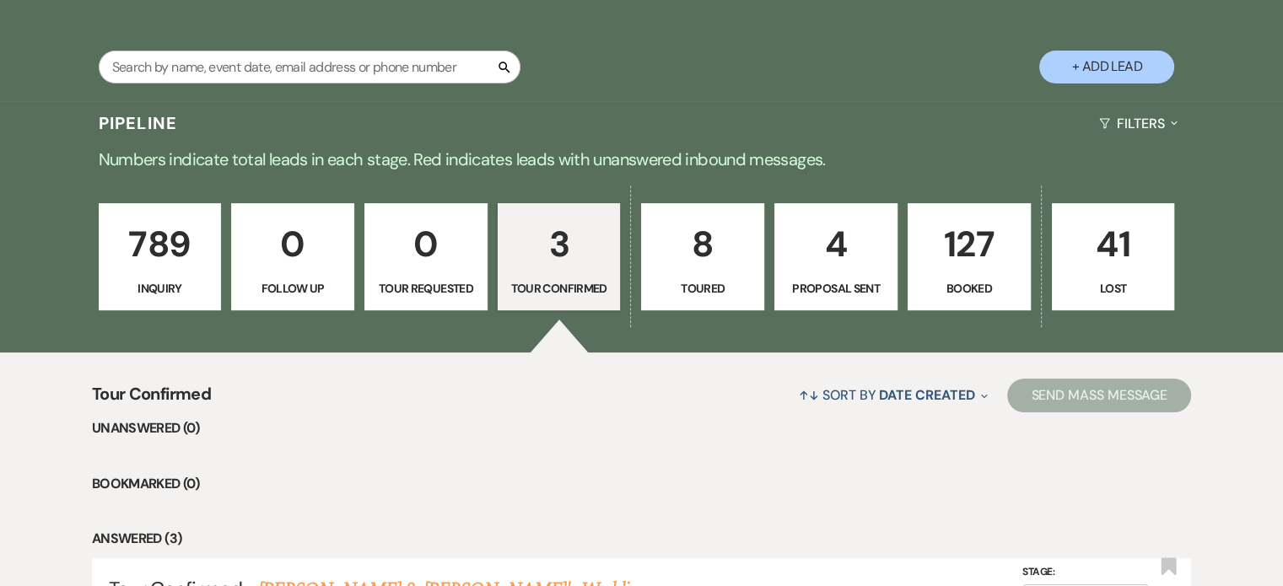
click at [1131, 69] on button "+ Add Lead" at bounding box center [1106, 67] width 135 height 33
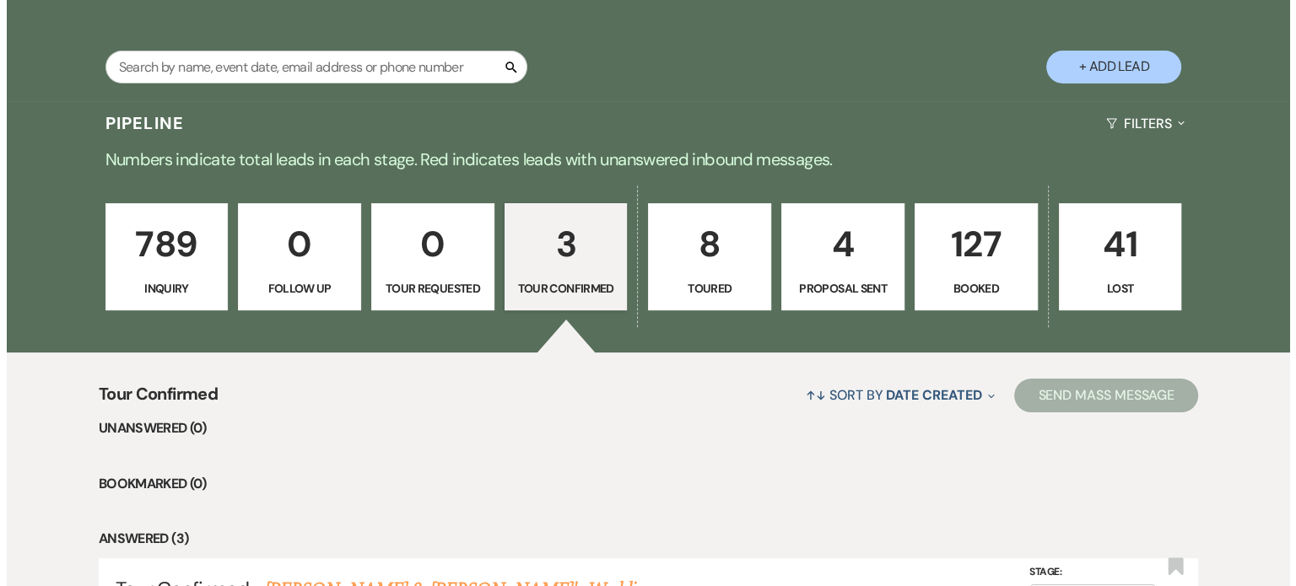
scroll to position [305, 0]
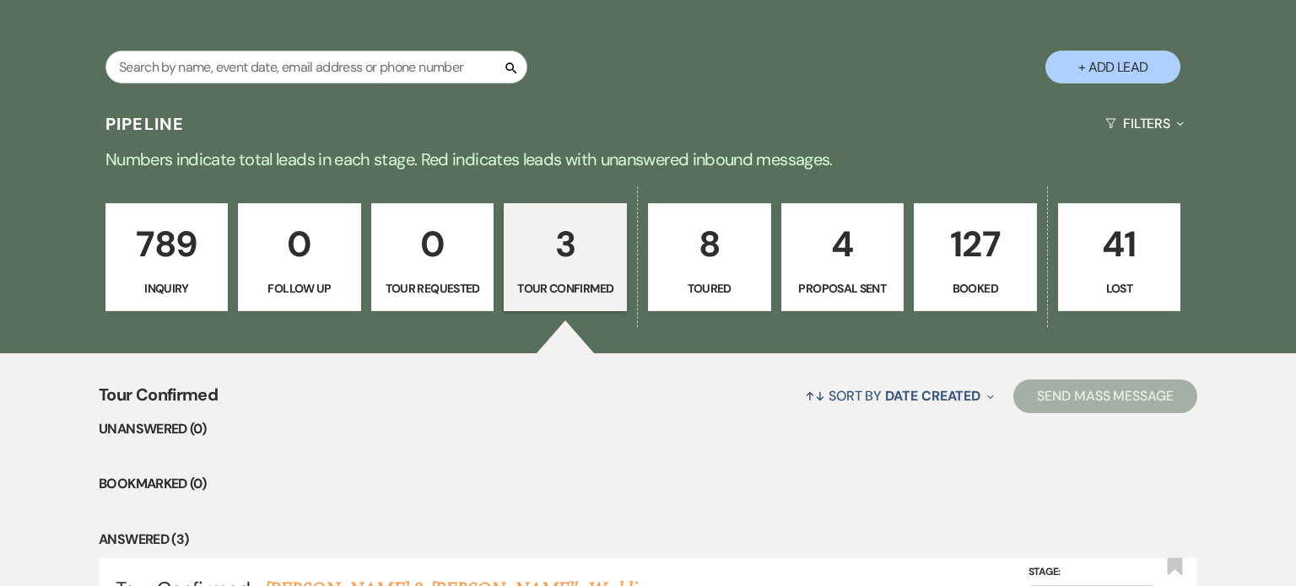
select select "669"
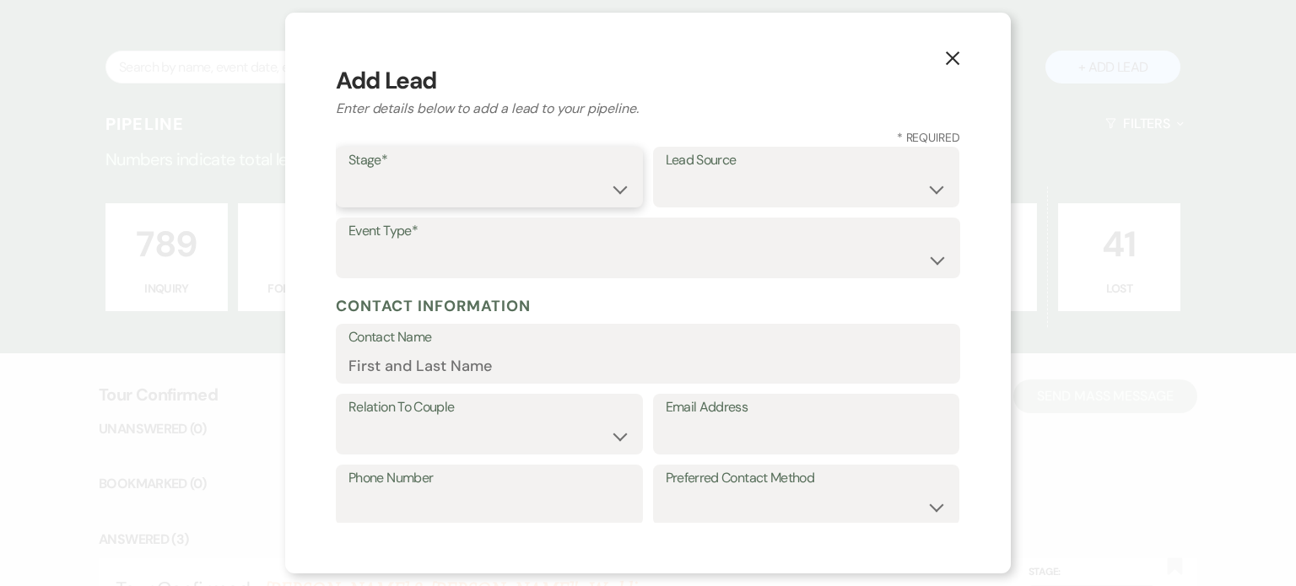
click at [511, 181] on select "Inquiry Follow Up Tour Requested Tour Confirmed Toured Proposal Sent Booked Lost" at bounding box center [489, 189] width 282 height 33
select select "6"
click at [348, 173] on select "Inquiry Follow Up Tour Requested Tour Confirmed Toured Proposal Sent Booked Lost" at bounding box center [489, 189] width 282 height 33
click at [809, 187] on select "Weven Venue Website Instagram Facebook Pinterest Google The Knot Wedding Wire H…" at bounding box center [807, 189] width 282 height 33
select select "5"
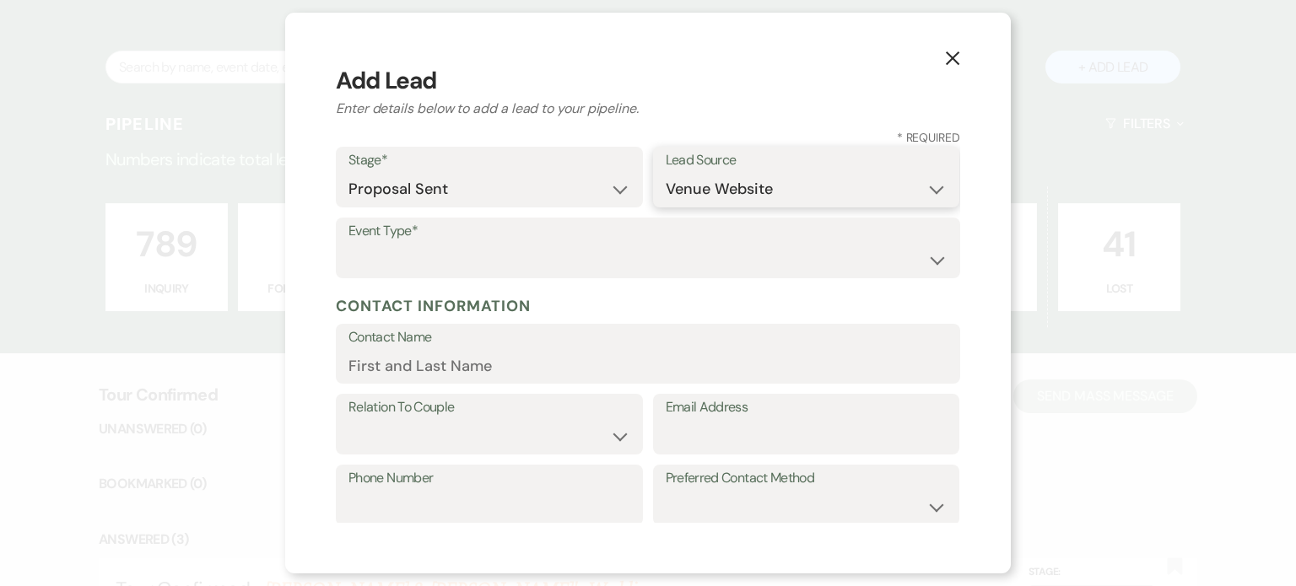
click at [666, 173] on select "Weven Venue Website Instagram Facebook Pinterest Google The Knot Wedding Wire H…" at bounding box center [807, 189] width 282 height 33
click at [523, 260] on select "Wedding Anniversary Party Baby Shower Bachelorette / Bachelor Party Birthday Pa…" at bounding box center [647, 260] width 599 height 33
select select "1"
click at [348, 244] on select "Wedding Anniversary Party Baby Shower Bachelorette / Bachelor Party Birthday Pa…" at bounding box center [647, 260] width 599 height 33
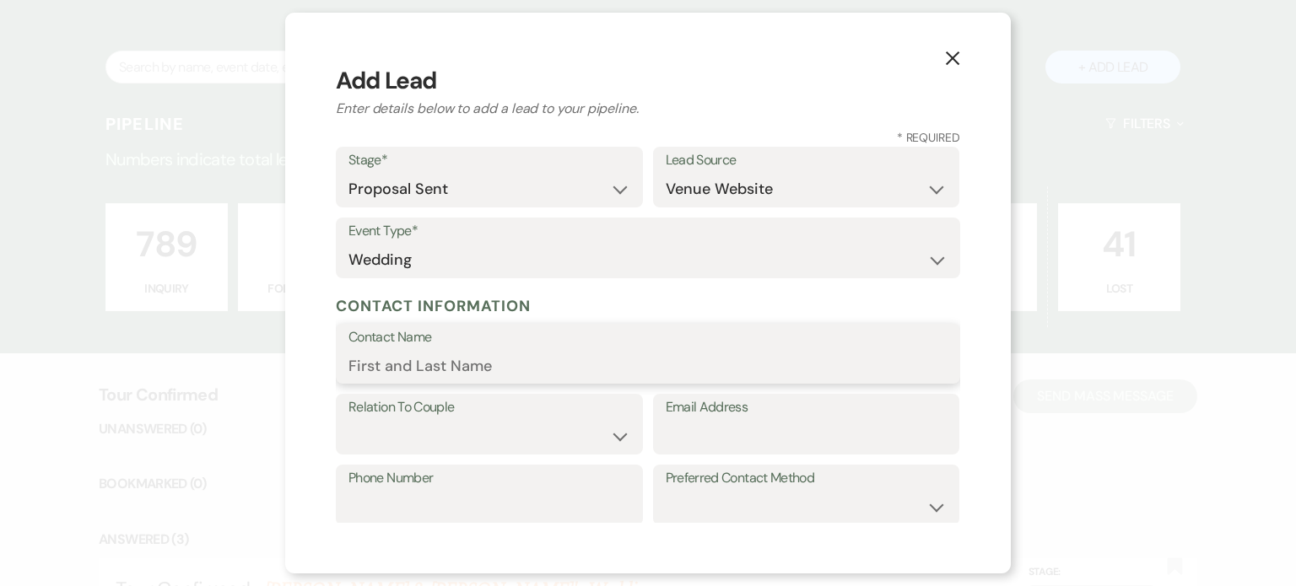
click at [488, 375] on input "Contact Name" at bounding box center [647, 365] width 599 height 33
paste input "Taylor Gaskin"
type input "Taylor Gaskin"
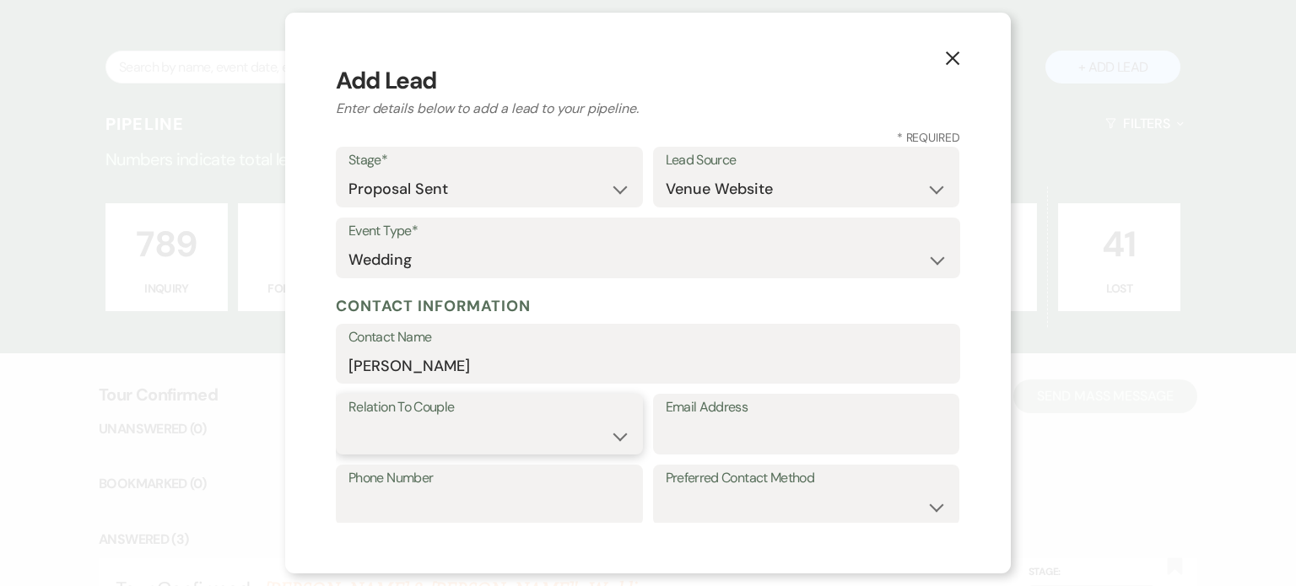
click at [585, 432] on select "Couple Planner Parent of Couple Family Member Friend Other" at bounding box center [489, 436] width 282 height 33
select select "1"
click at [348, 420] on select "Couple Planner Parent of Couple Family Member Friend Other" at bounding box center [489, 436] width 282 height 33
click at [726, 445] on input "Email Address" at bounding box center [807, 436] width 282 height 33
click at [685, 438] on input "Email Address" at bounding box center [807, 436] width 282 height 33
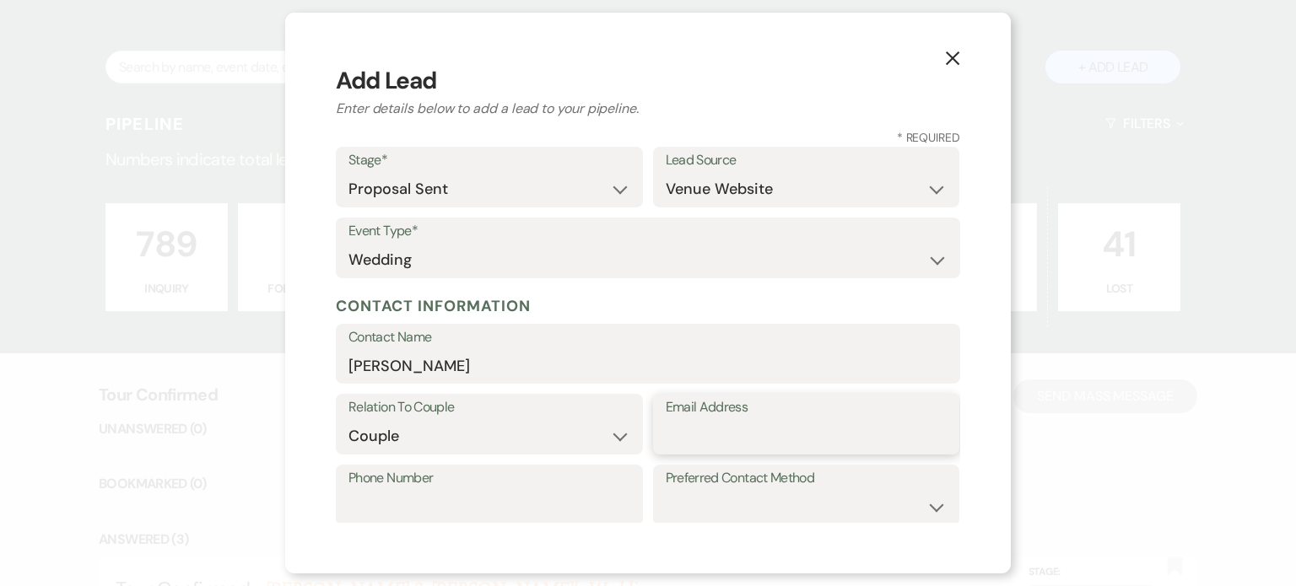
paste input "taydgrace@gmail.com"
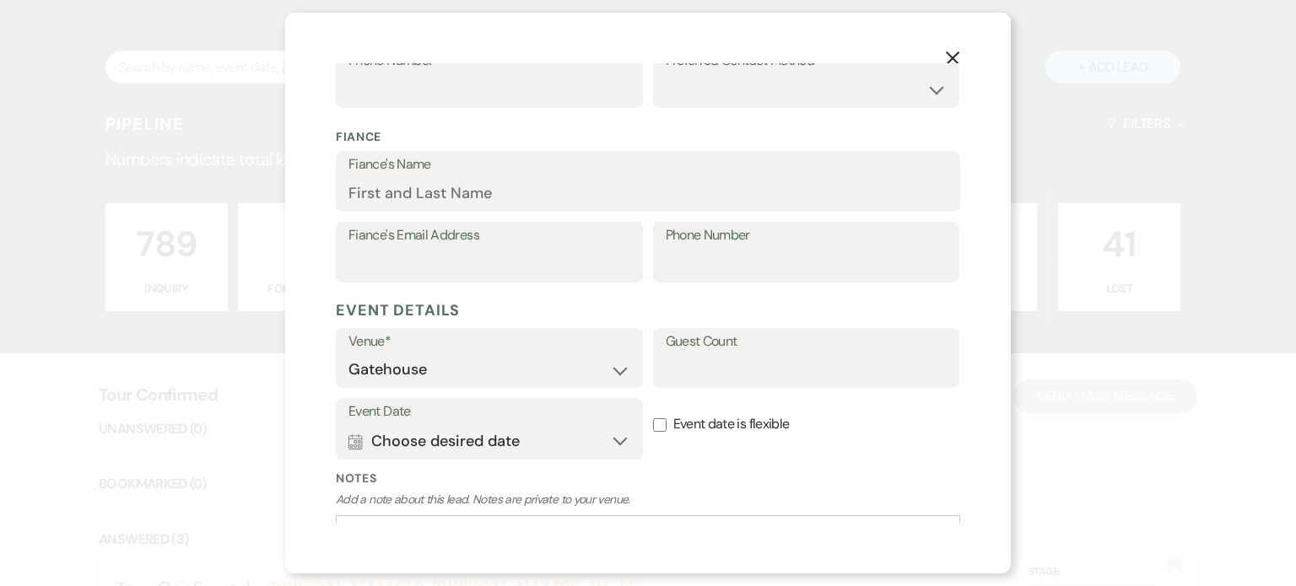
scroll to position [541, 0]
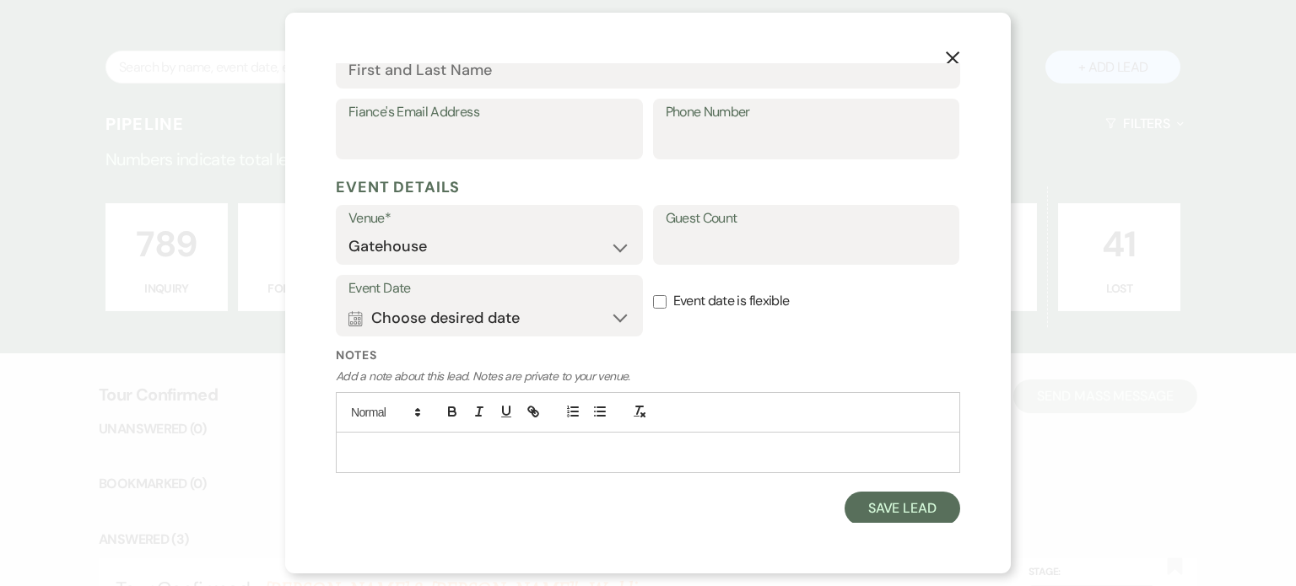
type input "taydgrace@gmail.com"
click at [697, 246] on input "Guest Count" at bounding box center [807, 246] width 282 height 33
type input "80"
click at [359, 316] on use "button" at bounding box center [354, 318] width 13 height 15
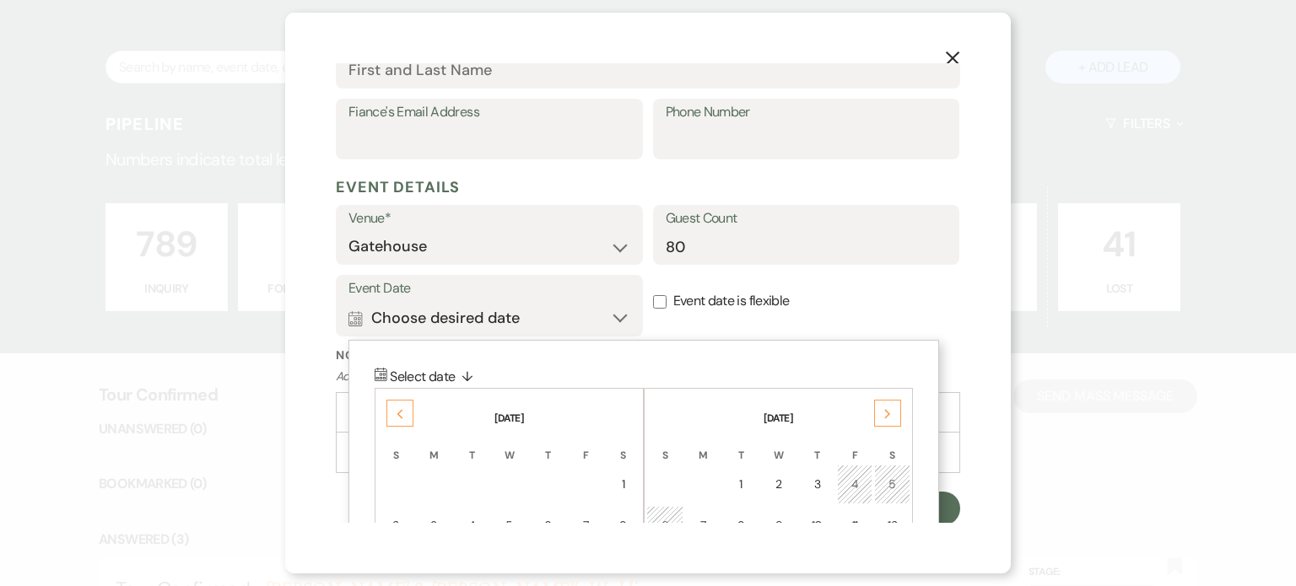
click at [399, 414] on use at bounding box center [400, 413] width 6 height 9
click at [400, 414] on use at bounding box center [400, 413] width 6 height 9
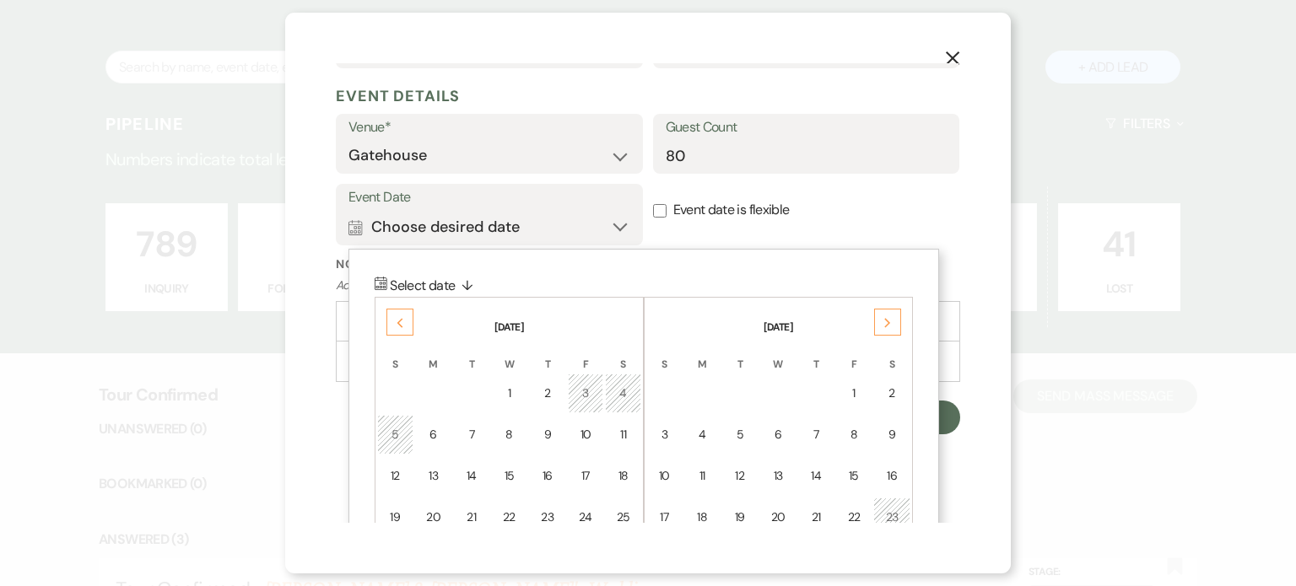
scroll to position [751, 0]
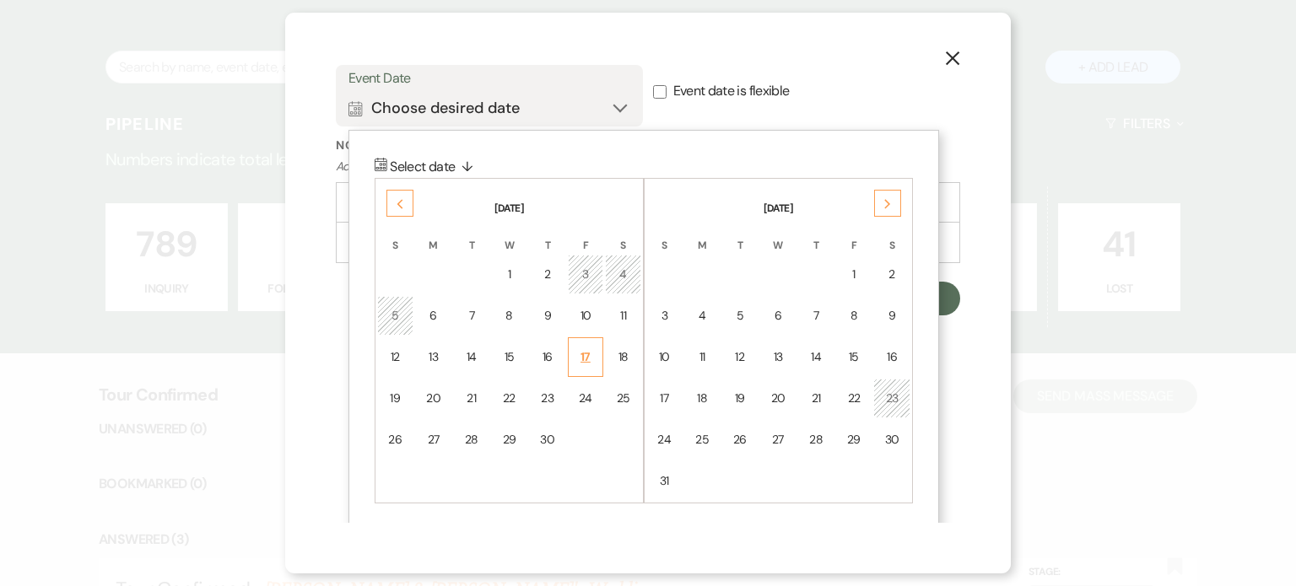
click at [584, 348] on div "17" at bounding box center [586, 357] width 14 height 18
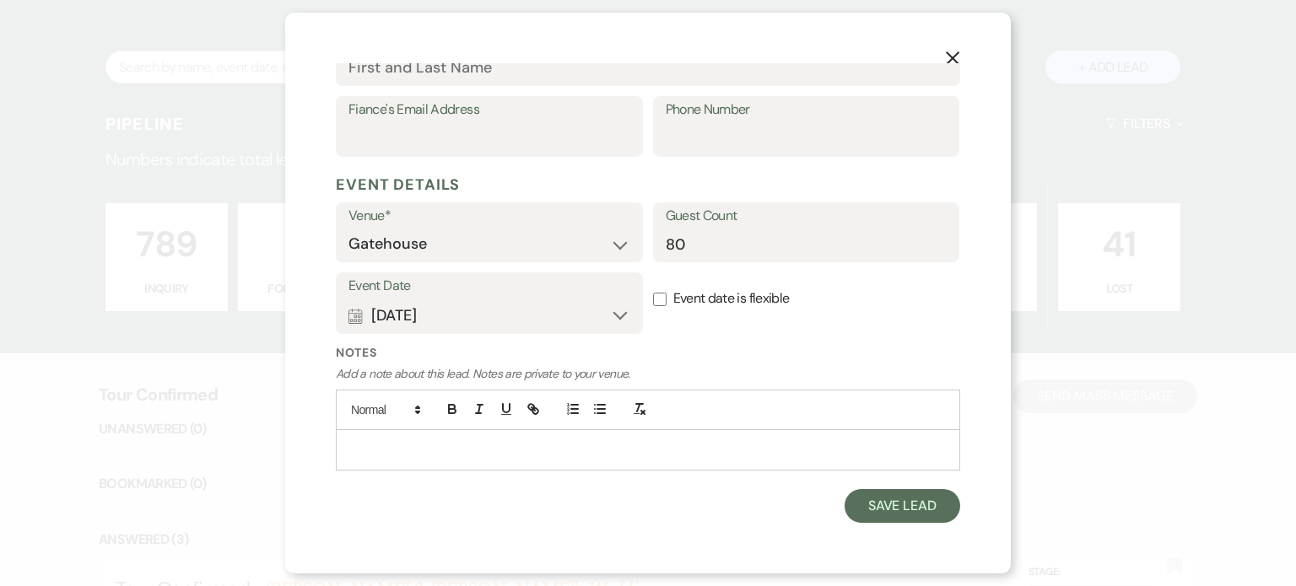
scroll to position [541, 0]
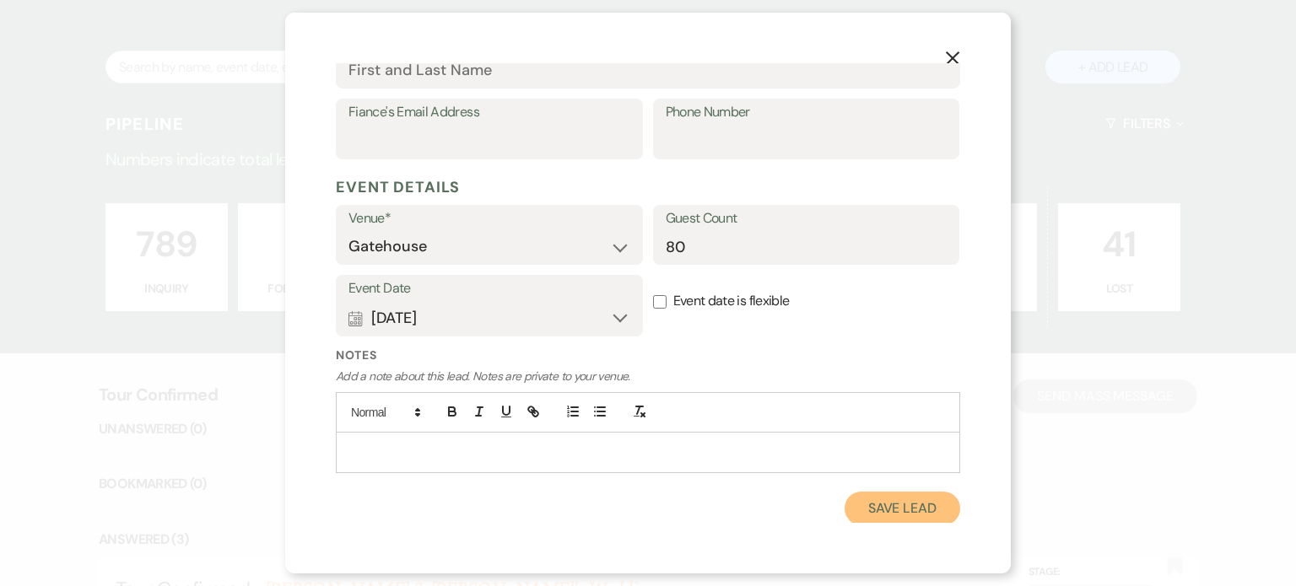
click at [881, 507] on button "Save Lead" at bounding box center [903, 509] width 116 height 34
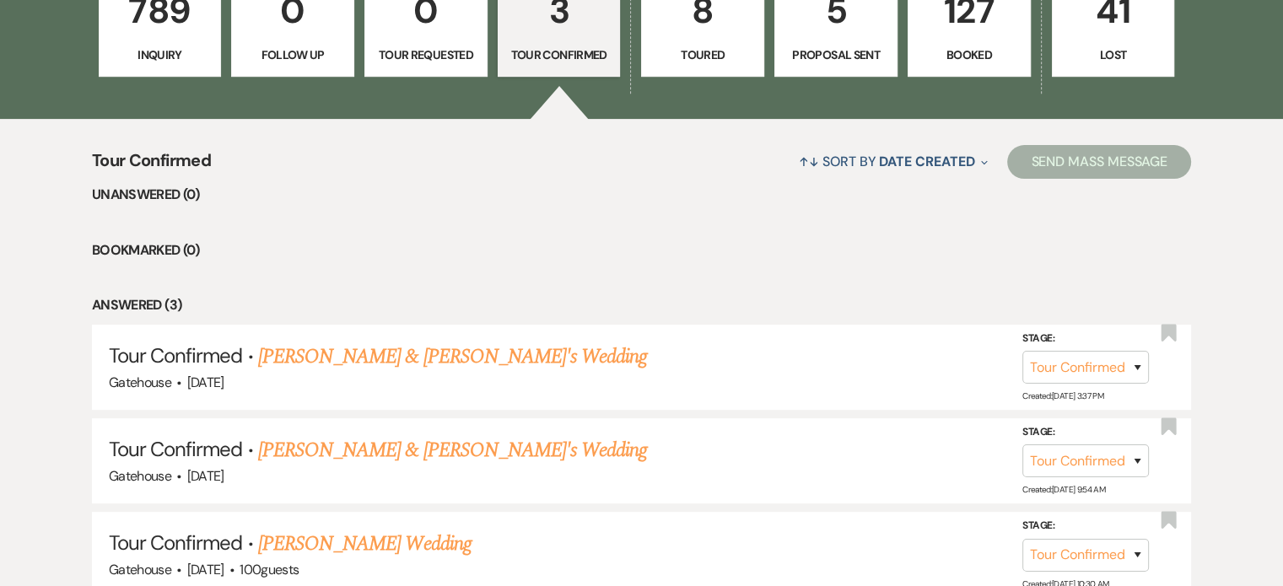
scroll to position [429, 0]
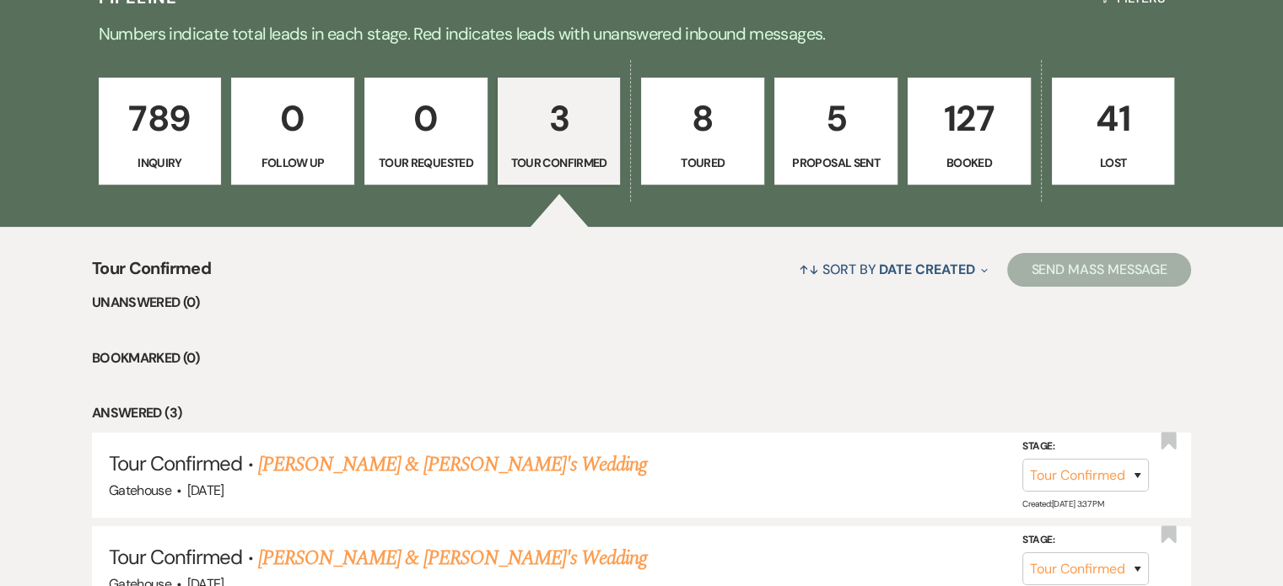
click at [828, 131] on p "5" at bounding box center [835, 118] width 101 height 57
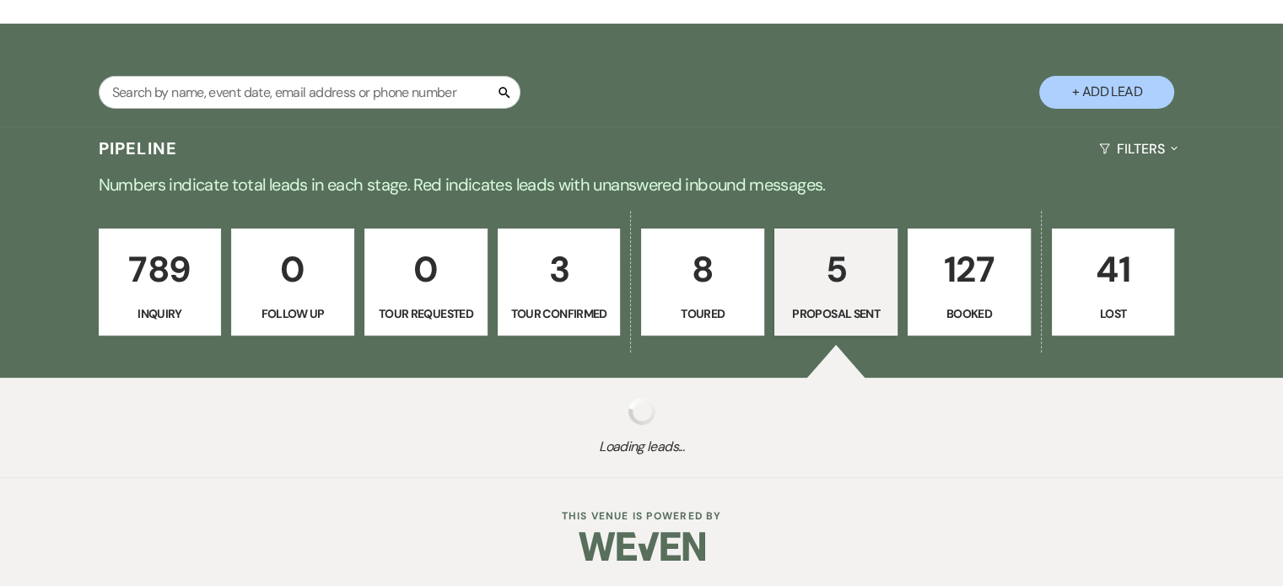
select select "6"
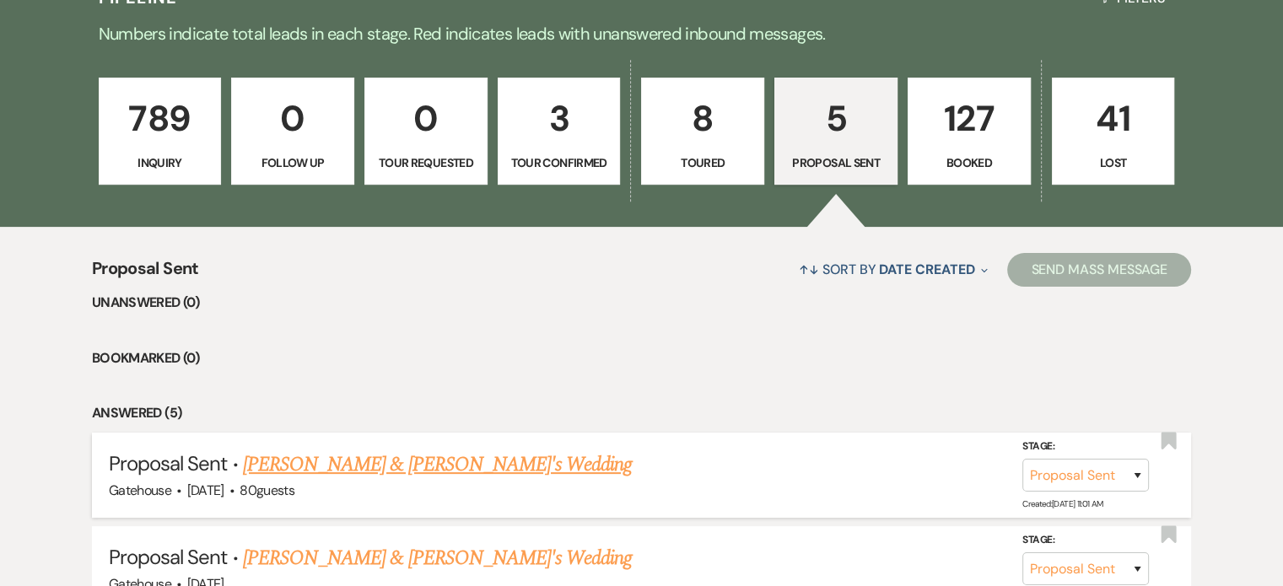
scroll to position [598, 0]
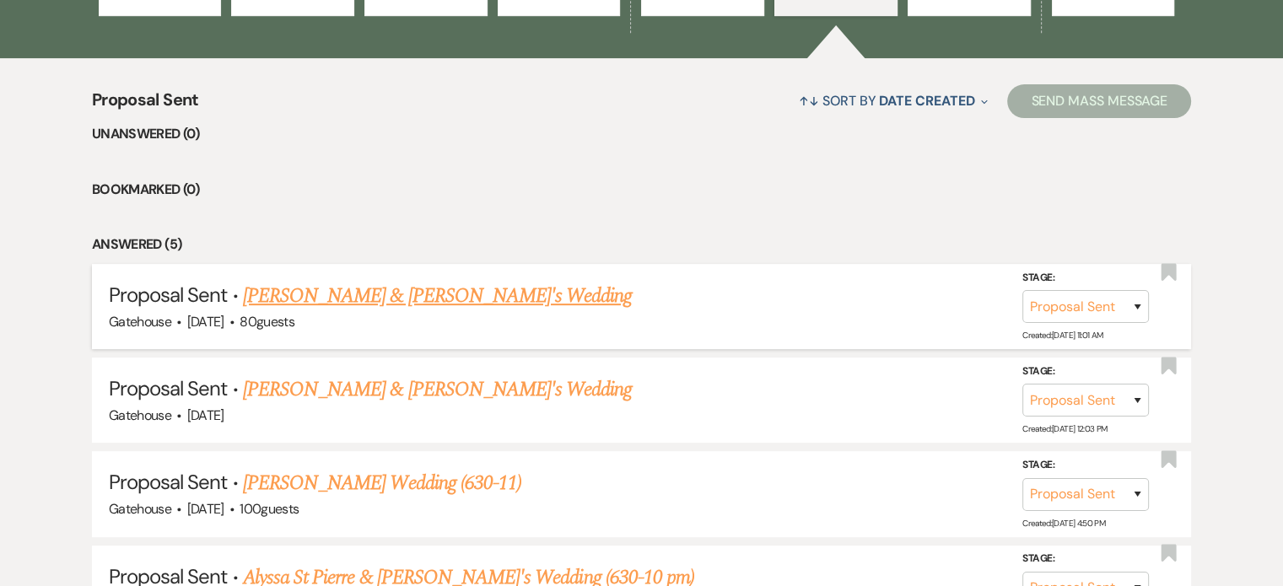
click at [401, 294] on link "Taylor Gaskin & Fiance's Wedding" at bounding box center [438, 296] width 390 height 30
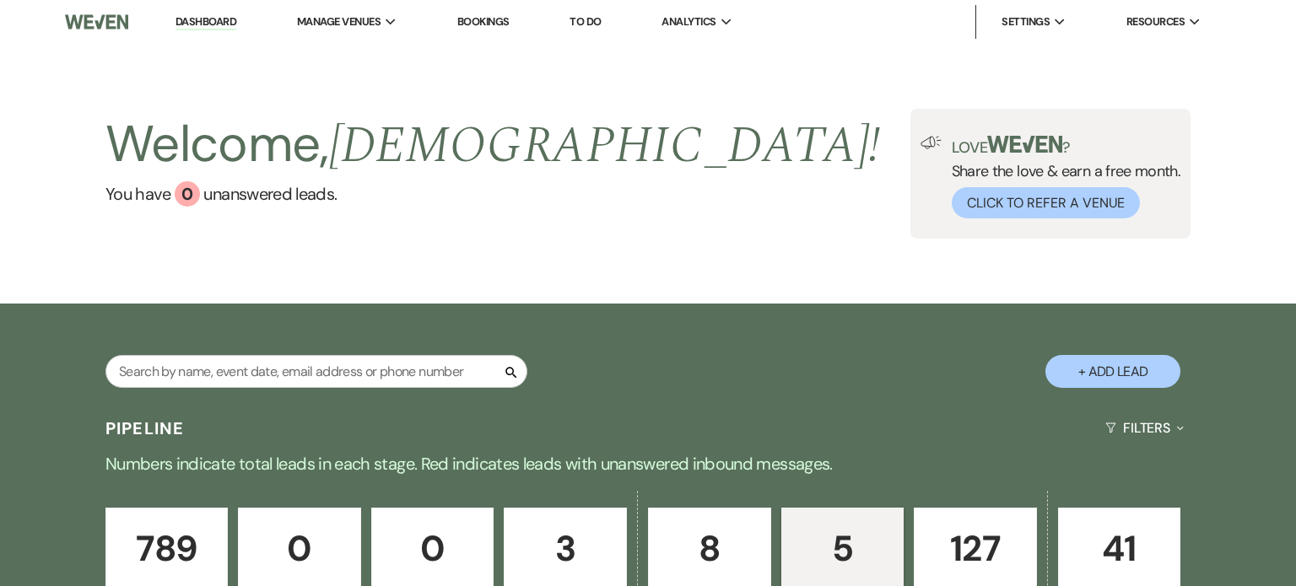
select select "6"
select select "5"
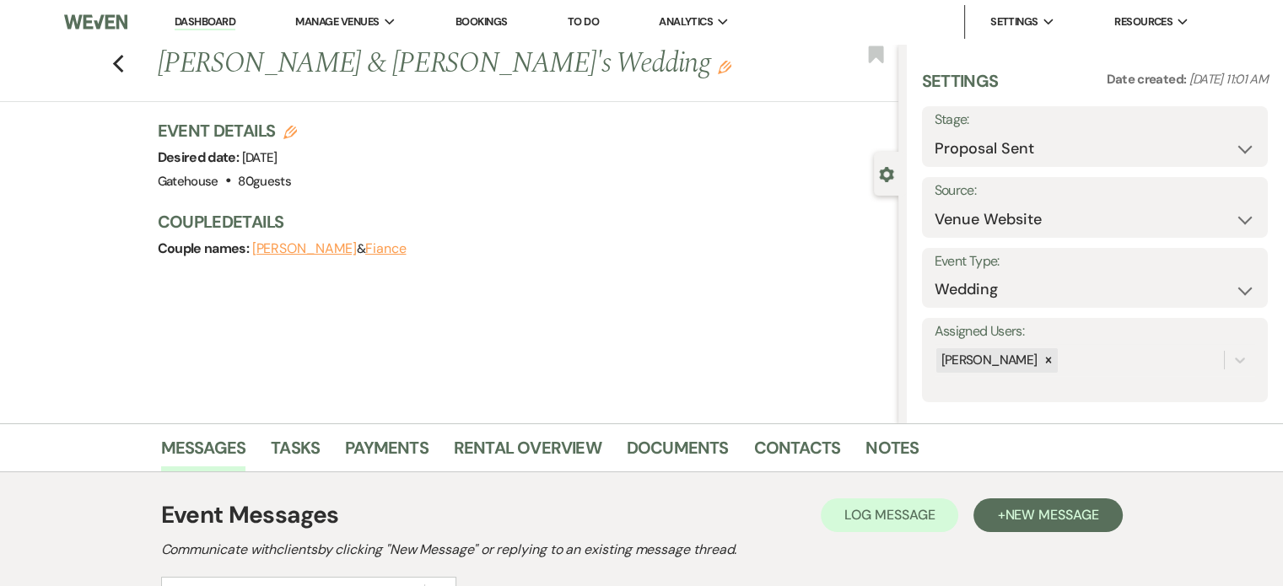
click at [375, 247] on button "Fiance" at bounding box center [385, 248] width 41 height 13
select select "1"
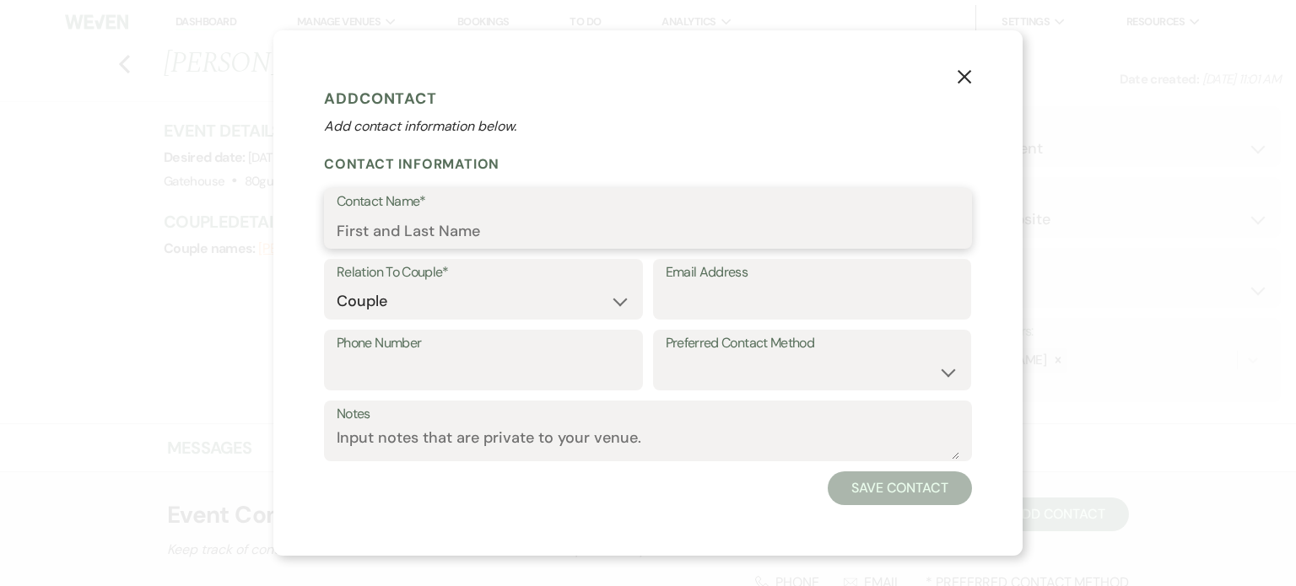
click at [386, 232] on input "Contact Name*" at bounding box center [648, 230] width 623 height 33
type input "Christopher Grace"
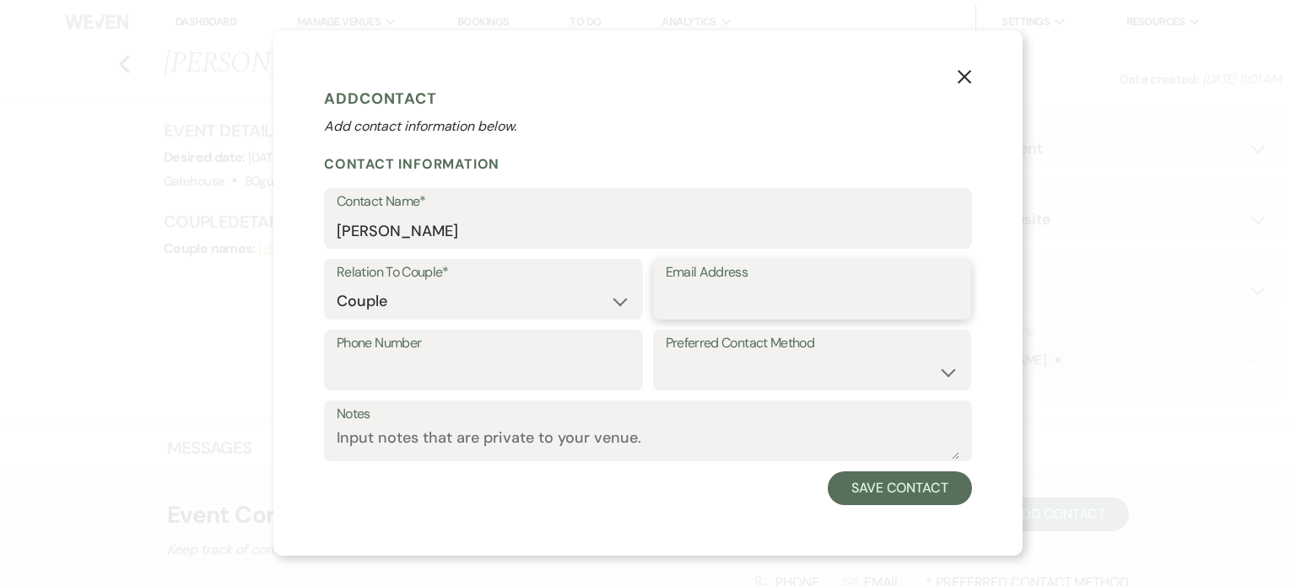
click at [717, 306] on input "Email Address" at bounding box center [813, 301] width 294 height 33
type input "t"
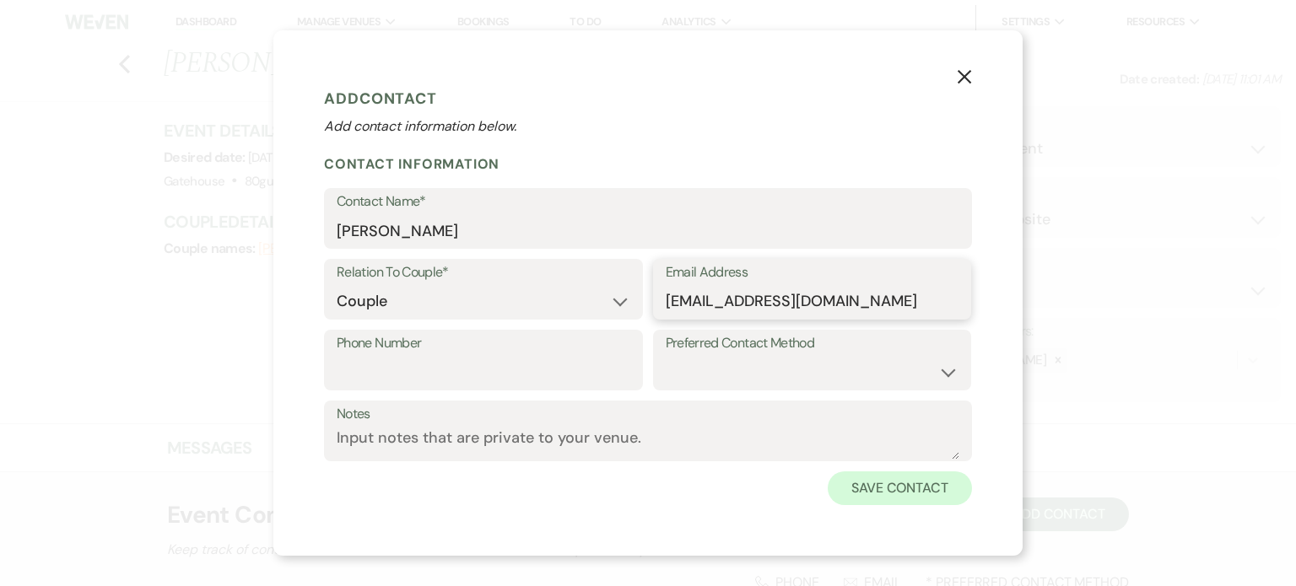
type input "cjgrace2001@gmail.com"
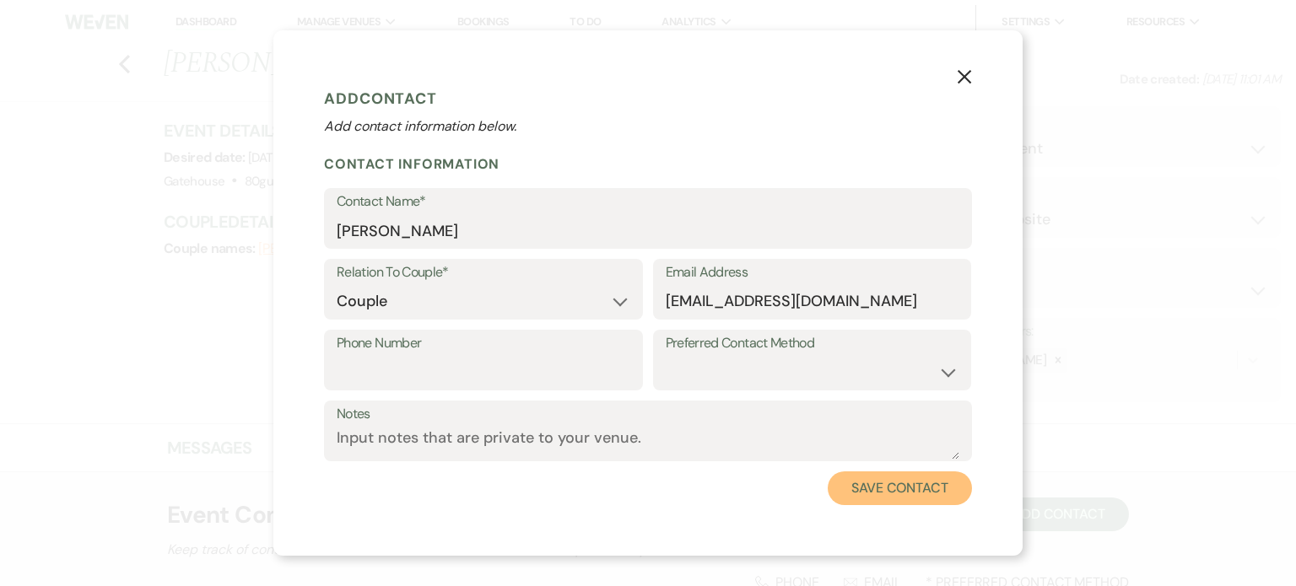
click at [915, 485] on button "Save Contact" at bounding box center [900, 489] width 144 height 34
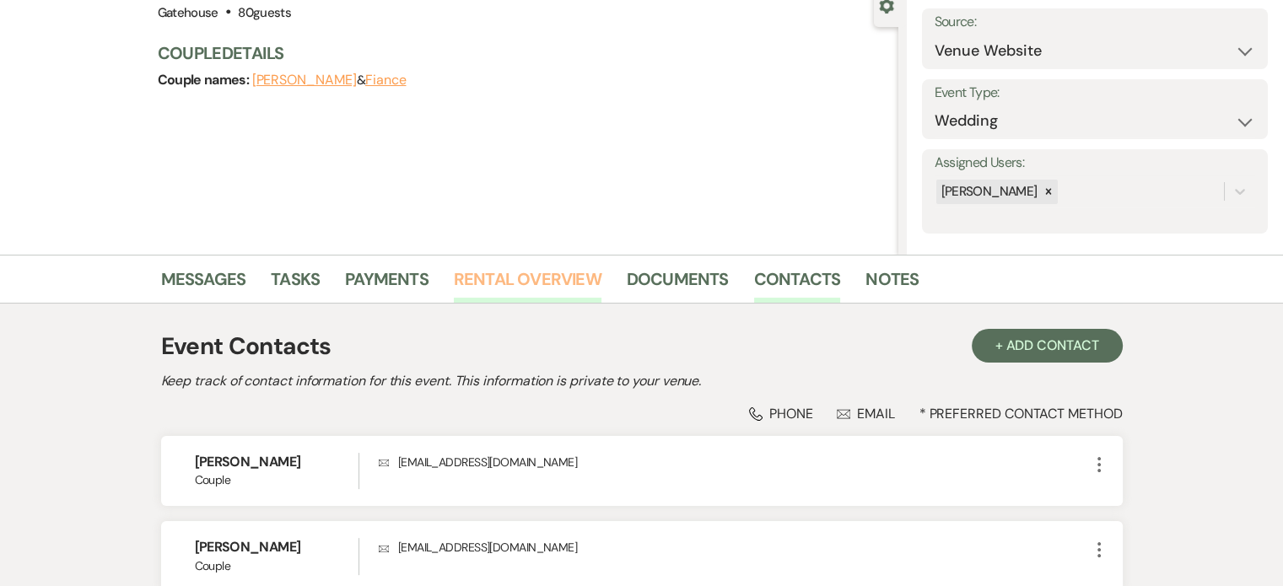
click at [550, 276] on link "Rental Overview" at bounding box center [528, 284] width 148 height 37
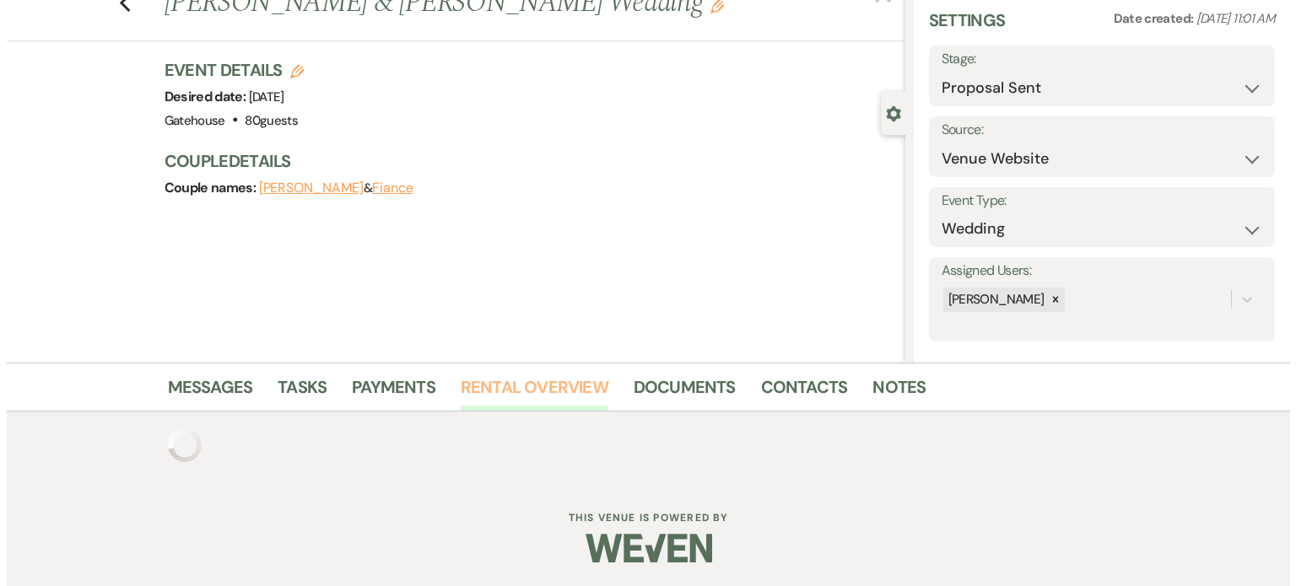
scroll to position [169, 0]
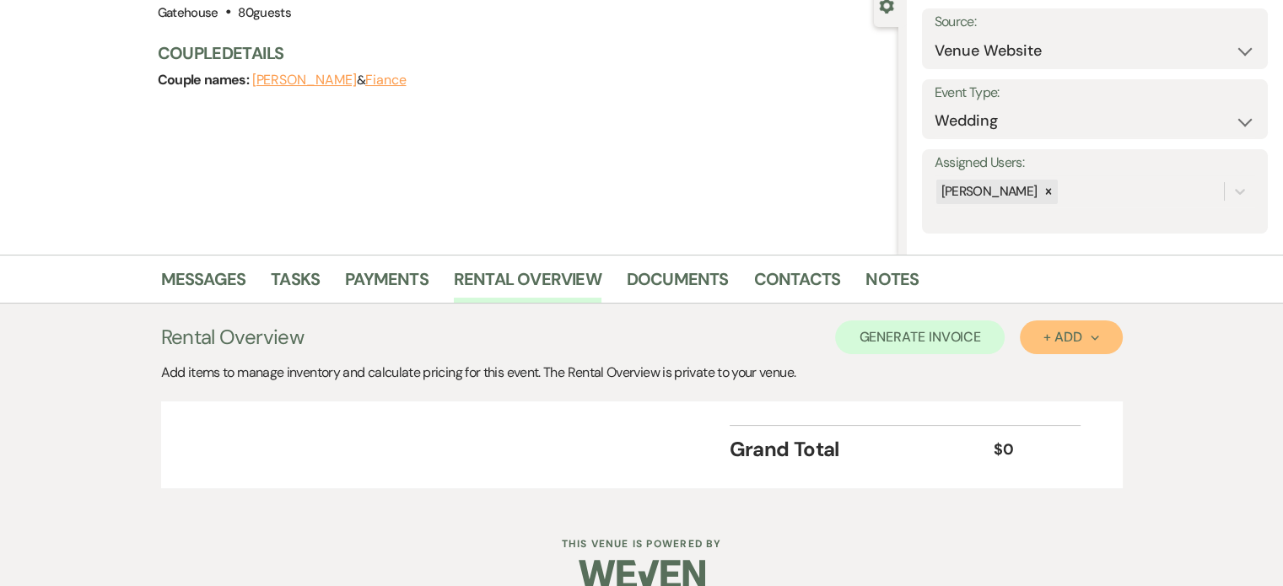
click at [1066, 338] on div "+ Add Next" at bounding box center [1071, 337] width 55 height 13
click at [1049, 406] on button "Category" at bounding box center [1064, 402] width 89 height 26
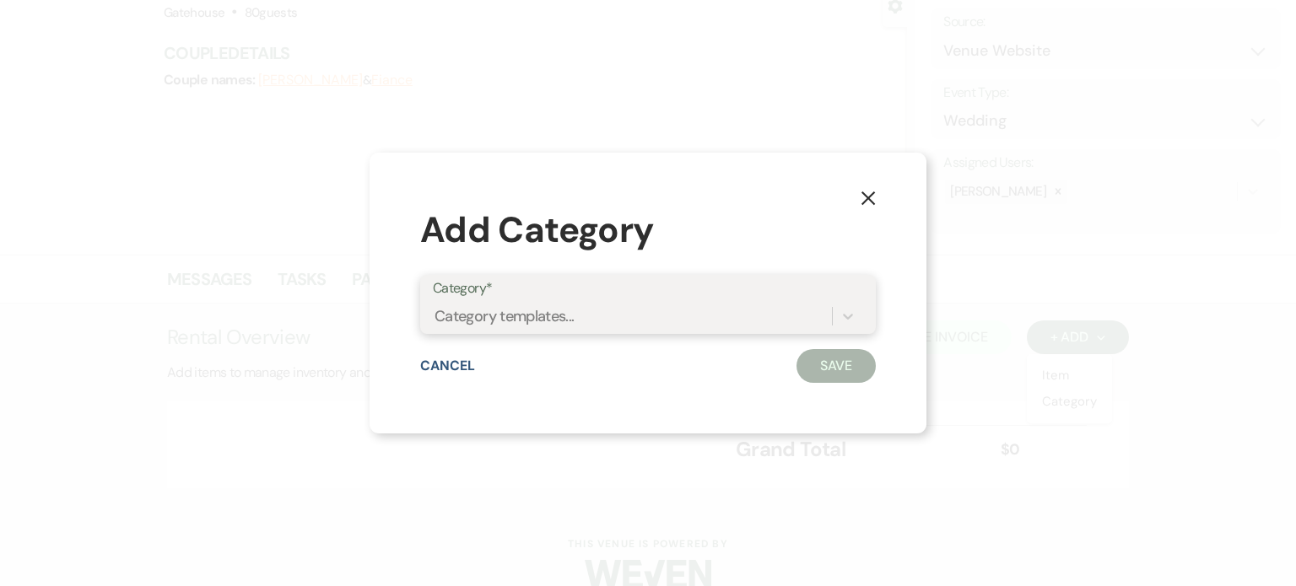
click at [631, 312] on div "Category templates..." at bounding box center [632, 317] width 399 height 30
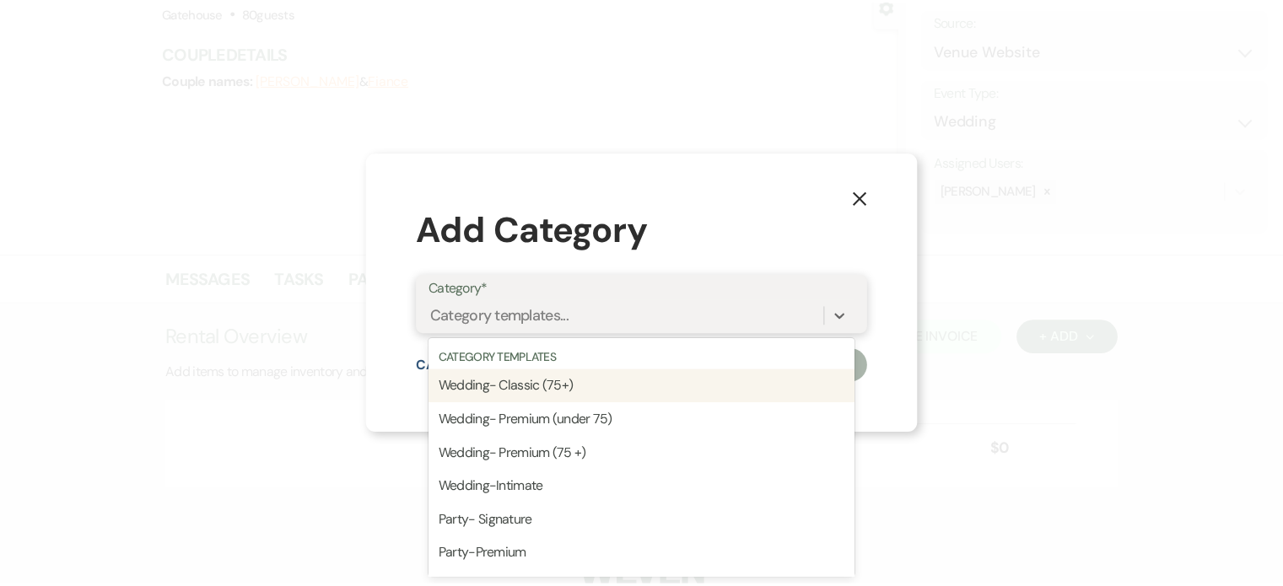
scroll to position [0, 0]
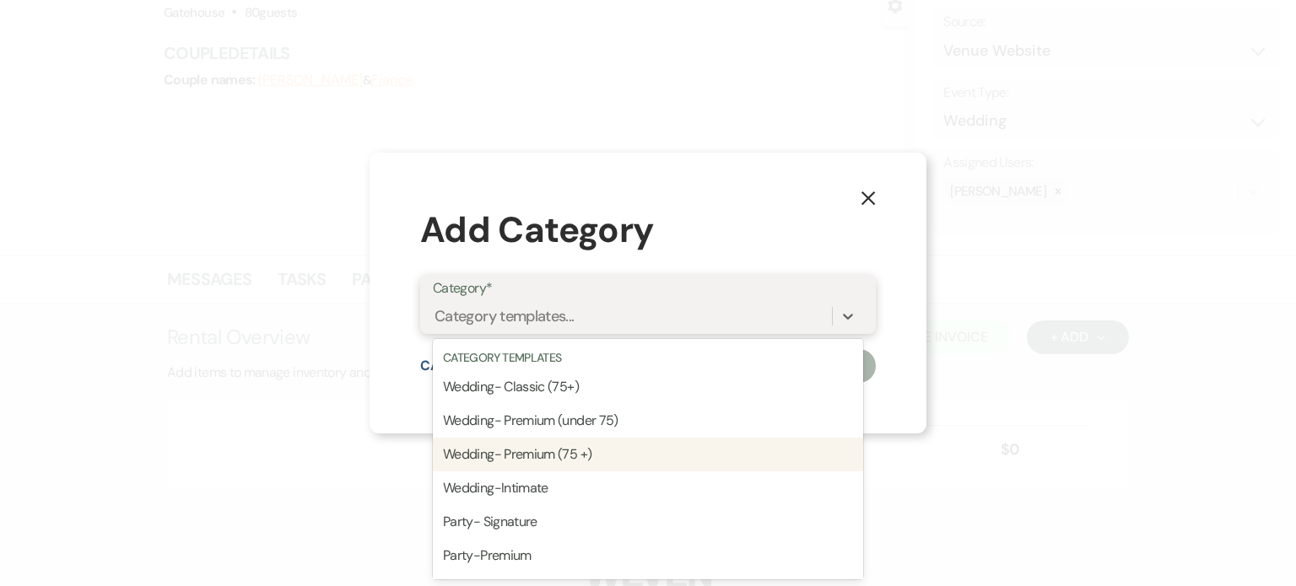
click at [608, 455] on div "Wedding- Premium (75 +)" at bounding box center [648, 455] width 430 height 34
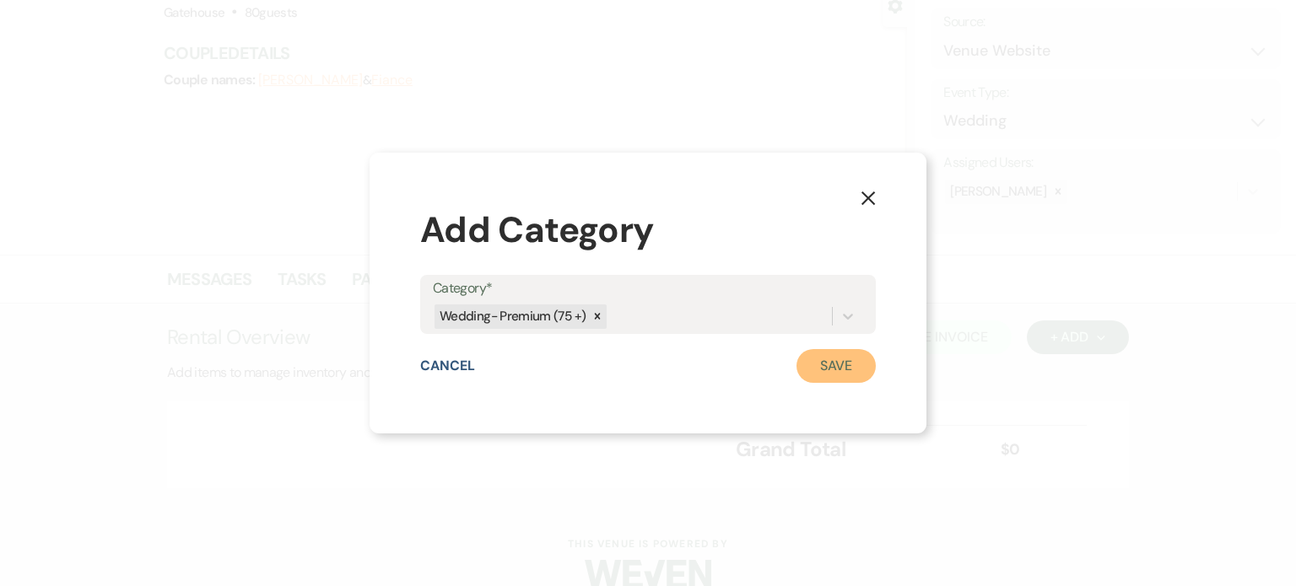
click at [839, 359] on button "Save" at bounding box center [835, 366] width 79 height 34
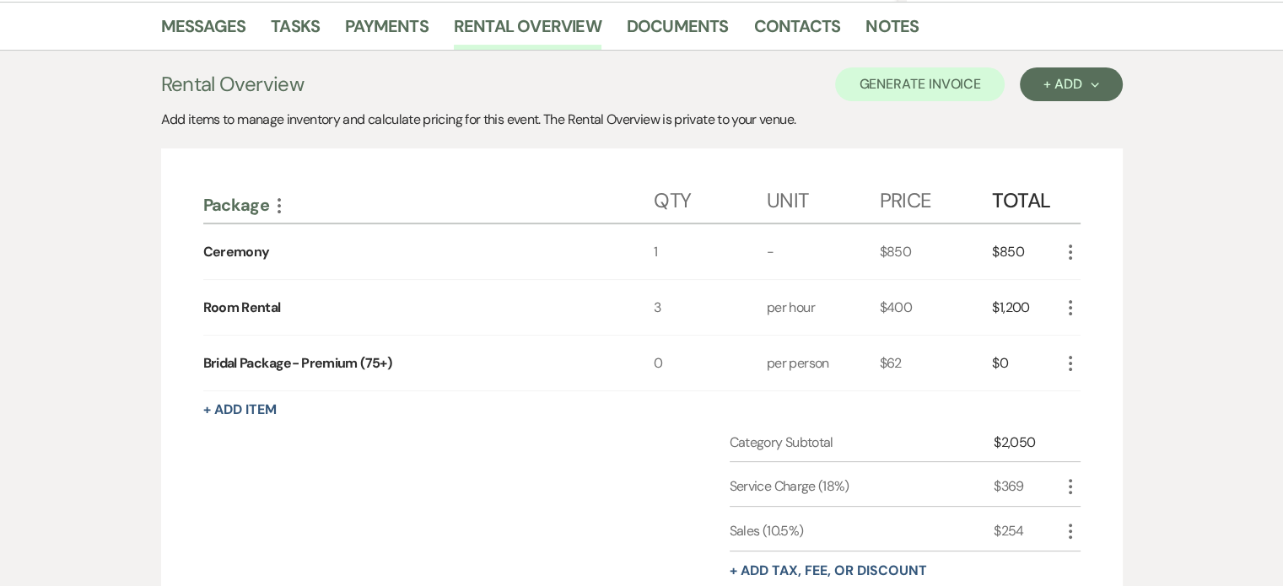
scroll to position [506, 0]
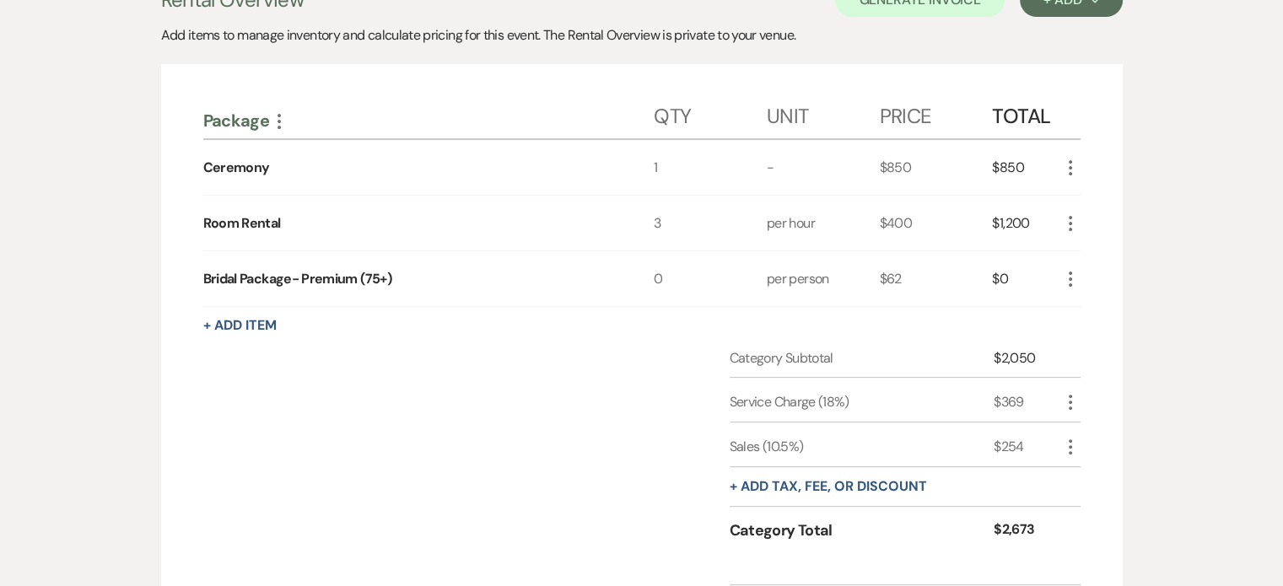
click at [1070, 277] on use "button" at bounding box center [1070, 279] width 3 height 15
click at [1104, 303] on button "Pencil Edit" at bounding box center [1105, 312] width 88 height 27
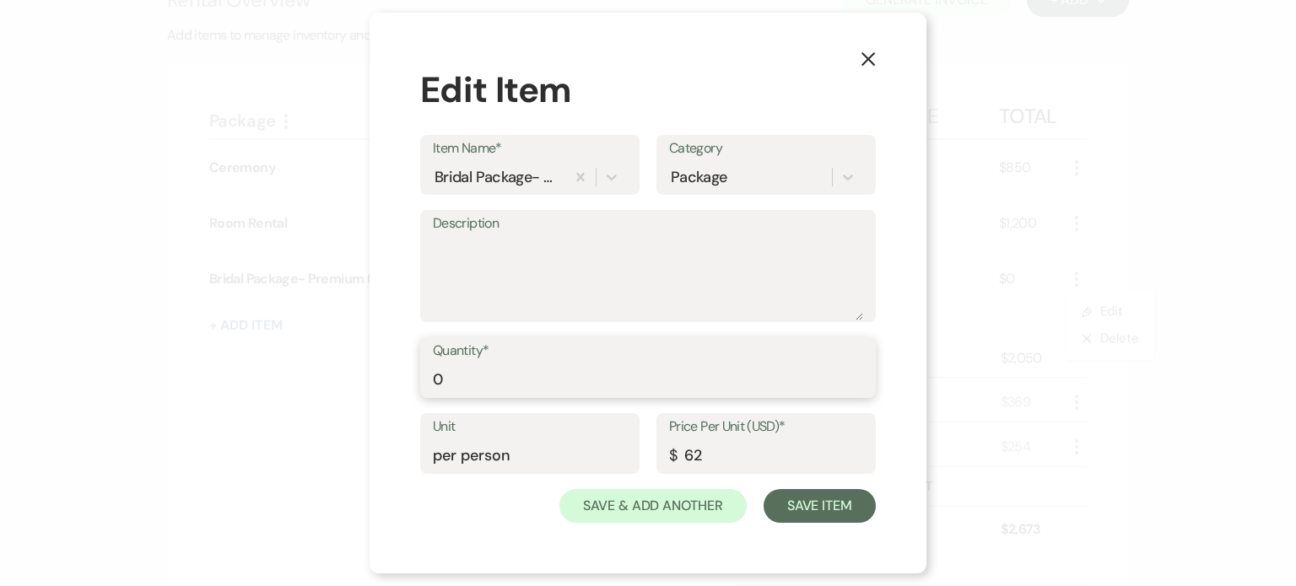
click at [498, 386] on input "0" at bounding box center [648, 380] width 430 height 33
type input "80"
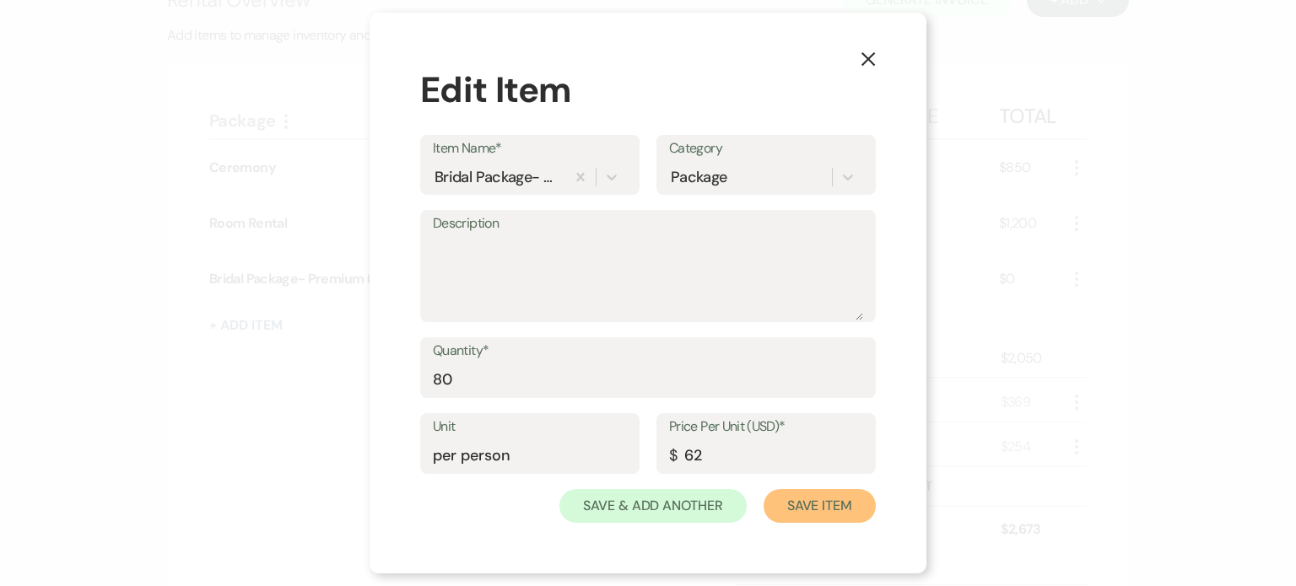
click at [842, 507] on button "Save Item" at bounding box center [820, 506] width 112 height 34
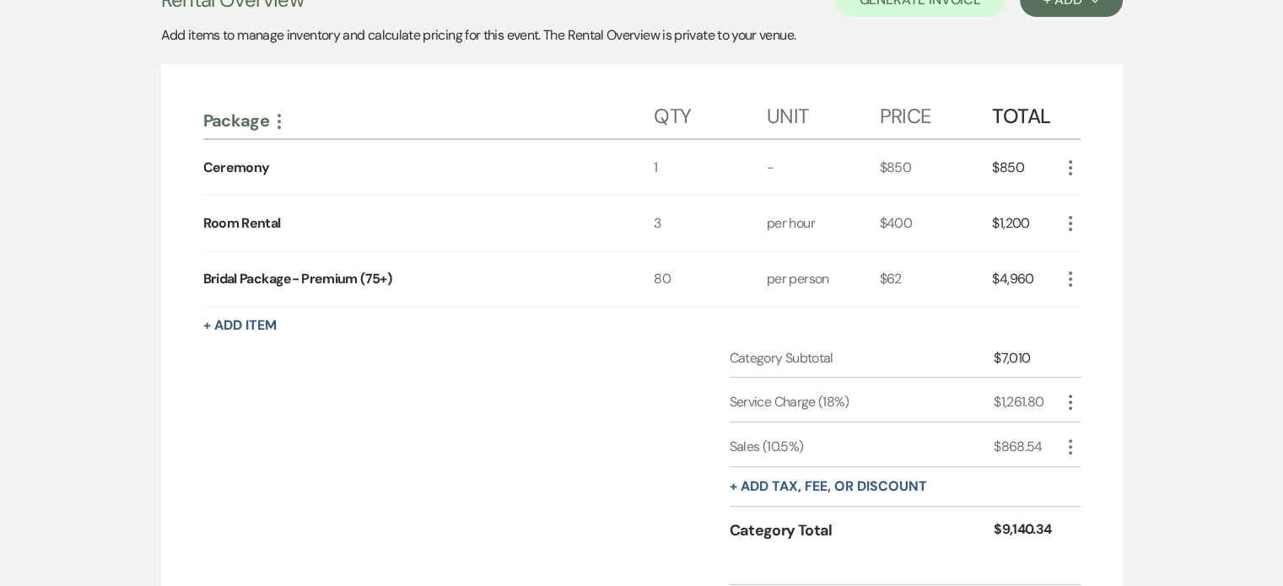
click at [1070, 219] on icon "More" at bounding box center [1071, 223] width 20 height 20
click at [1099, 246] on button "Pencil Edit" at bounding box center [1105, 256] width 88 height 27
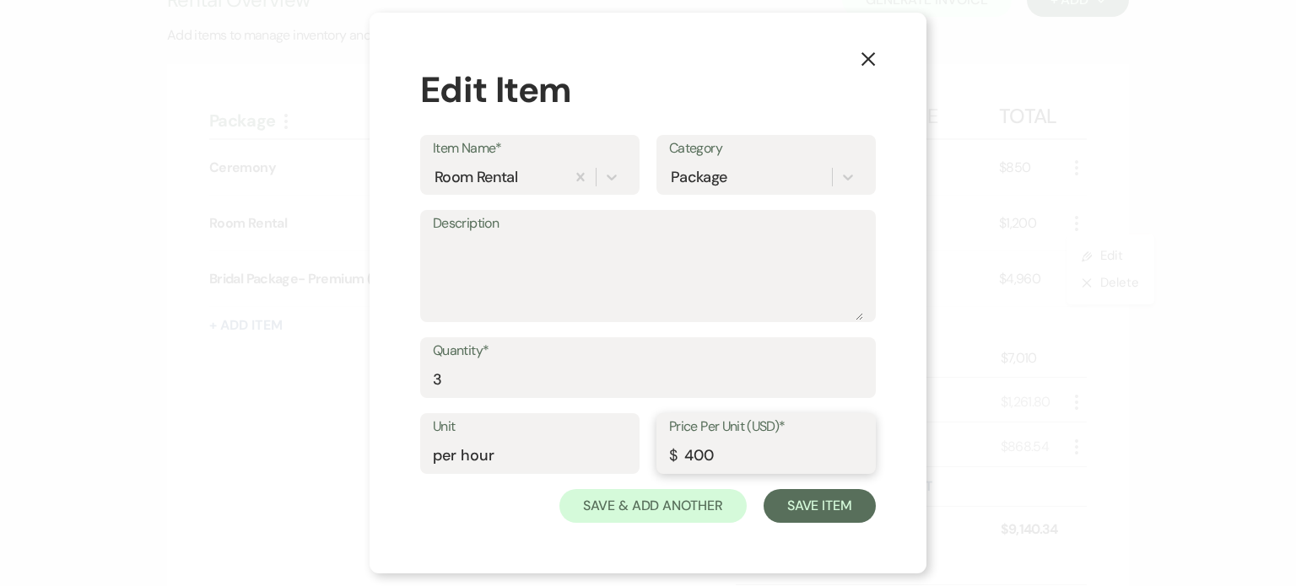
click at [695, 454] on input "400" at bounding box center [766, 456] width 194 height 33
type input "200"
click at [802, 506] on button "Save Item" at bounding box center [820, 506] width 112 height 34
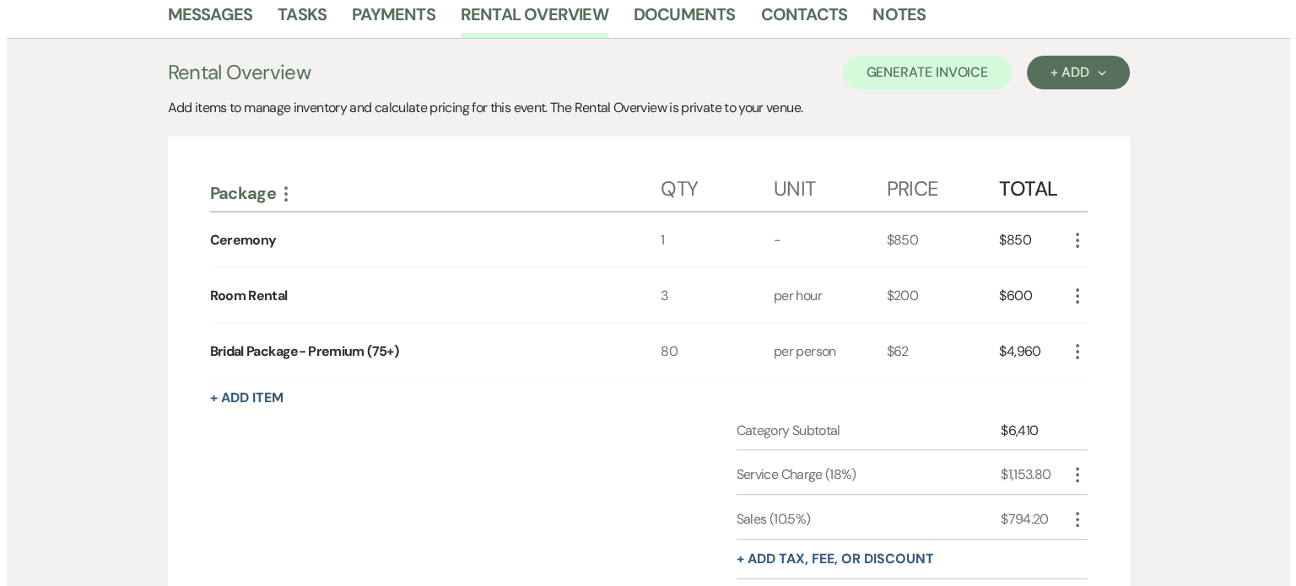
scroll to position [337, 0]
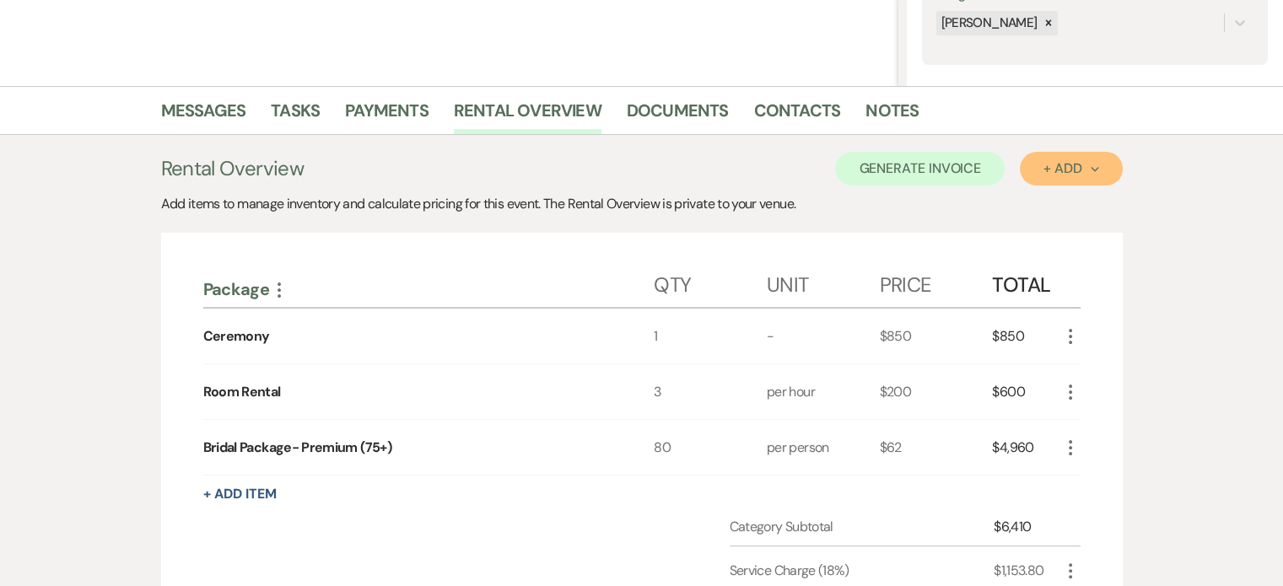
click at [1087, 166] on div "+ Add Next" at bounding box center [1071, 168] width 55 height 13
click at [1066, 234] on button "Category" at bounding box center [1064, 233] width 89 height 26
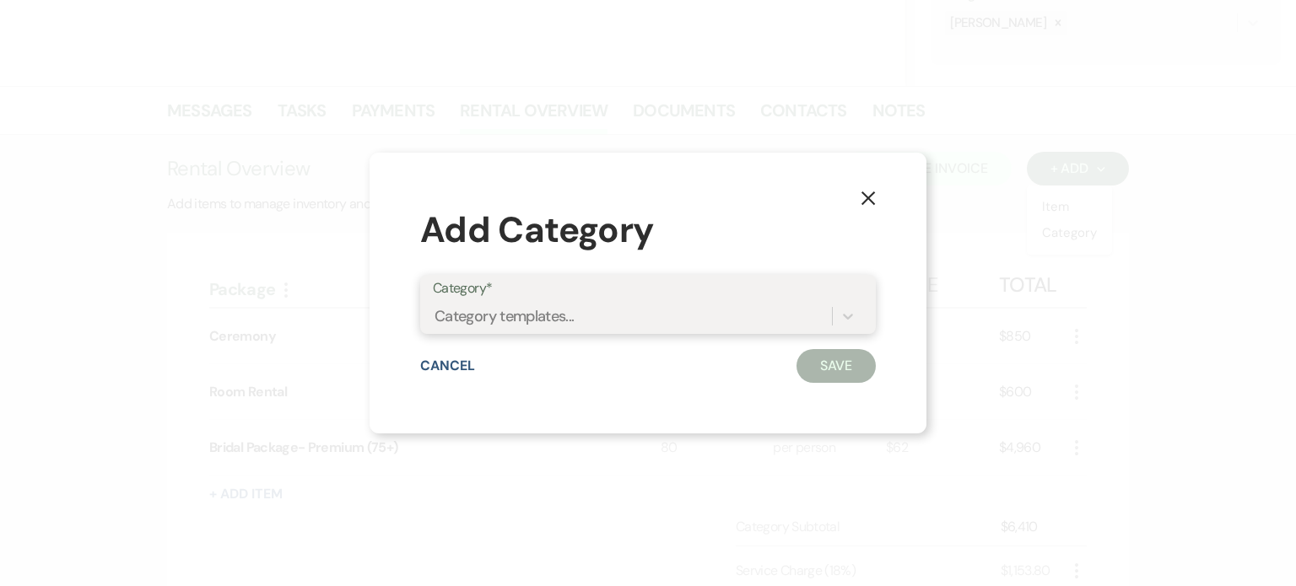
click at [439, 315] on div "Category templates..." at bounding box center [504, 316] width 140 height 23
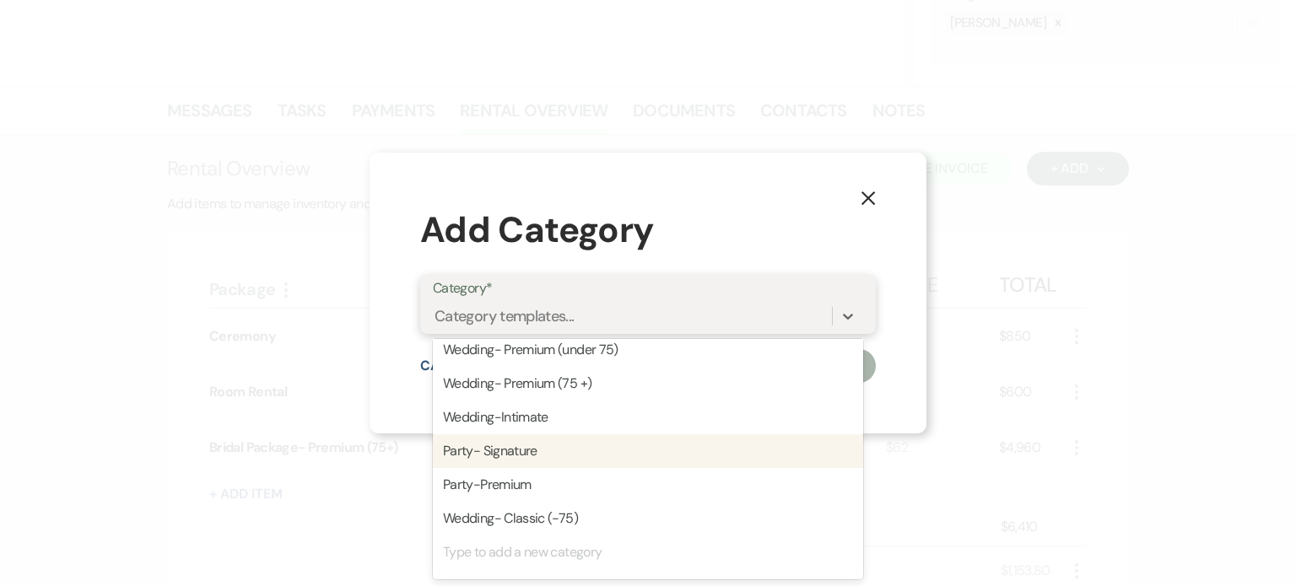
scroll to position [0, 0]
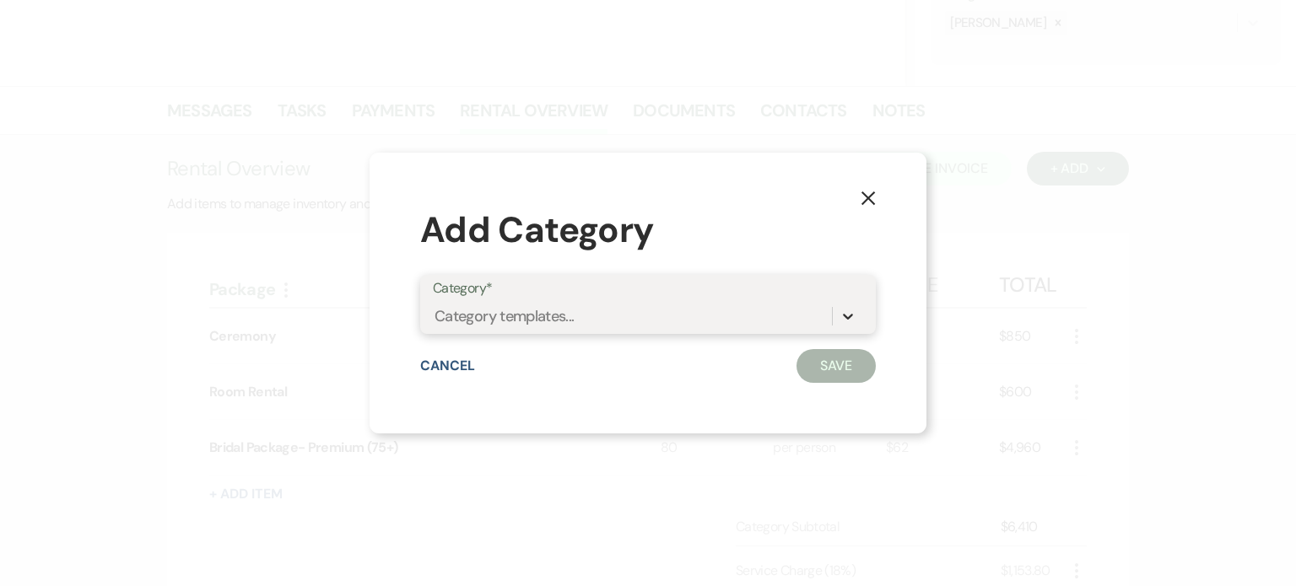
click at [844, 313] on icon at bounding box center [847, 316] width 17 height 17
click at [871, 189] on button "X" at bounding box center [867, 197] width 25 height 30
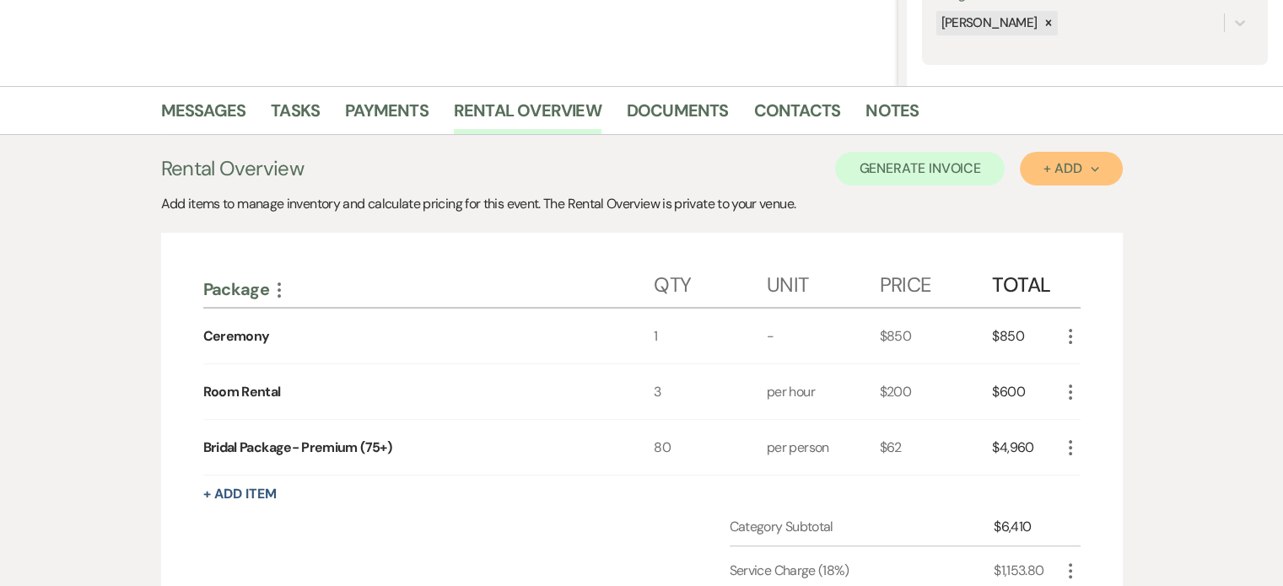
click at [1092, 163] on div "+ Add Next" at bounding box center [1071, 168] width 55 height 13
click at [1058, 205] on button "Item" at bounding box center [1062, 207] width 85 height 26
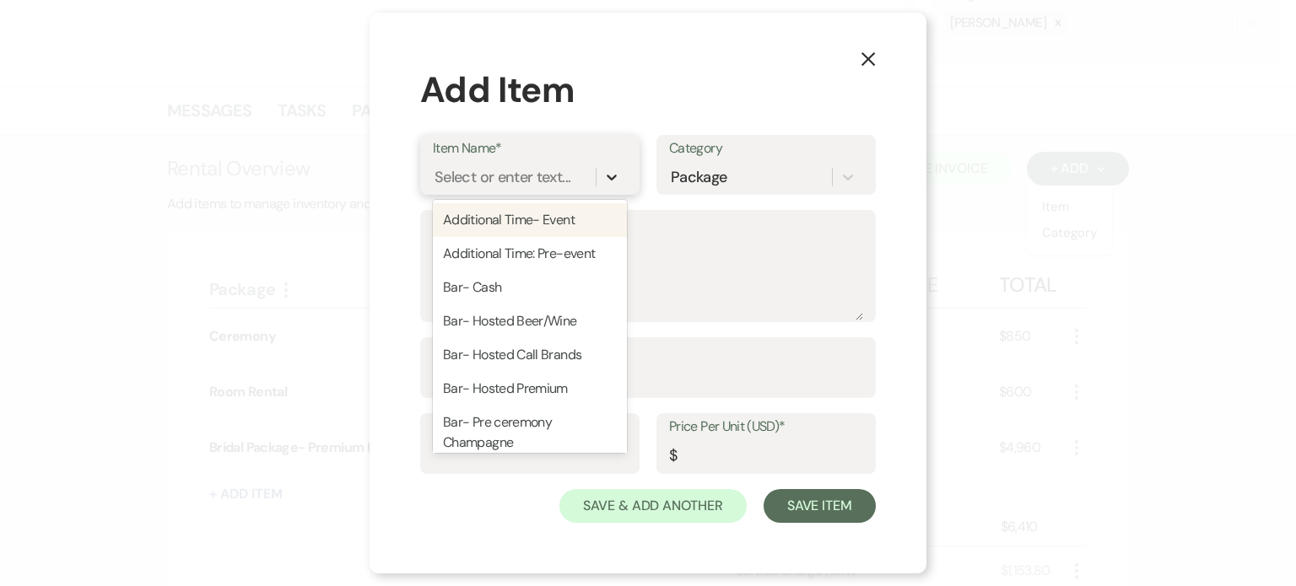
click at [611, 178] on icon at bounding box center [611, 177] width 17 height 17
click at [564, 356] on div "Bar- Hosted Call Brands" at bounding box center [530, 355] width 194 height 34
type textarea "Bud Light, Michelob Ultra Chardonnay, Merlot, Rose, Moscato Smirnoff Vodka, Jim…"
type input "20"
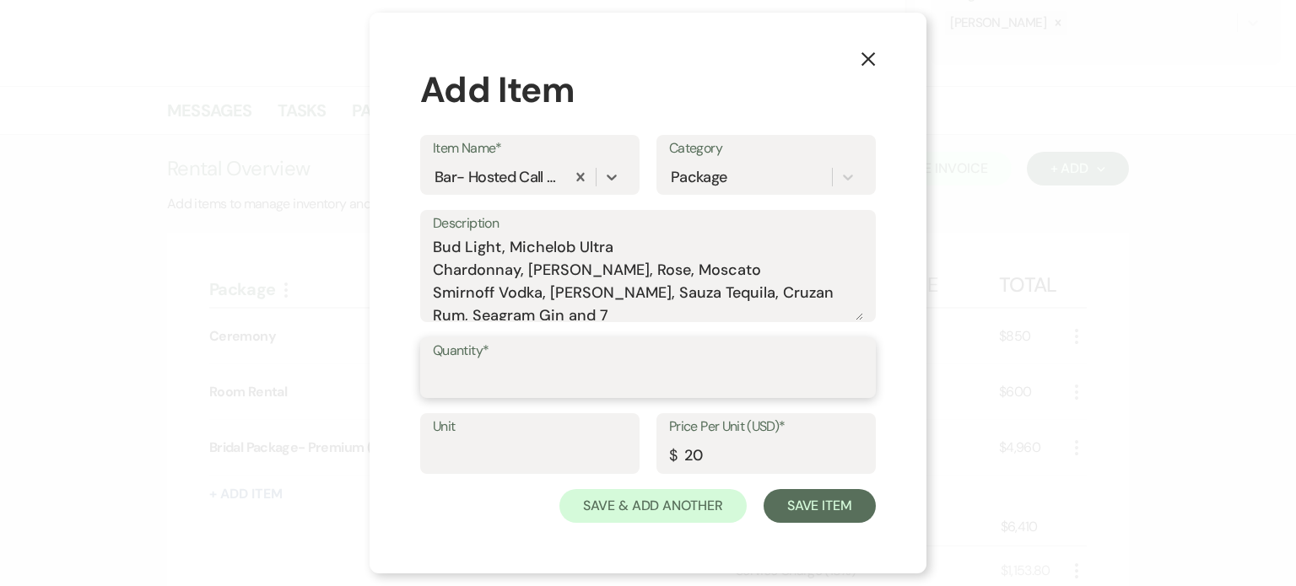
click at [597, 380] on input "Quantity*" at bounding box center [648, 380] width 430 height 33
type input "80"
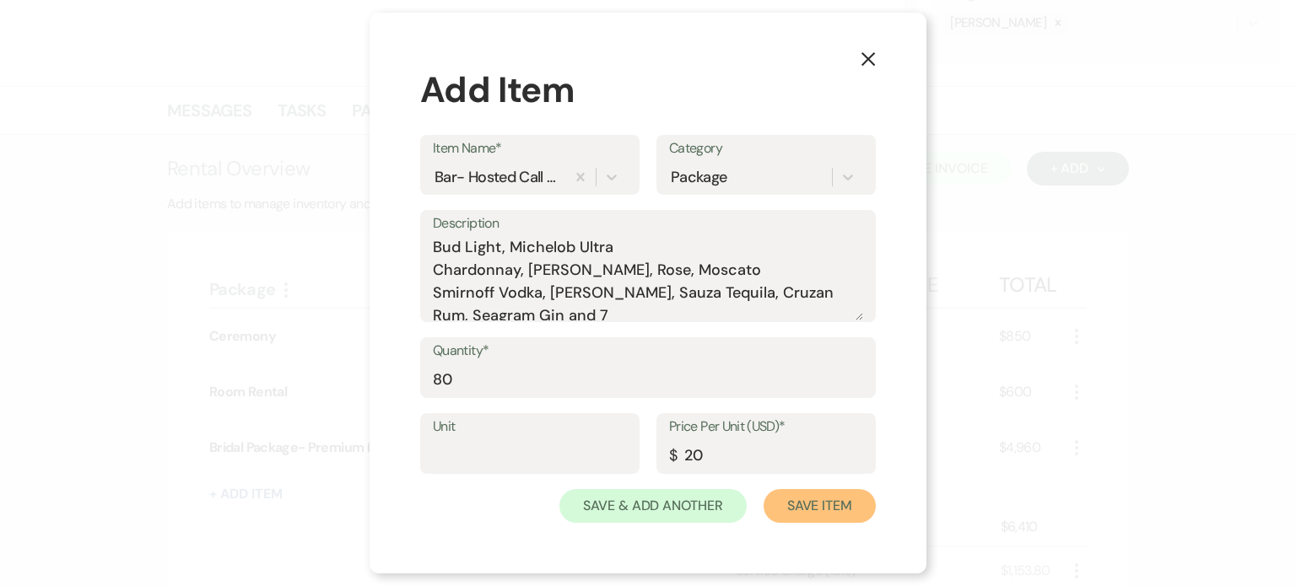
click at [827, 505] on button "Save Item" at bounding box center [820, 506] width 112 height 34
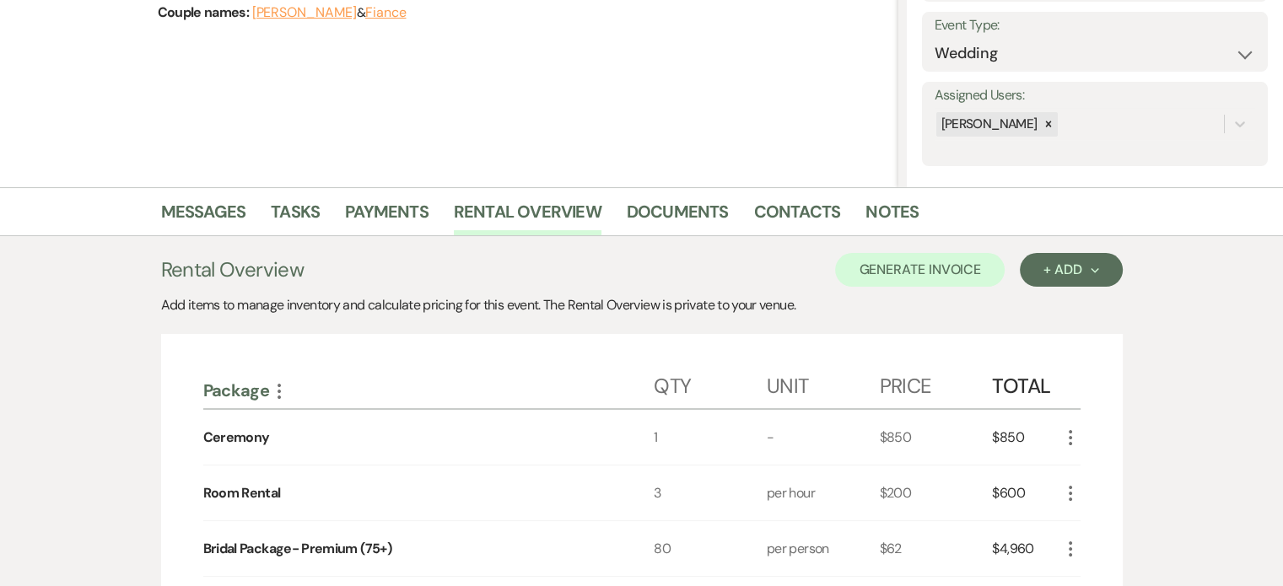
scroll to position [67, 0]
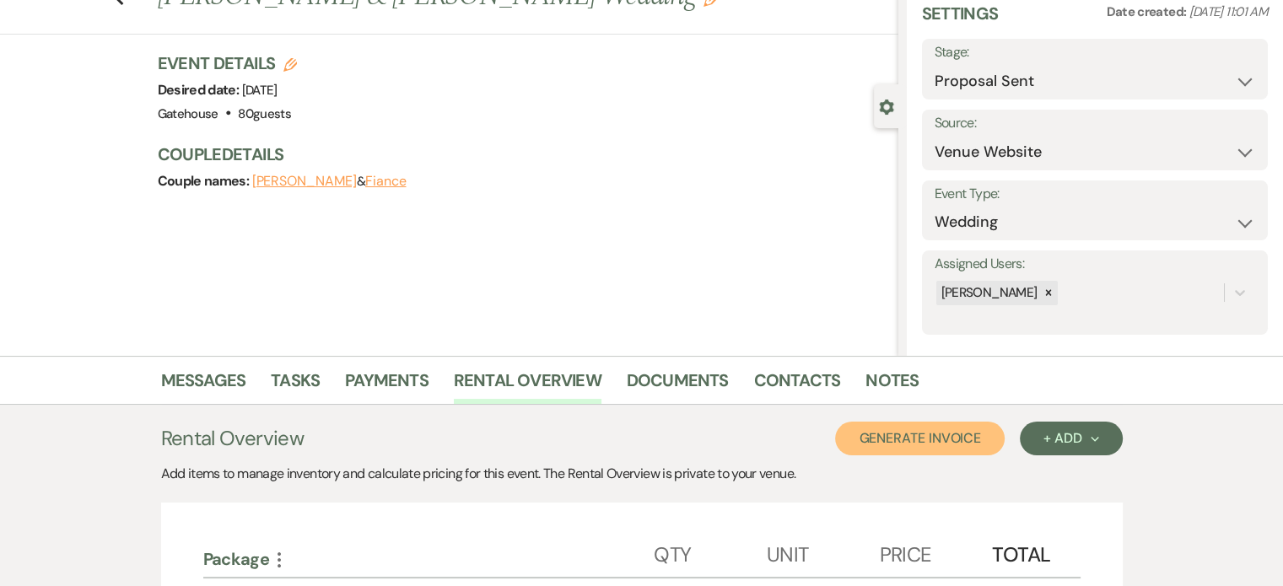
click at [936, 433] on button "Generate Invoice" at bounding box center [920, 439] width 170 height 34
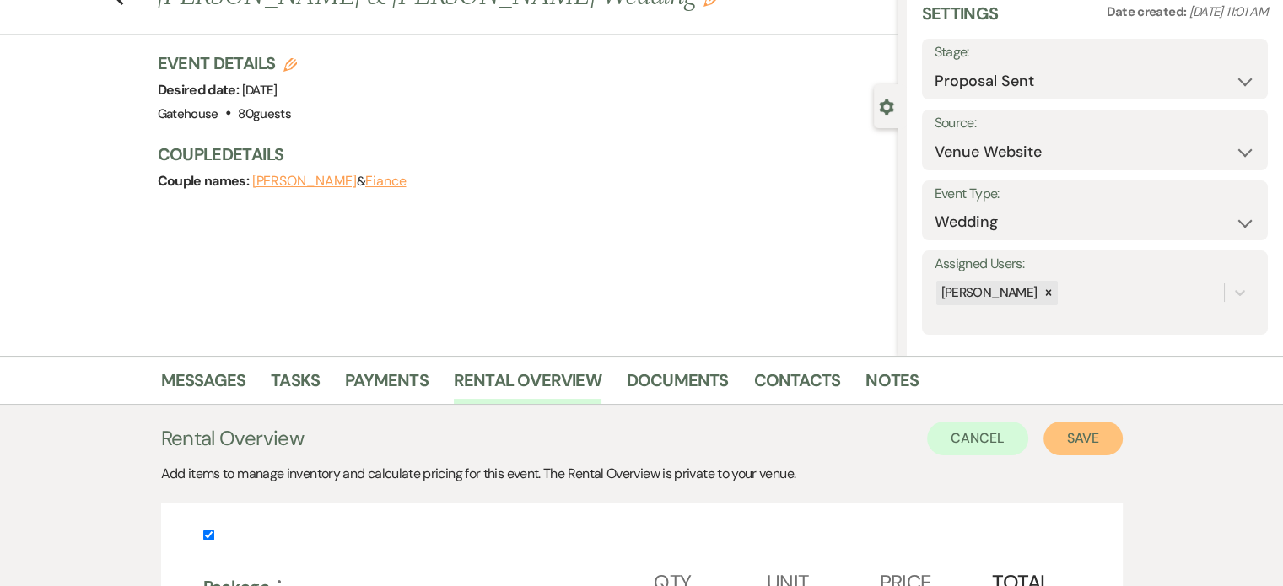
click at [1090, 441] on button "Save" at bounding box center [1083, 439] width 79 height 34
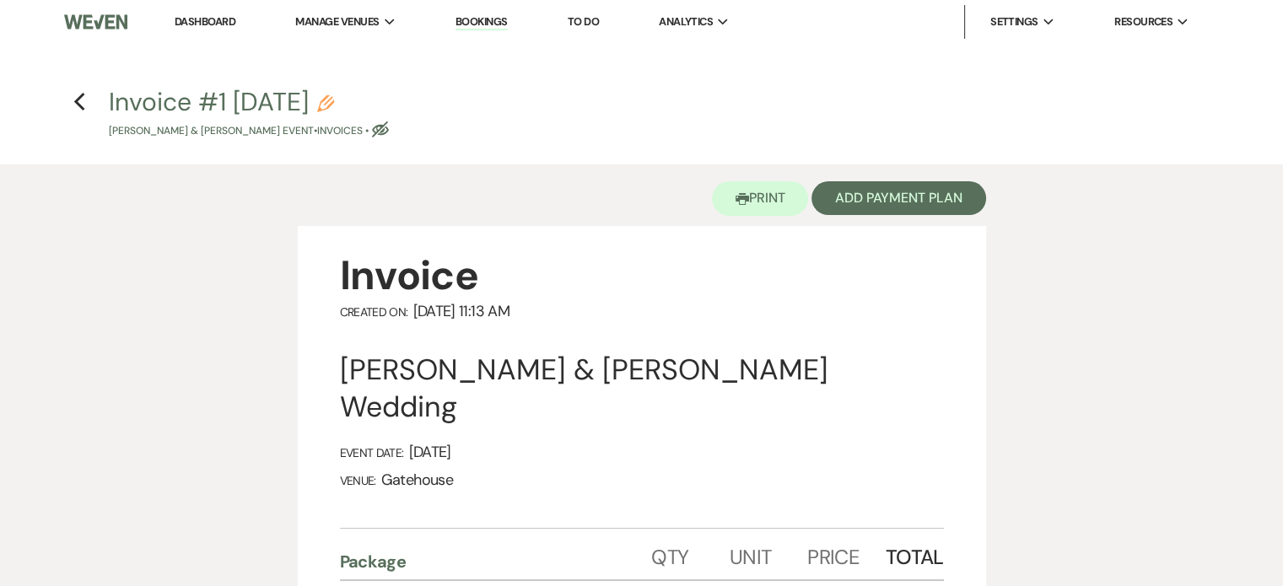
click at [334, 100] on icon "Pencil" at bounding box center [325, 103] width 17 height 17
select select "22"
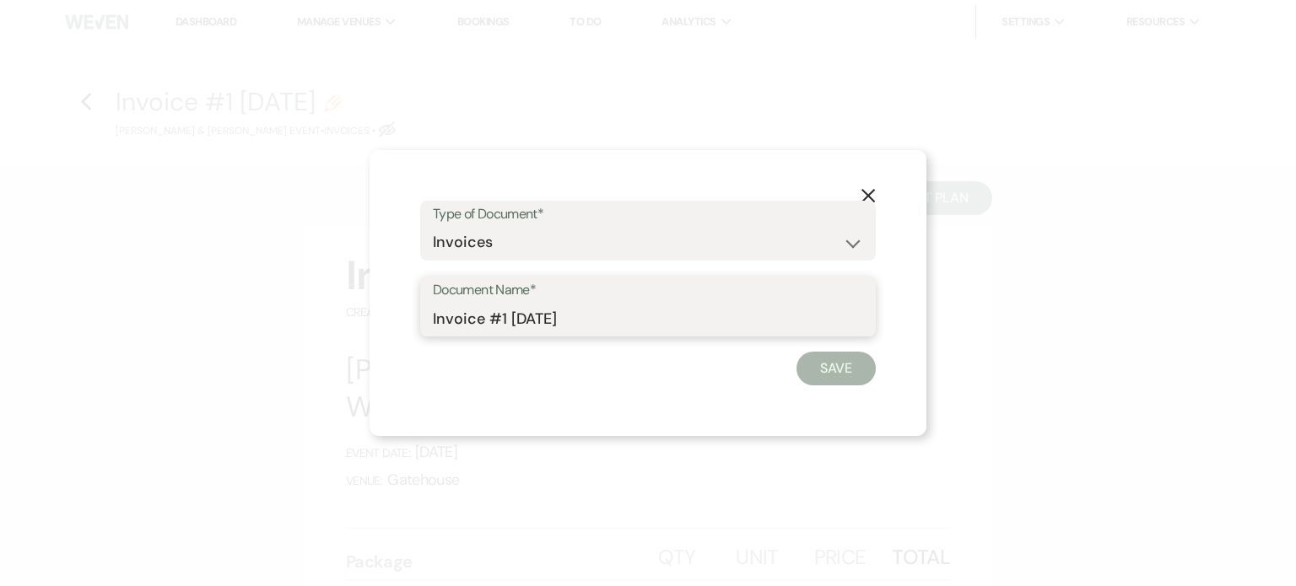
drag, startPoint x: 602, startPoint y: 319, endPoint x: 293, endPoint y: 325, distance: 309.7
click at [293, 325] on div "X Type of Document* Special Event Insurance Vendor Certificate of Insurance Con…" at bounding box center [648, 293] width 1296 height 586
type input "Proposal"
click at [829, 366] on button "Save" at bounding box center [835, 369] width 79 height 34
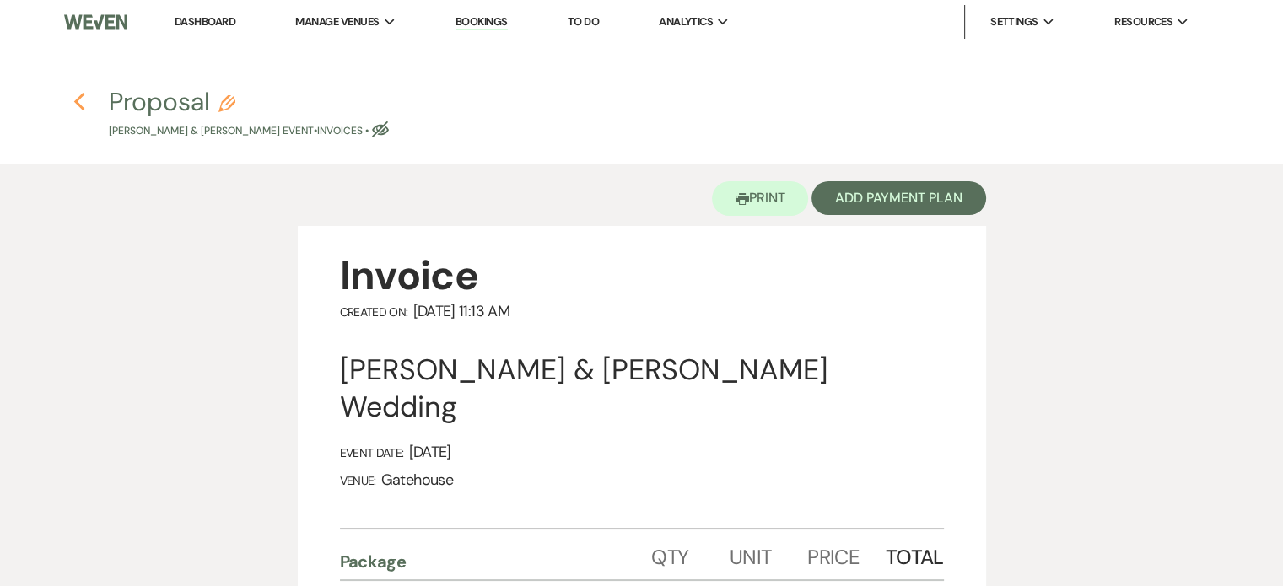
click at [78, 104] on icon "Previous" at bounding box center [79, 102] width 13 height 20
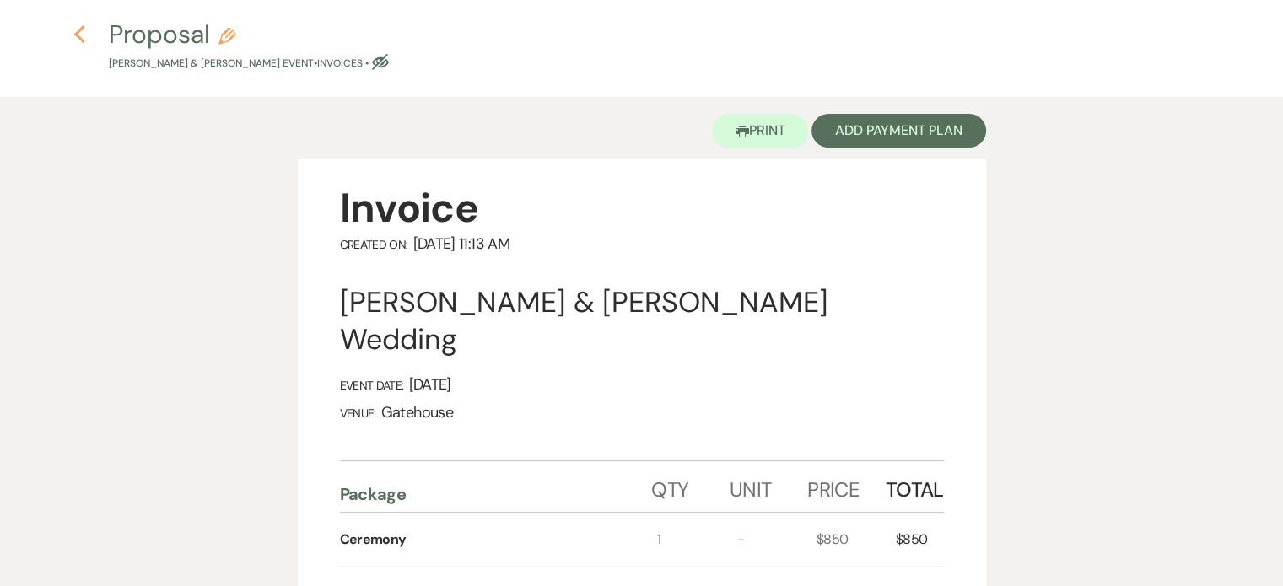
select select "6"
select select "5"
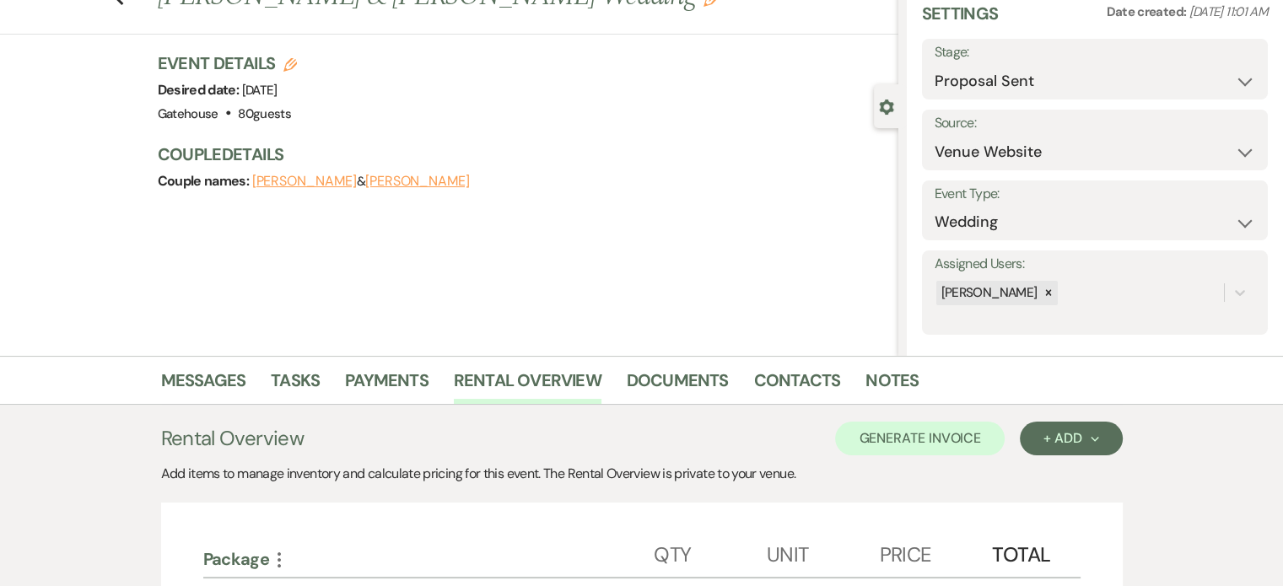
click at [274, 178] on button "Taylor Gaskin" at bounding box center [304, 181] width 105 height 13
select select "1"
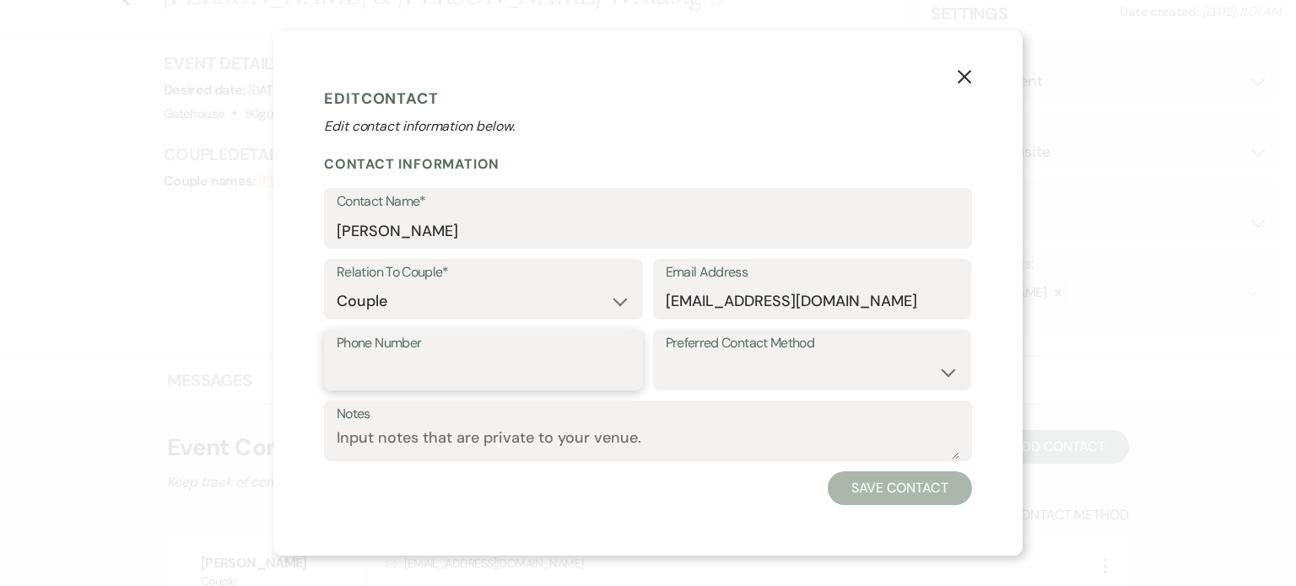
click at [435, 370] on input "Phone Number" at bounding box center [484, 372] width 294 height 33
paste input "2256107333"
type input "2256107333"
click at [864, 494] on button "Save Contact" at bounding box center [900, 489] width 144 height 34
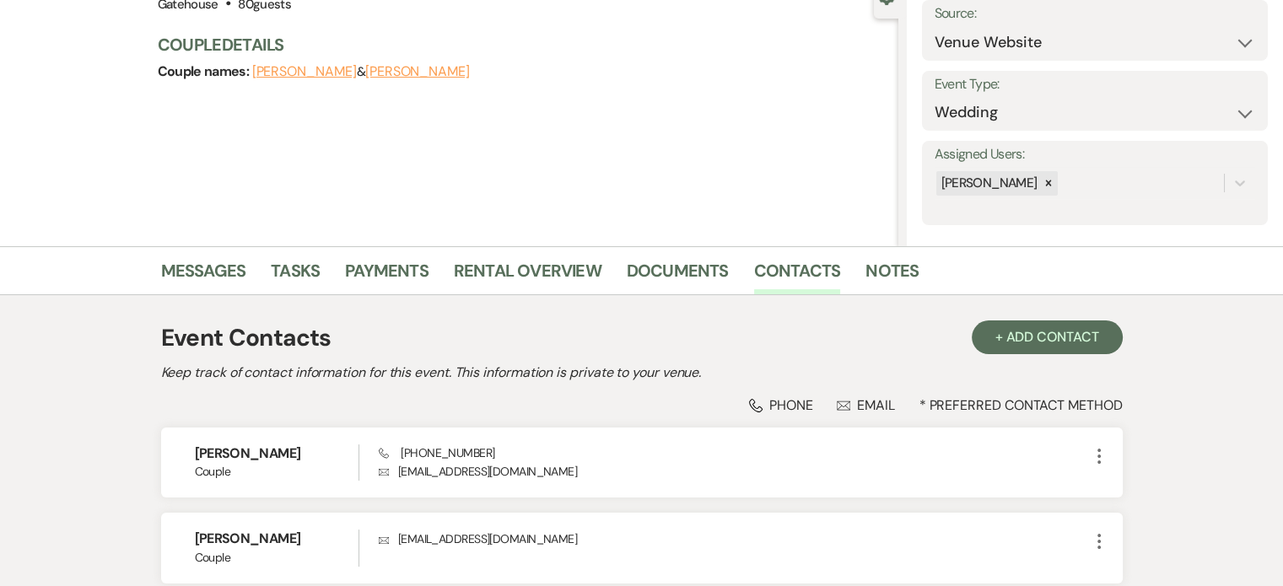
scroll to position [67, 0]
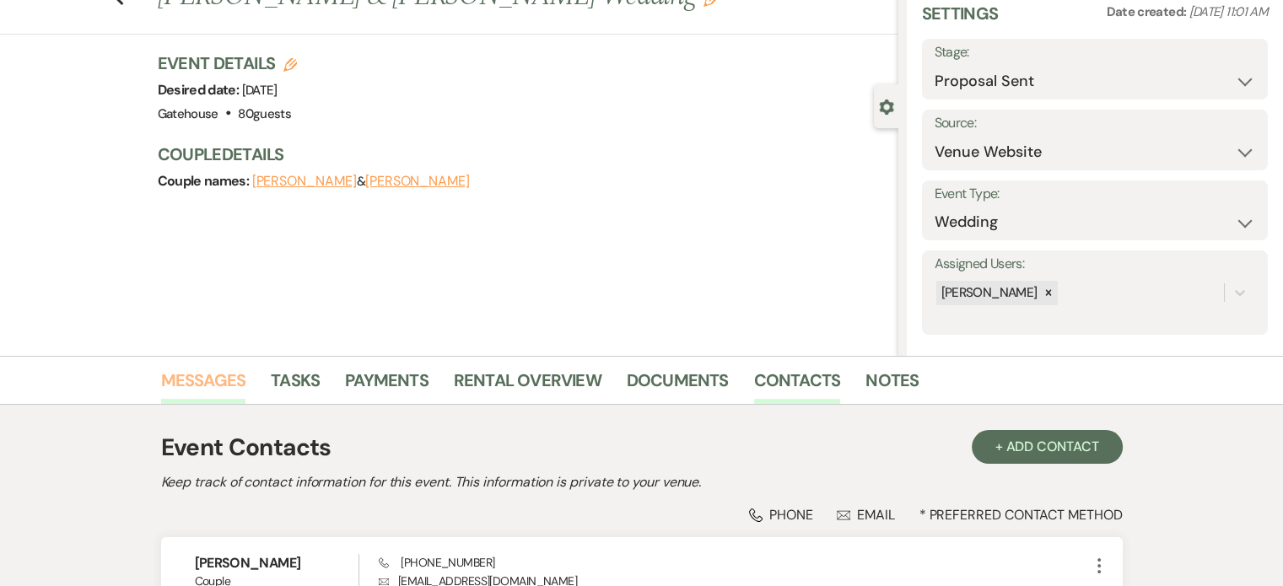
click at [213, 376] on link "Messages" at bounding box center [203, 385] width 85 height 37
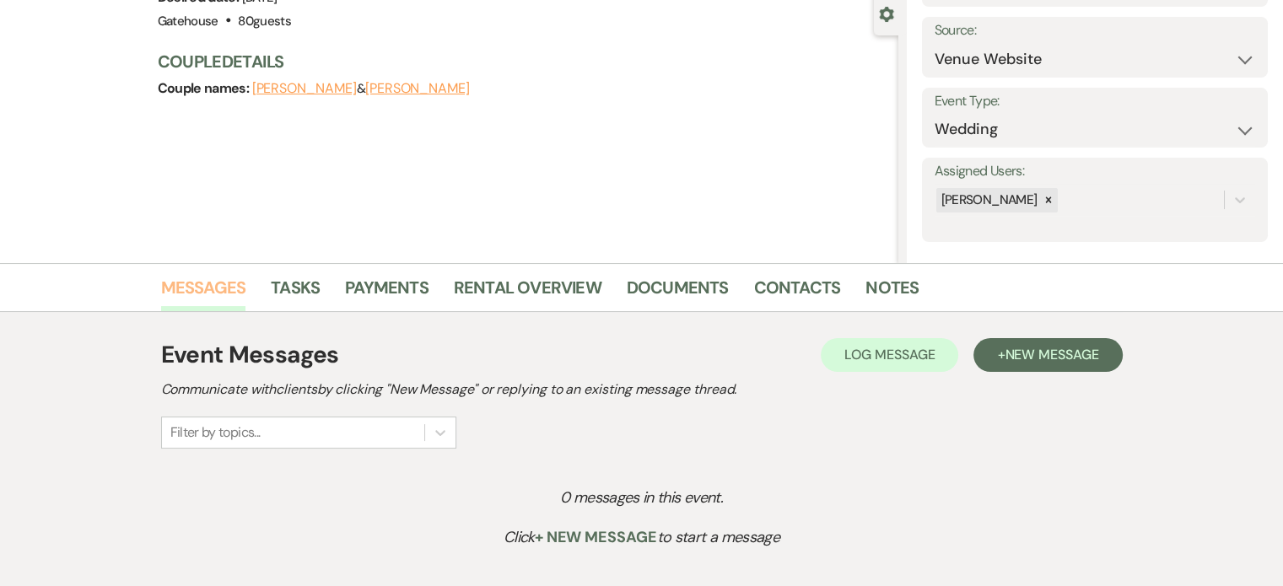
scroll to position [286, 0]
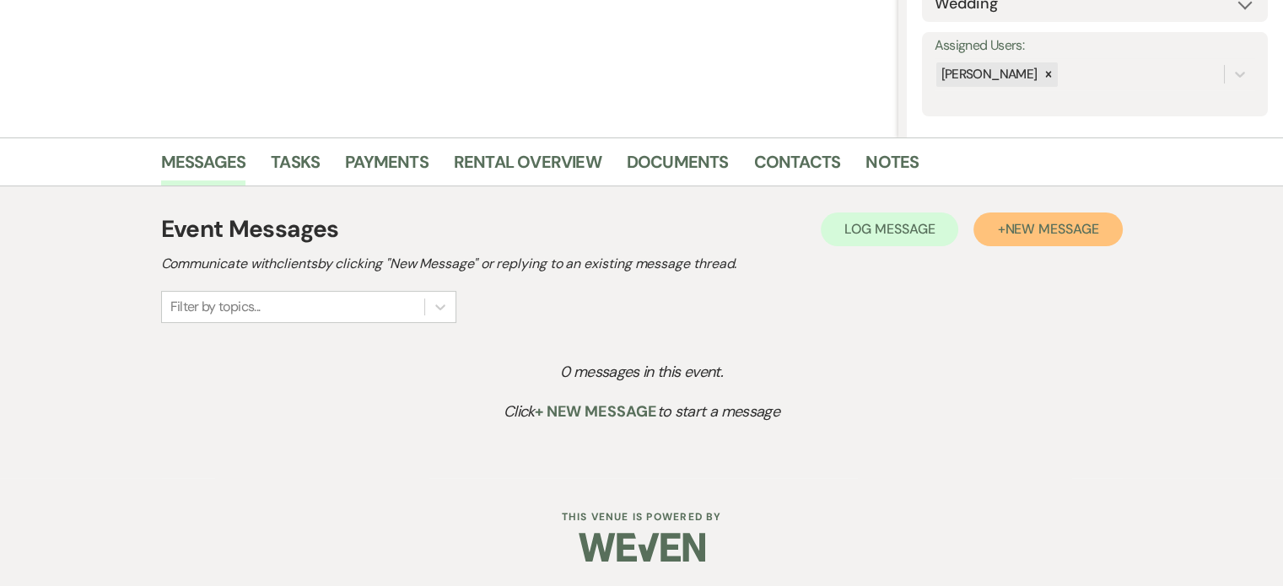
click at [1044, 225] on span "New Message" at bounding box center [1052, 229] width 94 height 18
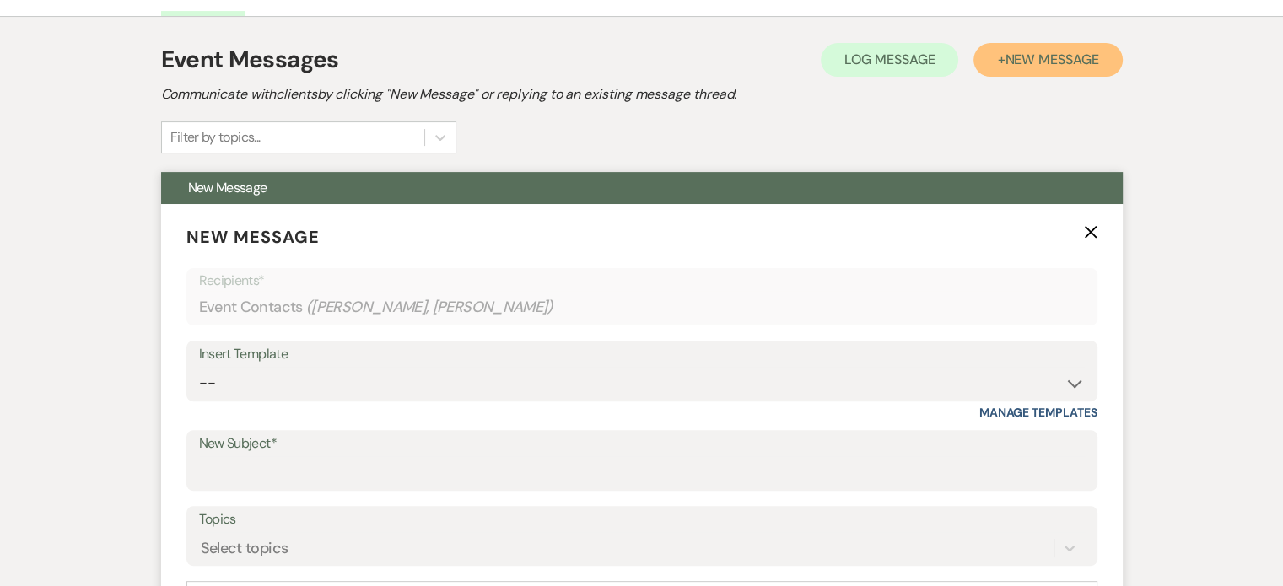
scroll to position [539, 0]
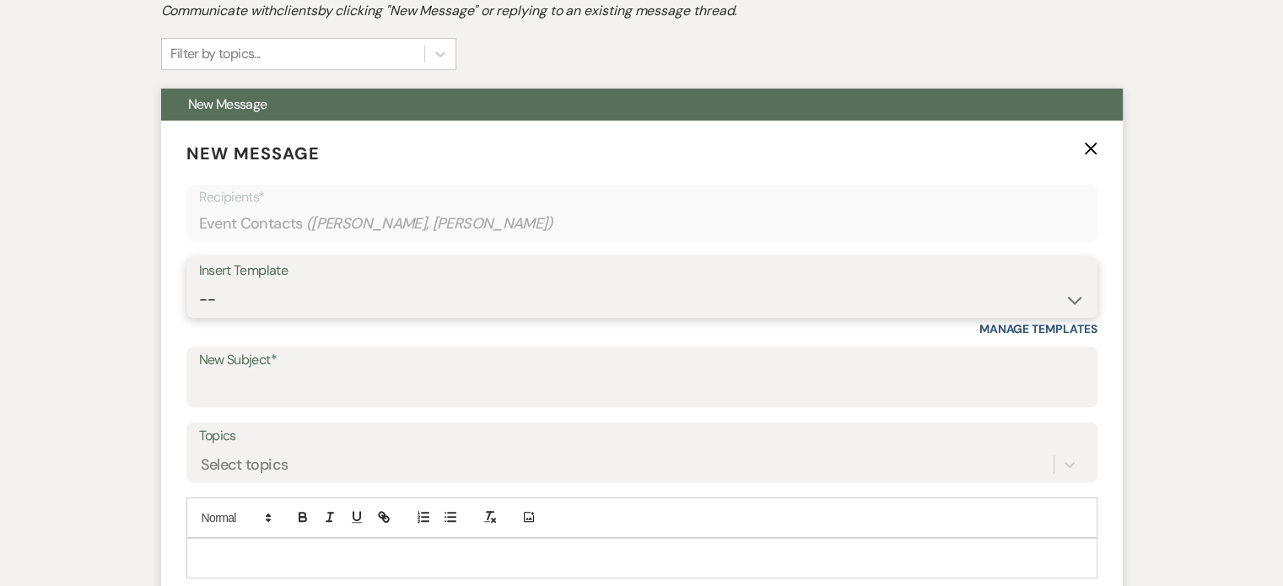
click at [302, 304] on select "-- Tour Request Response Proposal 6-9 Month Check-in Happy 1 Month Anniversary!…" at bounding box center [642, 299] width 886 height 33
select select "1829"
click at [199, 283] on select "-- Tour Request Response Proposal 6-9 Month Check-in Happy 1 Month Anniversary!…" at bounding box center [642, 299] width 886 height 33
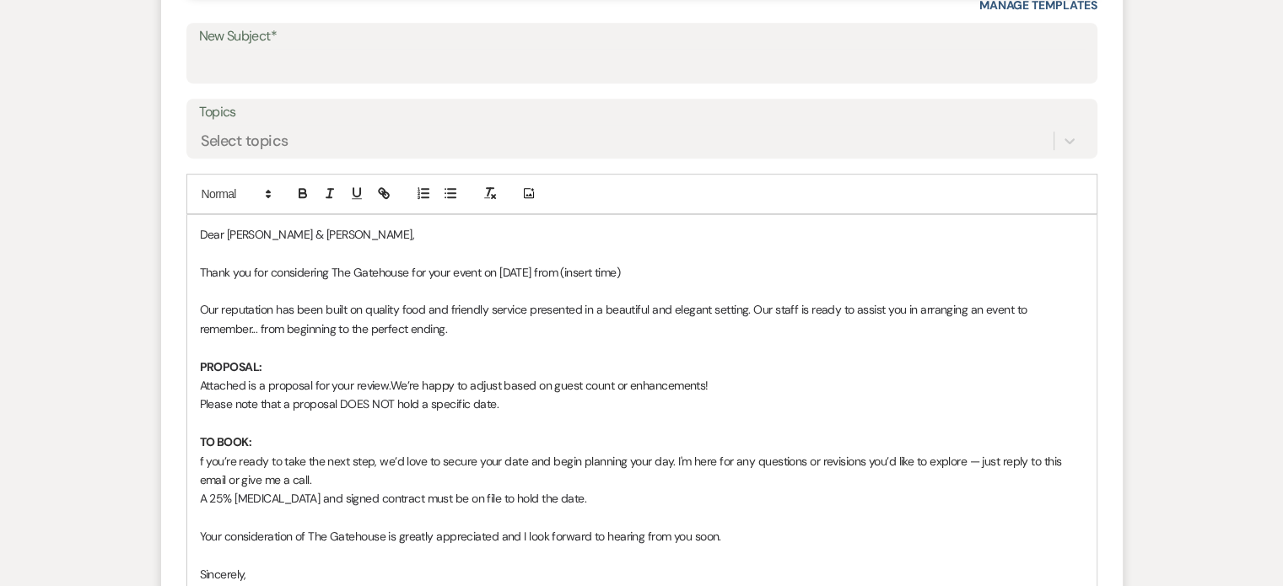
scroll to position [877, 0]
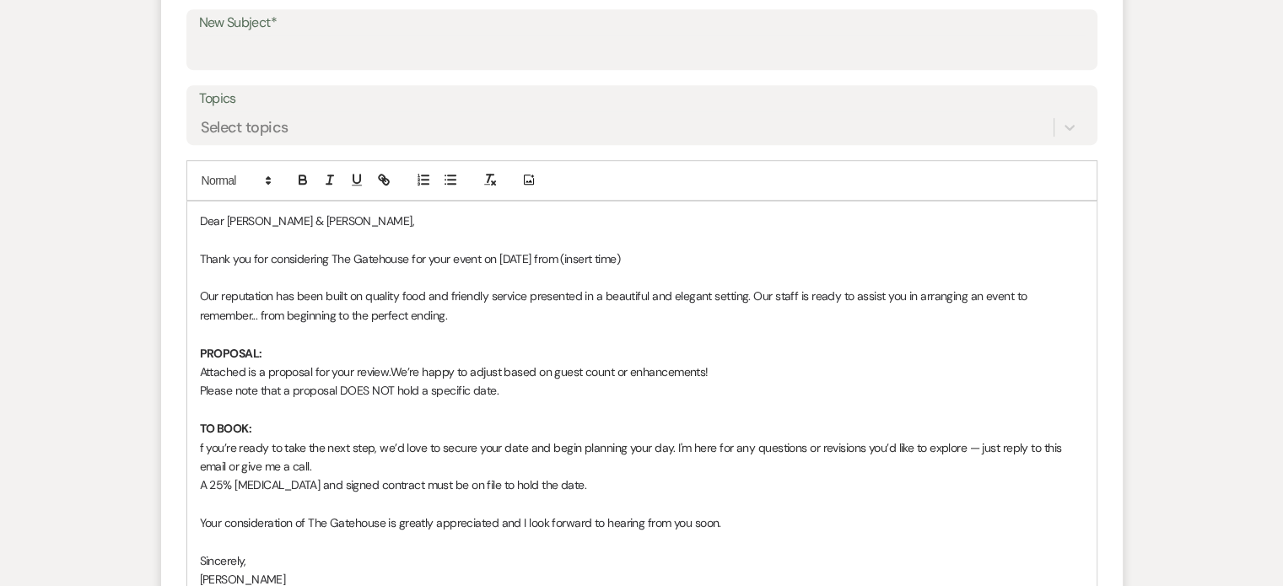
drag, startPoint x: 651, startPoint y: 256, endPoint x: 557, endPoint y: 261, distance: 94.6
click at [557, 261] on p "Thank you for considering The Gatehouse for your event on 04/17/2026 from (inse…" at bounding box center [642, 259] width 884 height 19
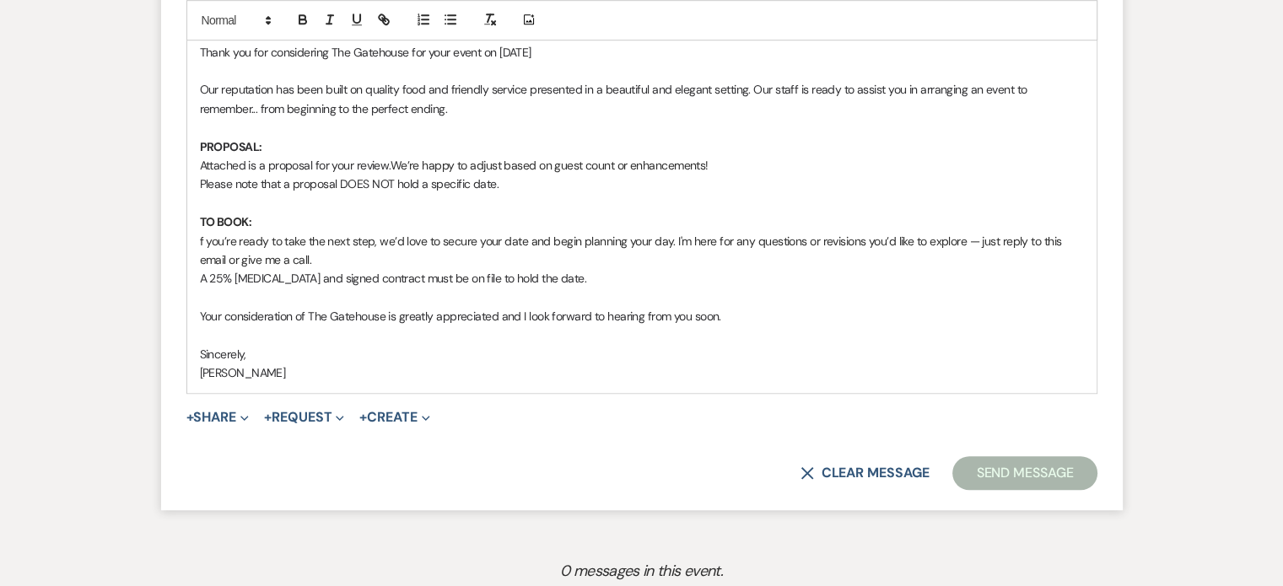
scroll to position [1130, 0]
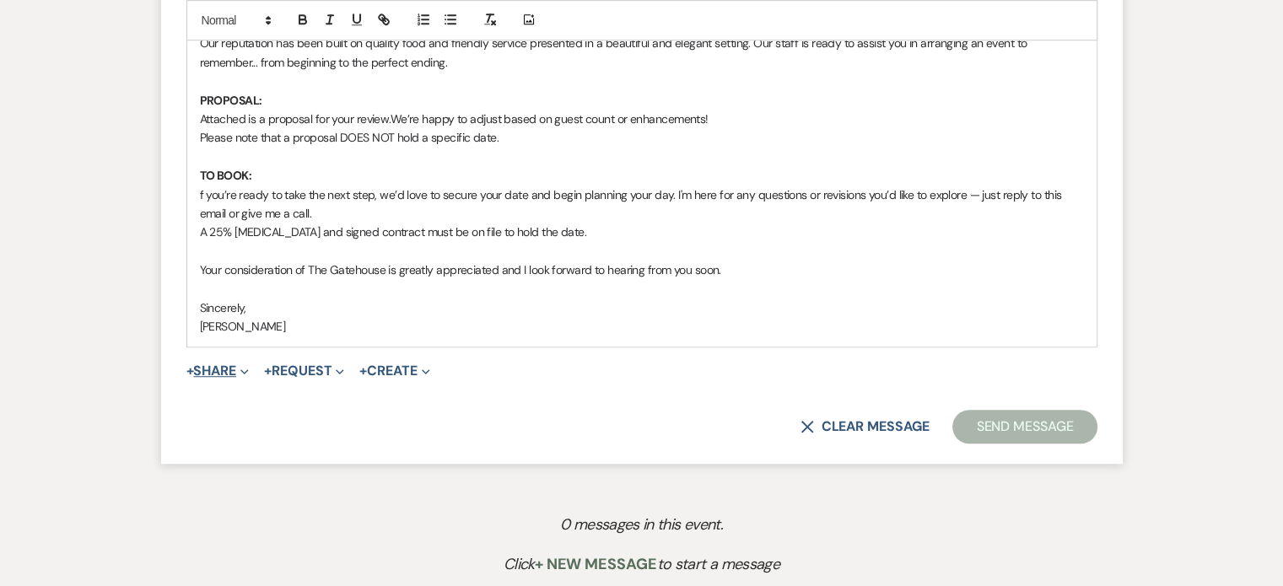
click at [224, 364] on button "+ Share Expand" at bounding box center [217, 370] width 63 height 13
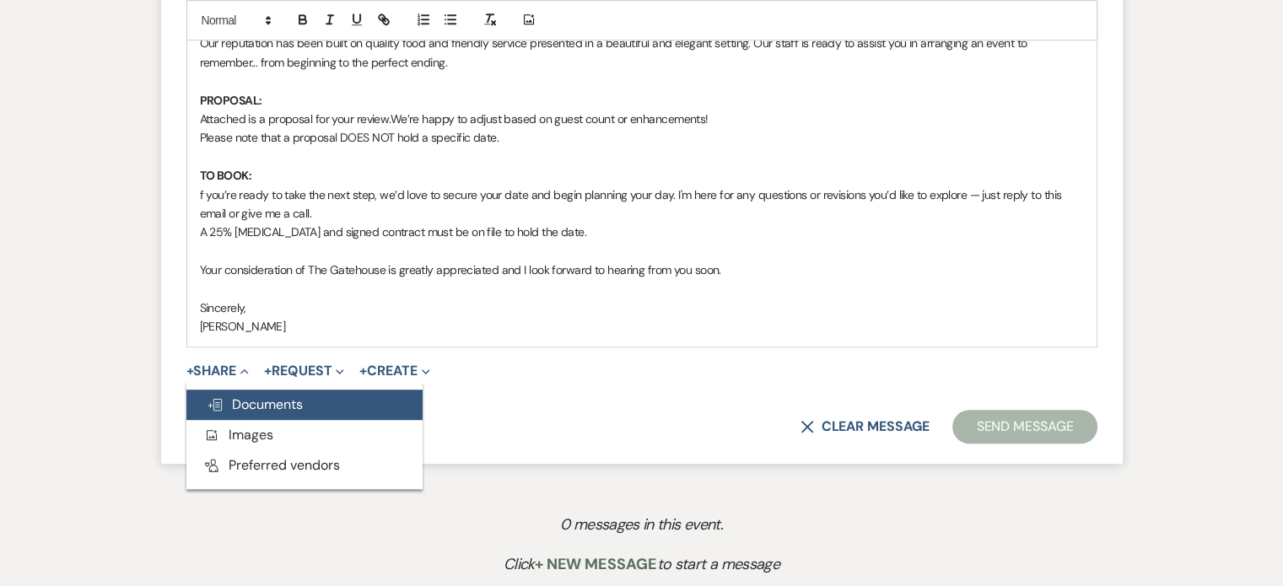
click at [254, 397] on span "Doc Upload Documents" at bounding box center [255, 405] width 96 height 18
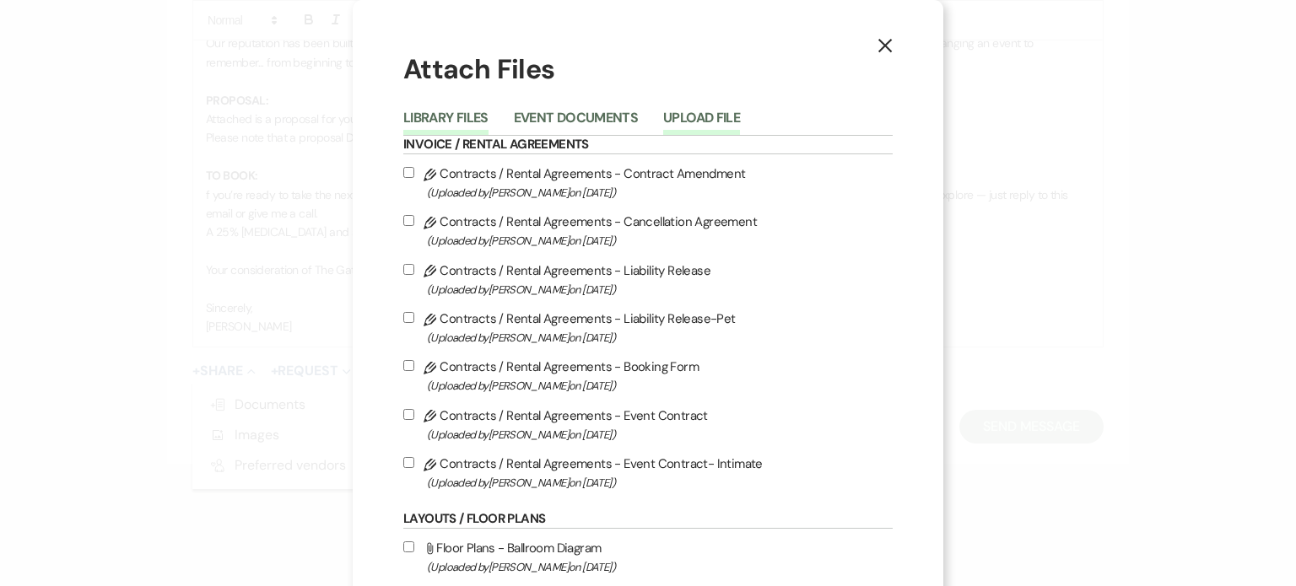
click at [695, 118] on button "Upload File" at bounding box center [701, 123] width 77 height 24
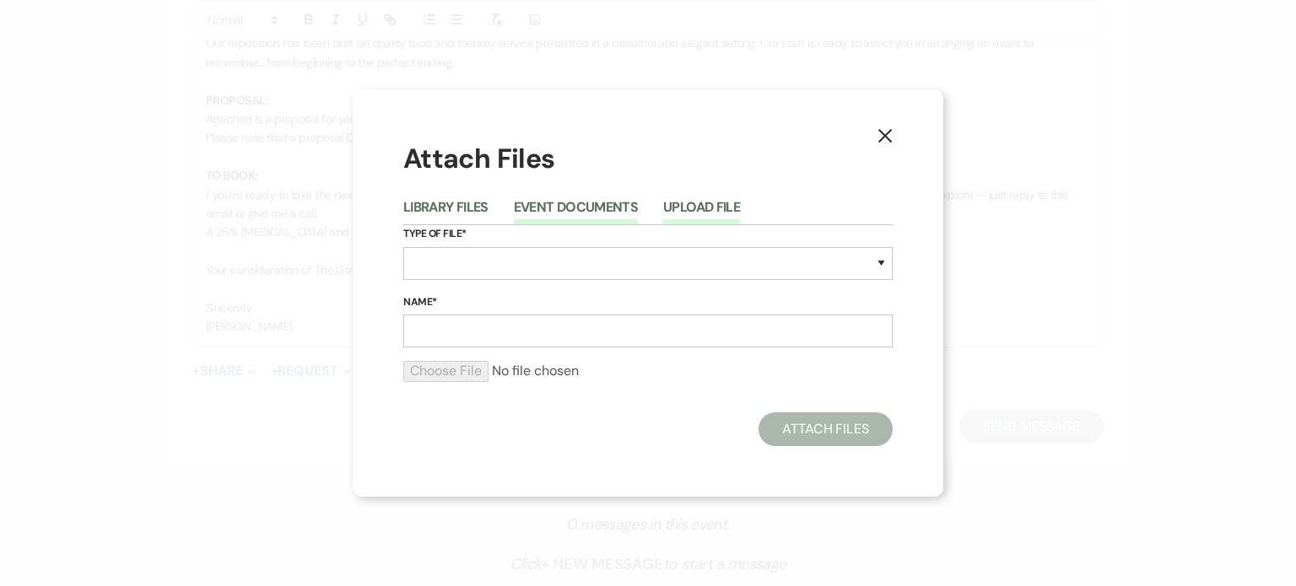
click at [583, 205] on button "Event Documents" at bounding box center [576, 213] width 124 height 24
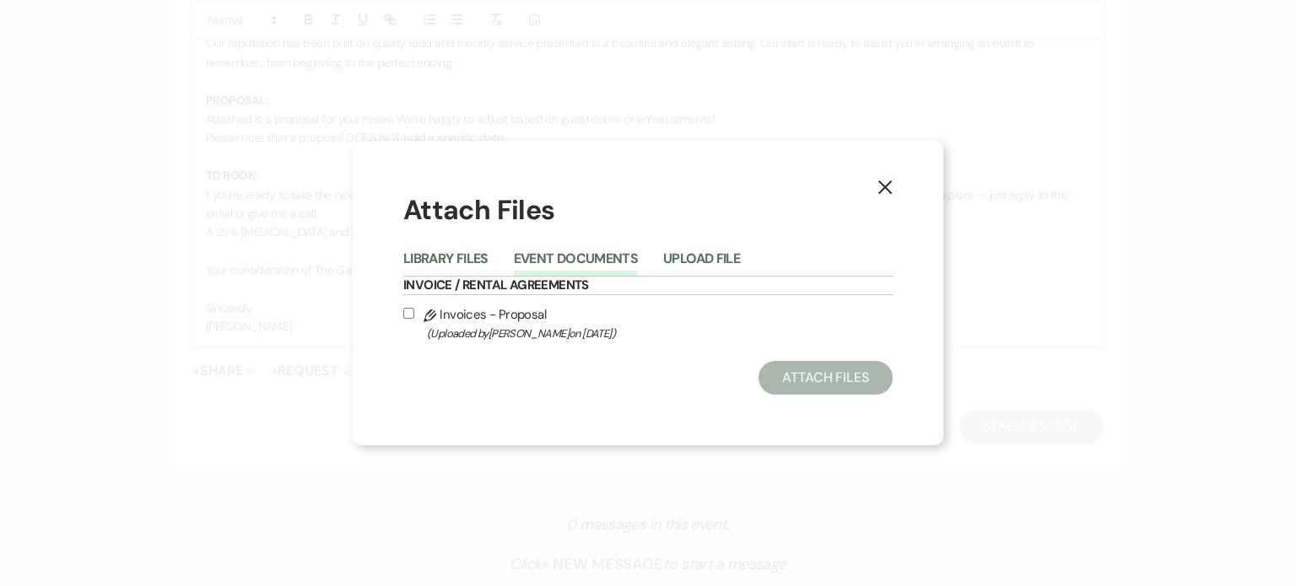
click at [425, 318] on use at bounding box center [430, 316] width 13 height 13
click at [414, 318] on input "Pencil Invoices - Proposal (Uploaded by Christi Edwards on Sep 19th, 2025 )" at bounding box center [408, 313] width 11 height 11
checkbox input "true"
click at [802, 370] on button "Attach Files" at bounding box center [825, 378] width 134 height 34
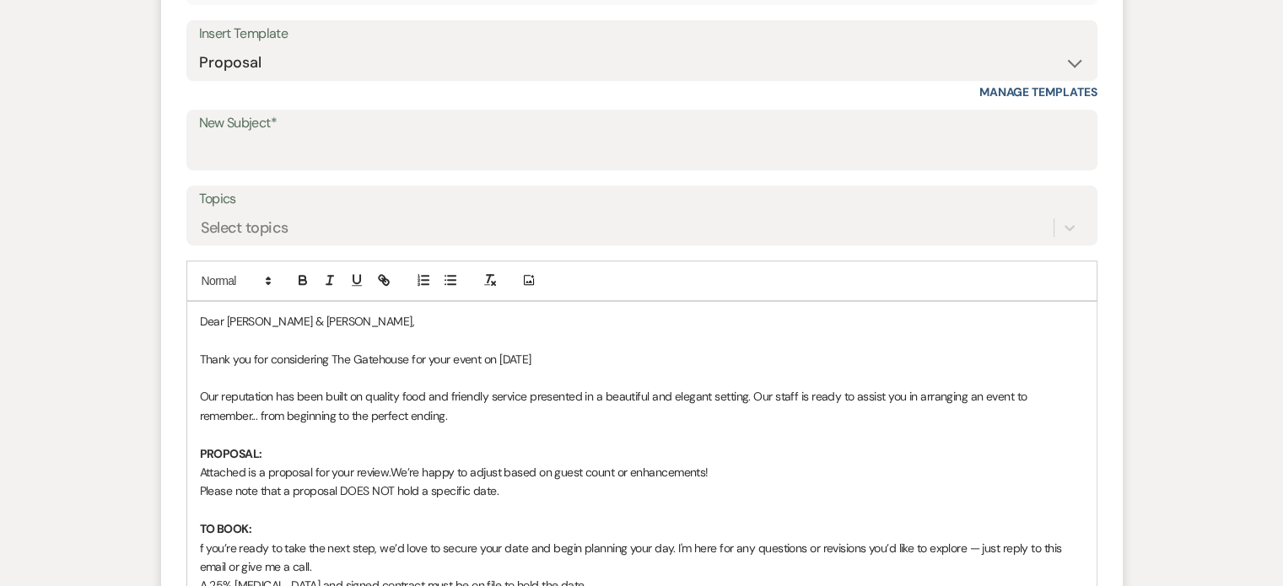
scroll to position [708, 0]
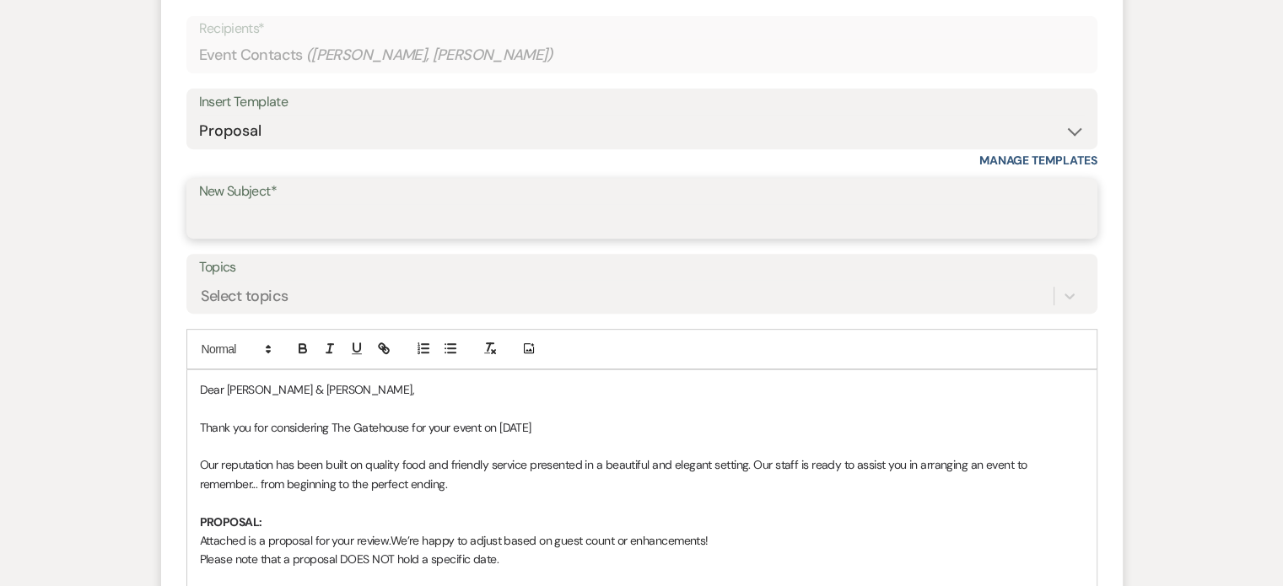
click at [288, 208] on input "New Subject*" at bounding box center [642, 220] width 886 height 33
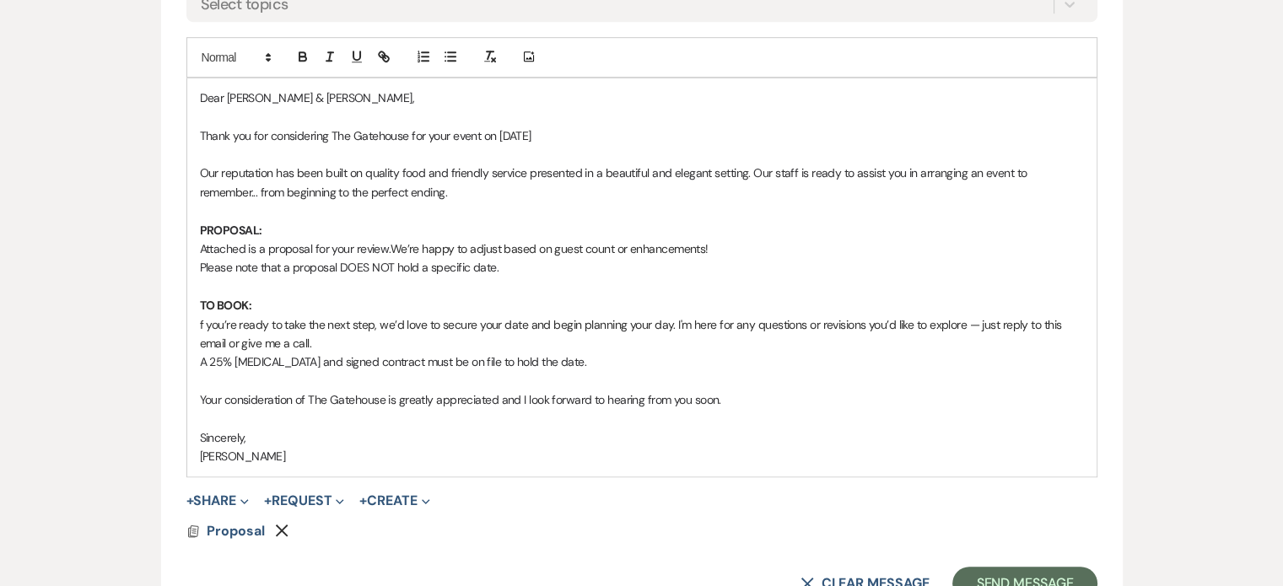
scroll to position [1130, 0]
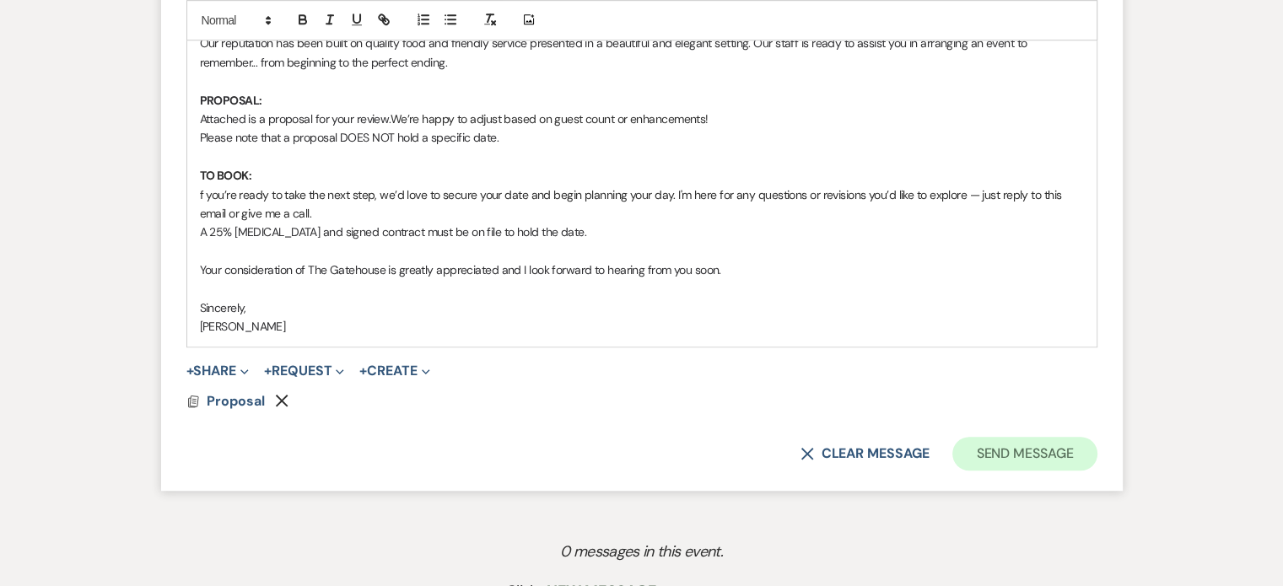
type input "Proposal"
click at [1020, 452] on button "Send Message" at bounding box center [1025, 454] width 144 height 34
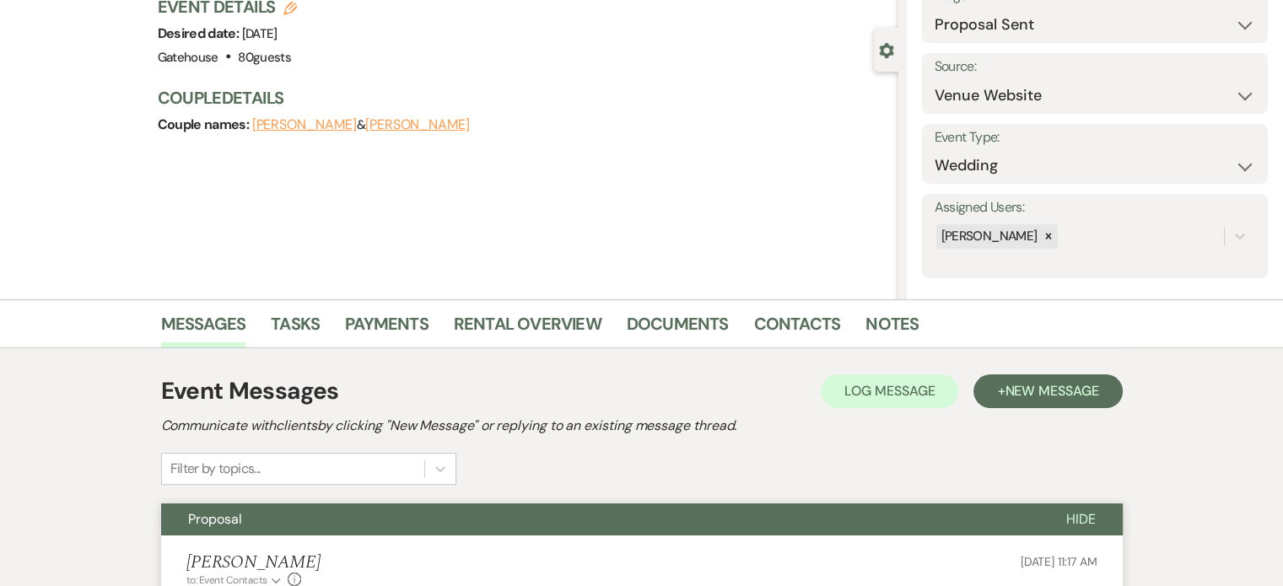
scroll to position [0, 0]
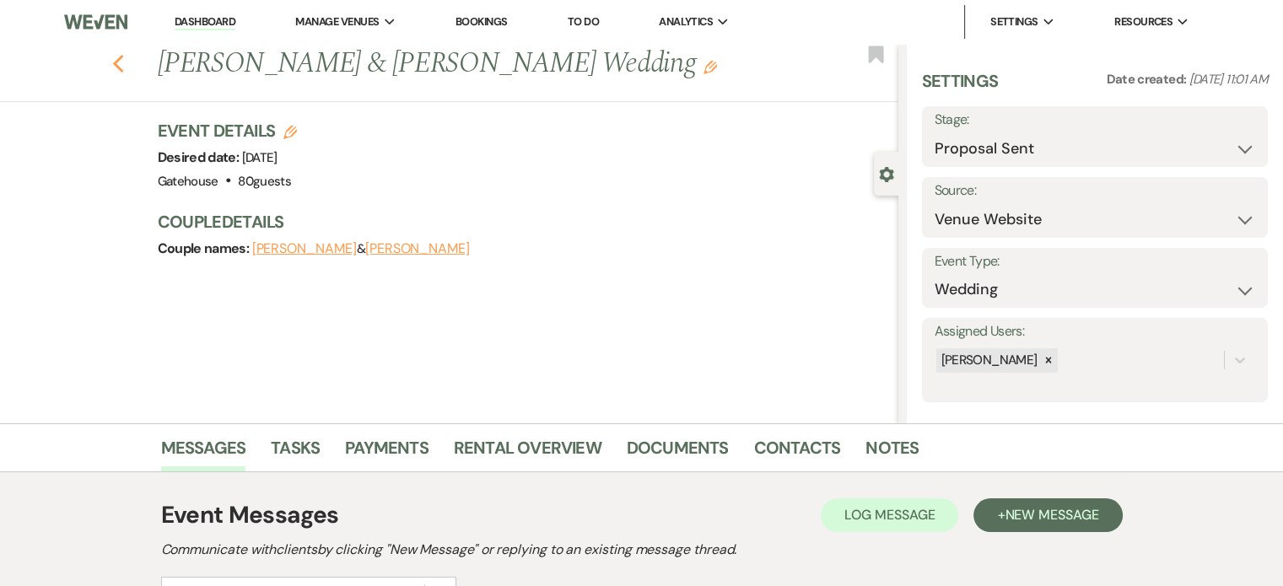
click at [123, 67] on use "button" at bounding box center [117, 64] width 11 height 19
select select "6"
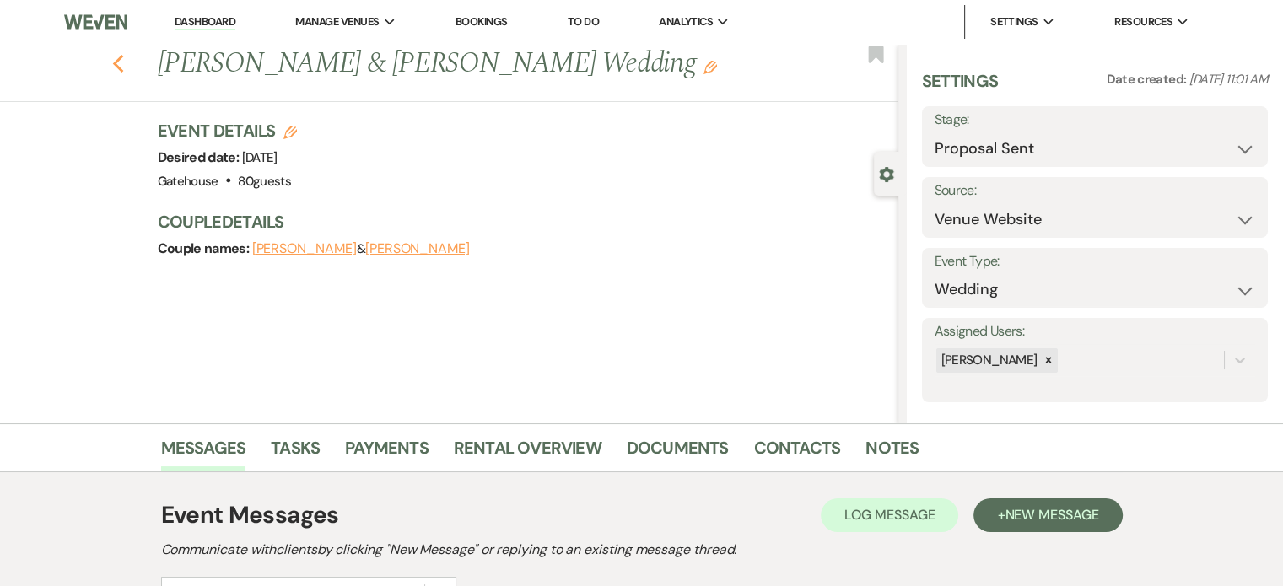
select select "6"
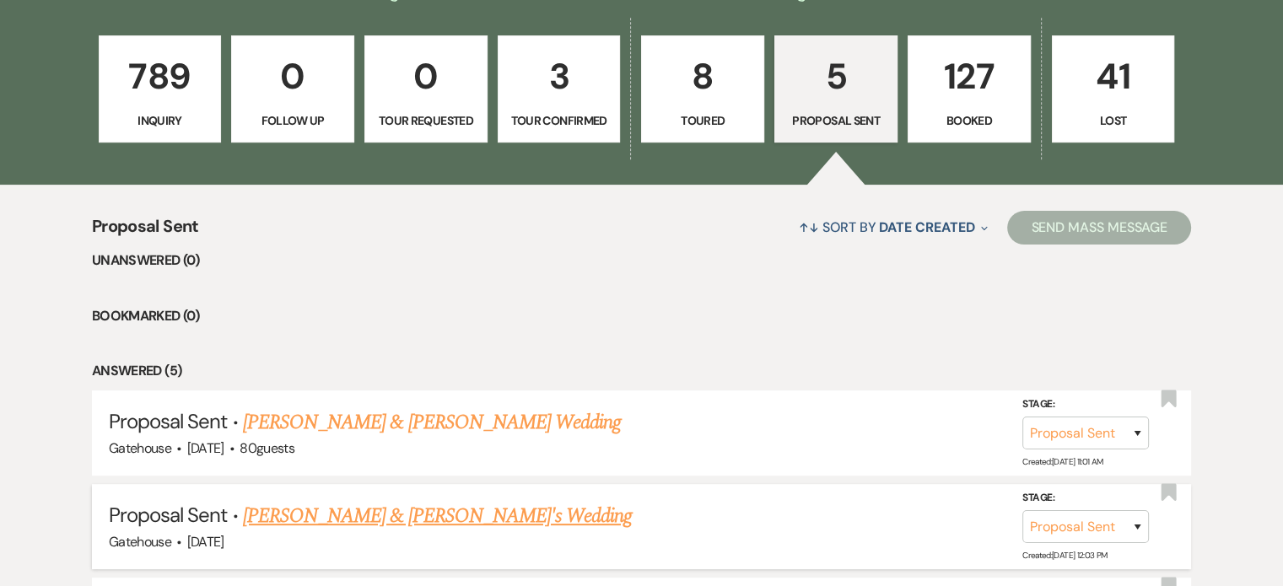
scroll to position [345, 0]
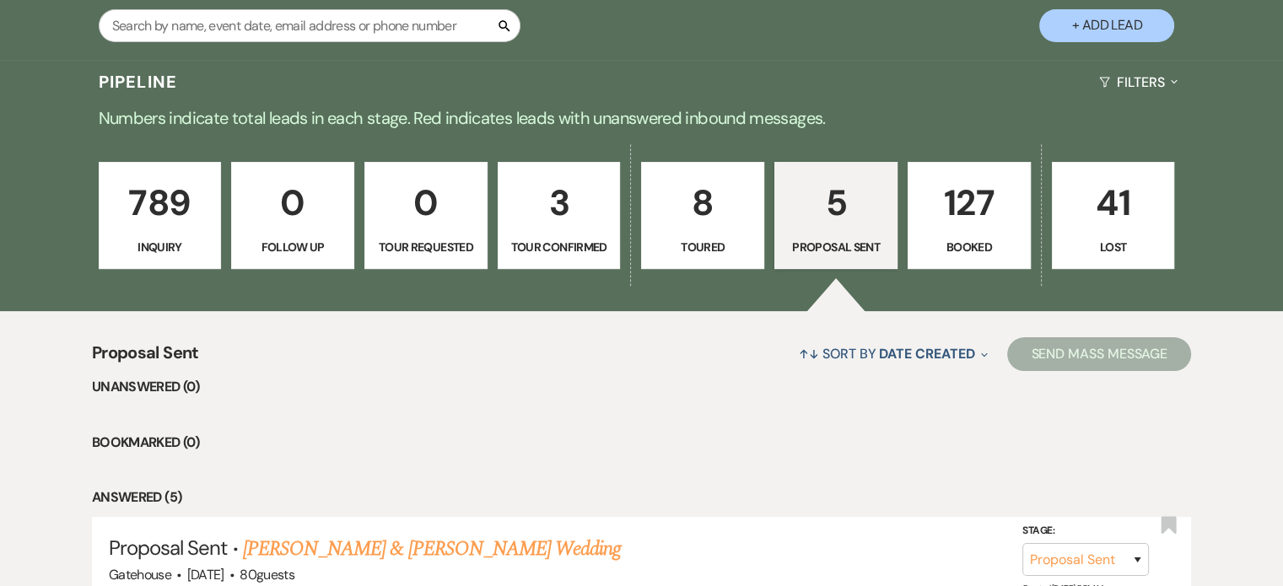
click at [699, 197] on p "8" at bounding box center [702, 203] width 101 height 57
select select "5"
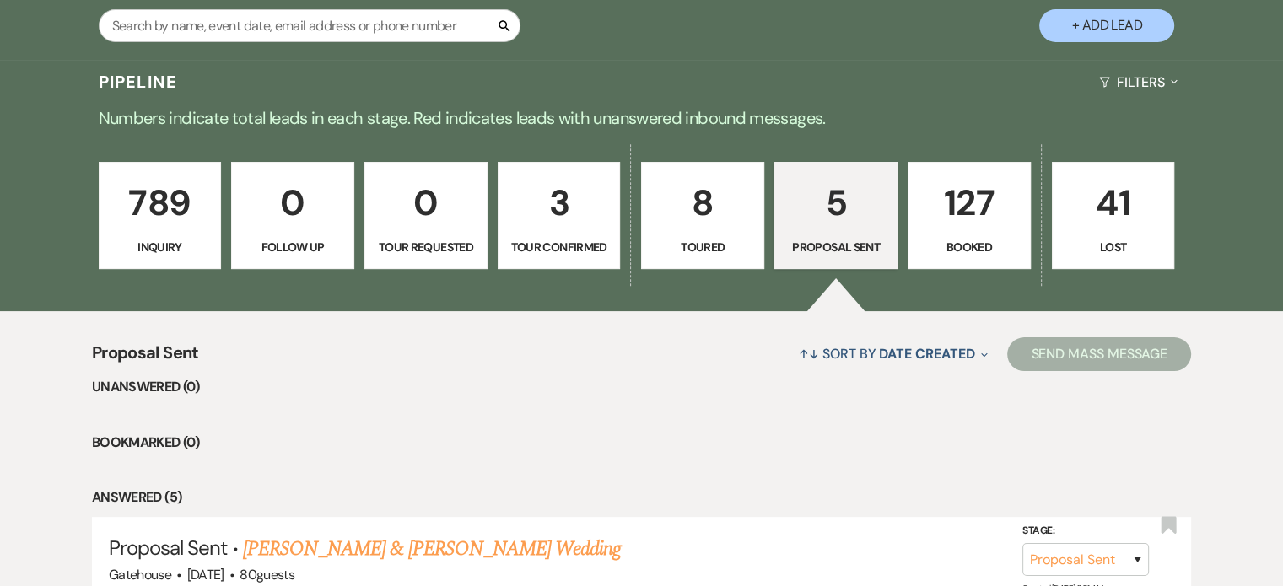
select select "5"
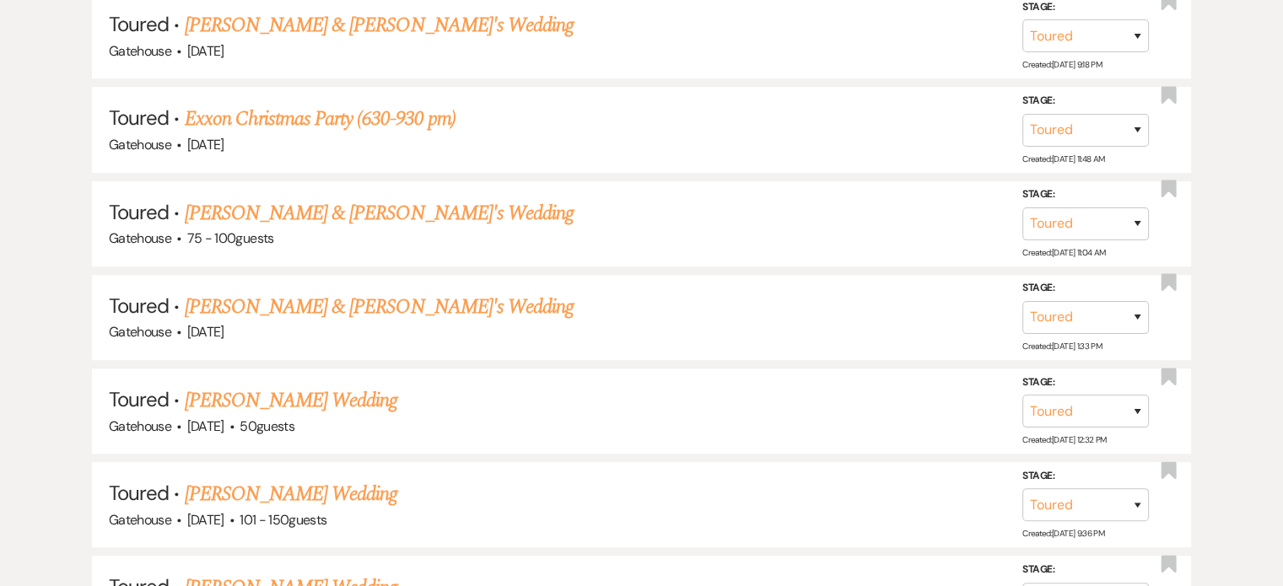
scroll to position [1020, 0]
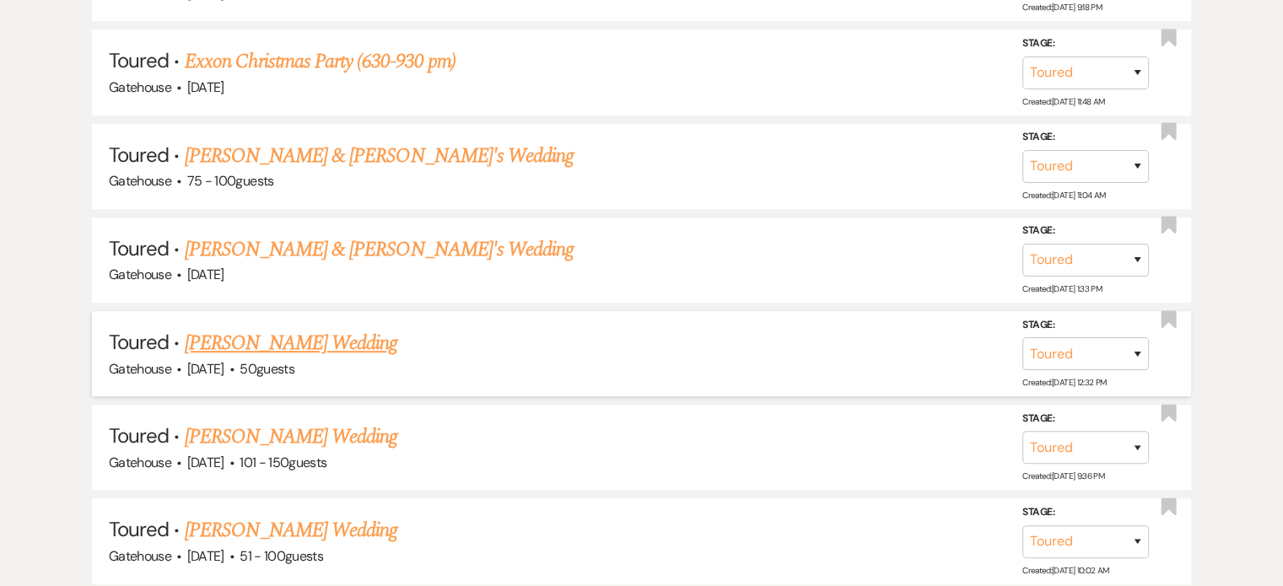
click at [255, 334] on link "Sarah Kimbel's Wedding" at bounding box center [291, 343] width 213 height 30
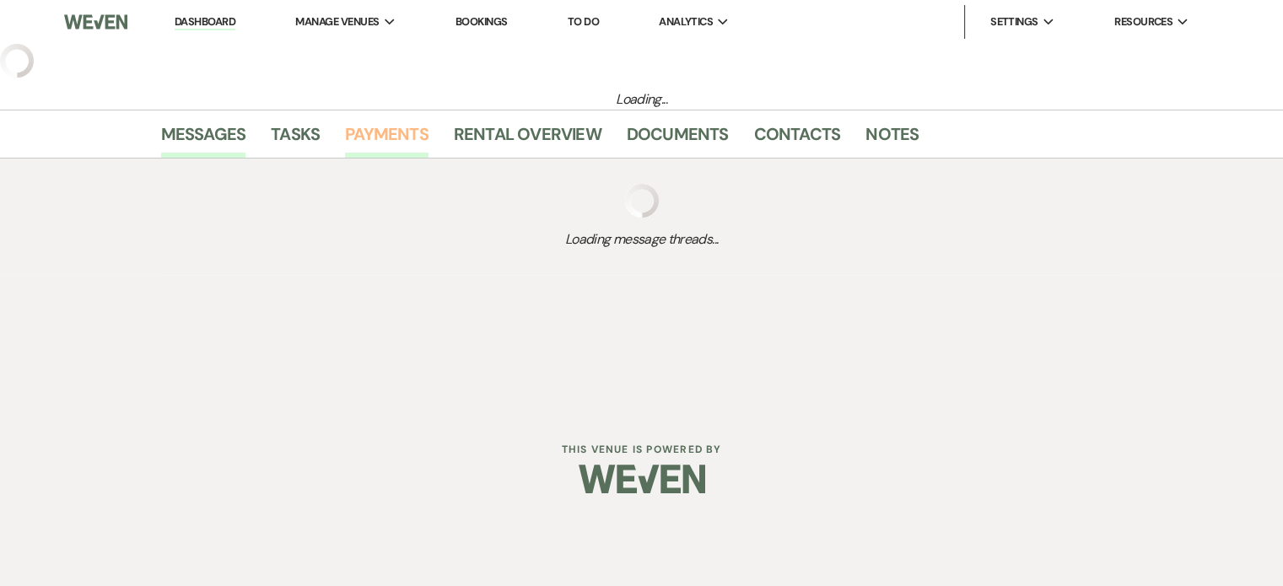
select select "5"
select select "2"
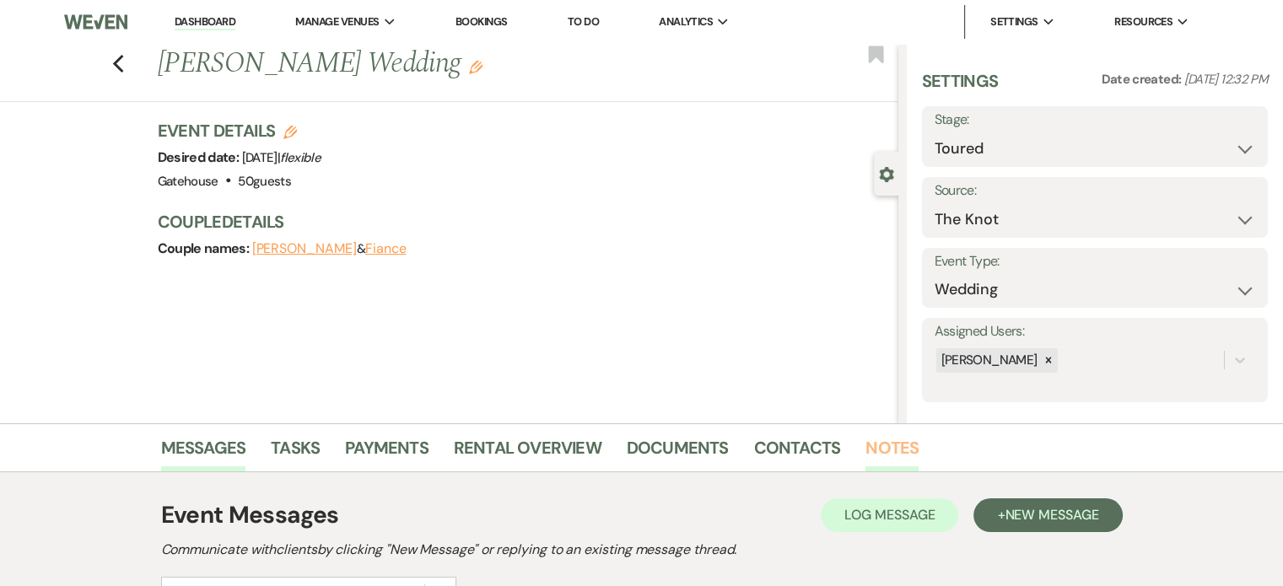
click at [888, 443] on link "Notes" at bounding box center [892, 452] width 53 height 37
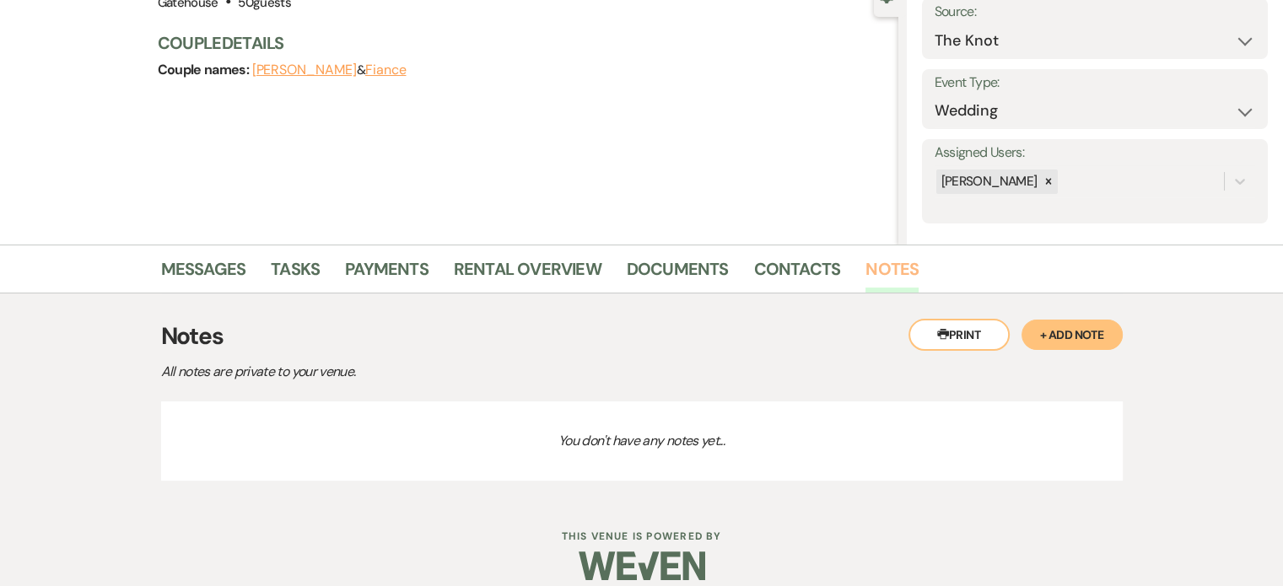
scroll to position [197, 0]
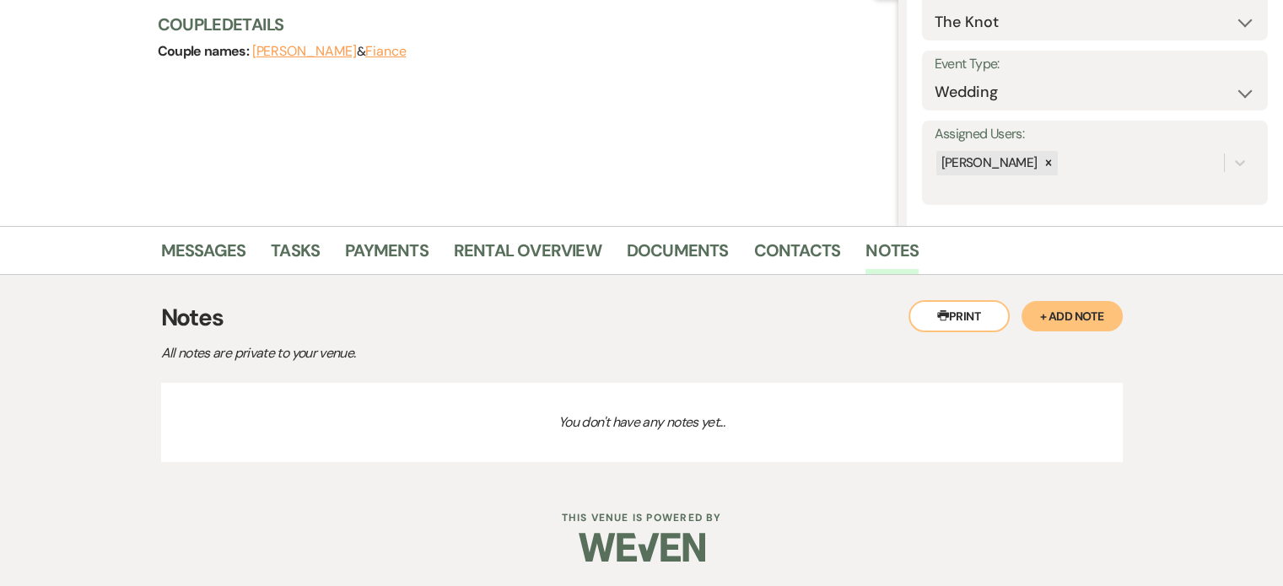
click at [1062, 316] on button "+ Add Note" at bounding box center [1072, 316] width 101 height 30
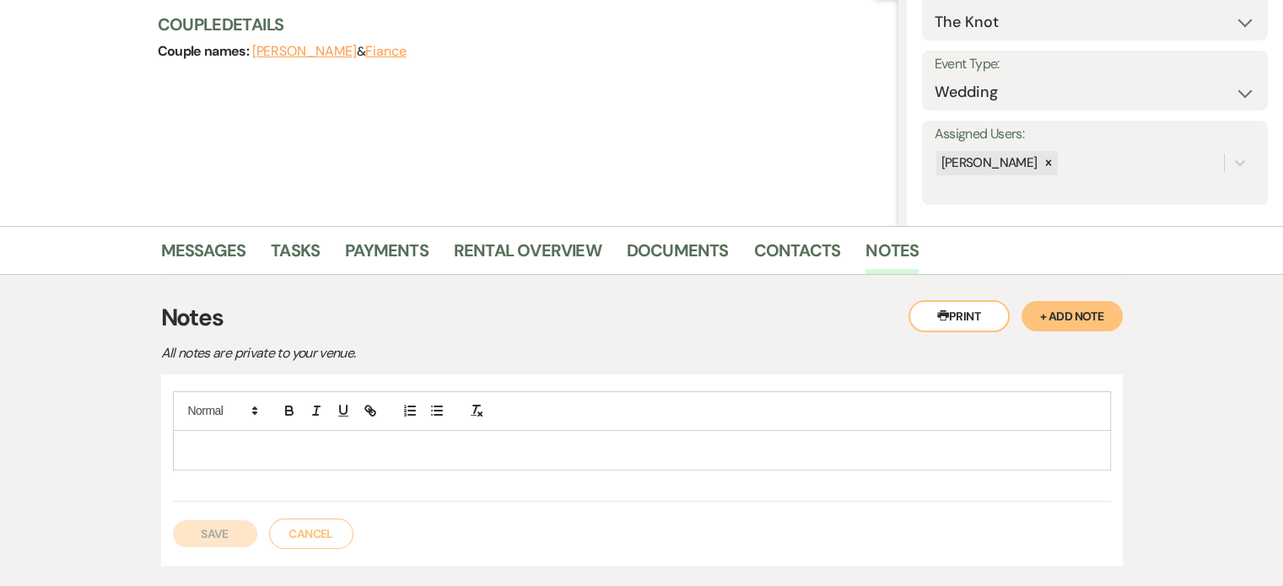
click at [248, 434] on div at bounding box center [642, 450] width 936 height 39
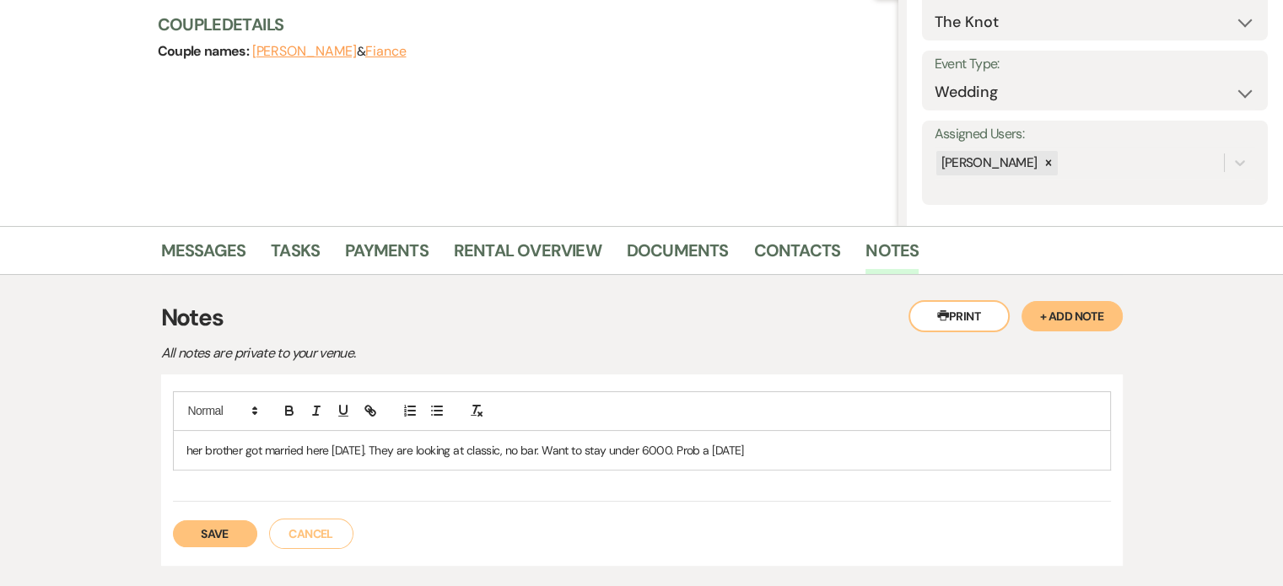
click at [221, 532] on button "Save" at bounding box center [215, 534] width 84 height 27
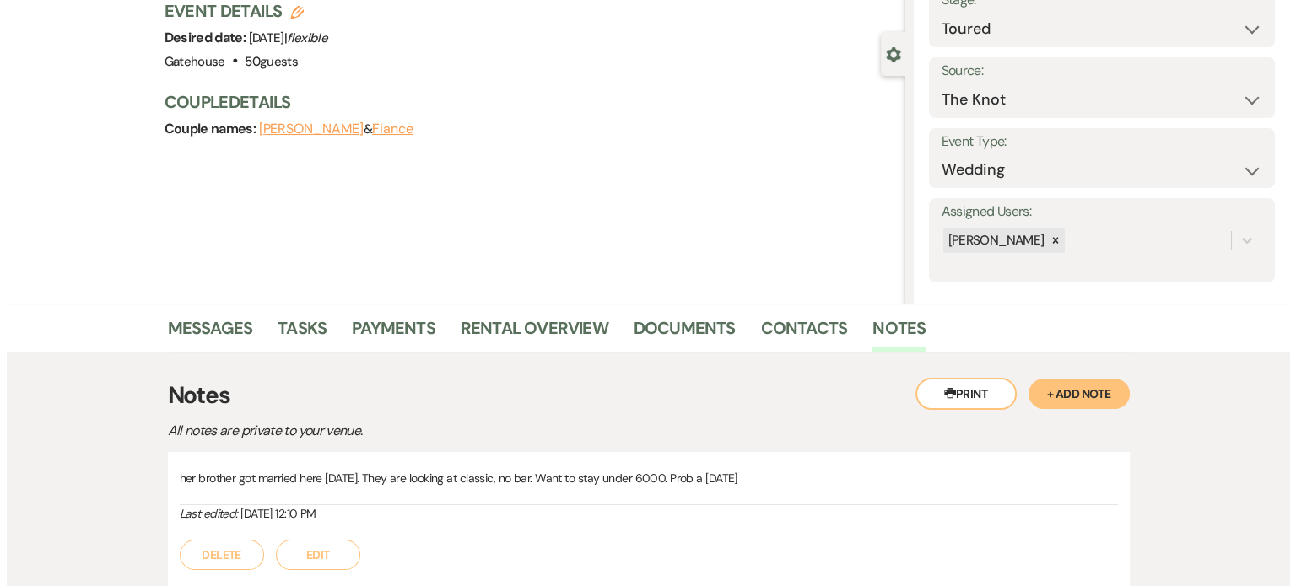
scroll to position [29, 0]
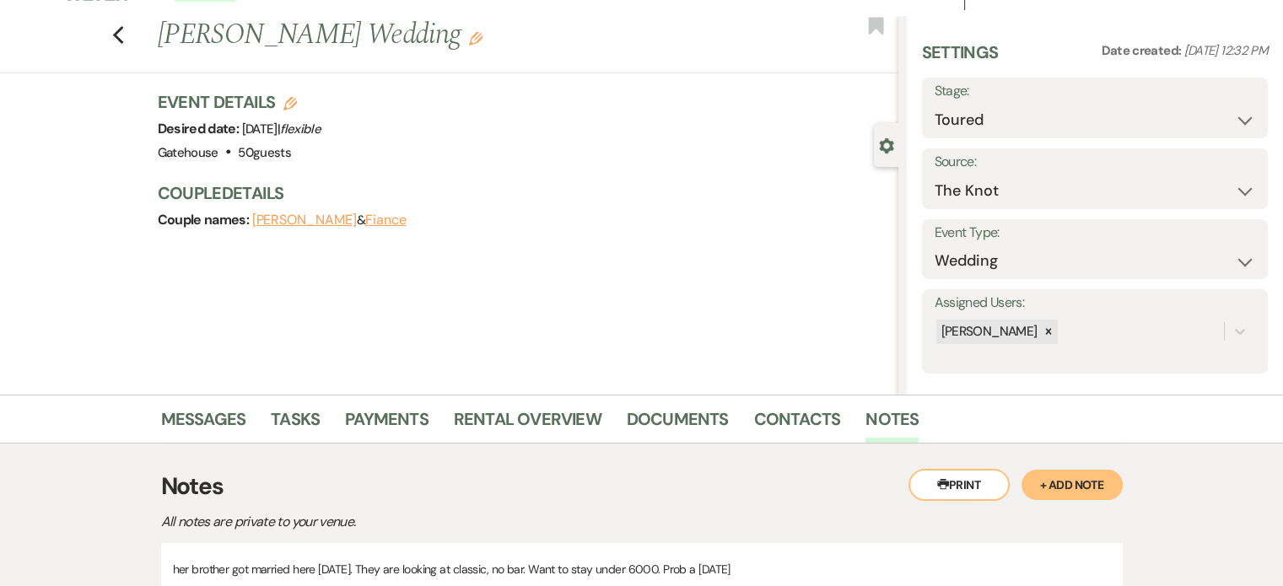
click at [296, 100] on icon "Edit" at bounding box center [289, 103] width 13 height 13
select select "669"
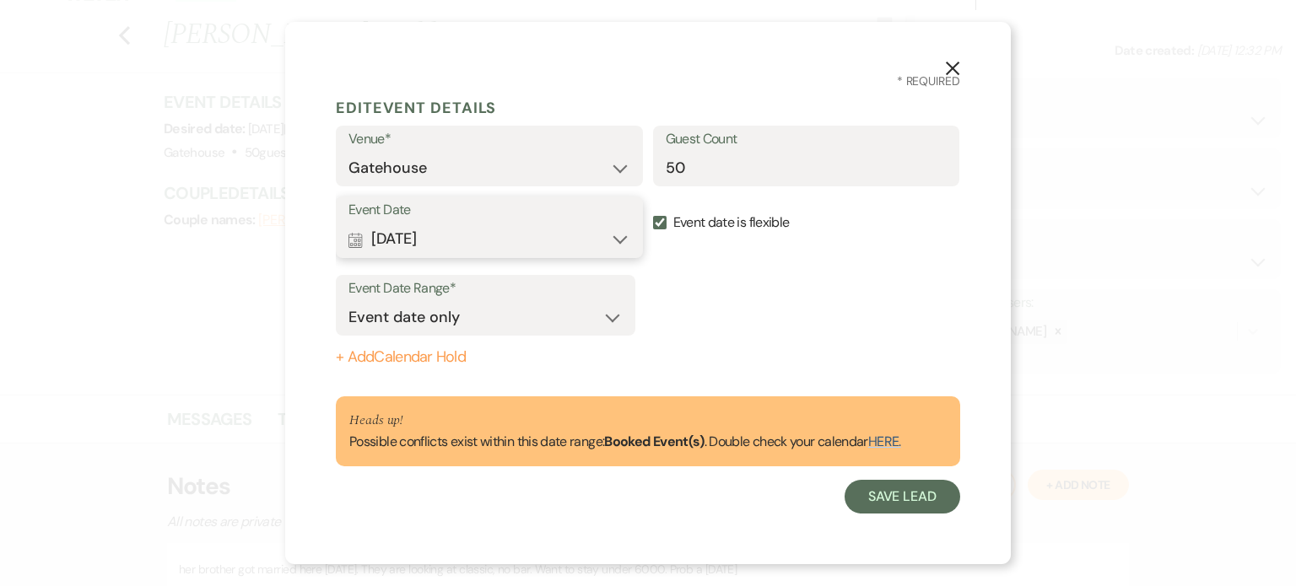
click at [618, 240] on button "Calendar Oct 03, 2026 Expand" at bounding box center [489, 240] width 282 height 34
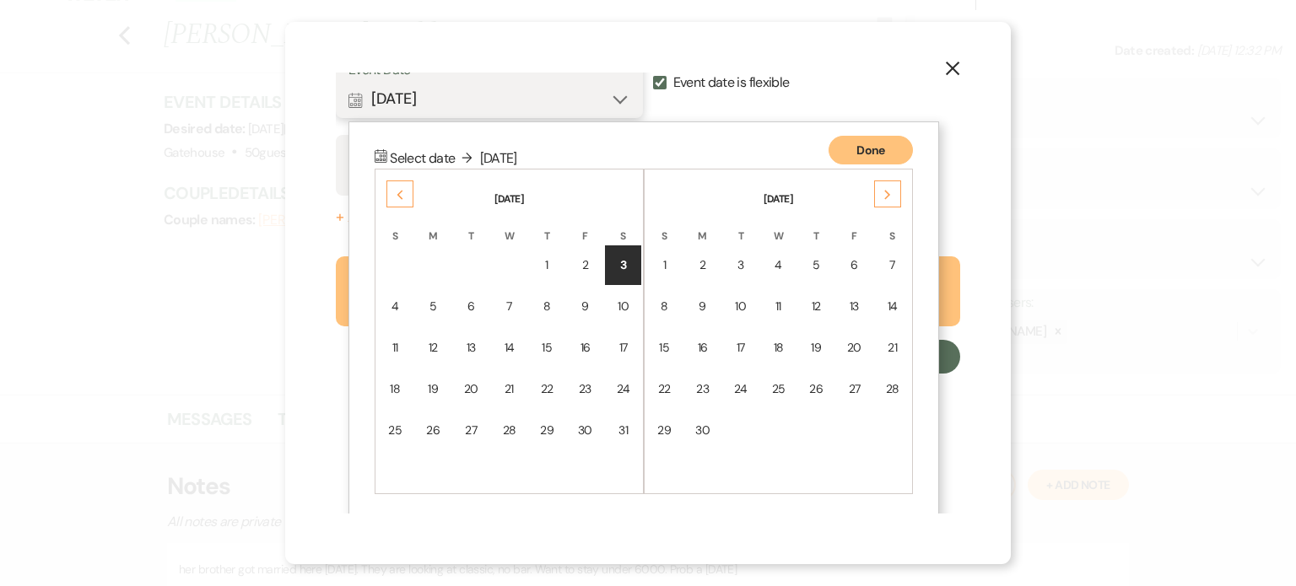
scroll to position [141, 0]
click at [391, 304] on div "4" at bounding box center [395, 306] width 14 height 18
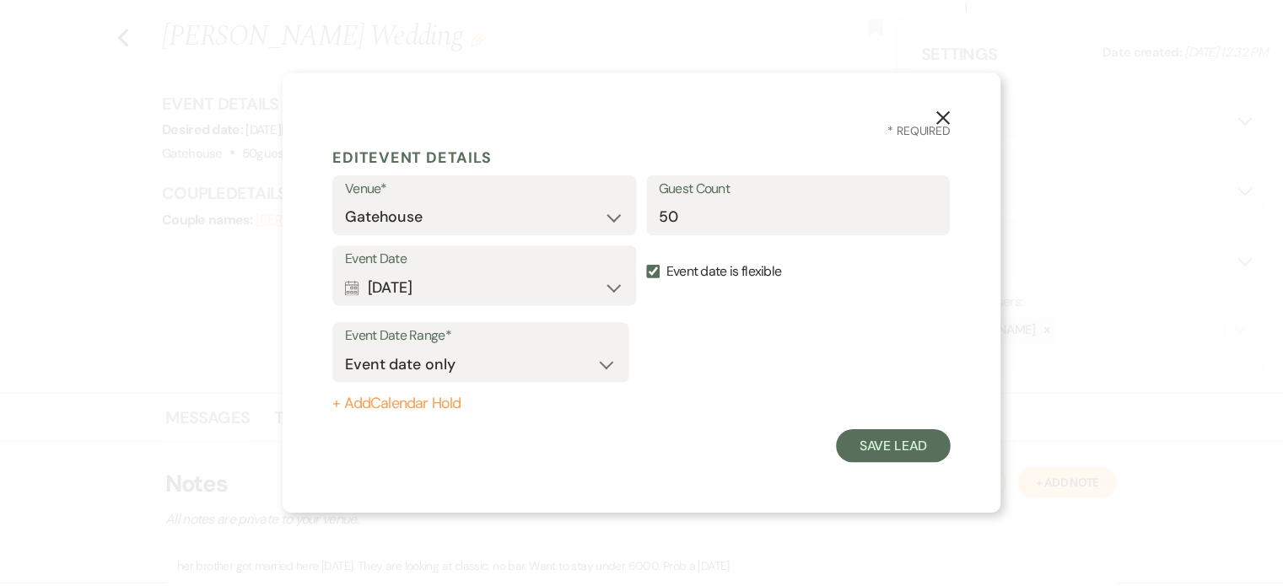
scroll to position [0, 0]
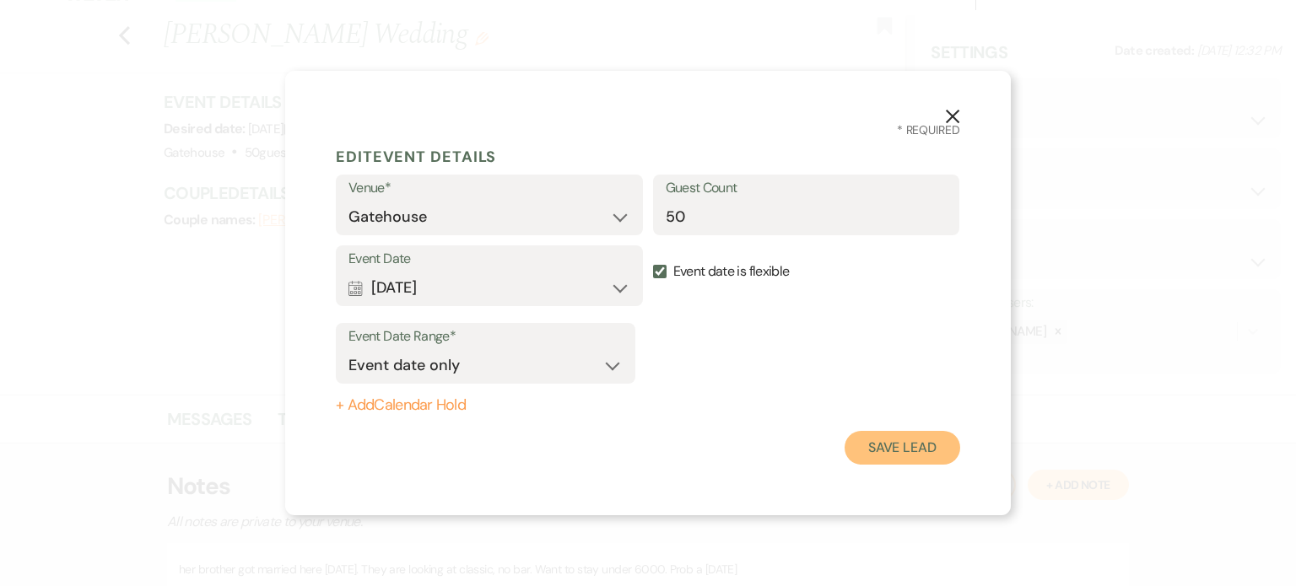
click at [909, 448] on button "Save Lead" at bounding box center [903, 448] width 116 height 34
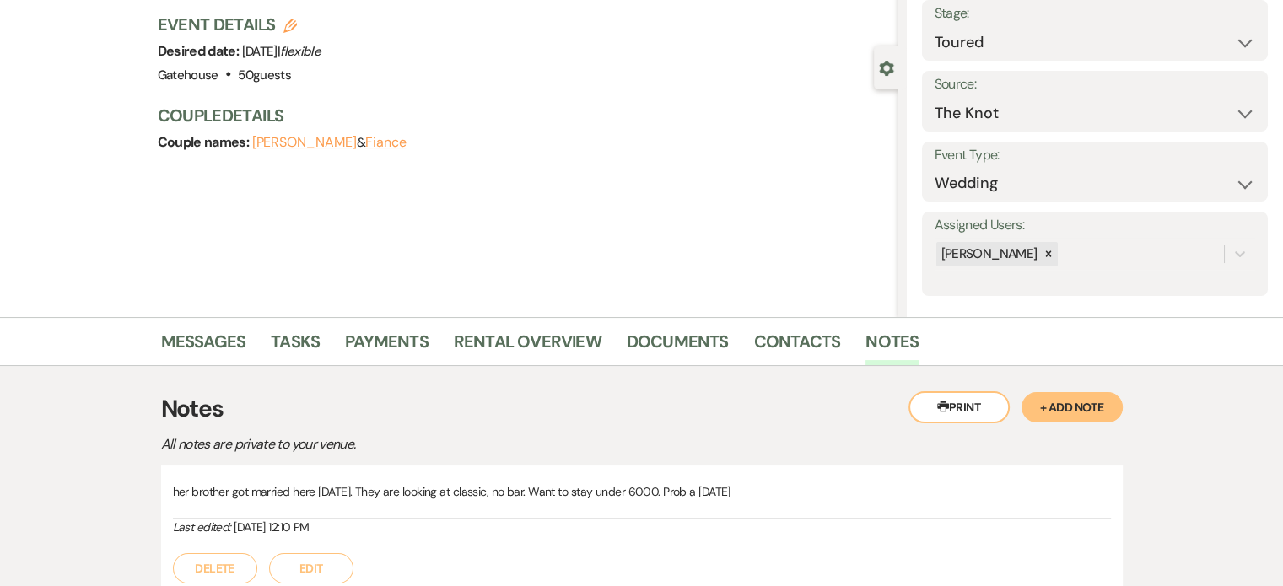
scroll to position [197, 0]
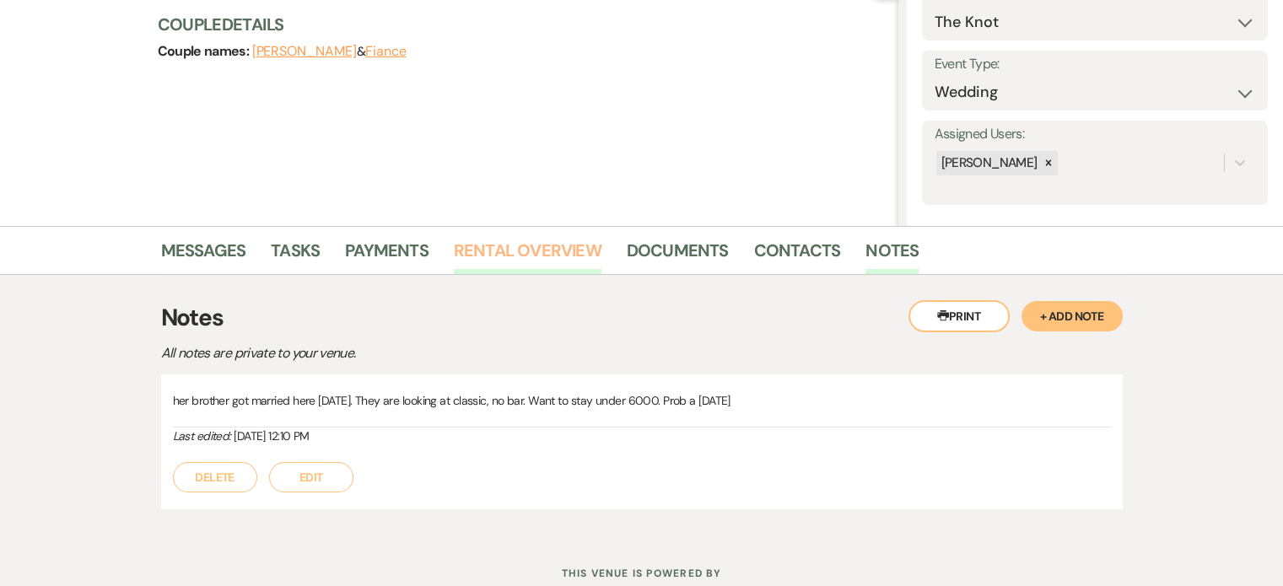
click at [538, 246] on link "Rental Overview" at bounding box center [528, 255] width 148 height 37
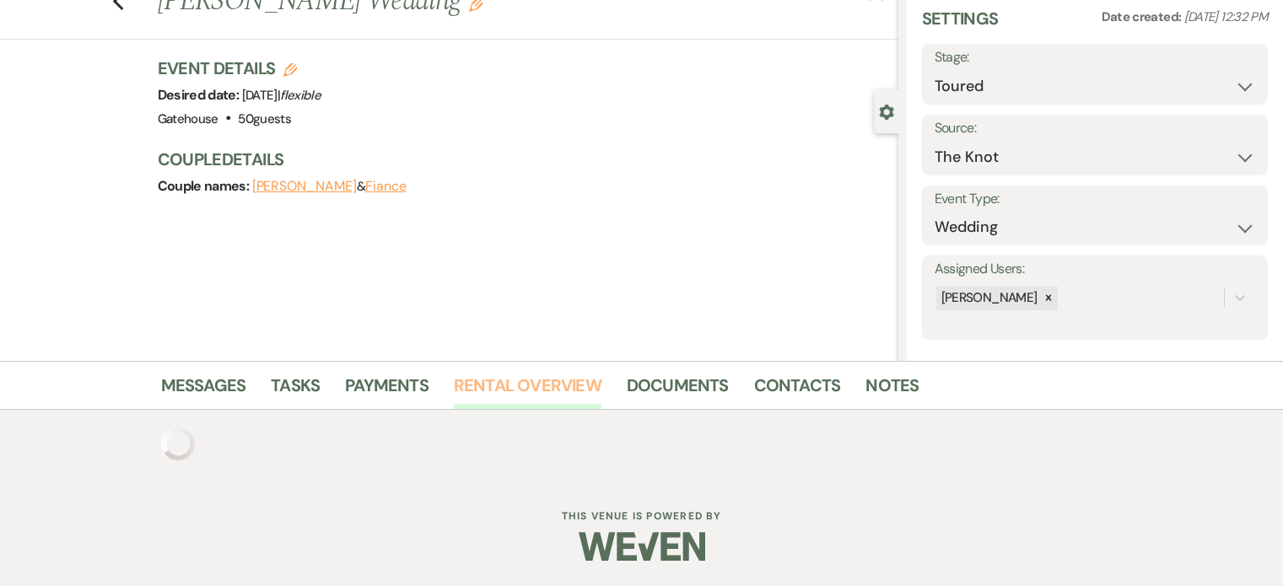
scroll to position [196, 0]
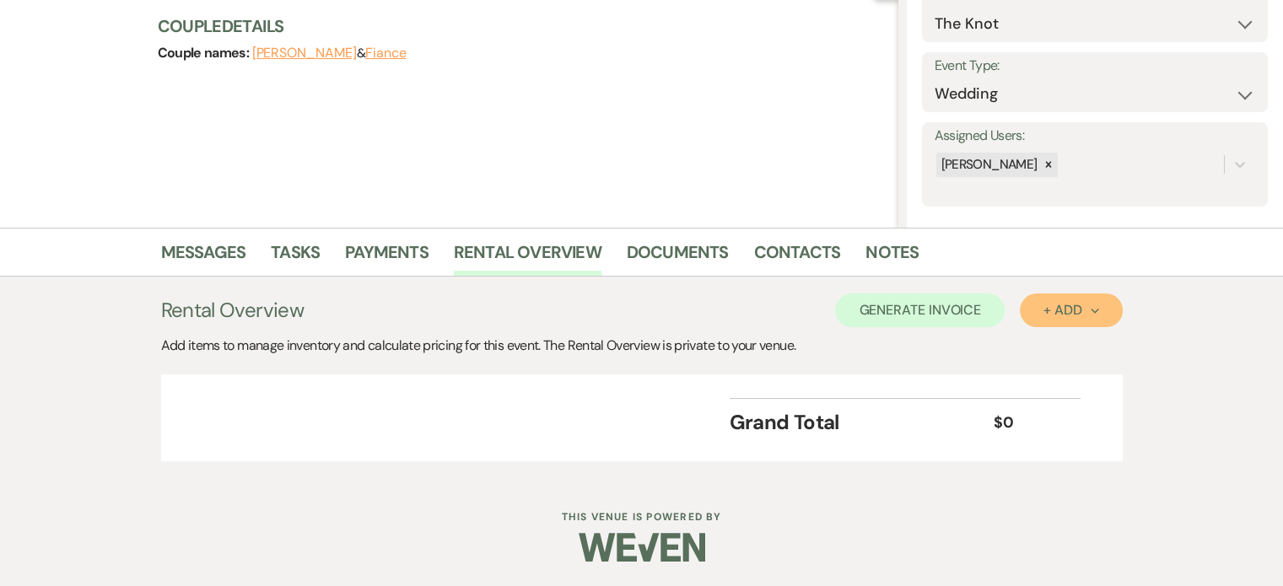
click at [1067, 306] on div "+ Add Next" at bounding box center [1071, 310] width 55 height 13
click at [1161, 357] on div "Messages Tasks Payments Rental Overview Documents Contacts Notes Rental Overvie…" at bounding box center [641, 353] width 1283 height 251
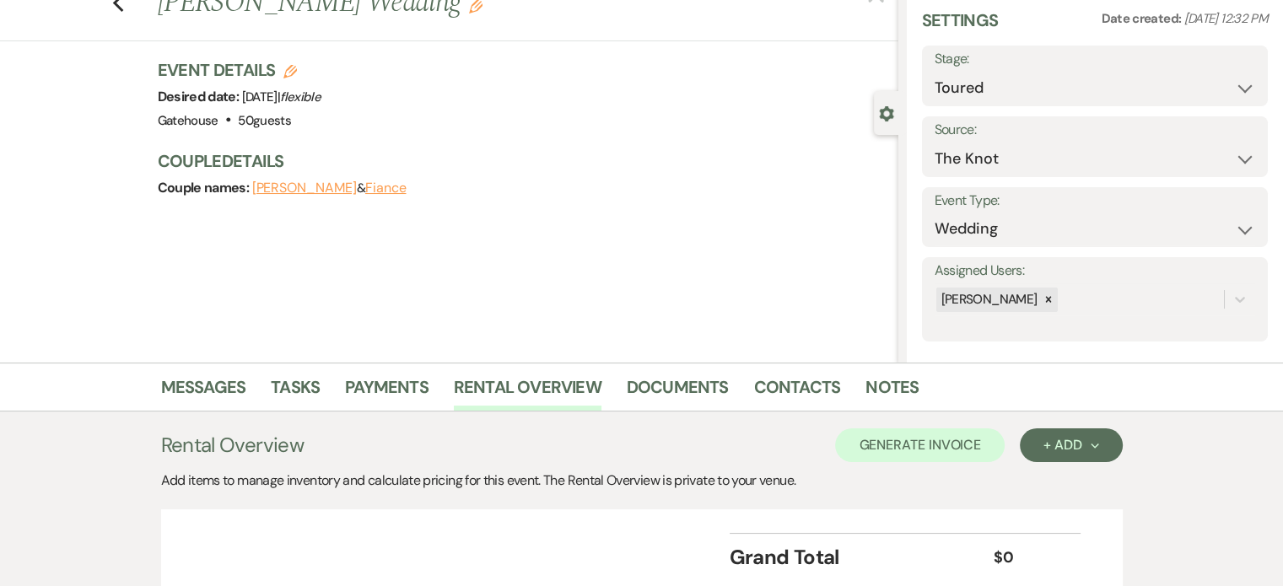
scroll to position [0, 0]
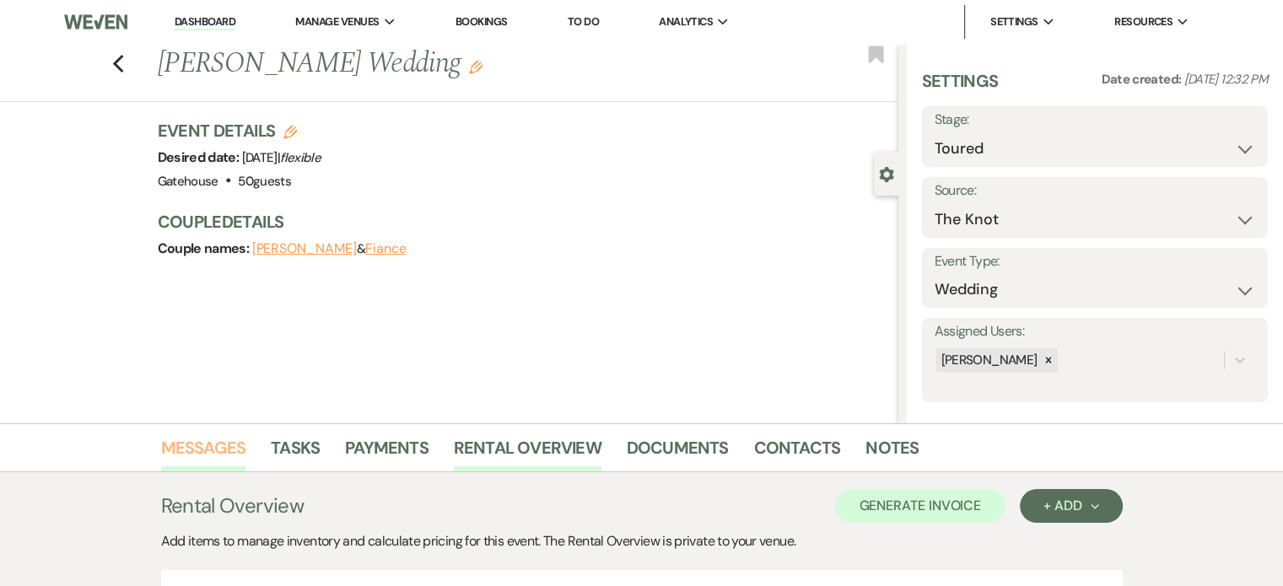
click at [213, 445] on link "Messages" at bounding box center [203, 452] width 85 height 37
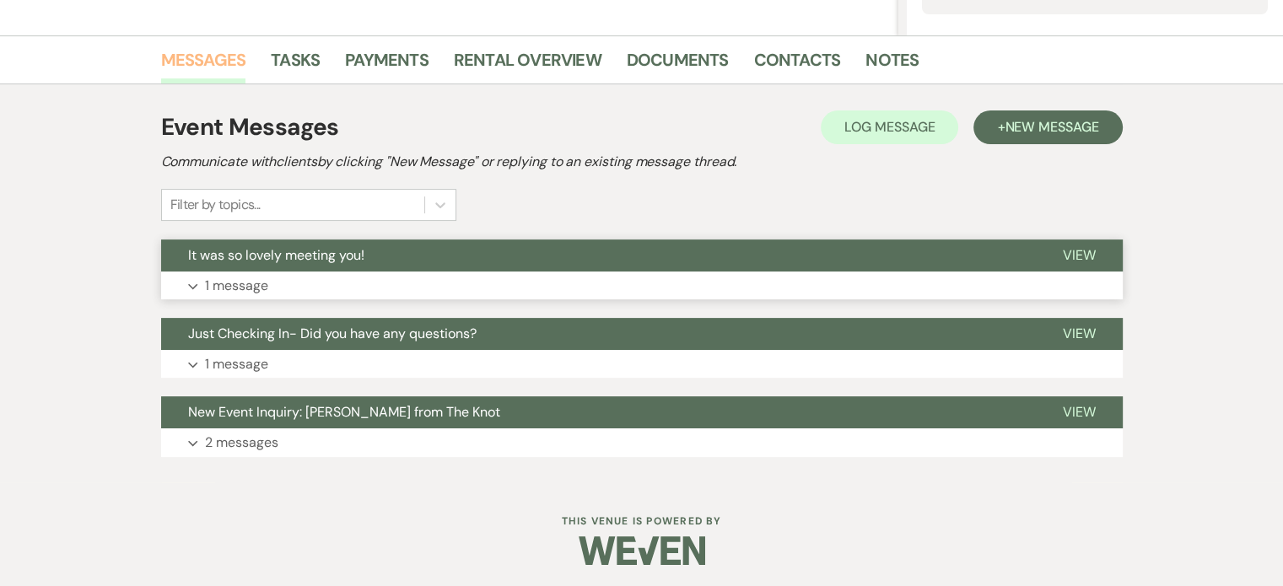
scroll to position [391, 0]
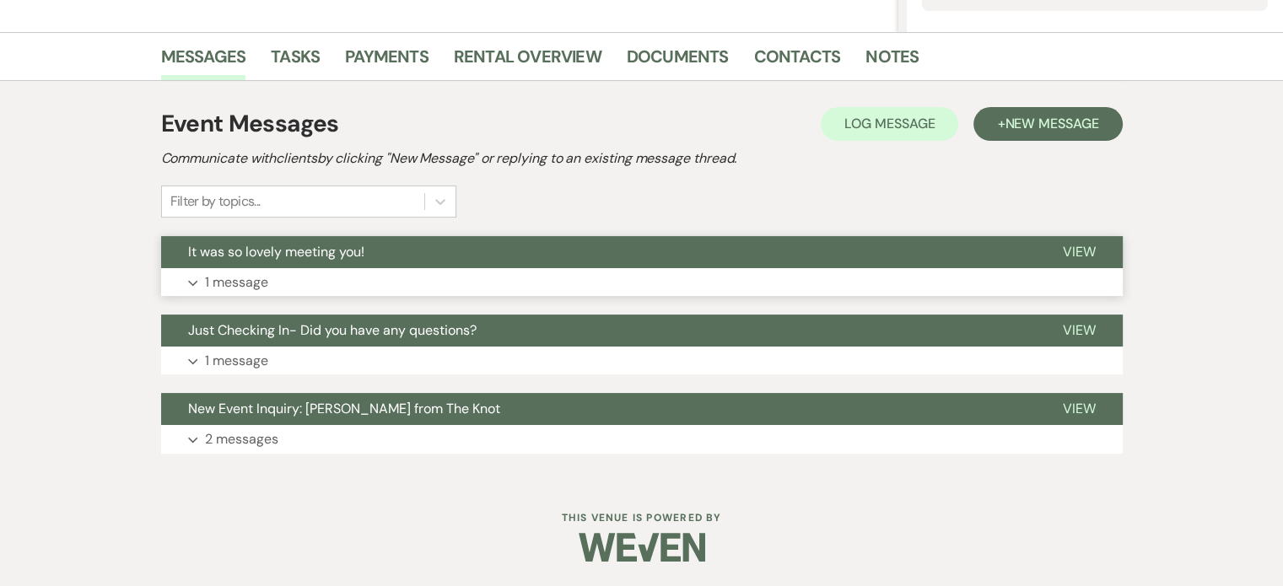
click at [240, 276] on p "1 message" at bounding box center [236, 283] width 63 height 22
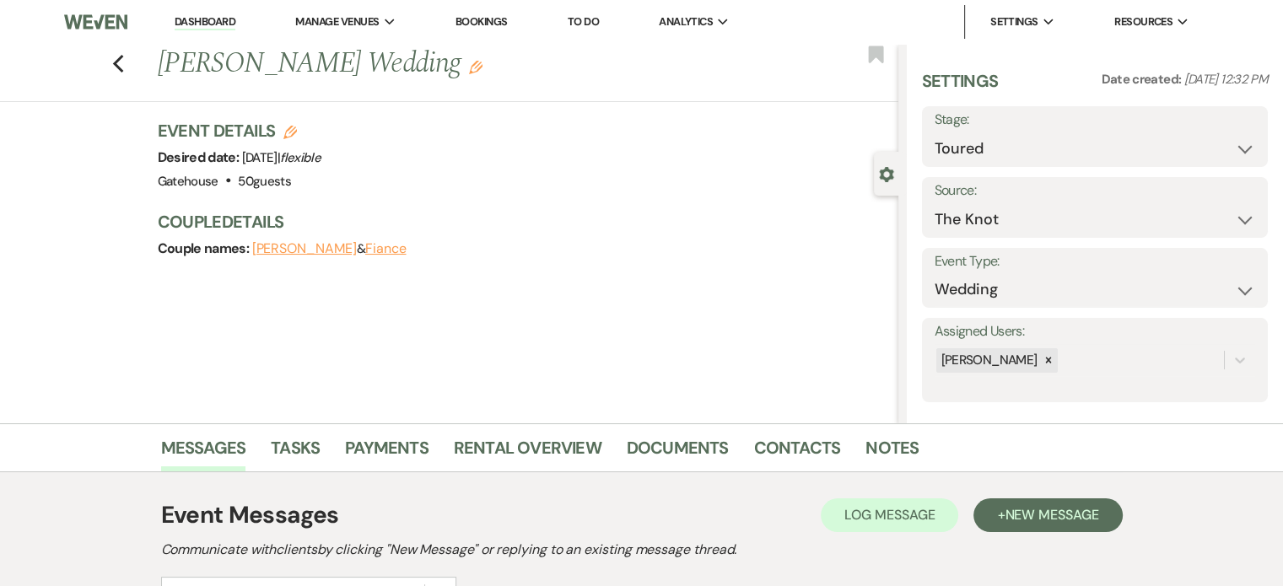
scroll to position [0, 0]
click at [880, 445] on link "Notes" at bounding box center [892, 452] width 53 height 37
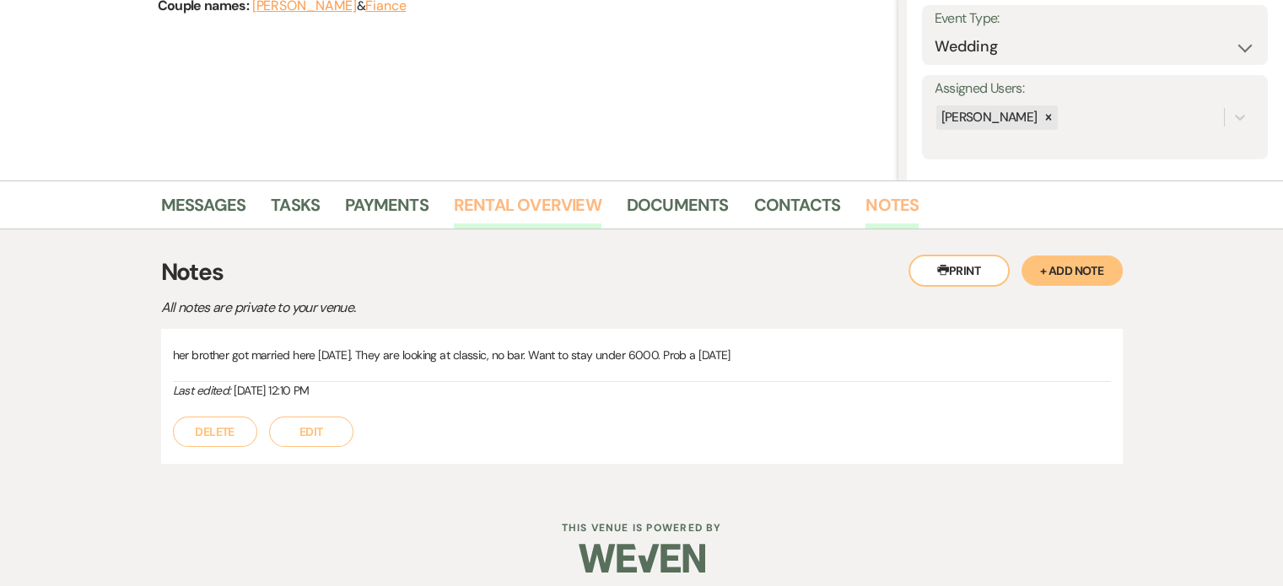
scroll to position [253, 0]
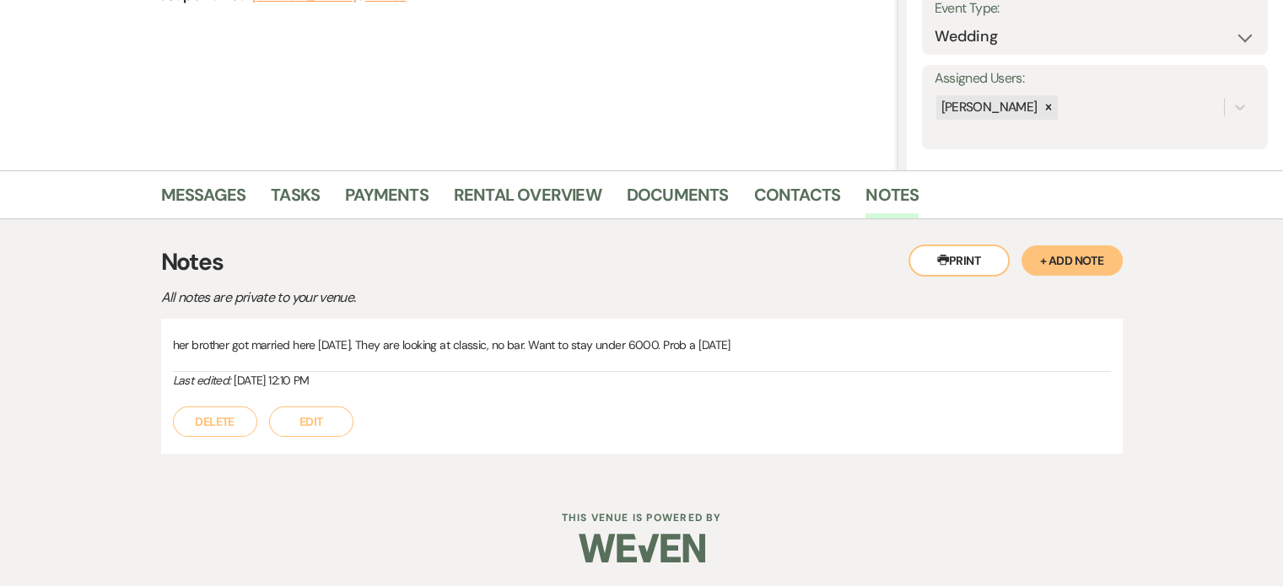
click at [330, 429] on button "Edit" at bounding box center [311, 422] width 84 height 30
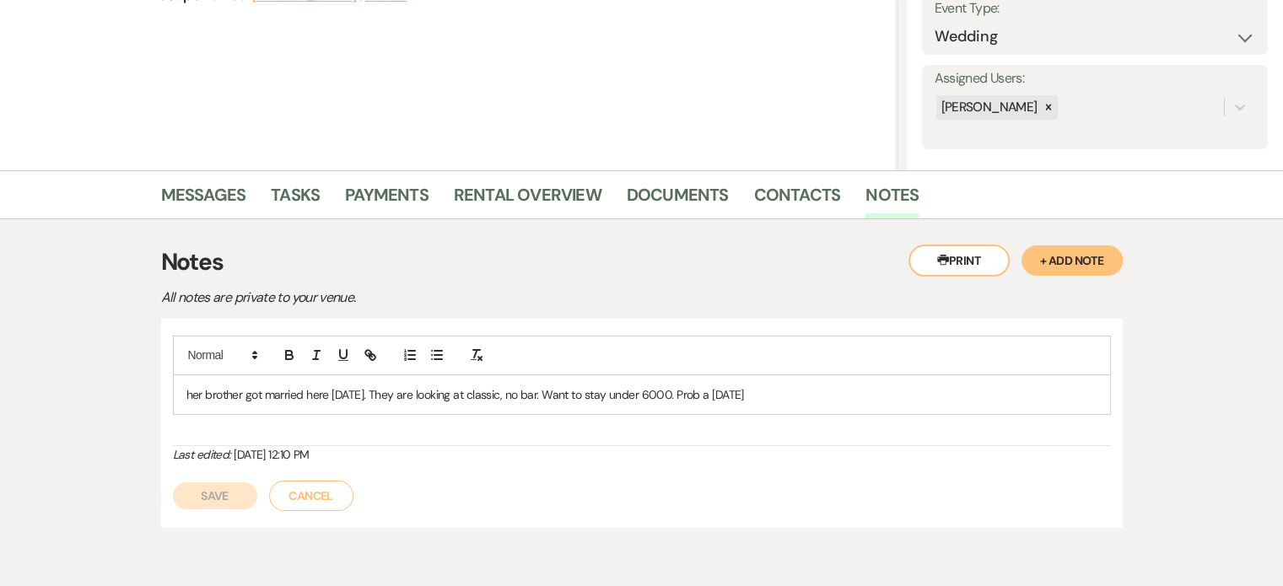
click at [808, 401] on p "her brother got married here 6 years ago. They are looking at classic, no bar. …" at bounding box center [641, 395] width 911 height 19
click at [223, 498] on button "Save" at bounding box center [215, 496] width 84 height 27
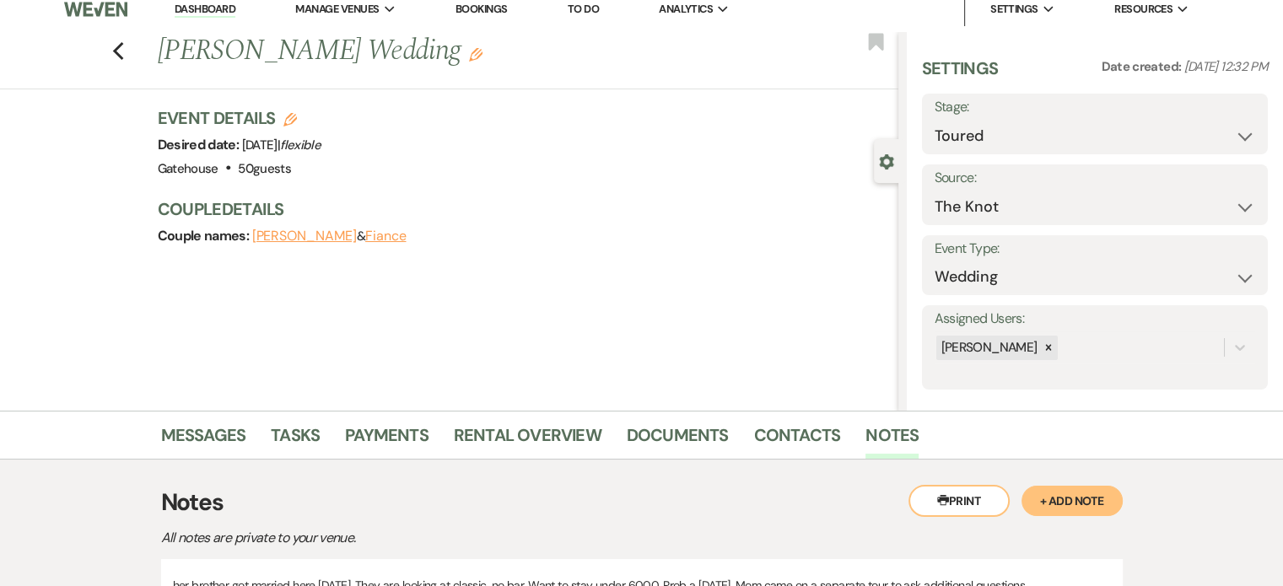
scroll to position [0, 0]
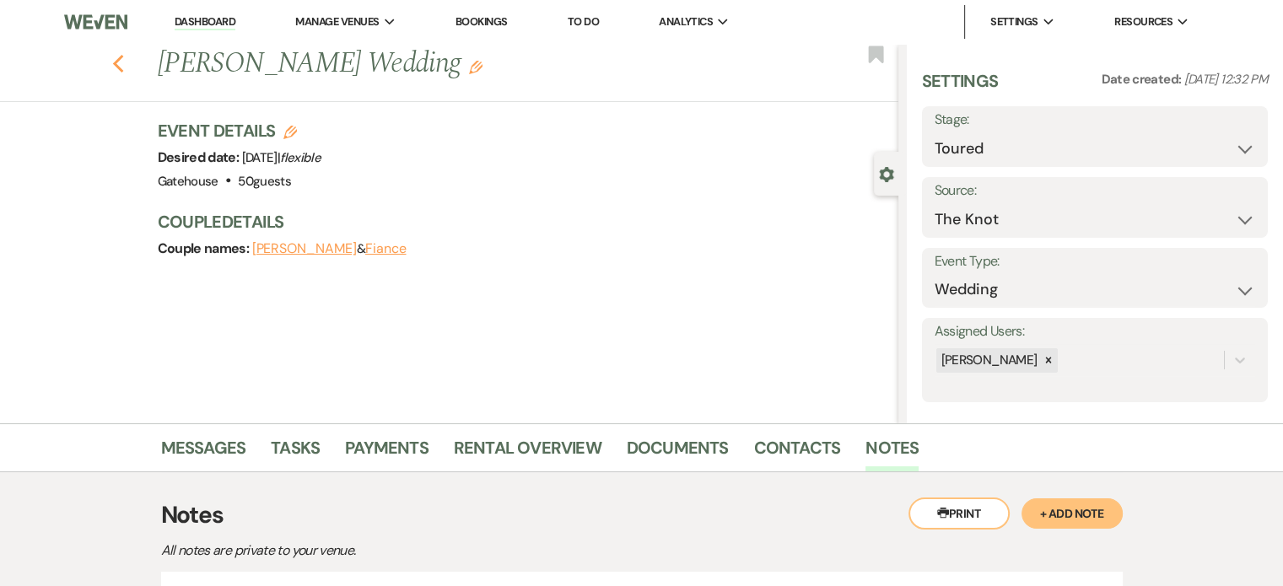
click at [125, 60] on icon "Previous" at bounding box center [118, 64] width 13 height 20
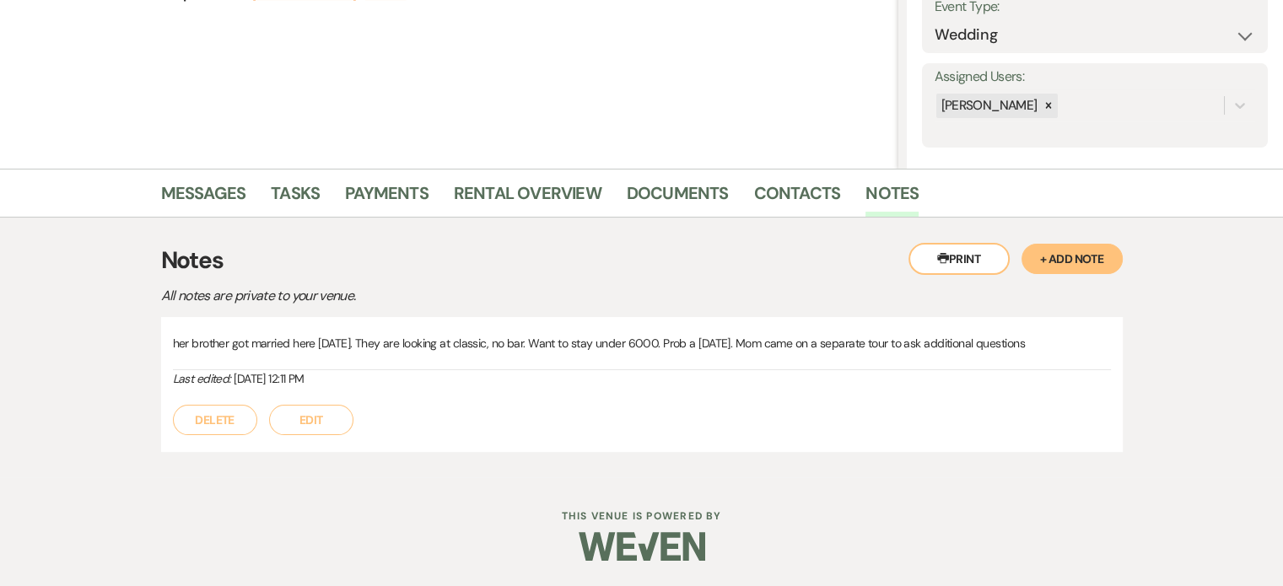
select select "5"
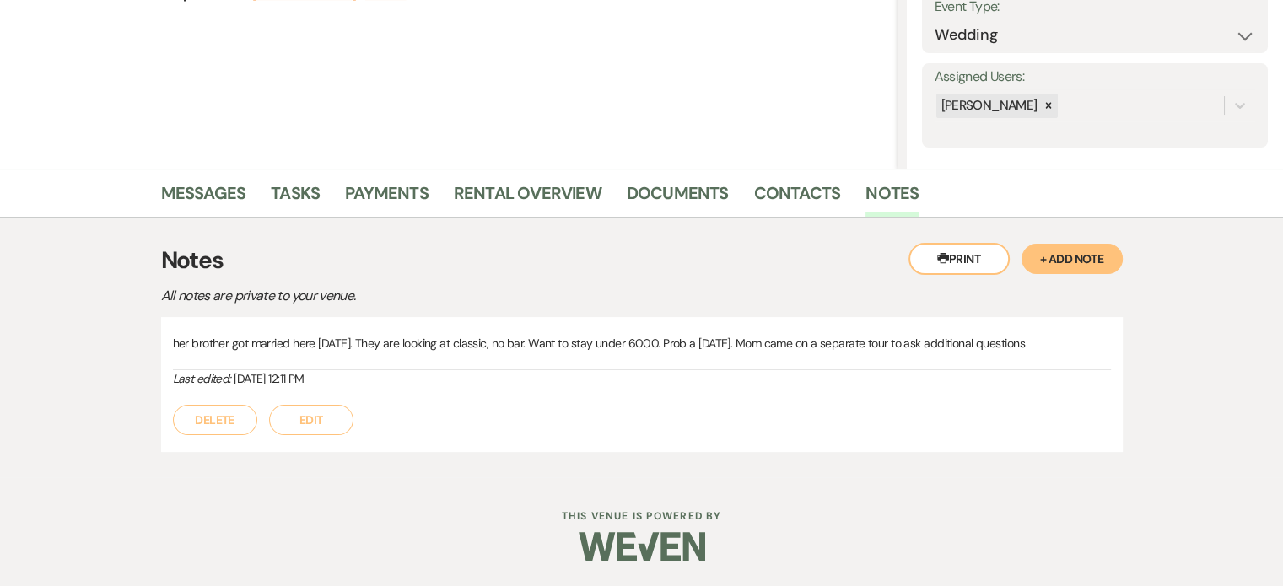
select select "5"
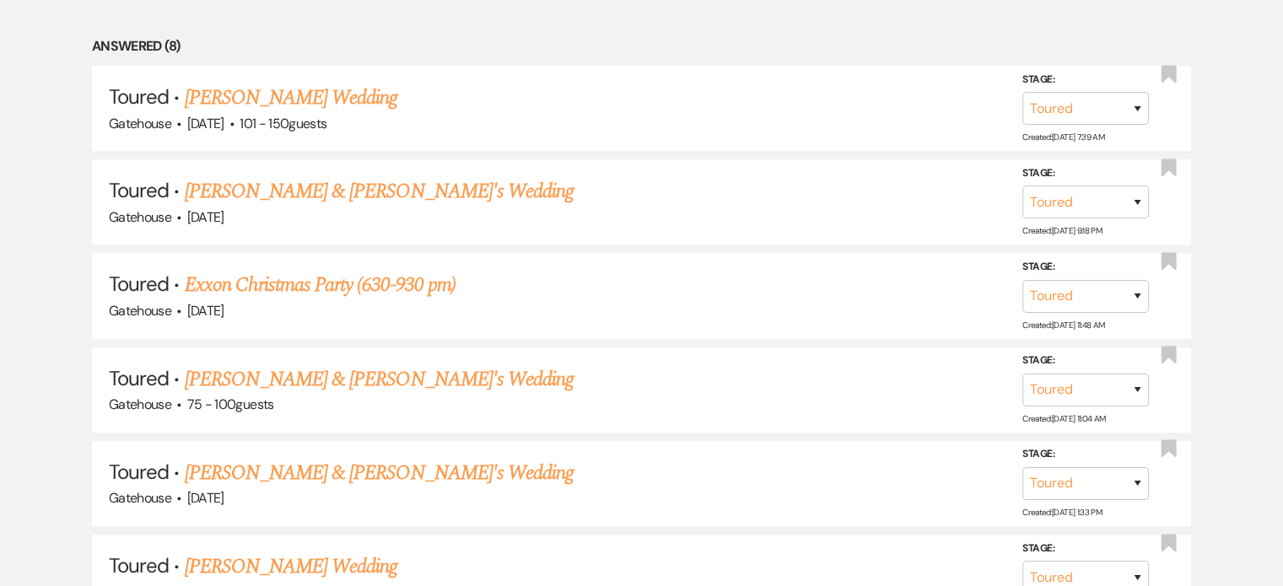
scroll to position [683, 0]
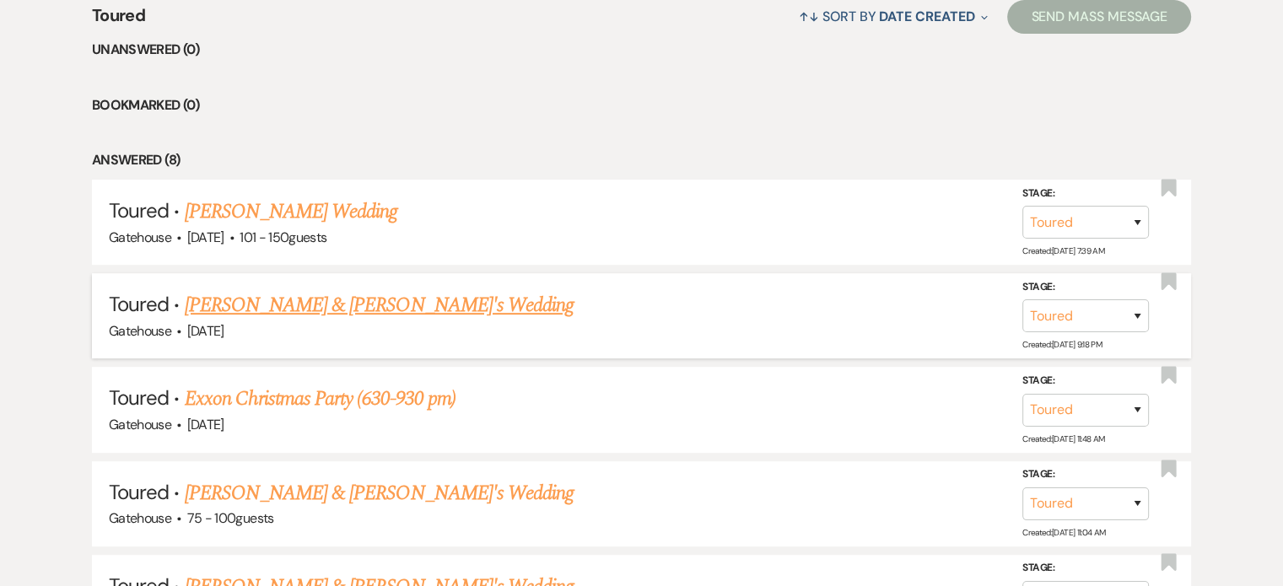
click at [351, 300] on link "Abbey Bueche & Fiance's Wedding" at bounding box center [380, 305] width 390 height 30
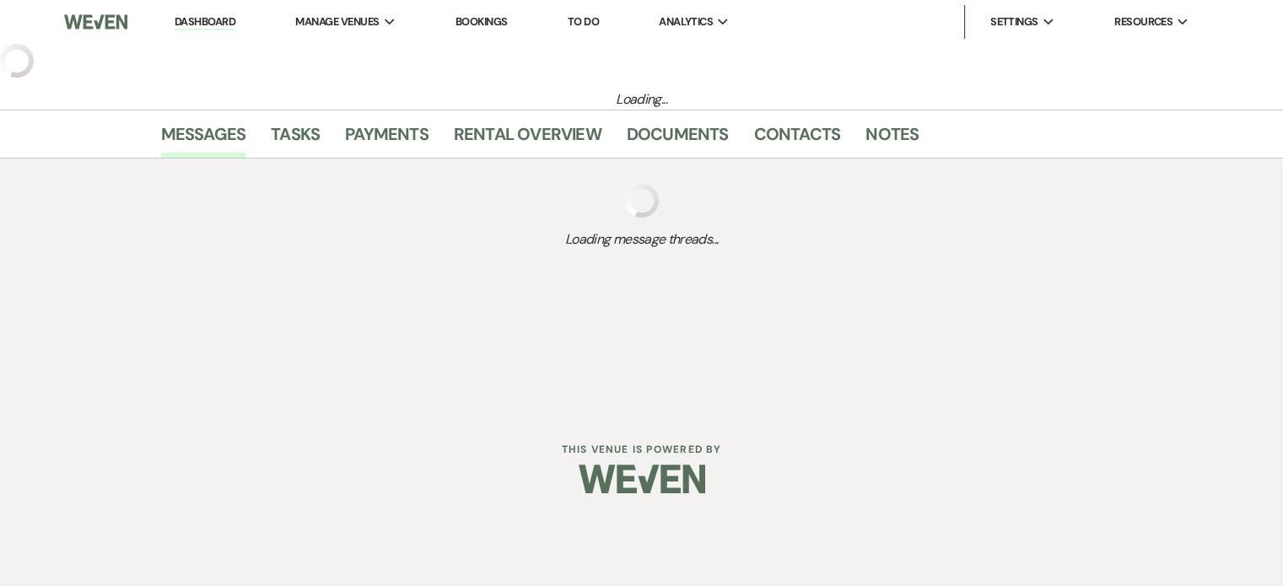
select select "5"
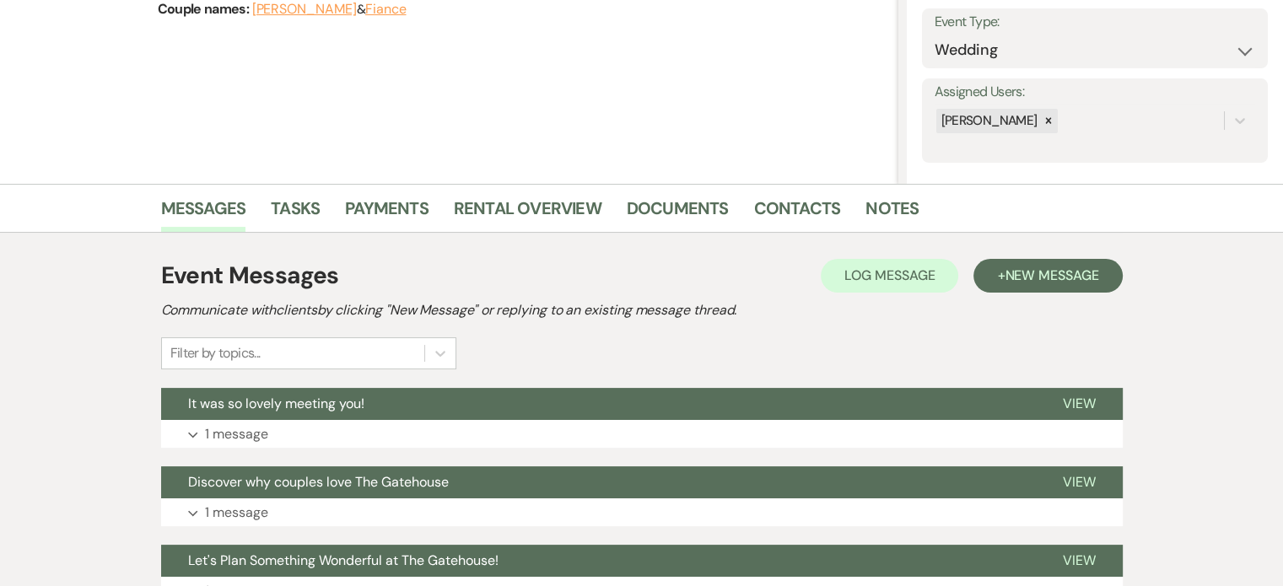
scroll to position [253, 0]
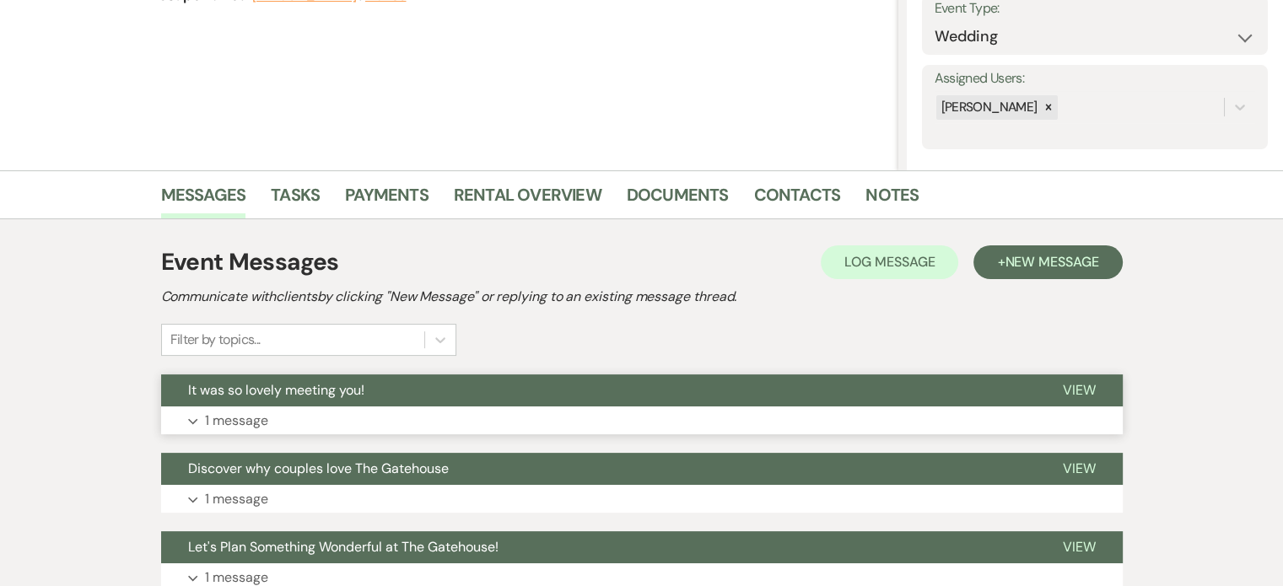
click at [237, 423] on p "1 message" at bounding box center [236, 421] width 63 height 22
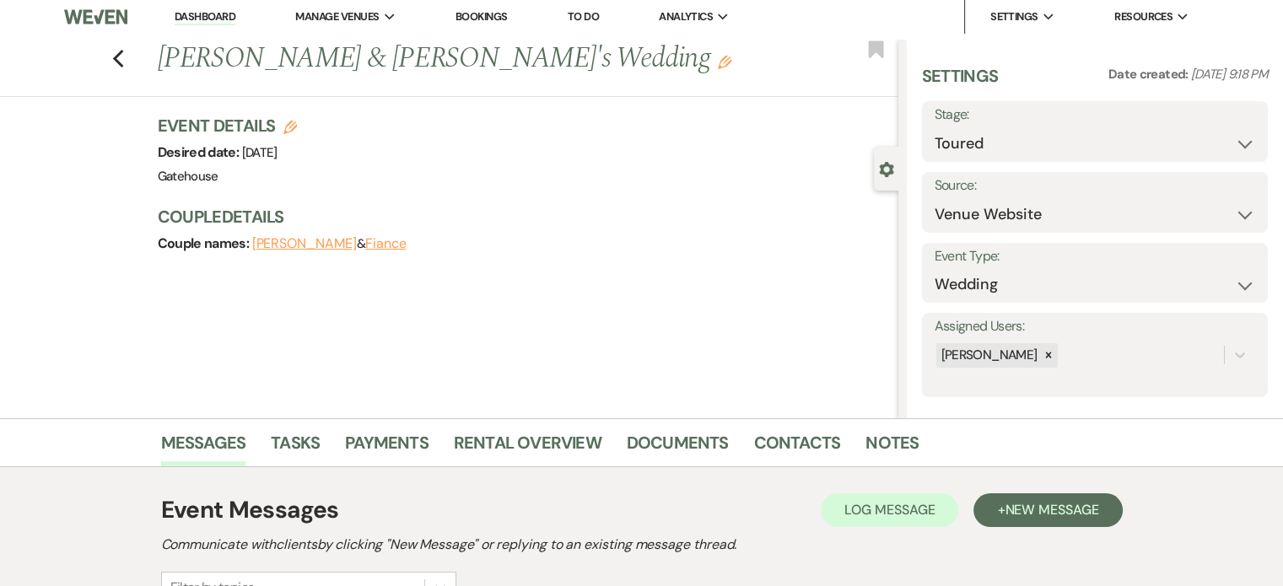
scroll to position [0, 0]
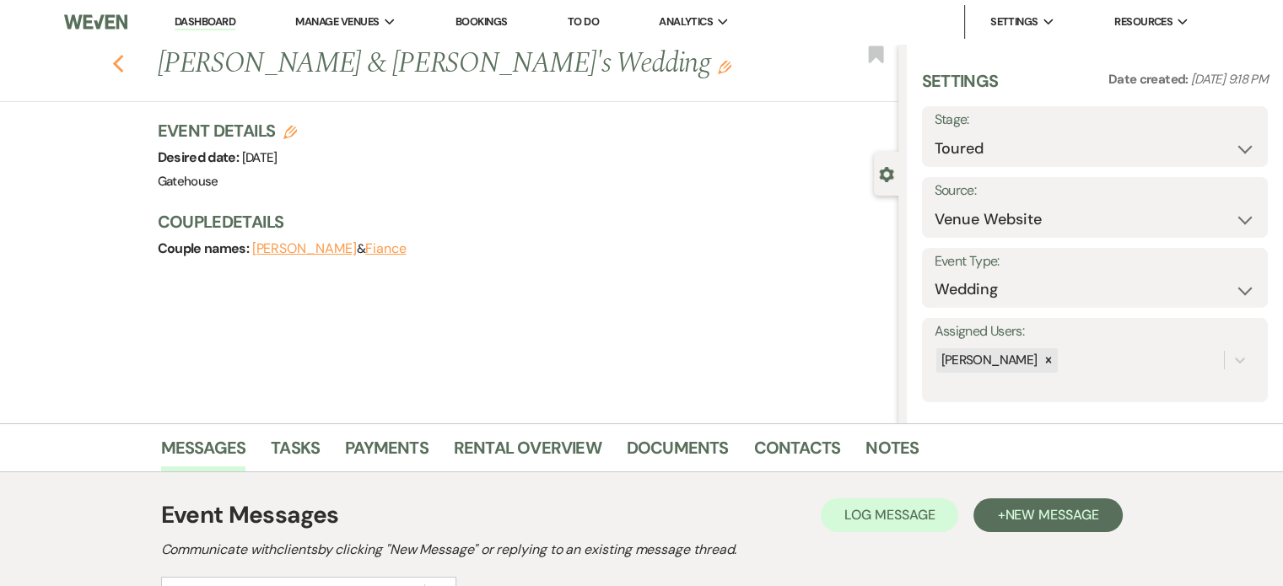
click at [121, 63] on use "button" at bounding box center [117, 64] width 11 height 19
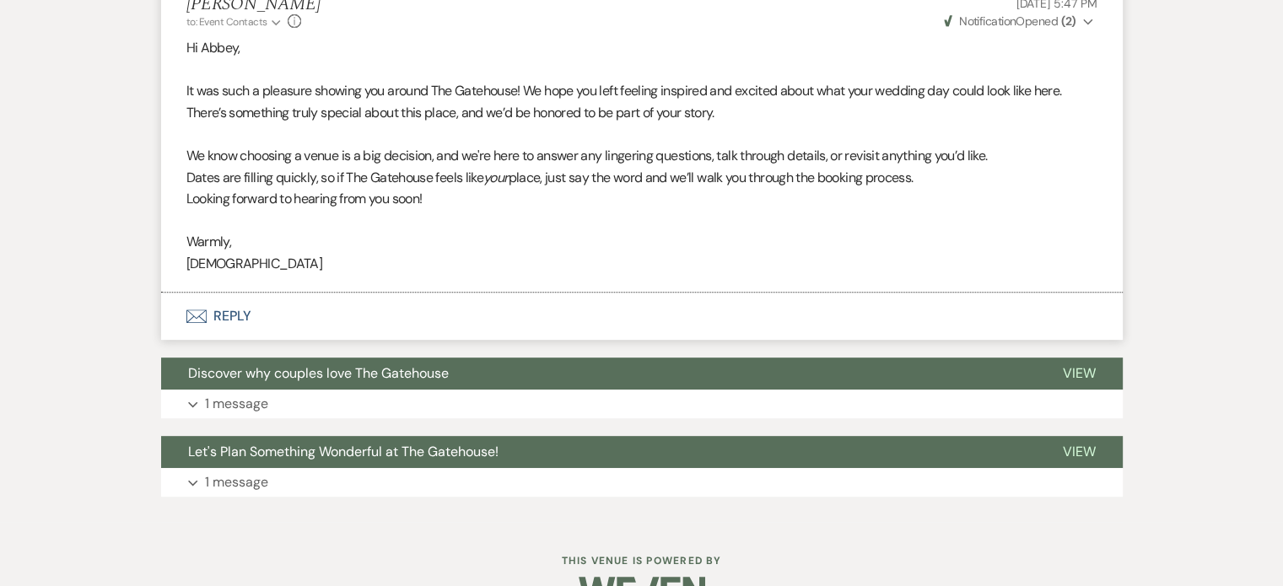
select select "5"
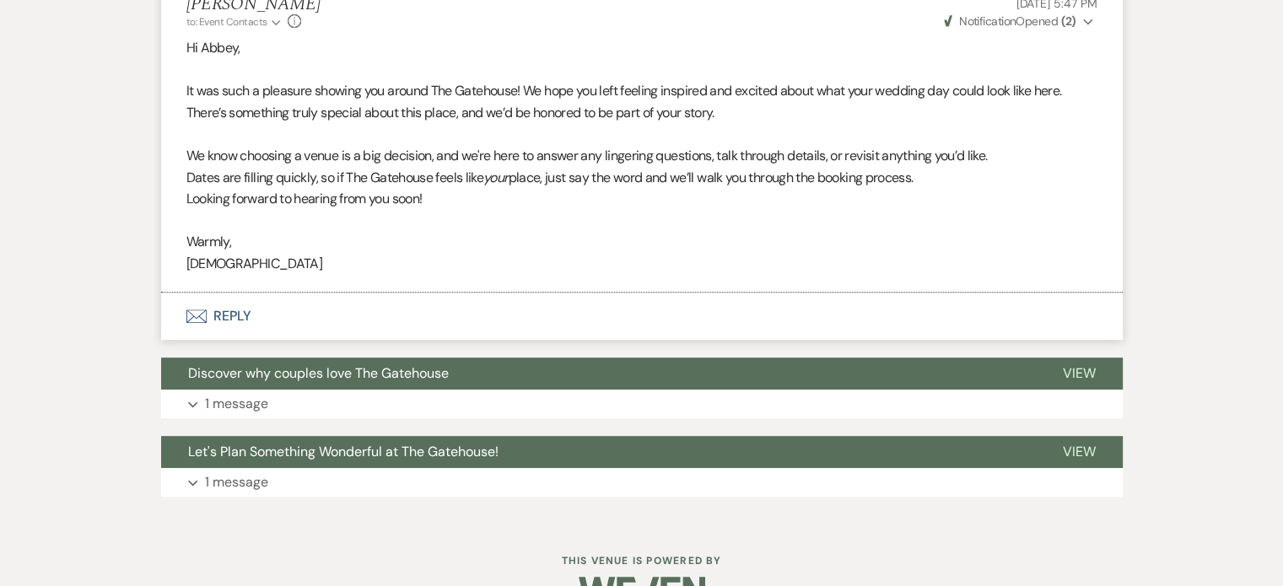
select select "5"
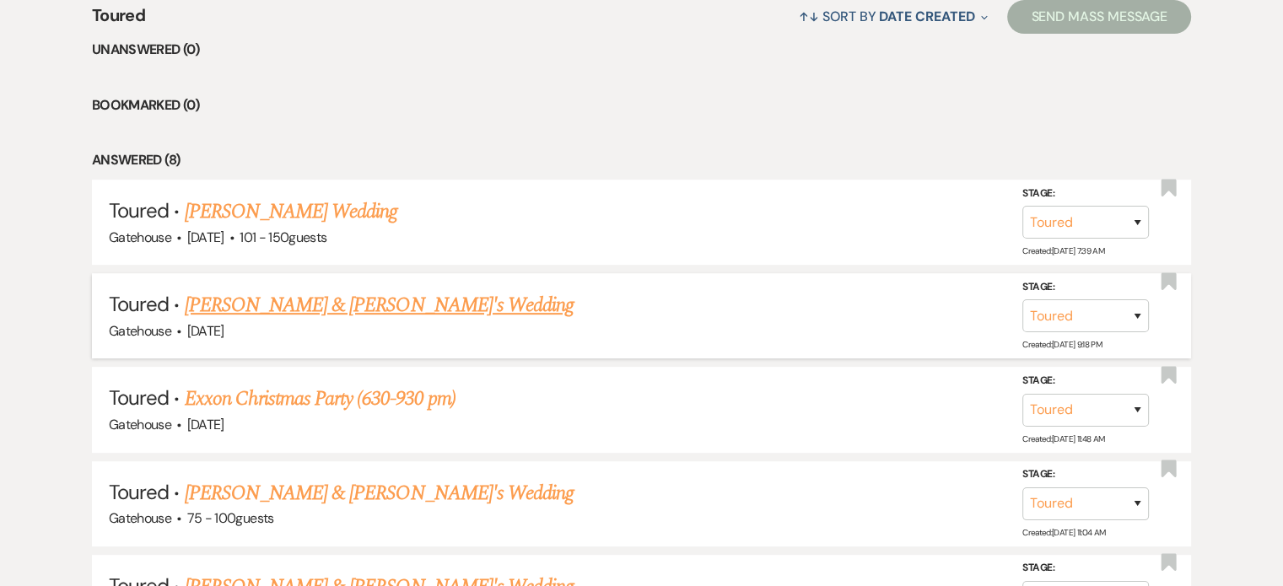
click at [321, 305] on link "Abbey Bueche & Fiance's Wedding" at bounding box center [380, 305] width 390 height 30
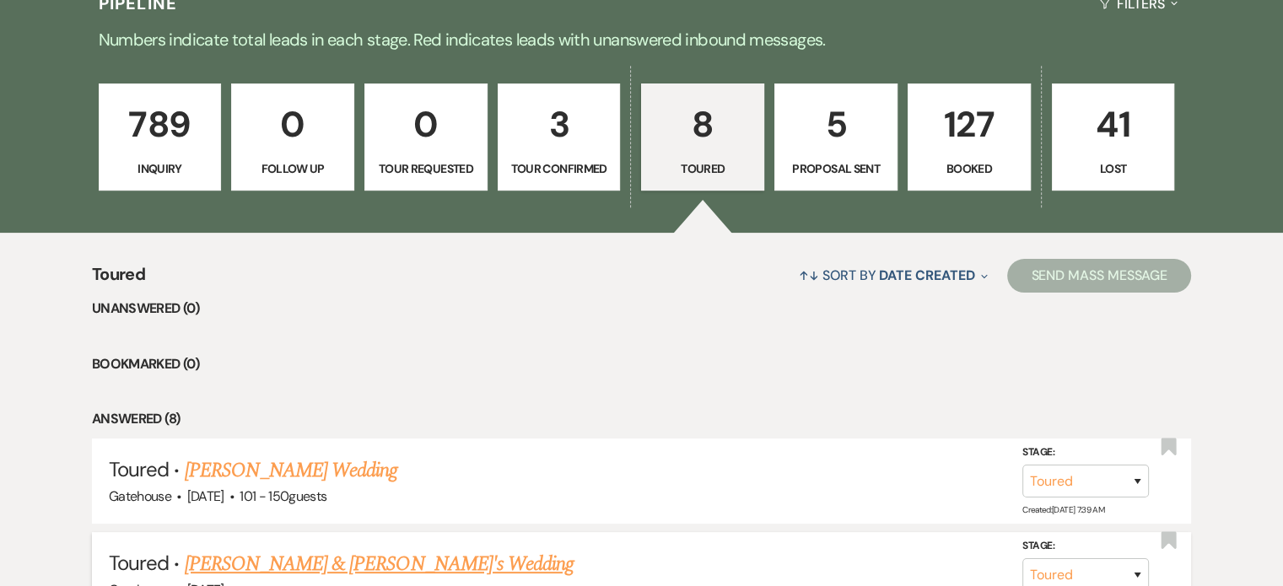
select select "5"
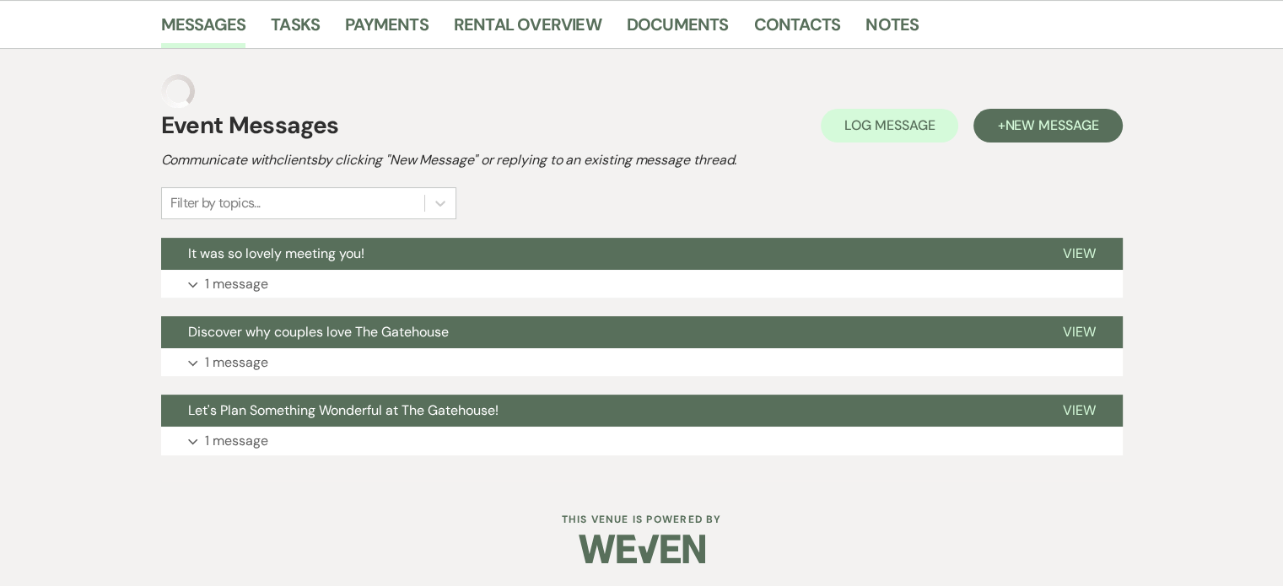
scroll to position [391, 0]
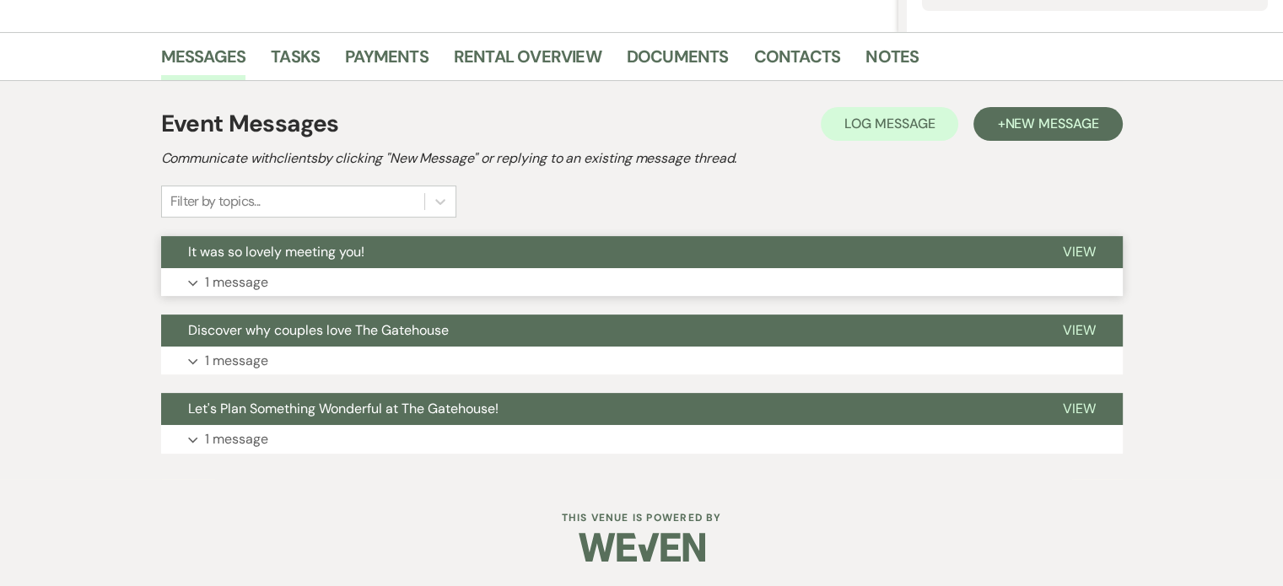
click at [239, 279] on p "1 message" at bounding box center [236, 283] width 63 height 22
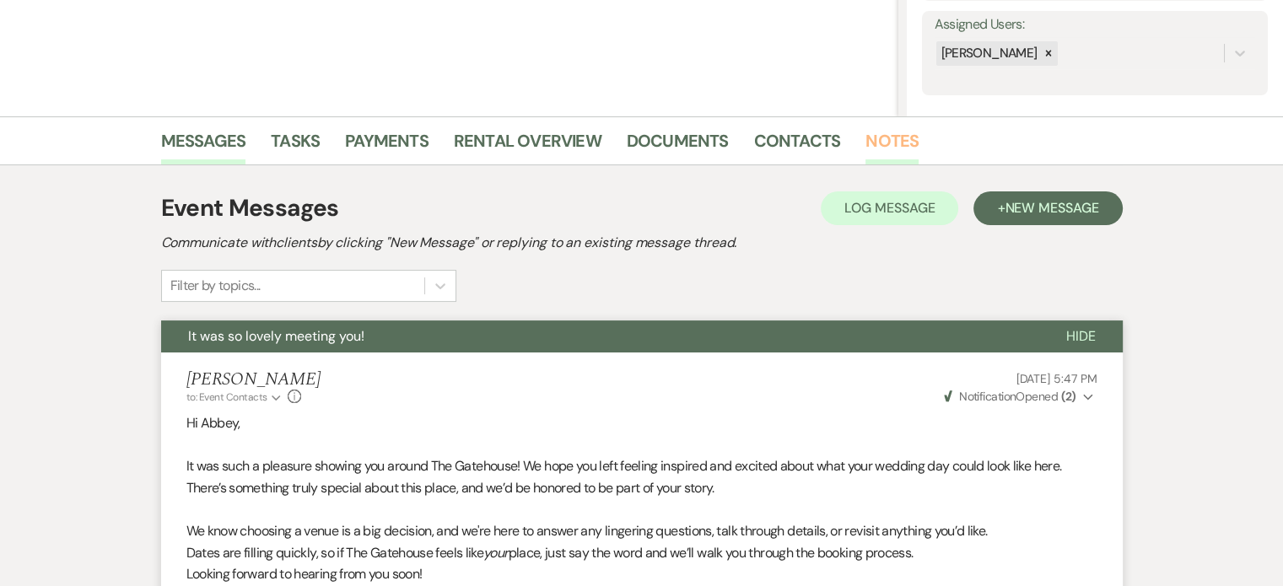
click at [891, 138] on link "Notes" at bounding box center [892, 145] width 53 height 37
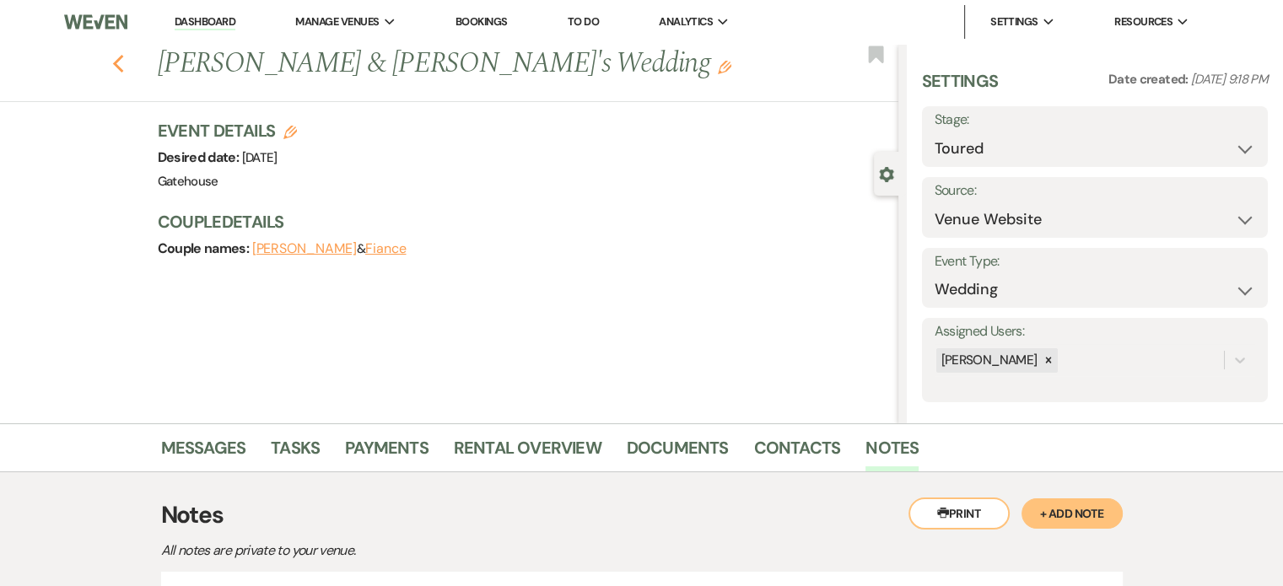
click at [125, 62] on icon "Previous" at bounding box center [118, 64] width 13 height 20
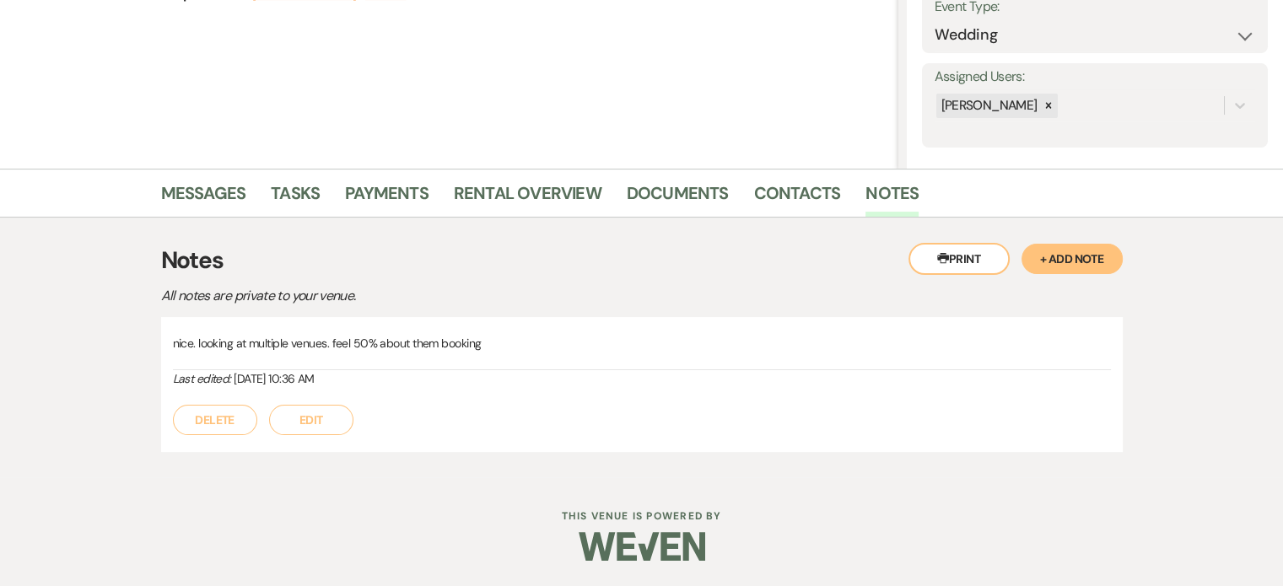
select select "5"
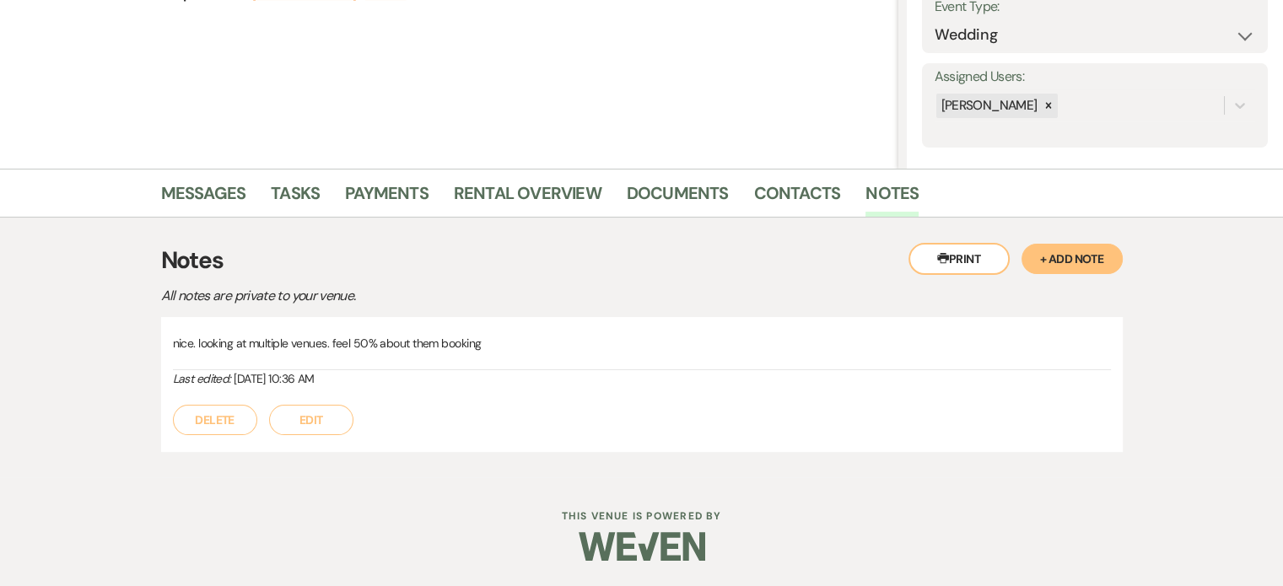
select select "5"
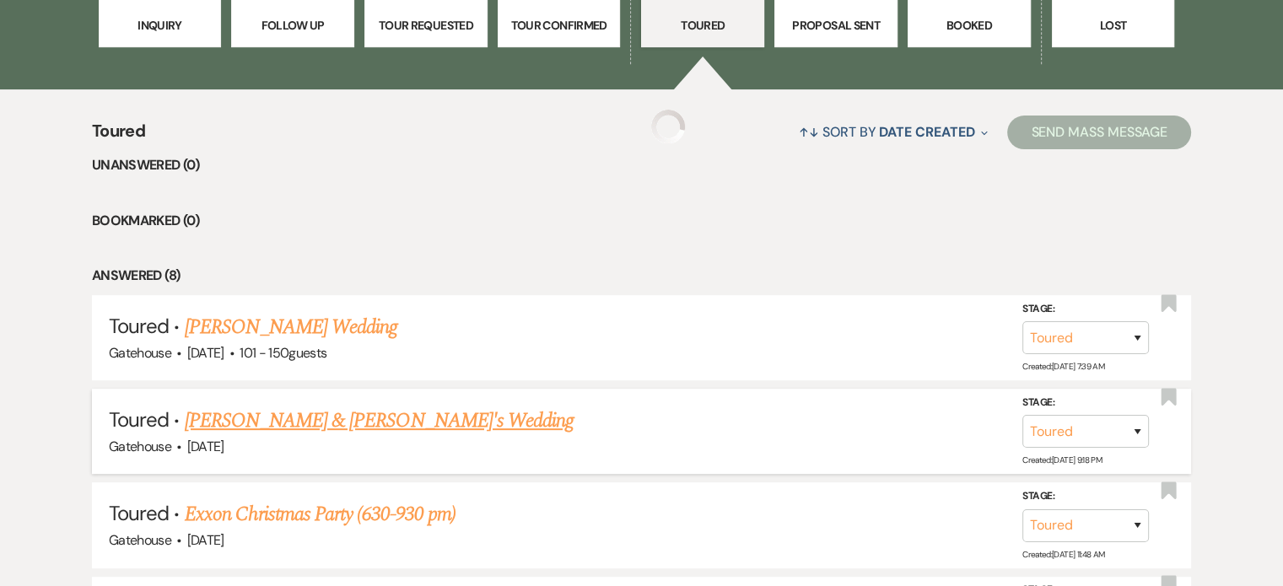
scroll to position [429, 0]
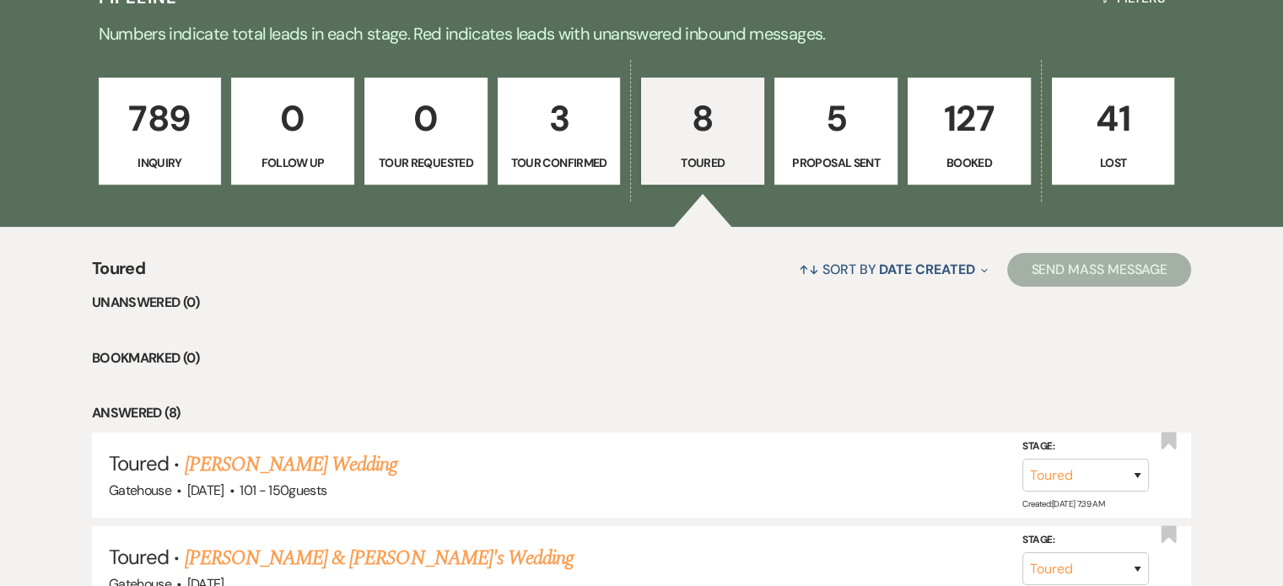
click at [801, 147] on link "5 Proposal Sent" at bounding box center [836, 132] width 123 height 108
select select "6"
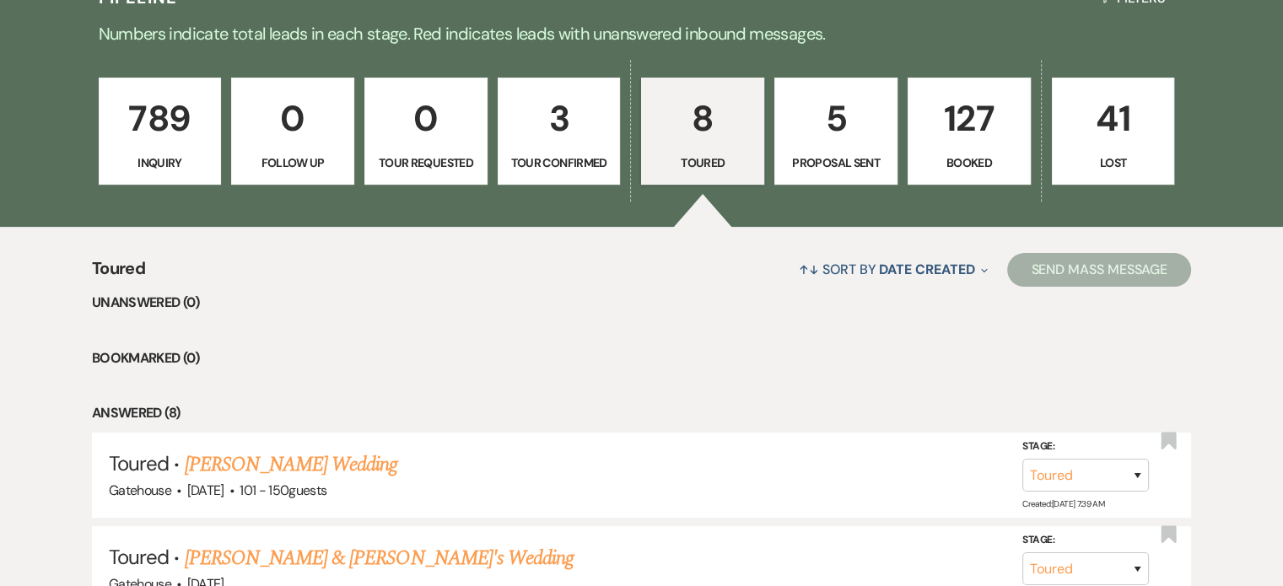
select select "6"
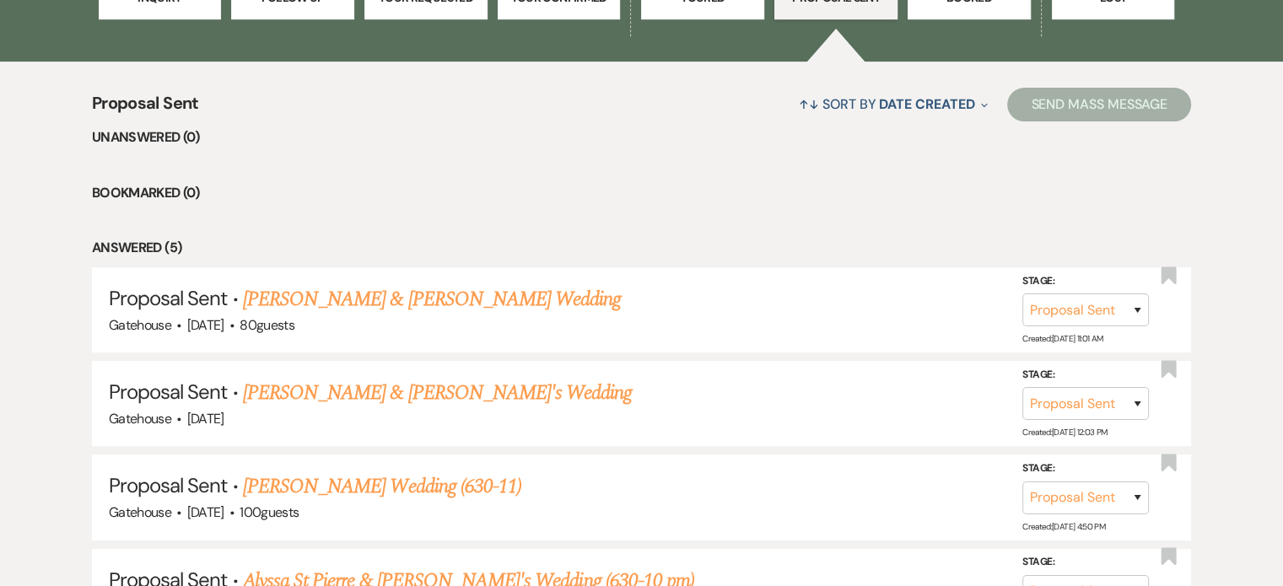
scroll to position [598, 0]
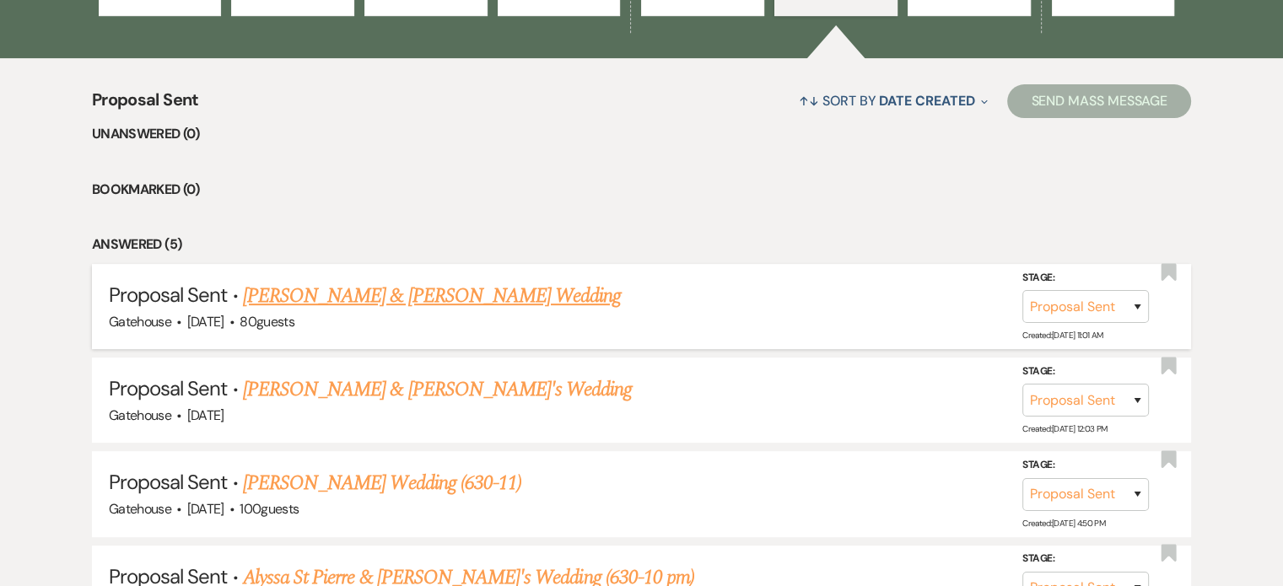
click at [472, 289] on link "Taylor Gaskin & Christopher Grace's Wedding" at bounding box center [432, 296] width 378 height 30
select select "6"
select select "5"
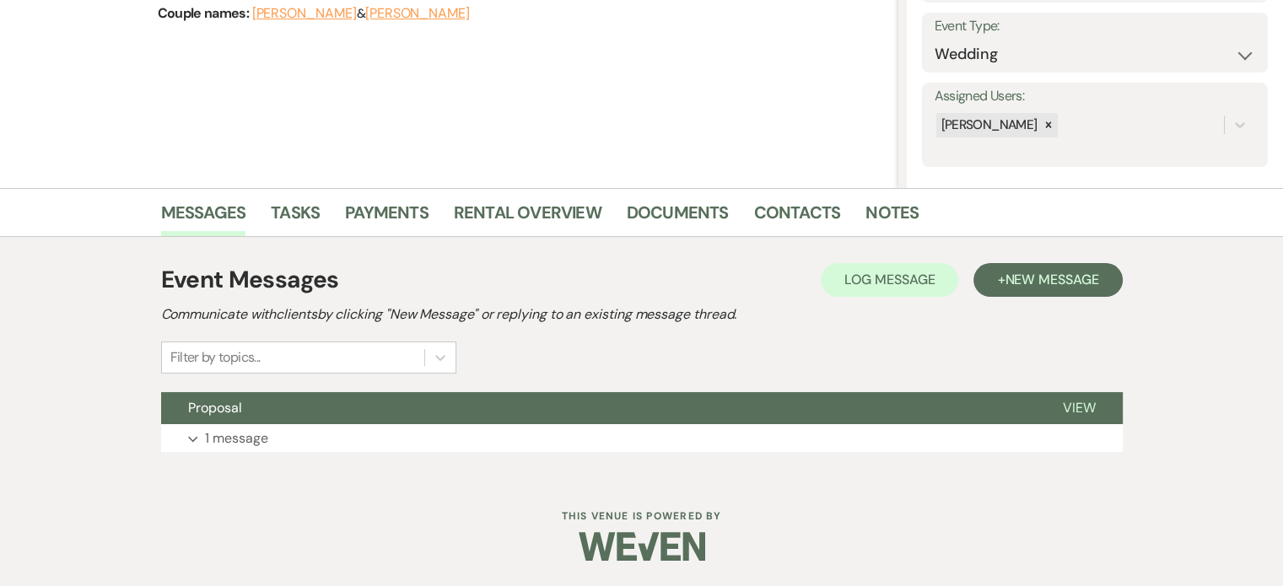
scroll to position [235, 0]
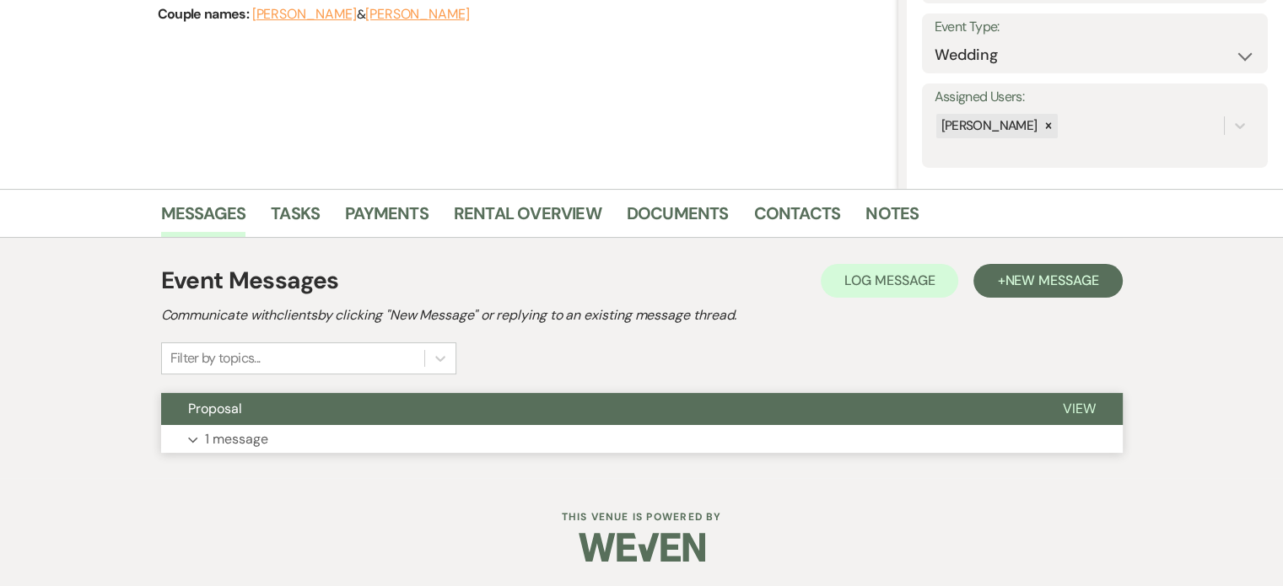
click at [220, 443] on p "1 message" at bounding box center [236, 440] width 63 height 22
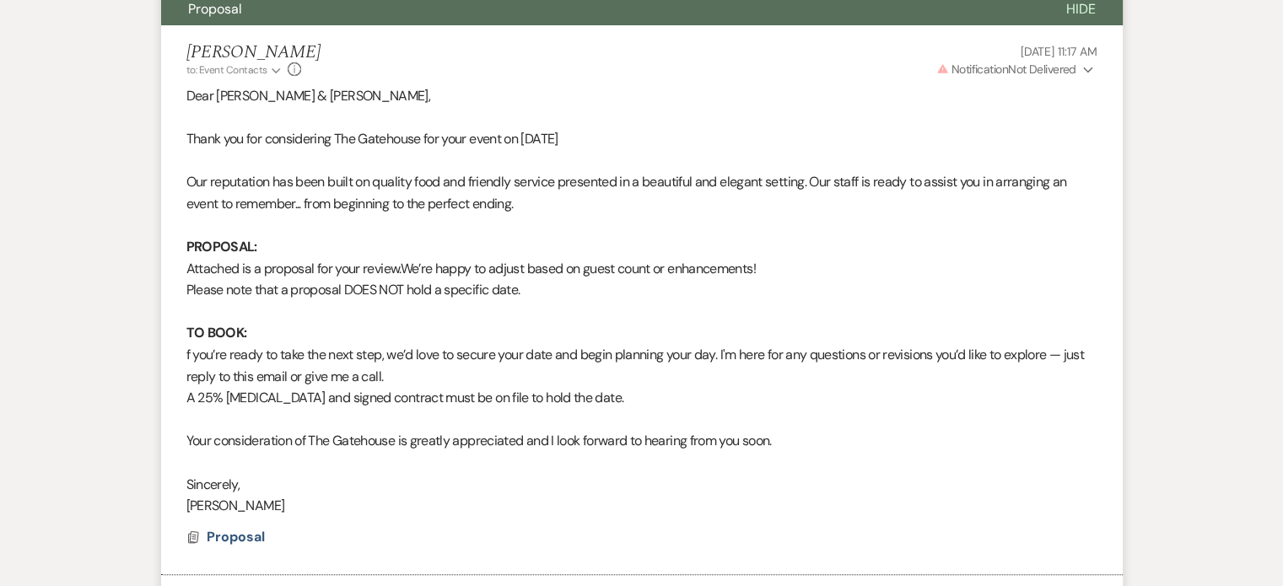
scroll to position [674, 0]
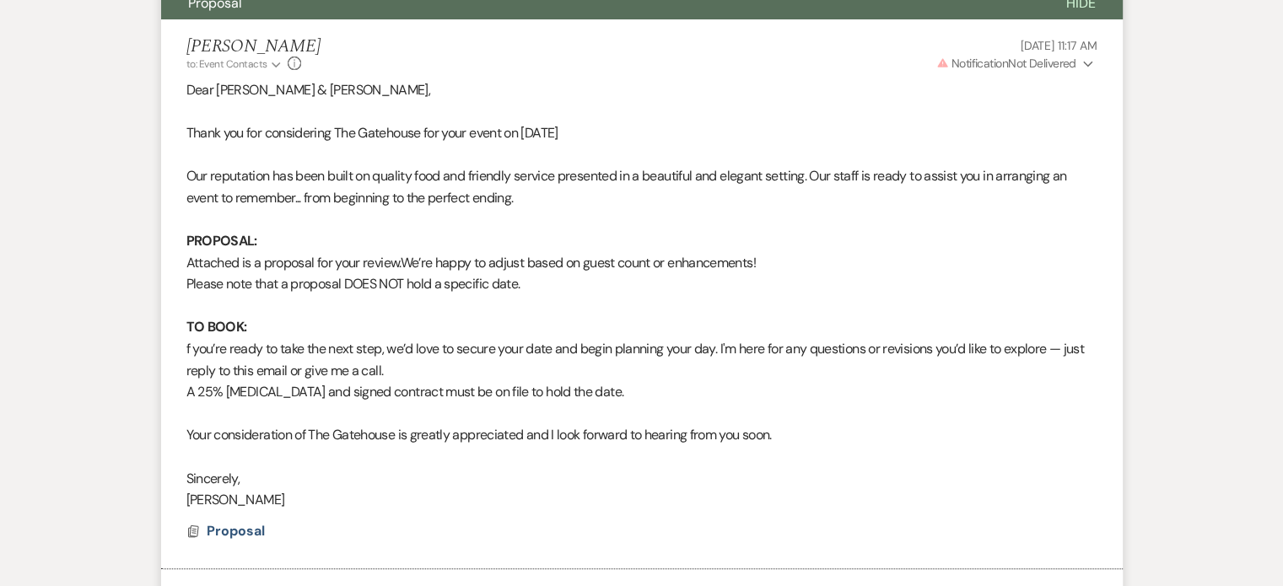
click at [1088, 58] on icon "Expand" at bounding box center [1088, 64] width 10 height 12
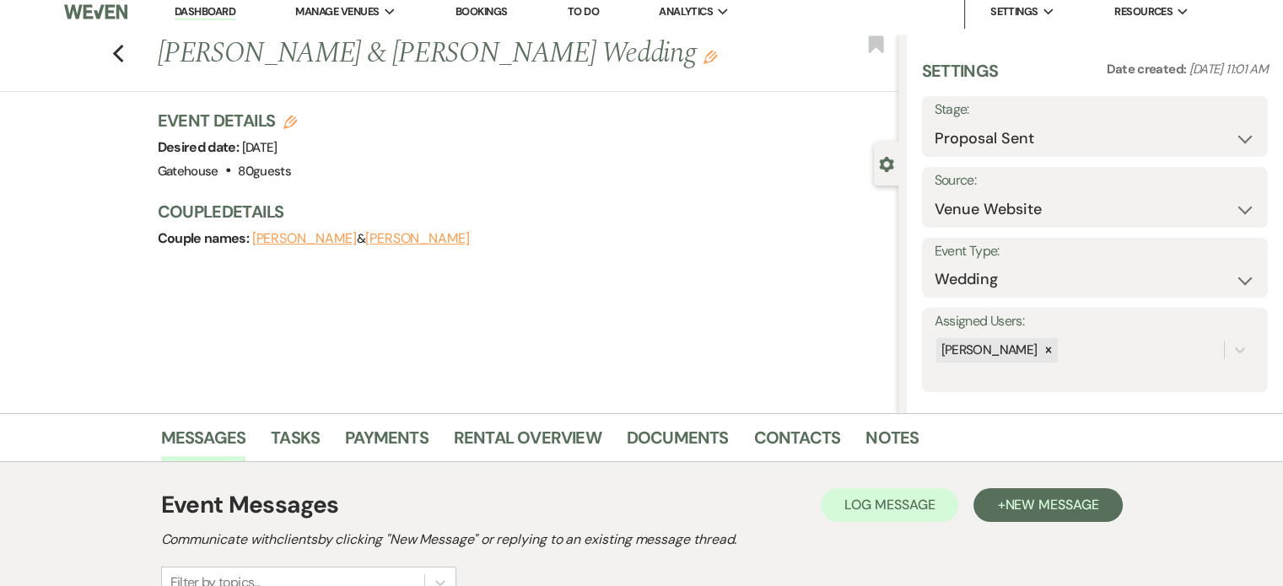
scroll to position [0, 0]
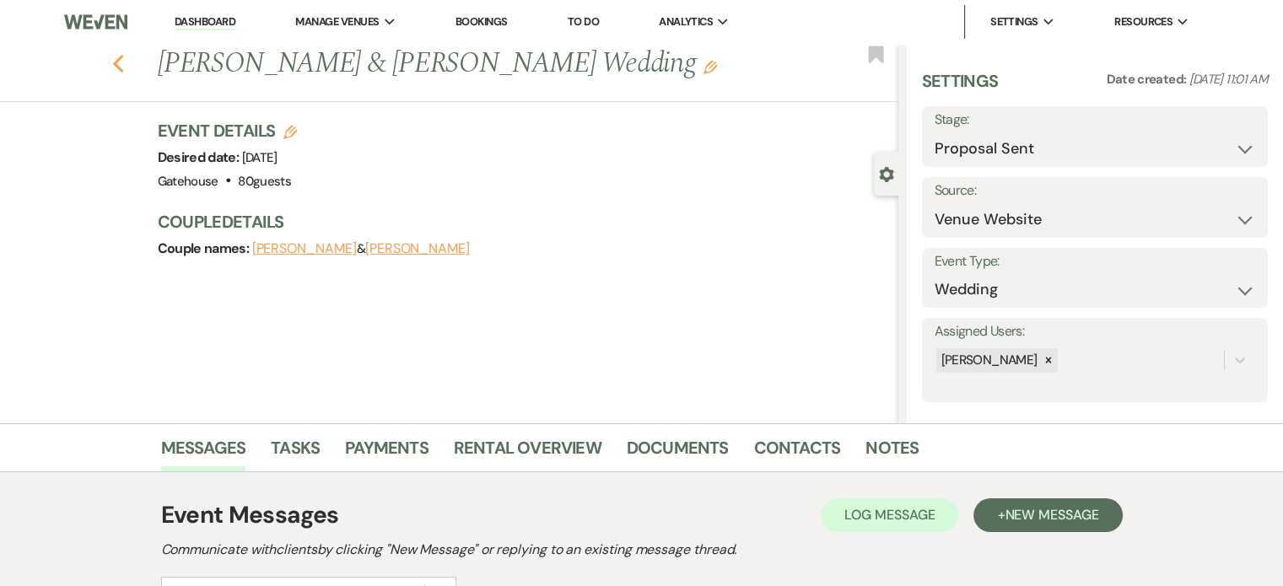
click at [121, 60] on icon "Previous" at bounding box center [118, 64] width 13 height 20
select select "6"
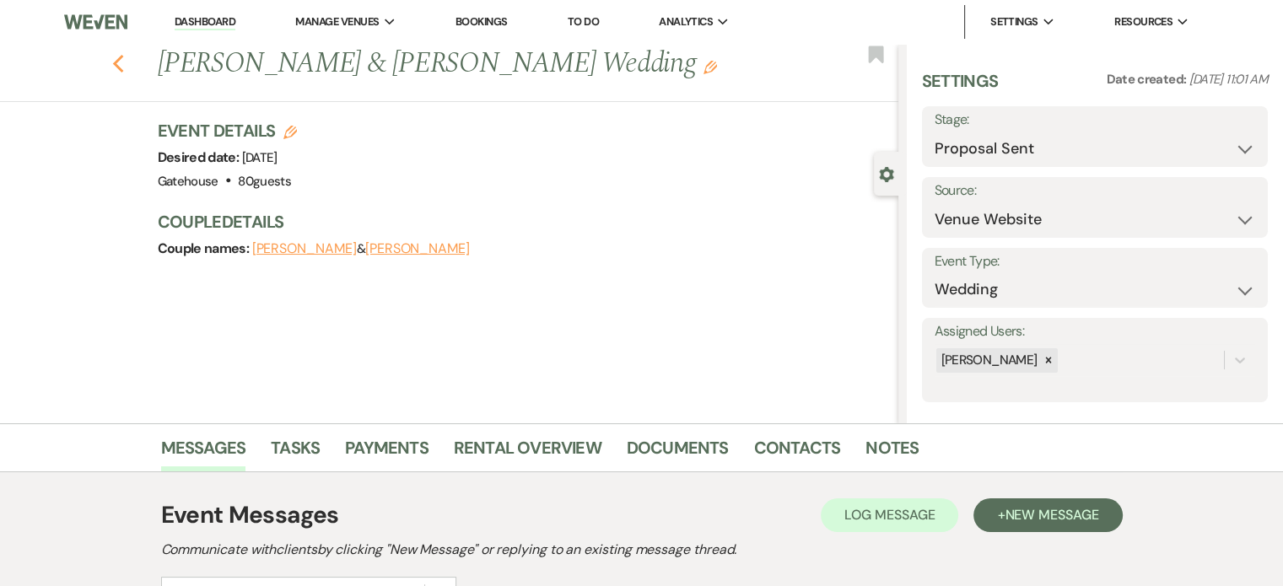
select select "6"
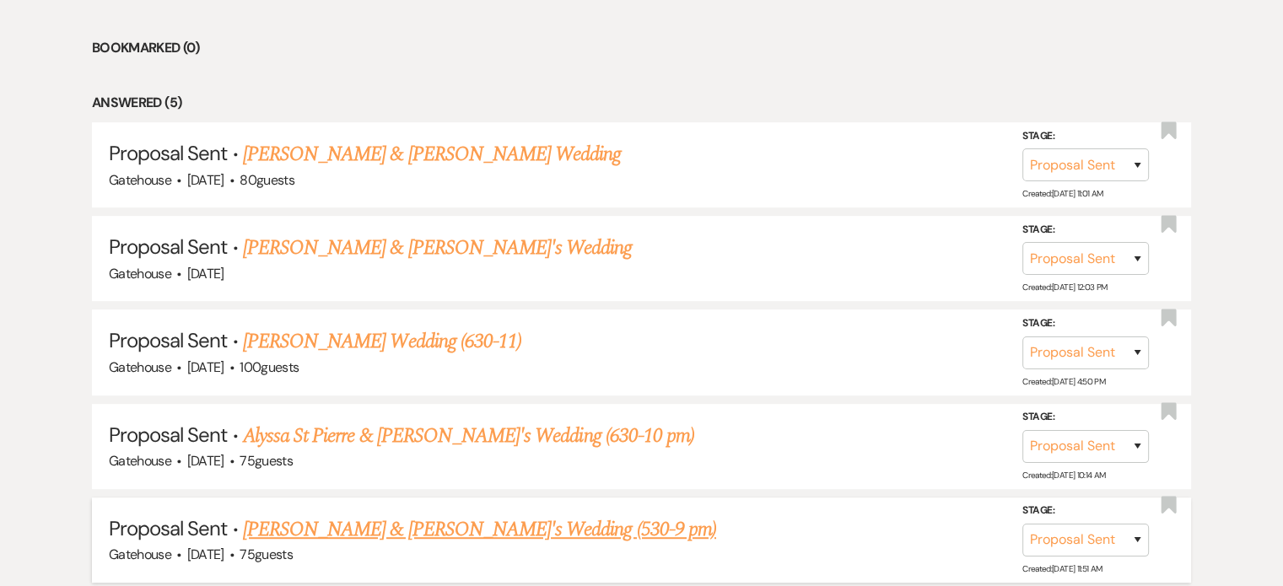
scroll to position [767, 0]
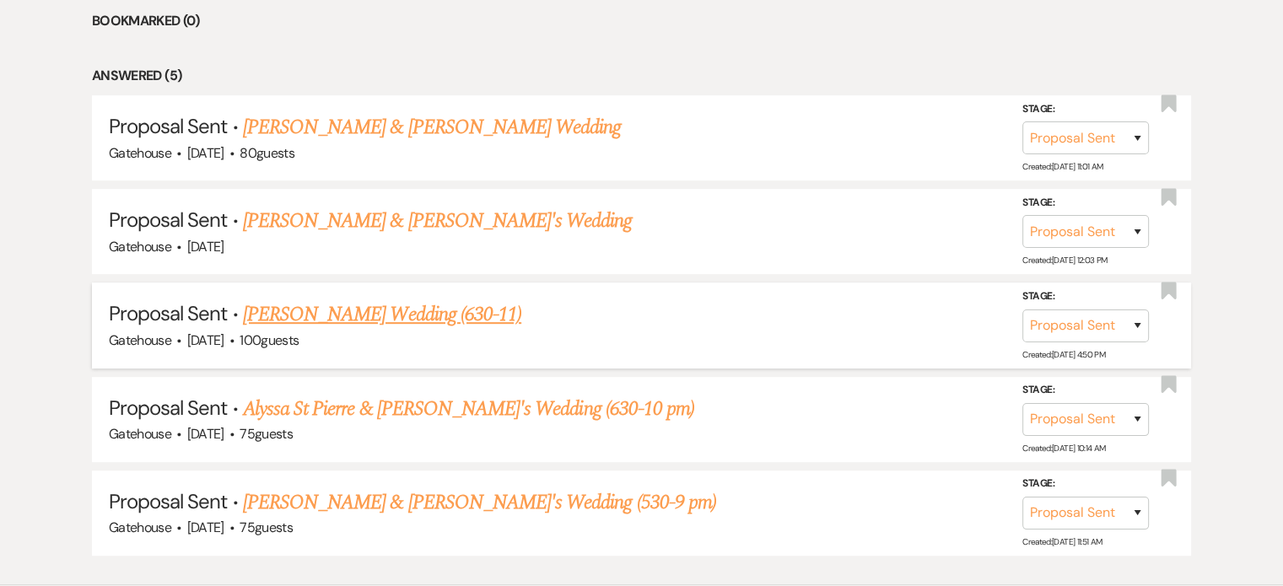
click at [405, 310] on link "[PERSON_NAME] Wedding (630-11)" at bounding box center [382, 315] width 278 height 30
select select "6"
select select "2"
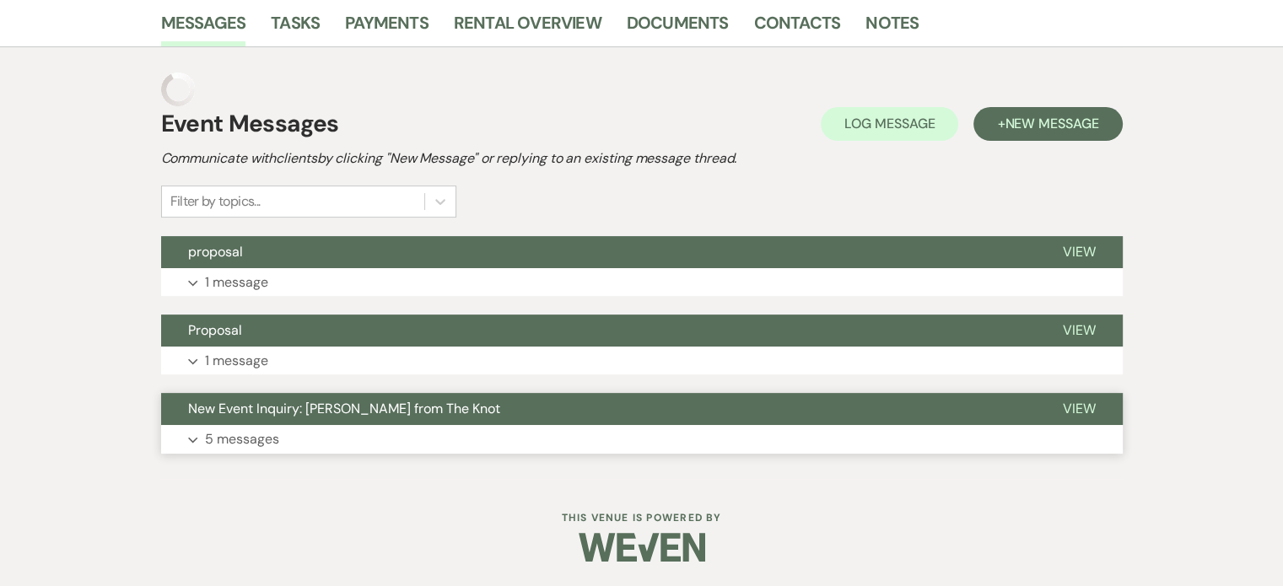
scroll to position [391, 0]
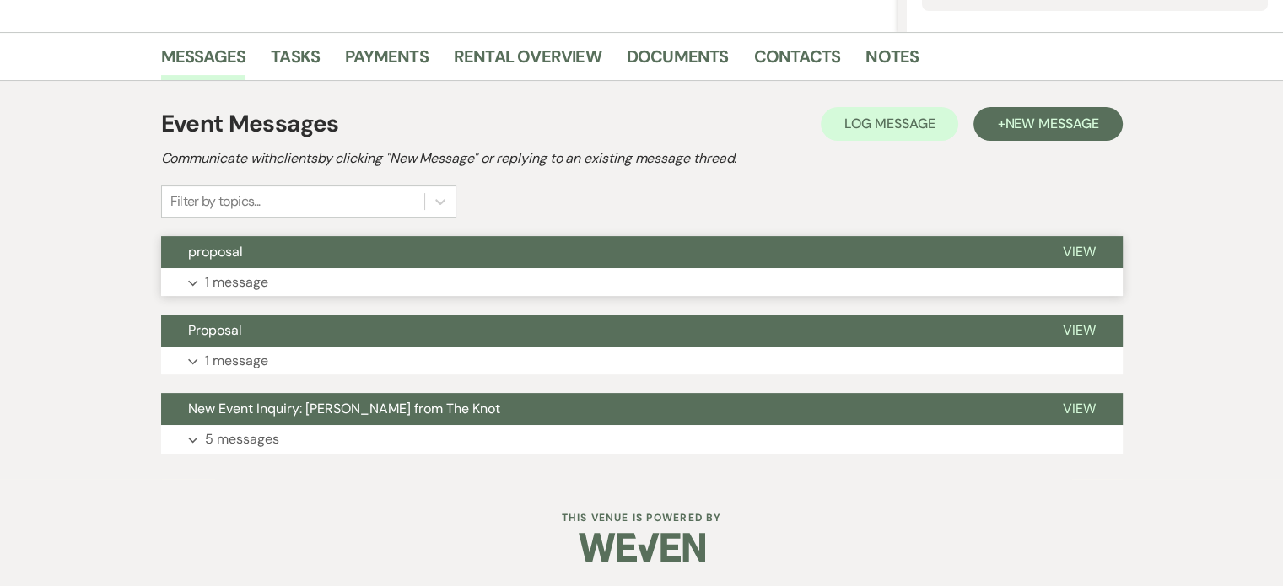
click at [240, 278] on p "1 message" at bounding box center [236, 283] width 63 height 22
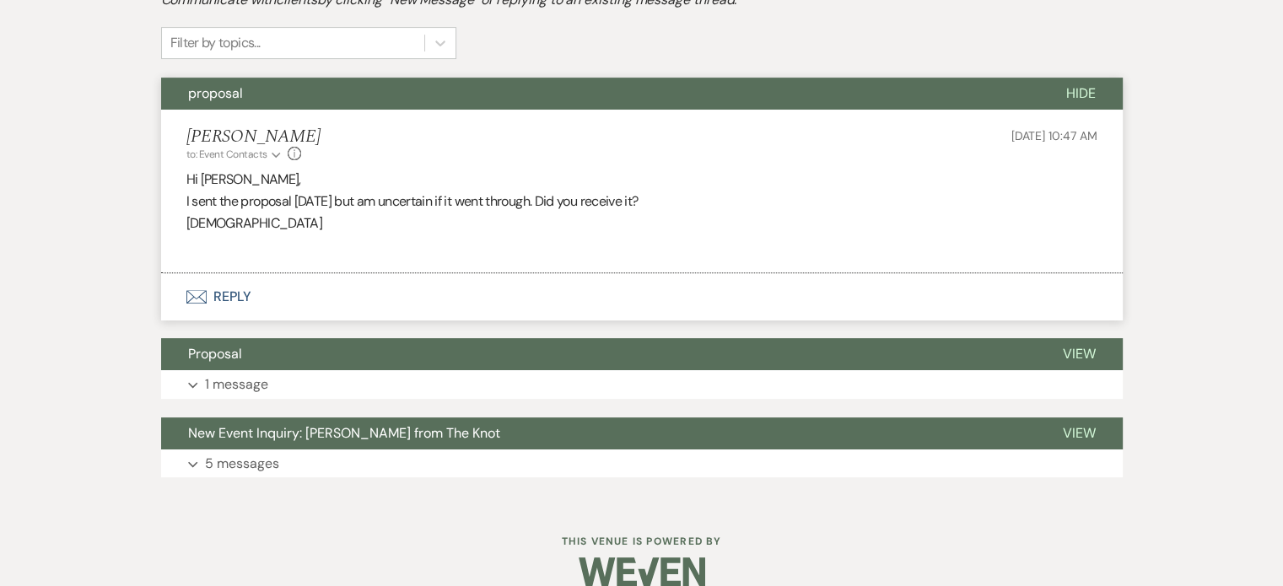
scroll to position [574, 0]
